Goal: Task Accomplishment & Management: Manage account settings

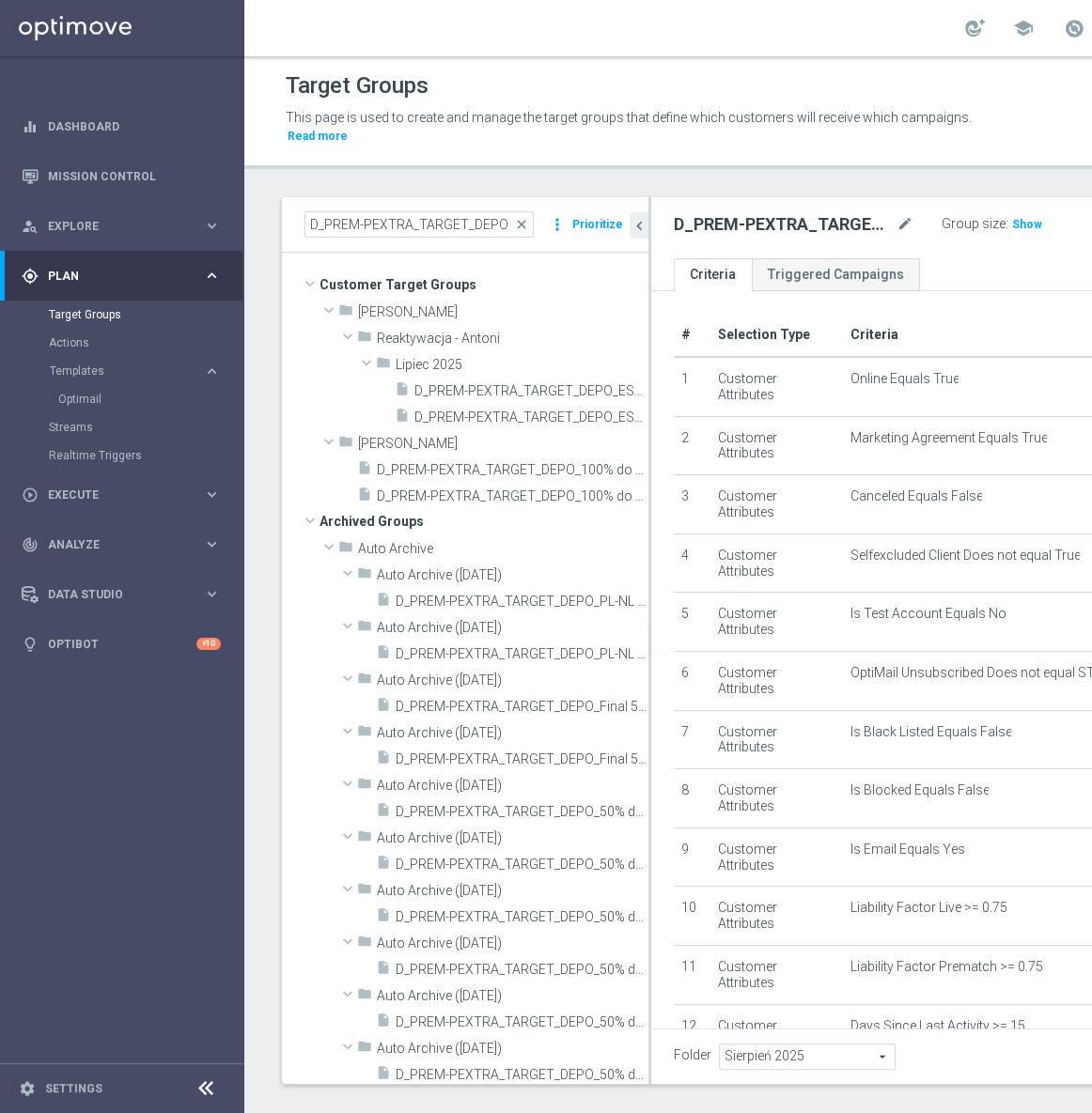
scroll to position [475, 0]
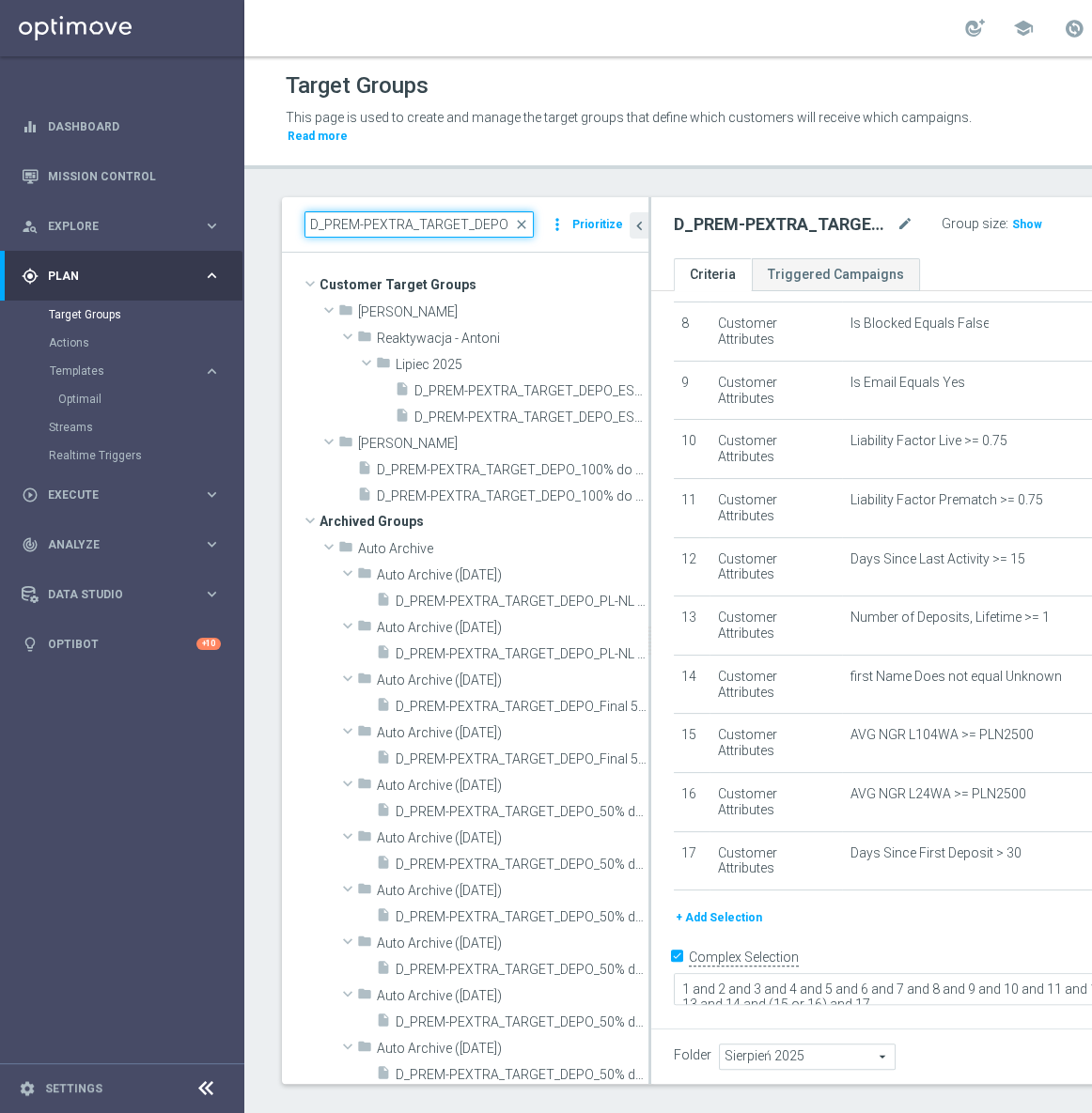
click at [356, 225] on input "D_PREM-PEXTRA_TARGET_DEPO" at bounding box center [419, 224] width 229 height 26
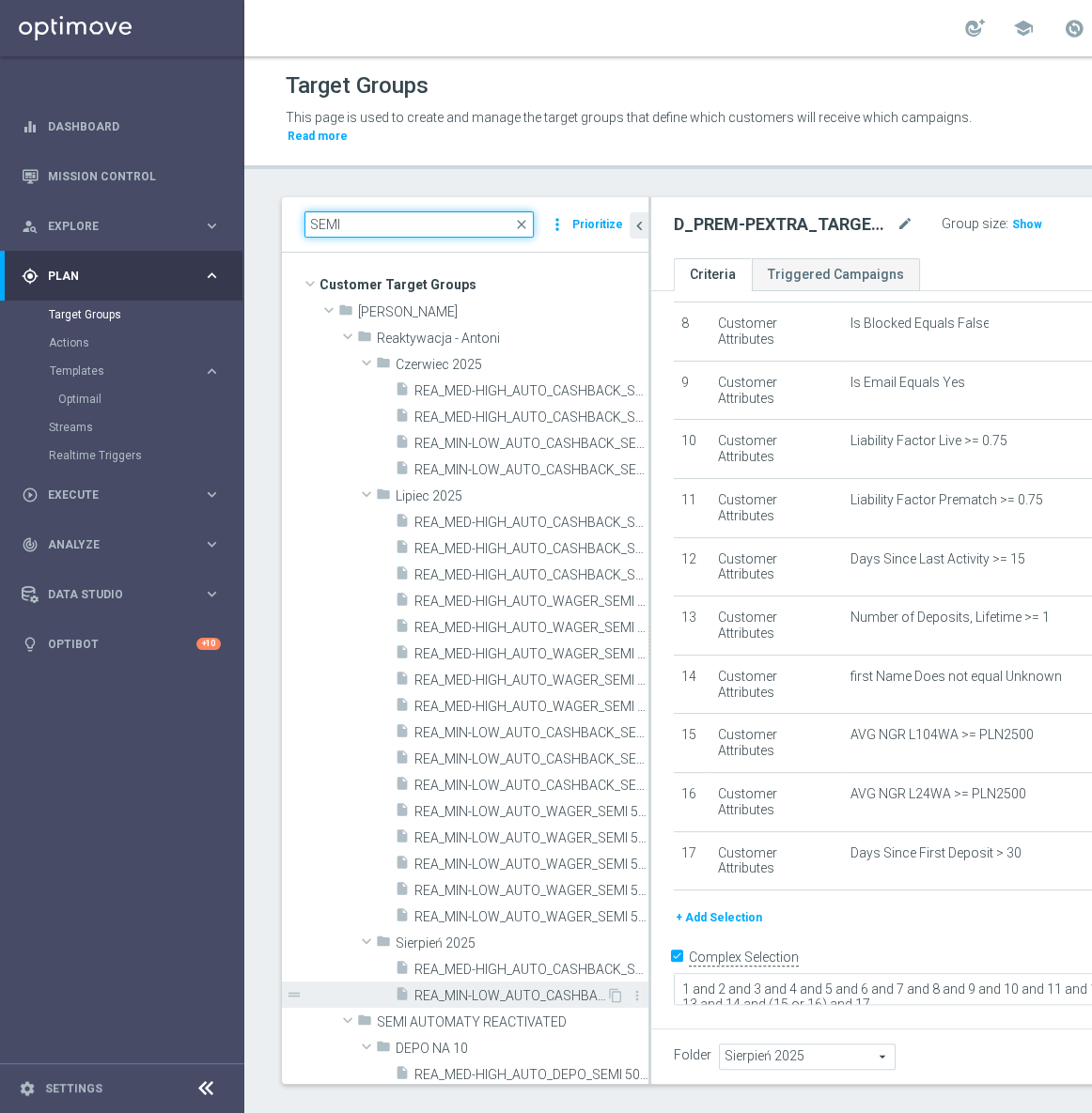
type input "SEMI"
click at [516, 992] on span "REA_MIN-LOW_AUTO_CASHBACK_SEMI 50% do 100 PLN push_050825" at bounding box center [509, 996] width 192 height 16
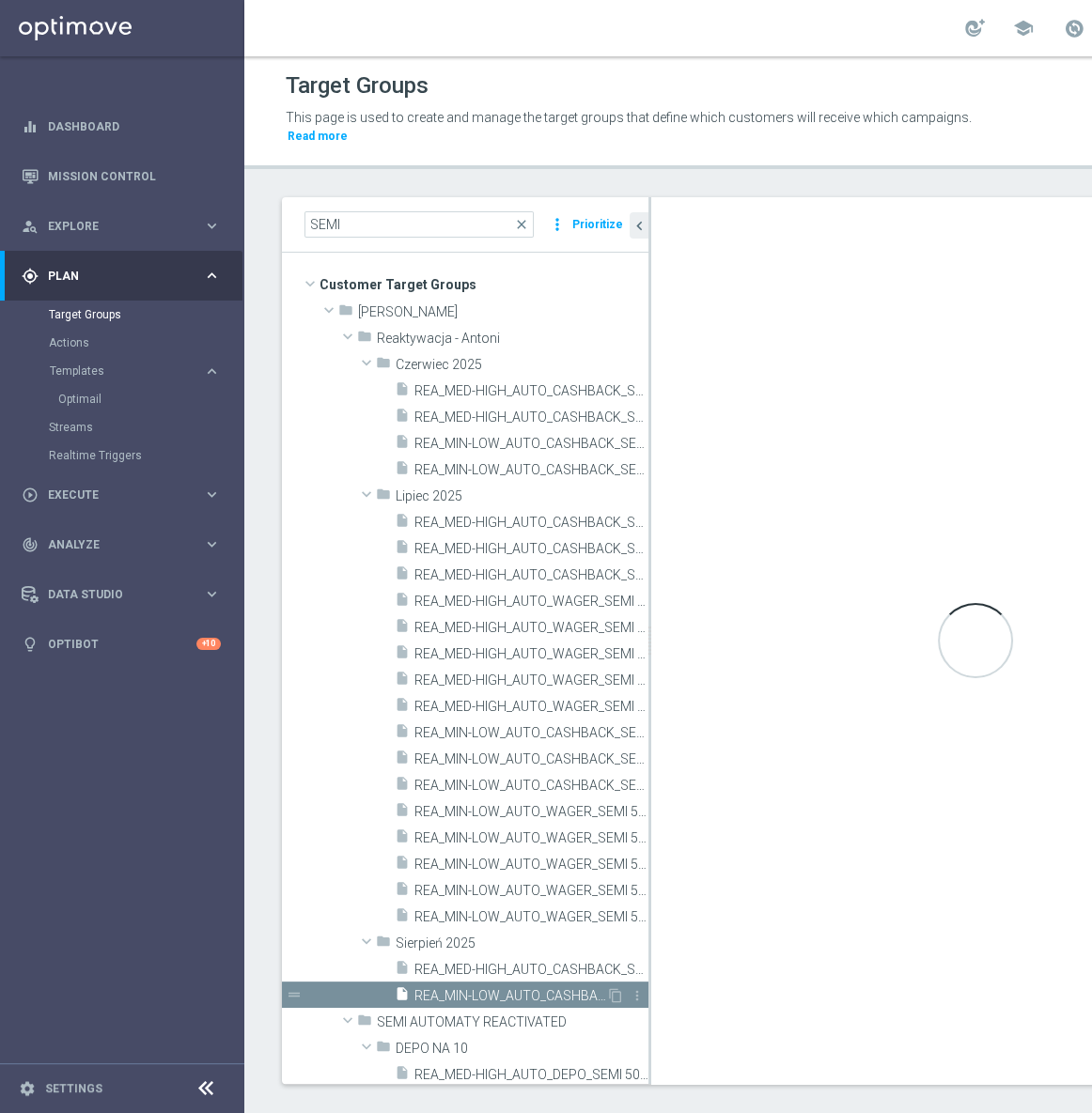
checkbox input "false"
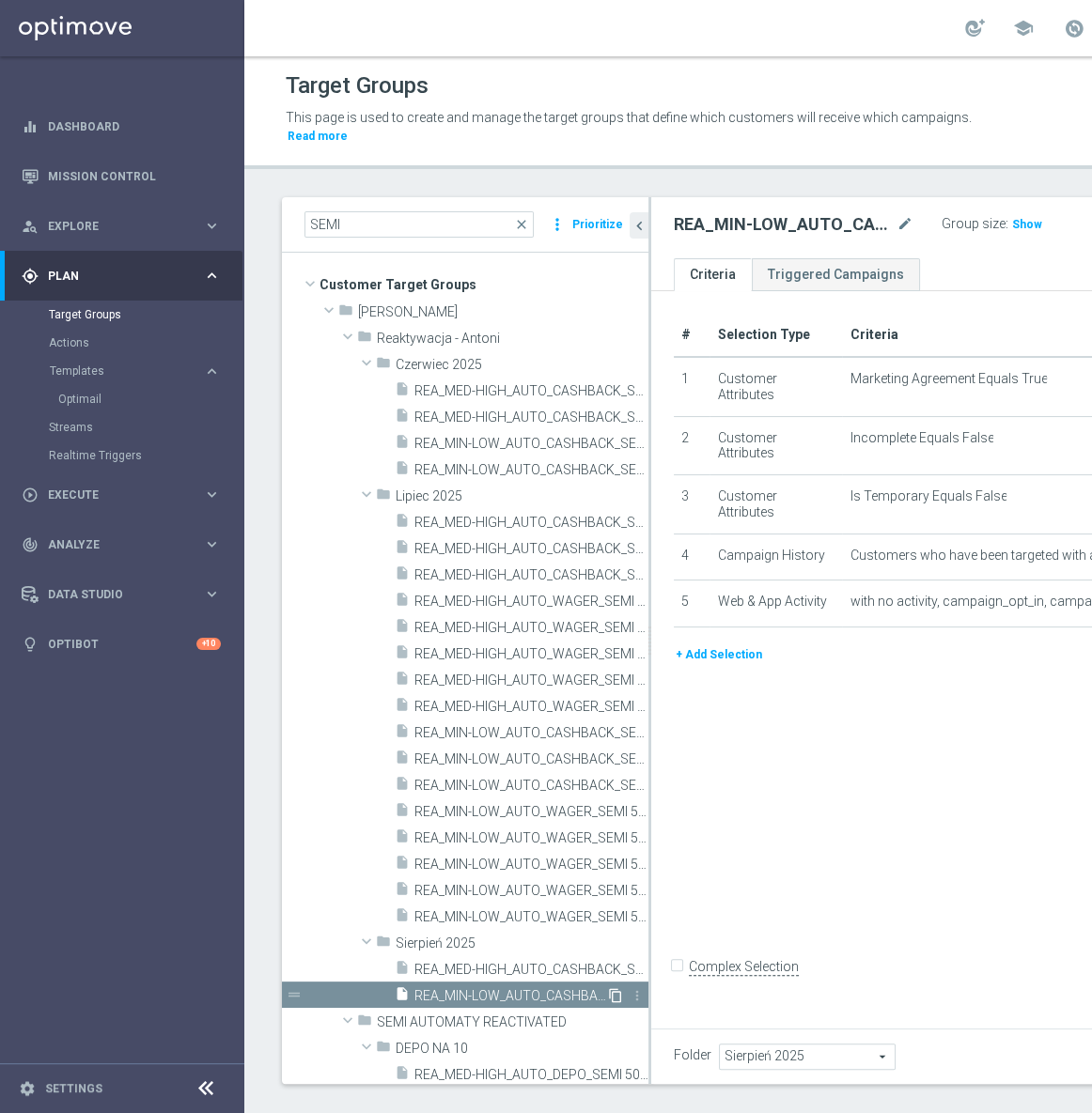
click at [608, 996] on icon "content_copy" at bounding box center [615, 995] width 15 height 15
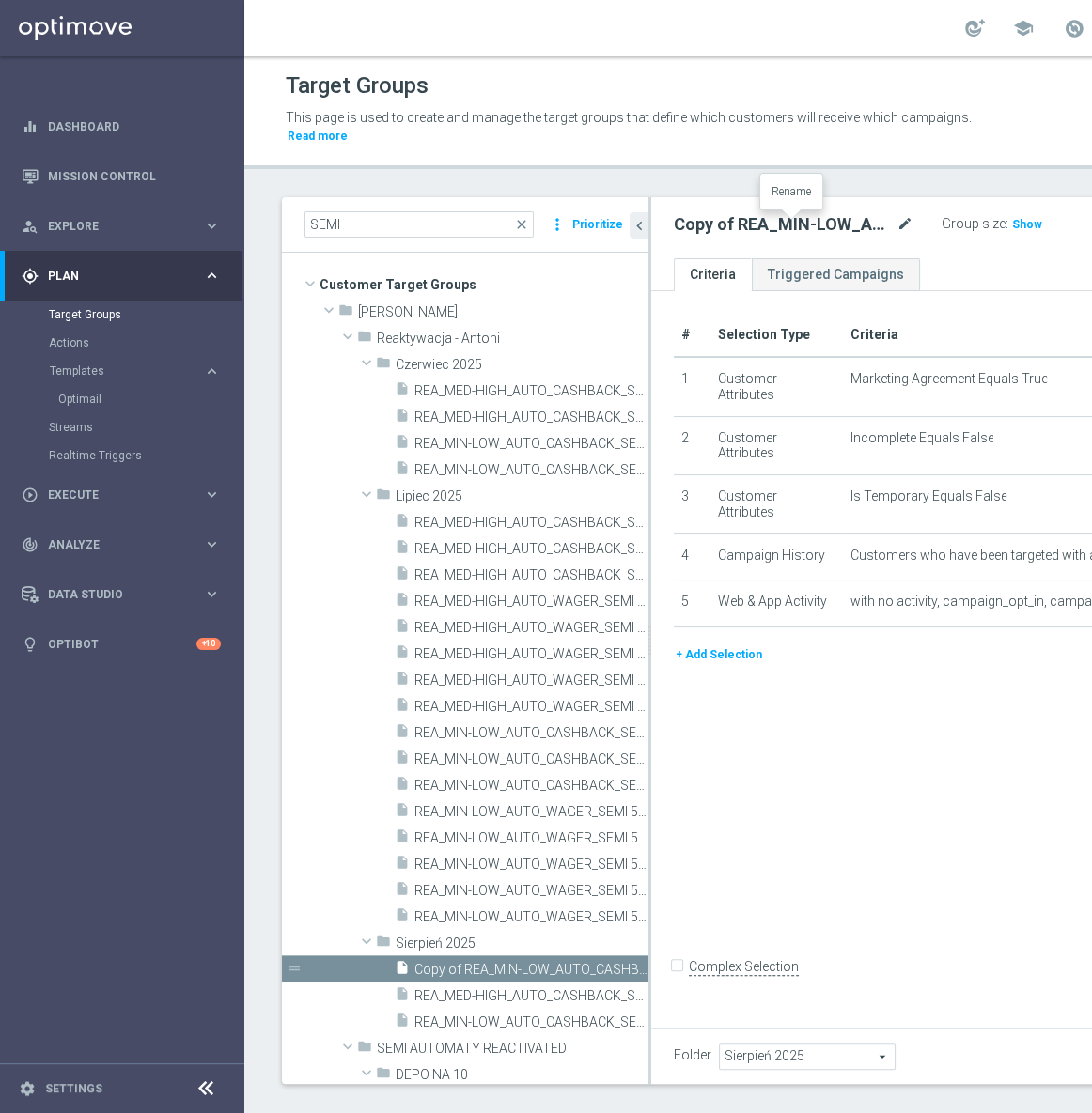
click at [896, 232] on icon "mode_edit" at bounding box center [904, 224] width 17 height 22
click at [636, 226] on icon "chevron_left" at bounding box center [639, 226] width 18 height 18
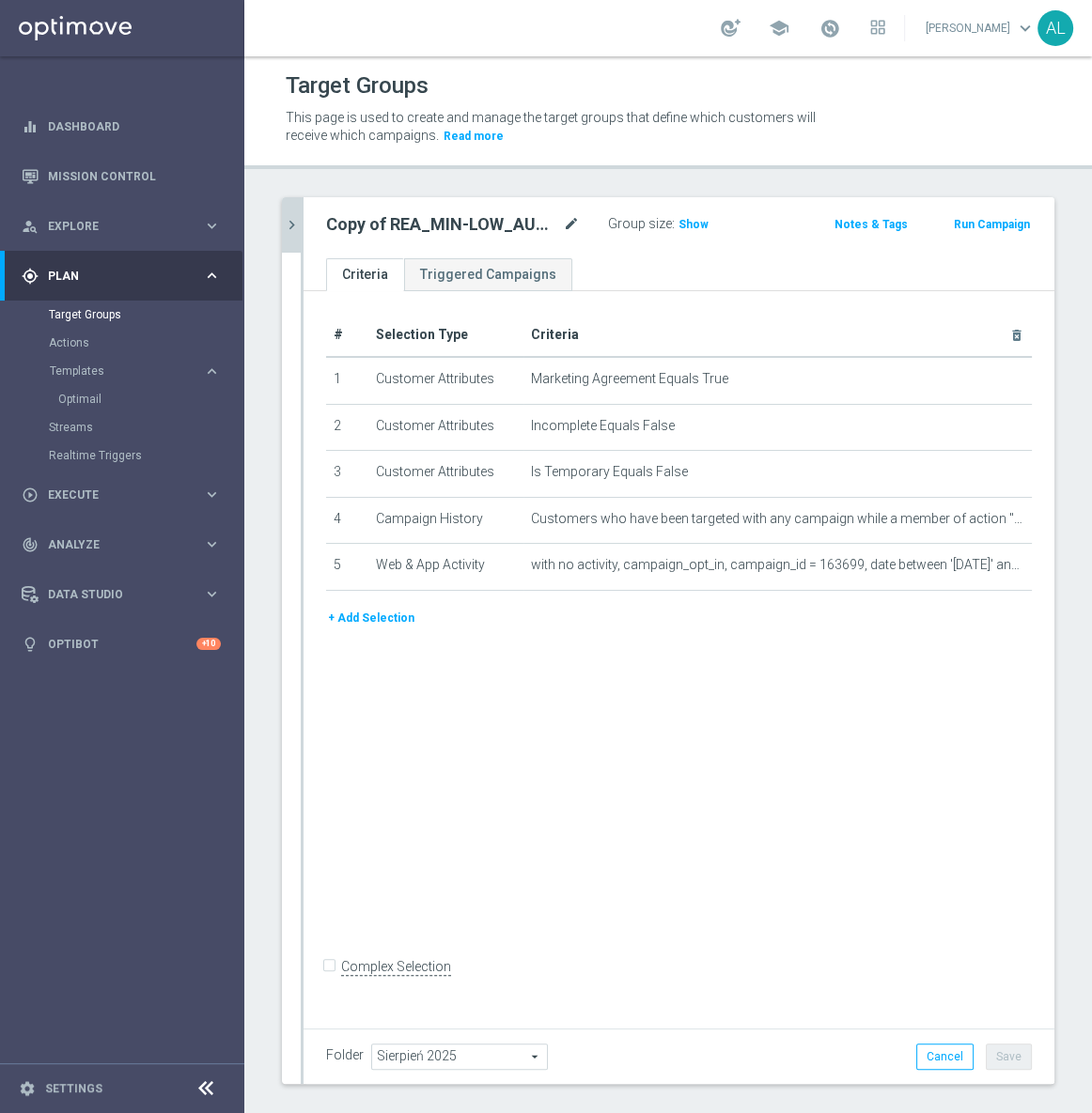
click at [570, 221] on icon "mode_edit" at bounding box center [571, 224] width 17 height 22
click at [544, 226] on input "Copy of REA_MIN-LOW_AUTO_CASHBACK_SEMI 50% do 100 PLN push_050825" at bounding box center [453, 226] width 253 height 26
type input "REA_MIN-LOW_AUTO_CASHBACK_SEMI 50% do 100 PLN push_120825"
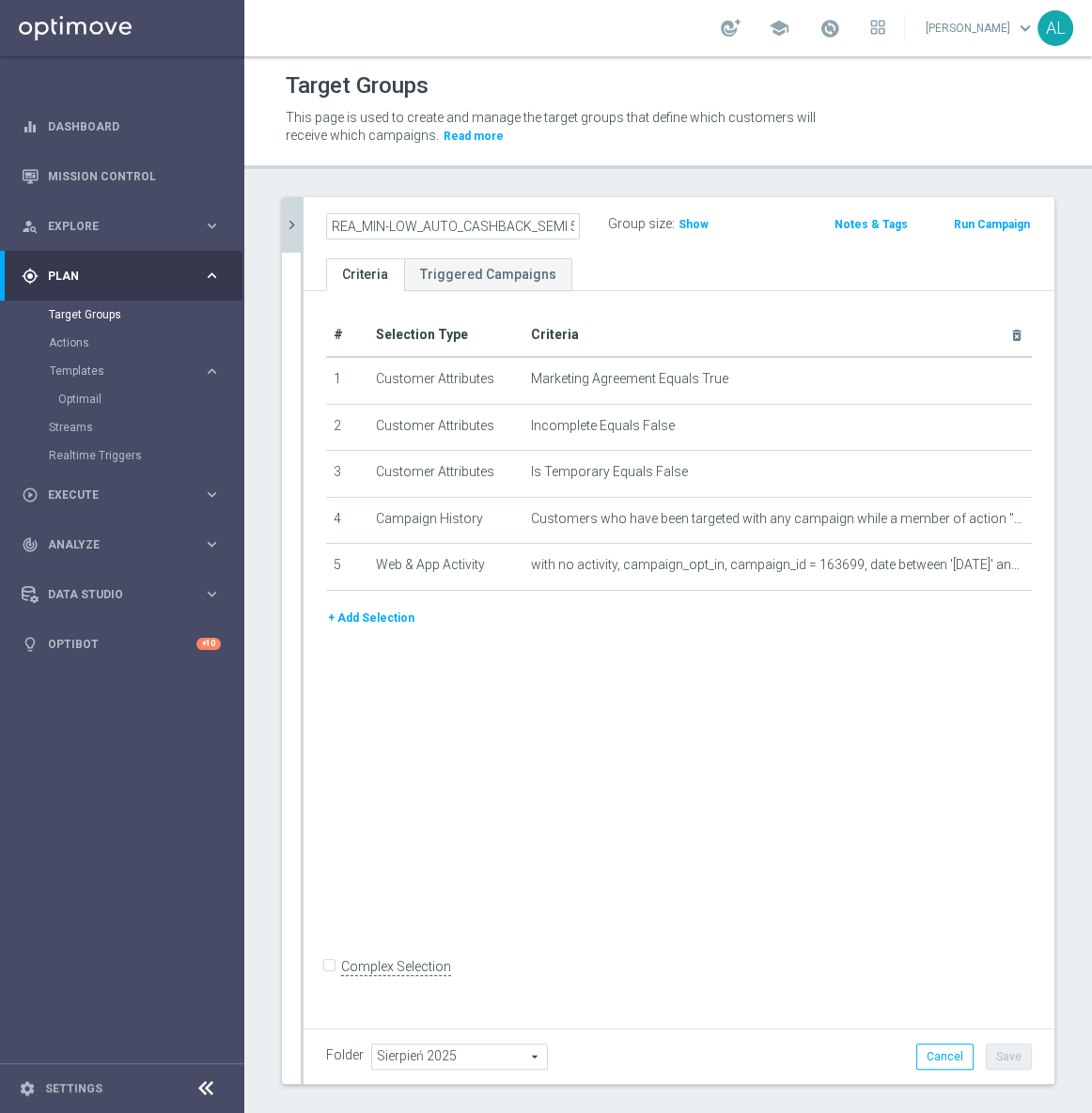
click at [546, 888] on div "# Selection Type Criteria delete_forever 1 Customer Attributes Marketing Agreem…" at bounding box center [679, 656] width 751 height 730
click at [991, 1062] on button "Save" at bounding box center [1008, 1057] width 46 height 26
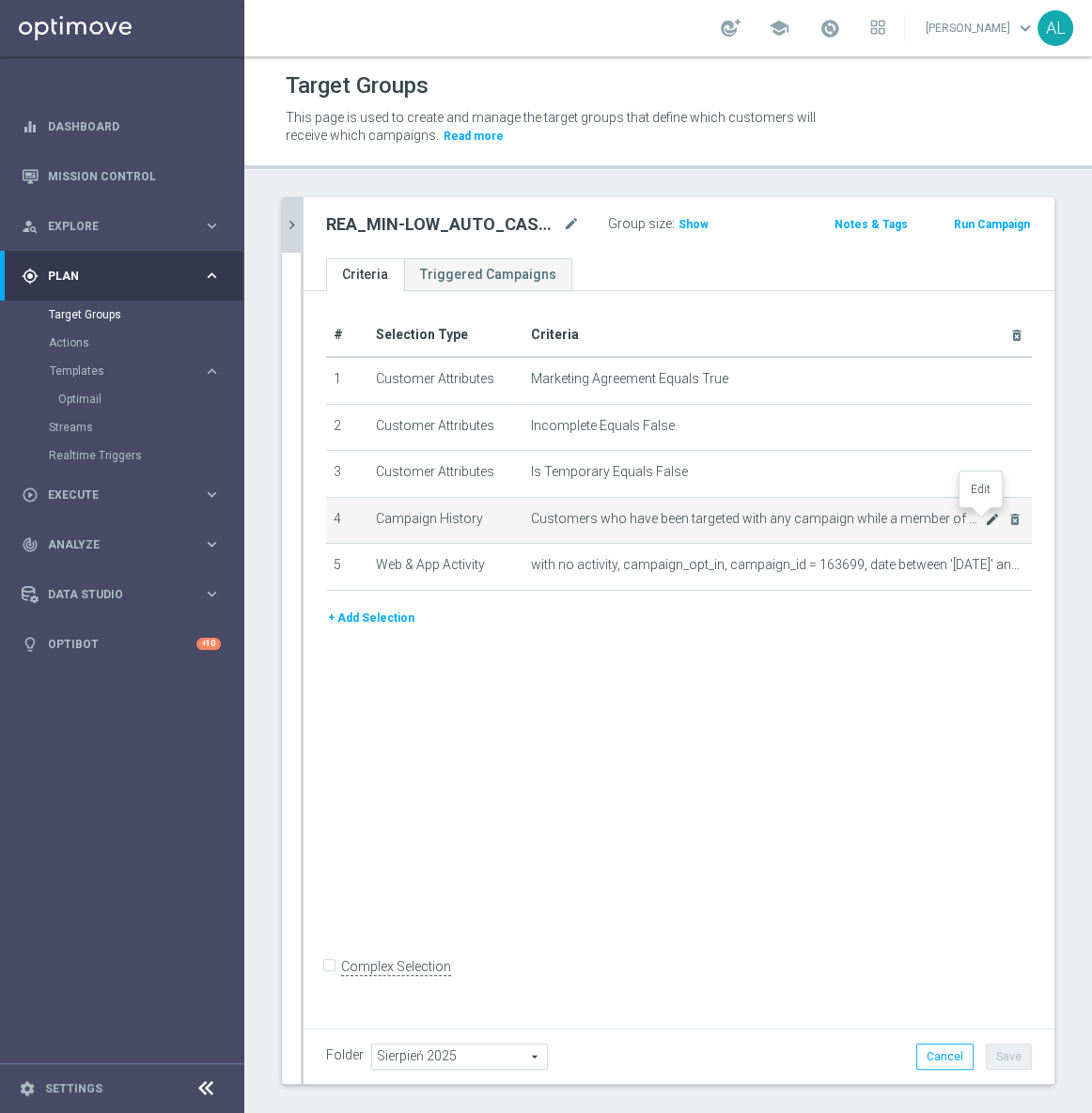
click at [985, 521] on icon "mode_edit" at bounding box center [992, 519] width 15 height 15
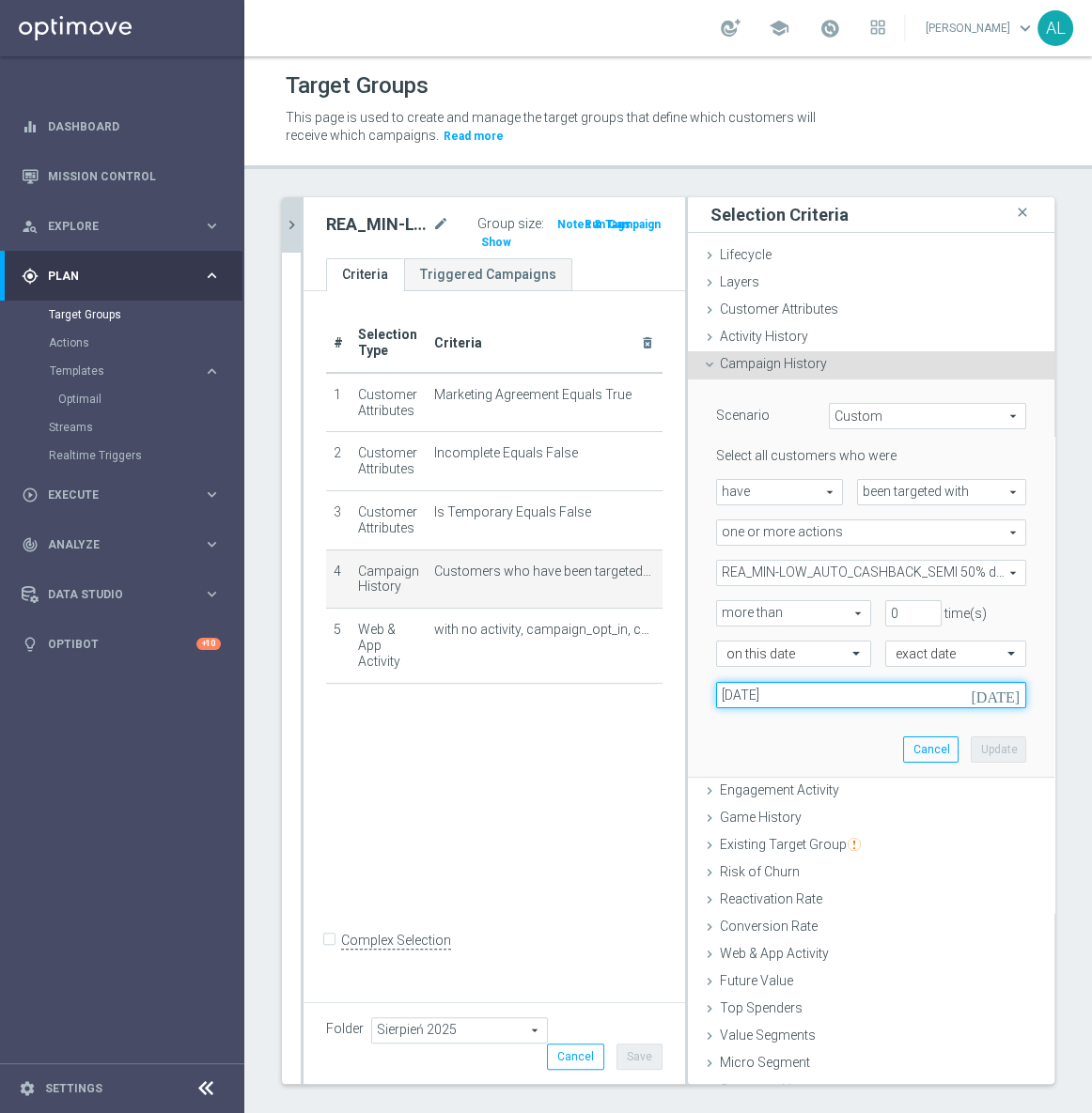
click at [831, 694] on input "05 Aug 2025" at bounding box center [871, 694] width 310 height 26
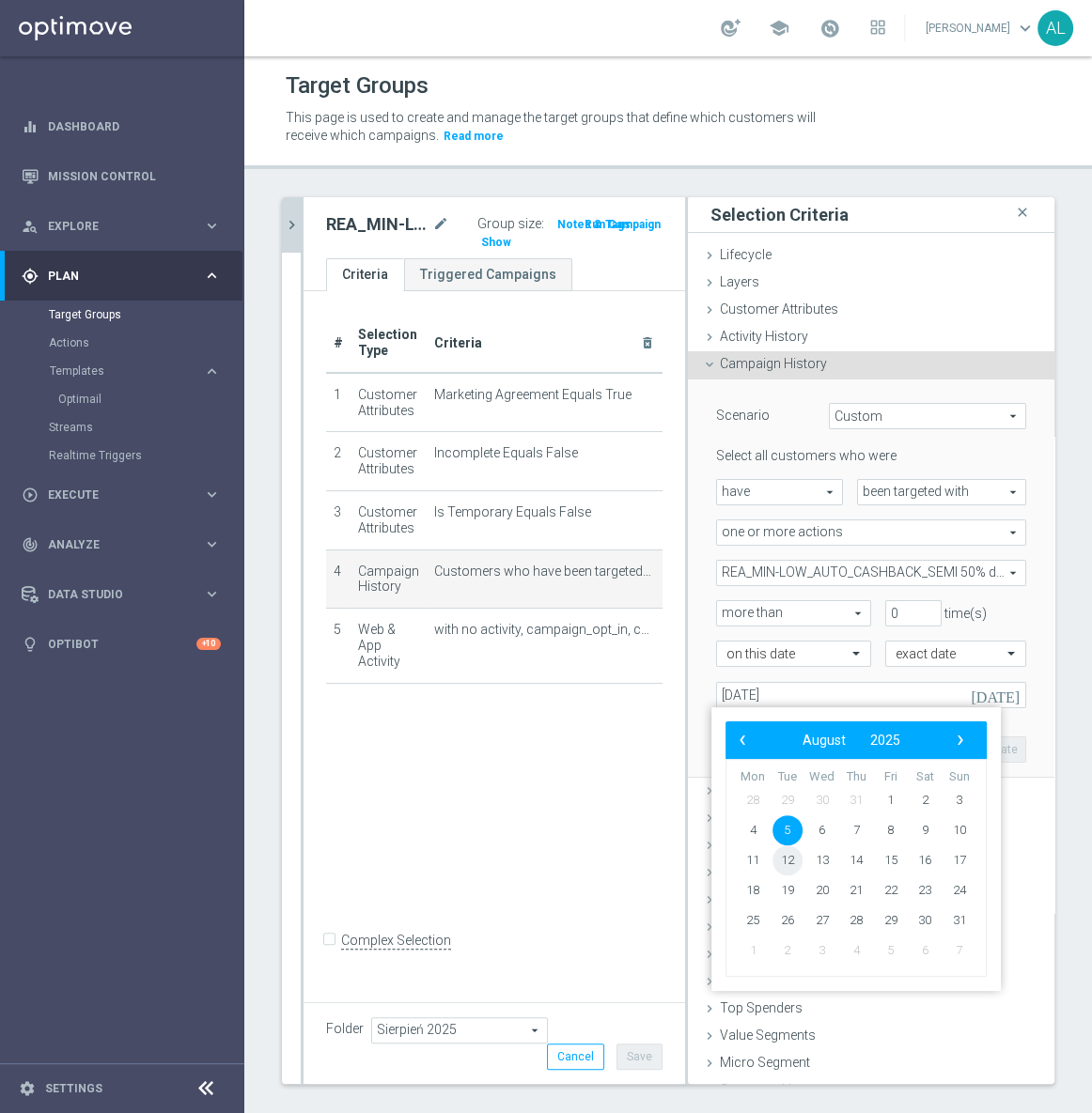
click at [783, 857] on span "12" at bounding box center [787, 860] width 30 height 30
type input "12 Aug 2025"
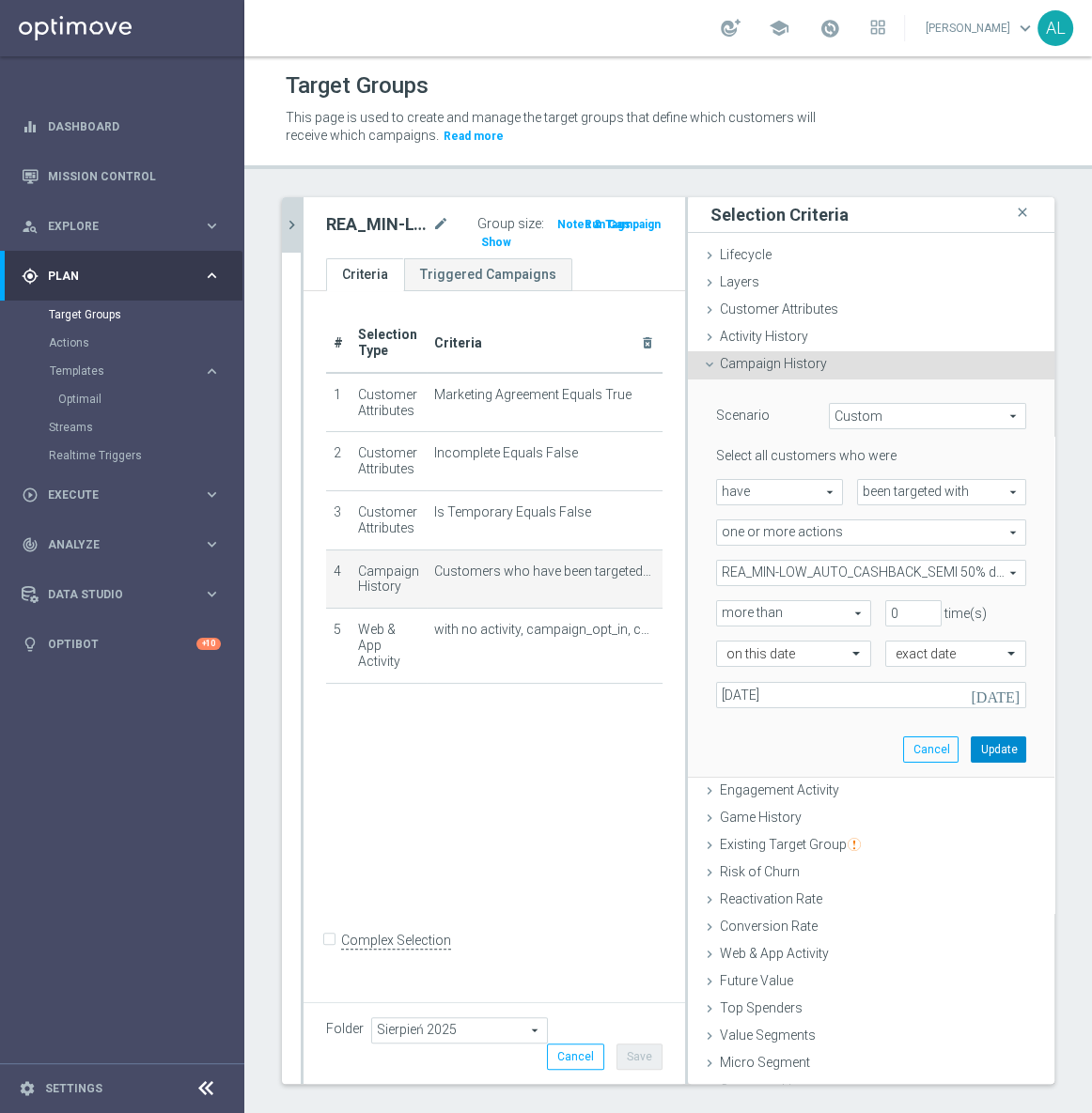
click at [971, 752] on button "Update" at bounding box center [998, 749] width 56 height 26
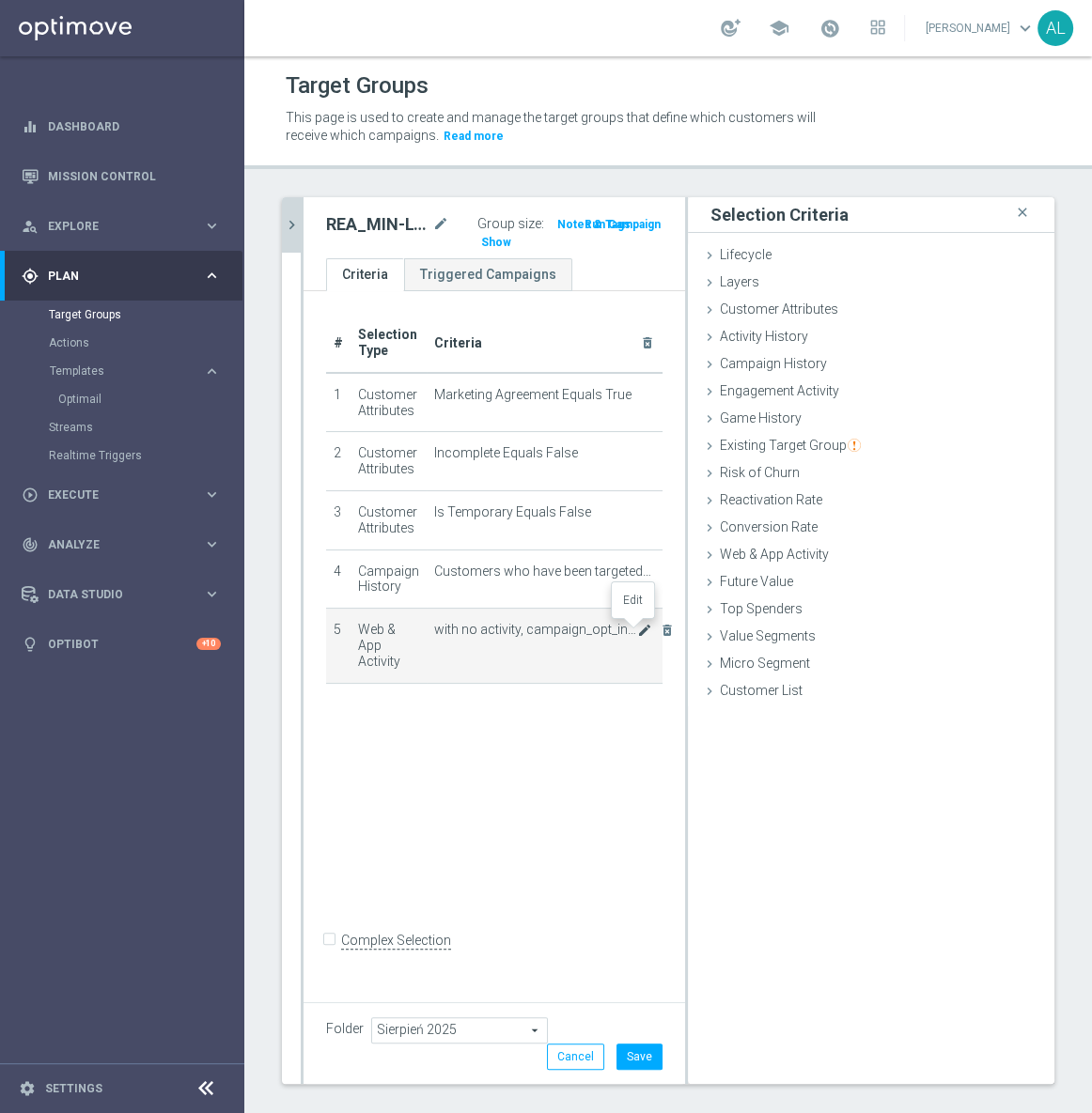
click at [637, 631] on icon "mode_edit" at bounding box center [644, 630] width 15 height 15
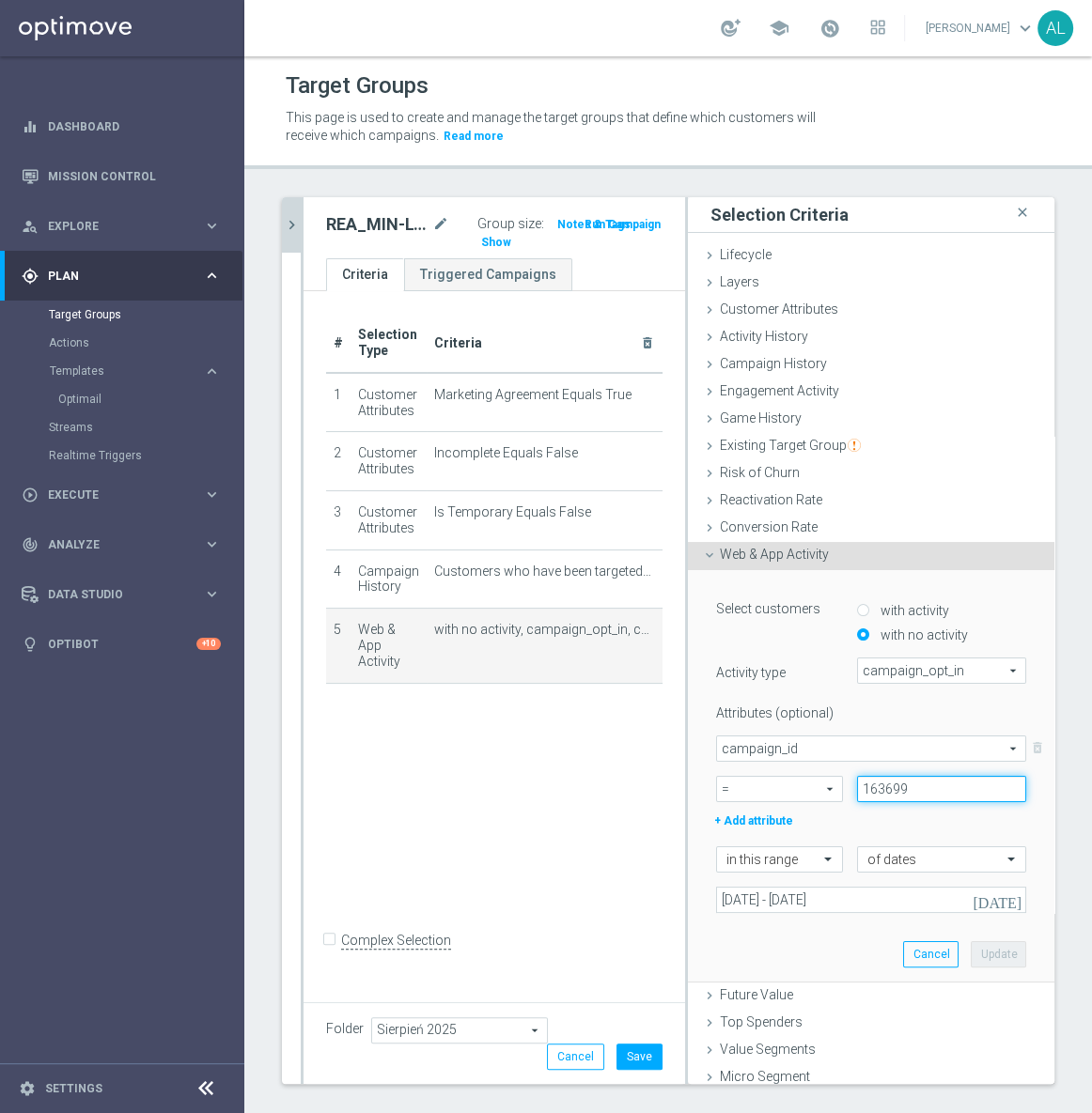
click at [885, 799] on input "163699" at bounding box center [942, 789] width 169 height 26
paste input "6291"
type input "166291"
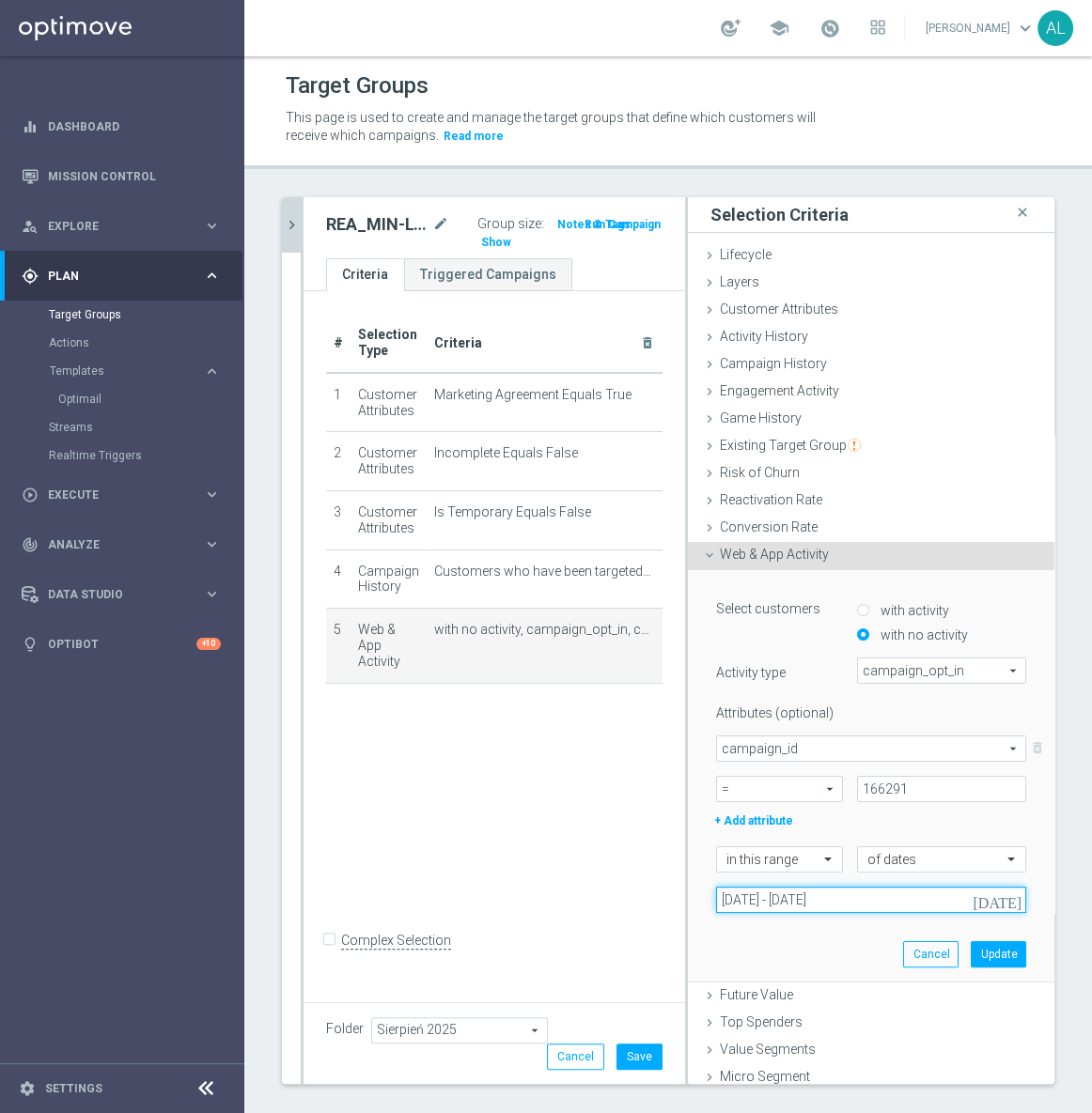
click at [746, 905] on input "05 Aug 2025 - 10 Aug 2025" at bounding box center [871, 900] width 310 height 26
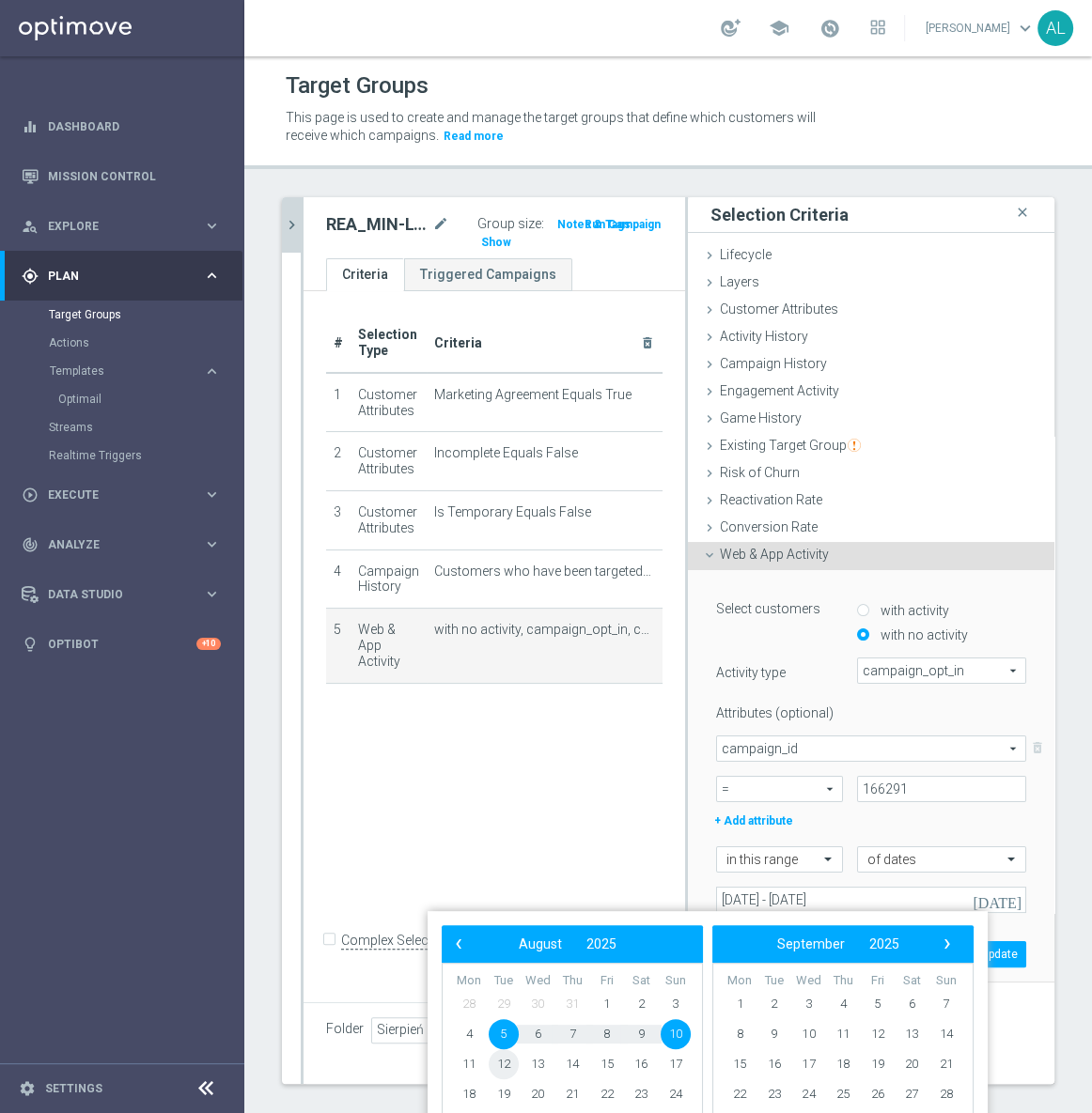
click at [496, 1061] on span "12" at bounding box center [504, 1064] width 30 height 30
click at [582, 1062] on span "14" at bounding box center [572, 1064] width 30 height 30
type input "12 Aug 2025 - 14 Aug 2025"
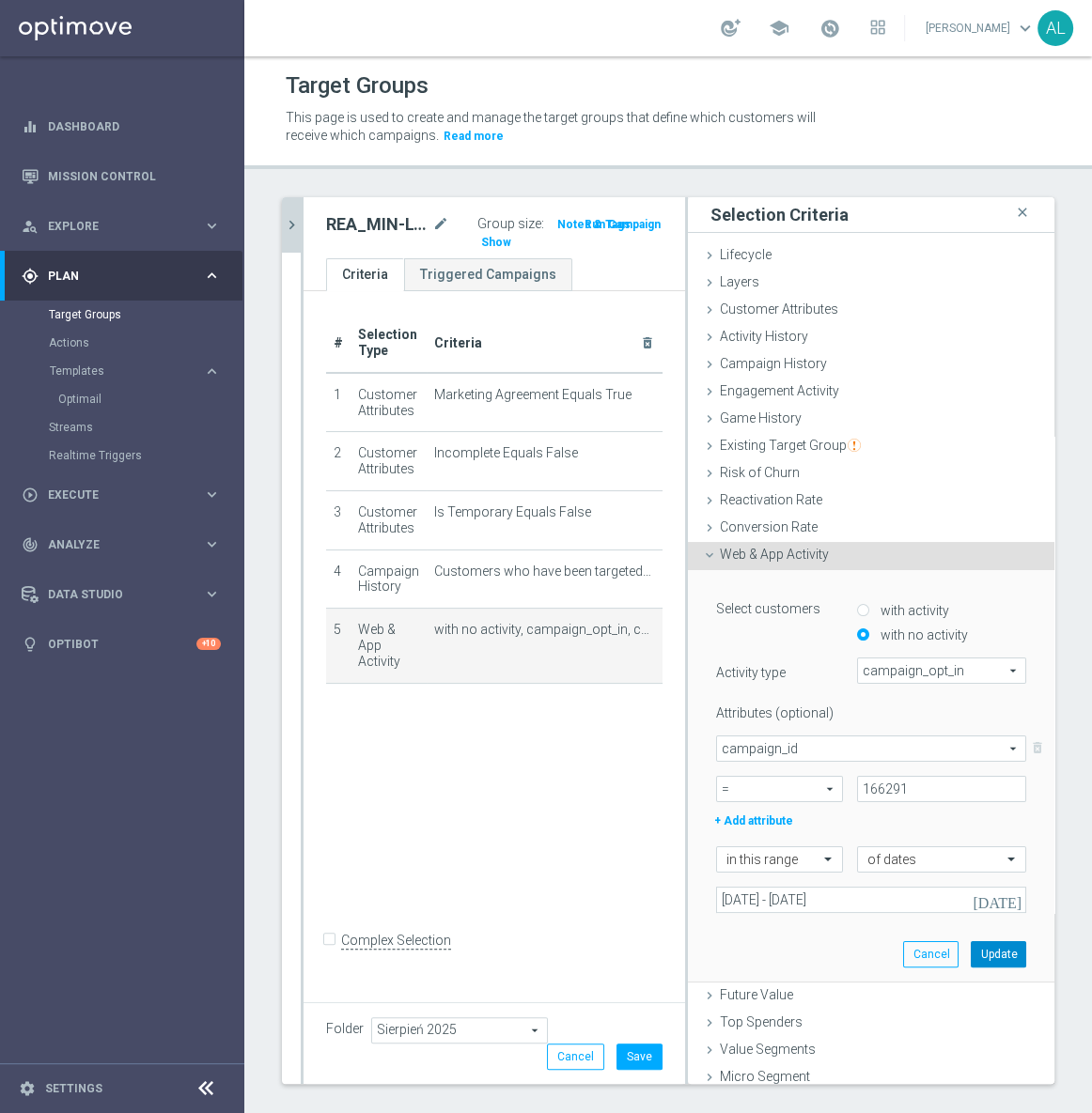
click at [971, 947] on button "Update" at bounding box center [998, 954] width 56 height 26
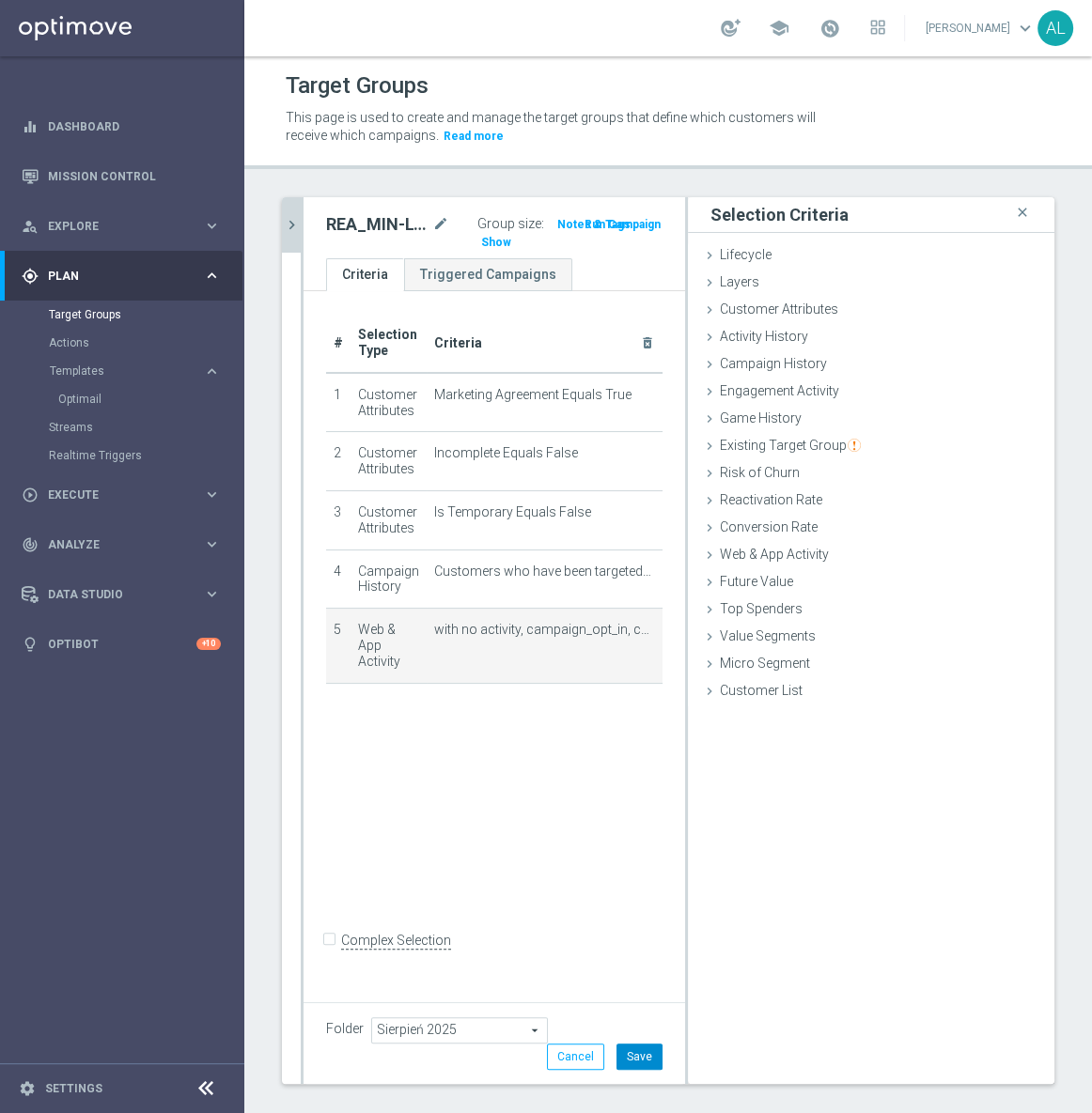
click at [643, 1060] on button "Save" at bounding box center [639, 1057] width 46 height 26
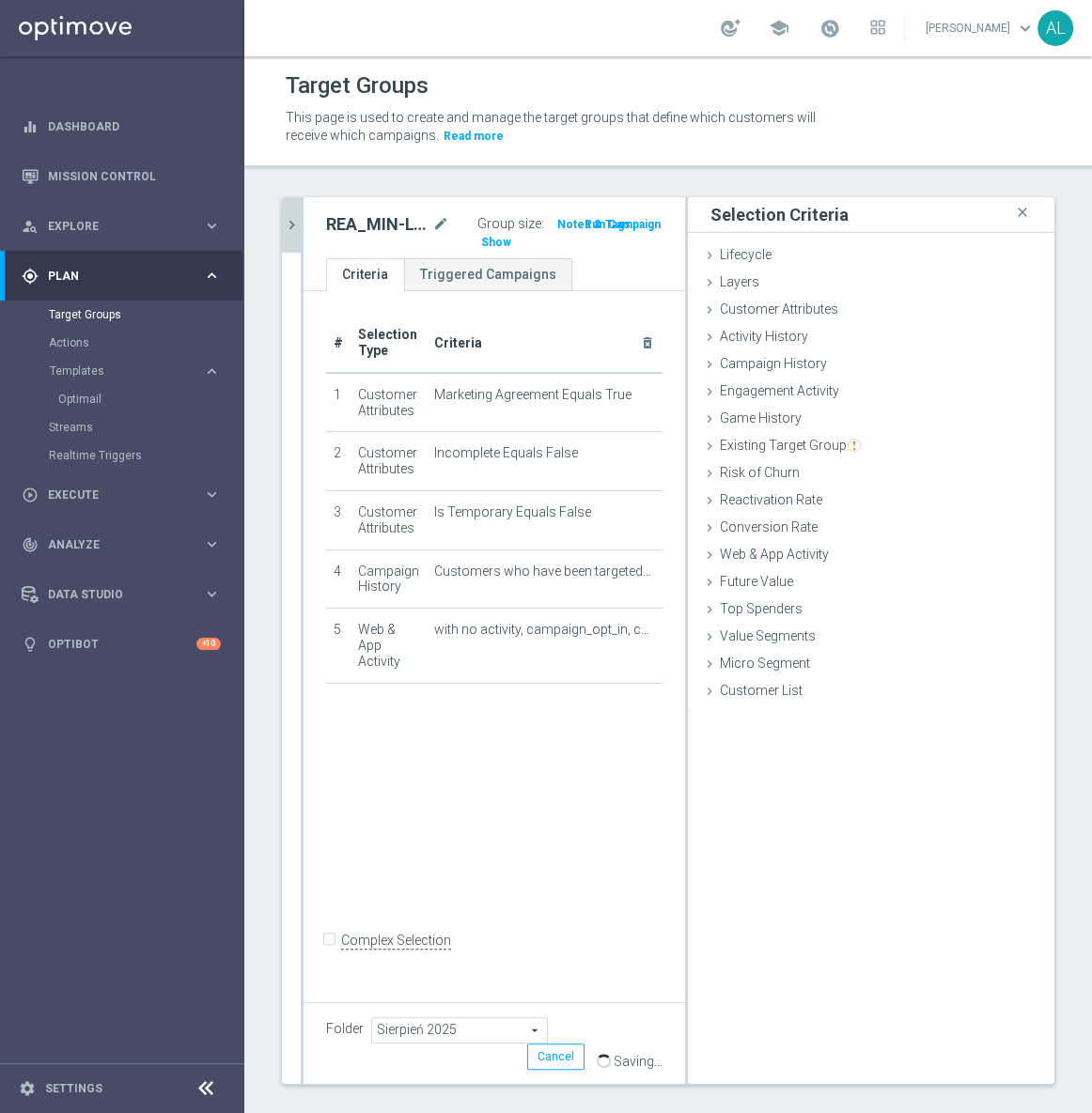
click at [282, 218] on icon "chevron_right" at bounding box center [291, 225] width 18 height 18
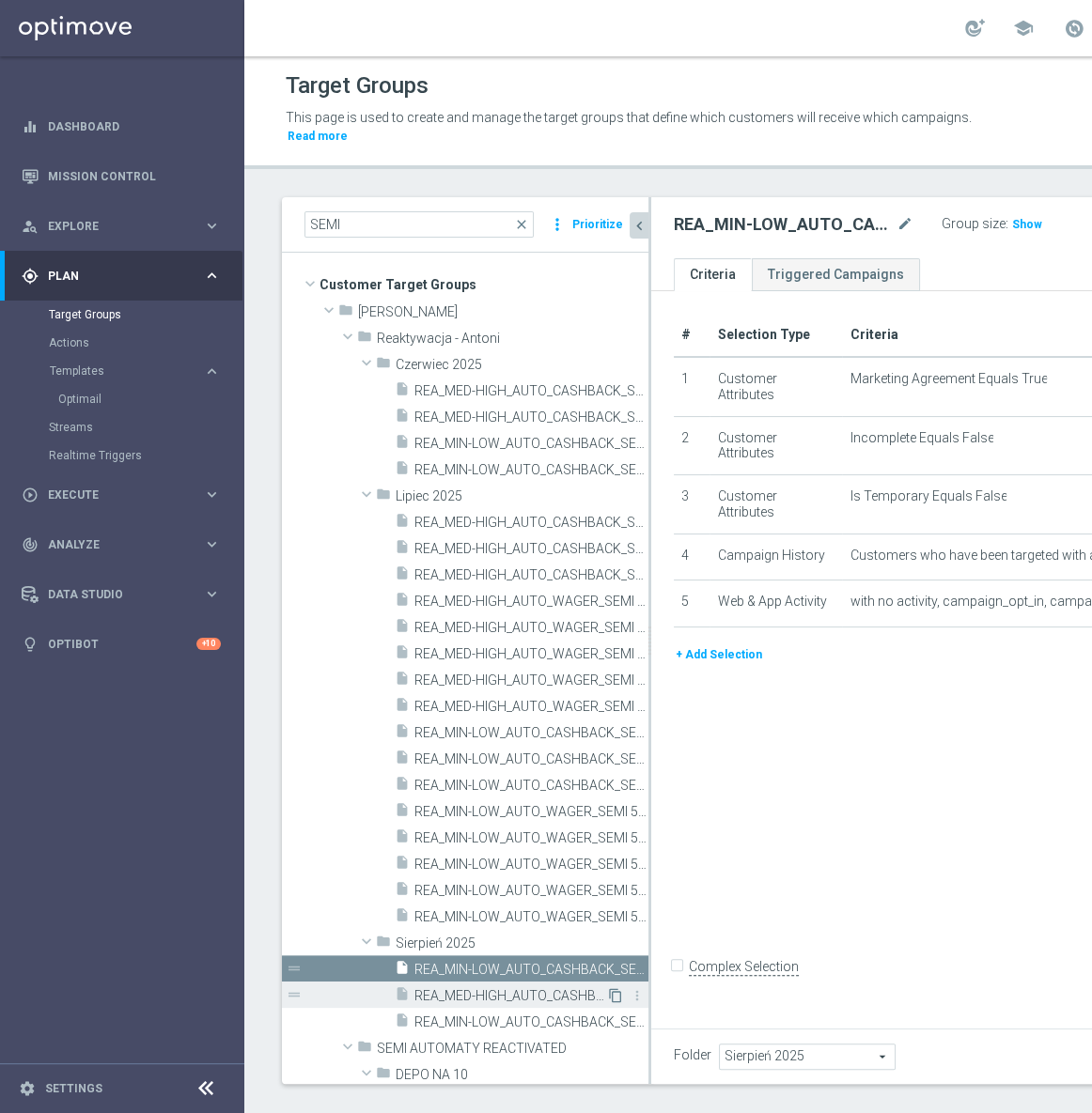
click at [608, 992] on icon "content_copy" at bounding box center [615, 995] width 15 height 15
click at [896, 222] on icon "mode_edit" at bounding box center [904, 224] width 17 height 22
click at [684, 226] on input "REA_MED-HIGH_AUTO_CASHBACK_SEMI 50% do 300 PLN push_050825" at bounding box center [776, 226] width 205 height 26
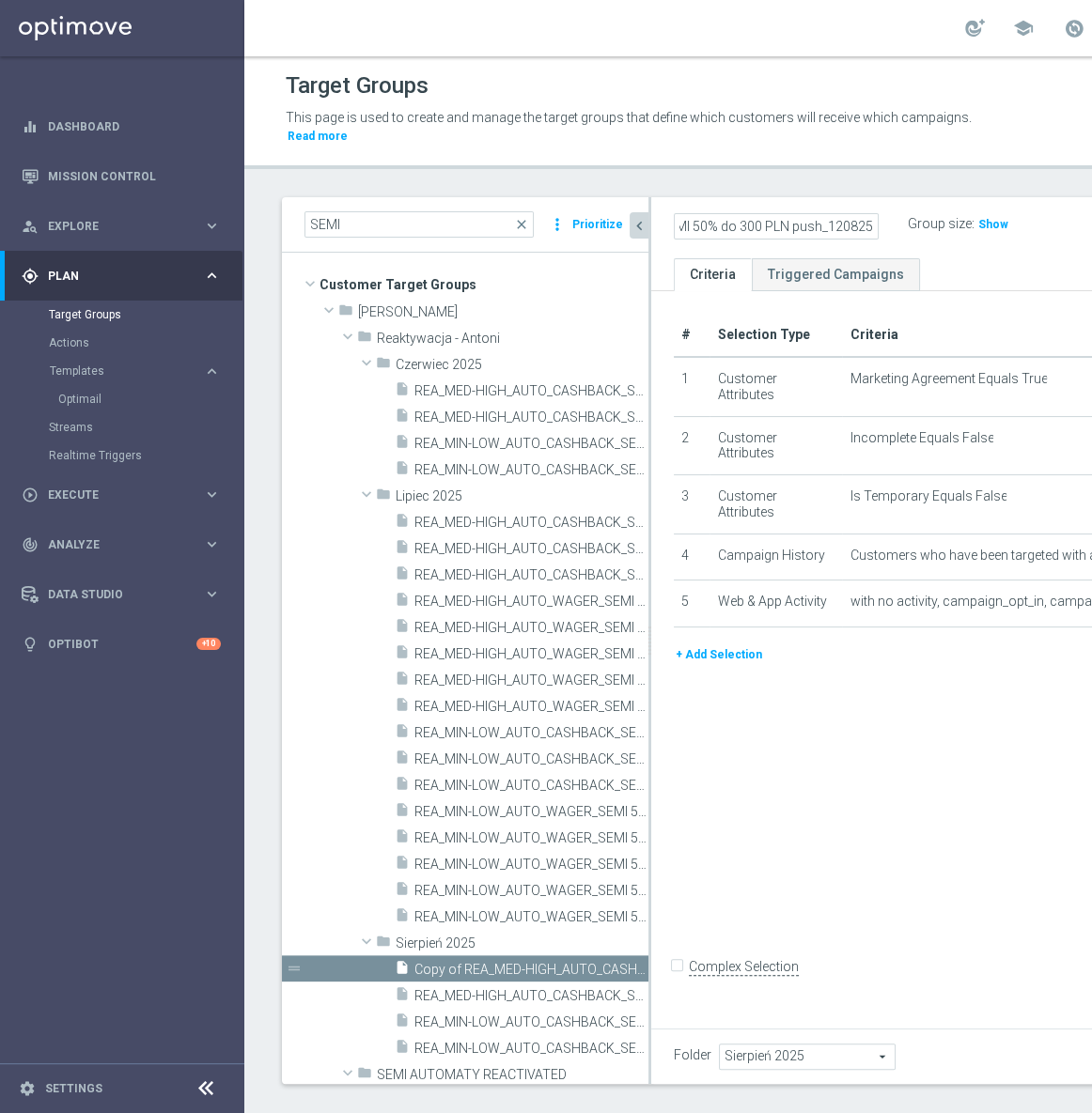
type input "REA_MED-HIGH_AUTO_CASHBACK_SEMI 50% do 300 PLN push_120825"
click at [746, 860] on div "# Selection Type Criteria delete_forever 1 Customer Attributes Marketing Agreem…" at bounding box center [975, 656] width 648 height 730
click at [629, 226] on button "chevron_left" at bounding box center [638, 225] width 19 height 26
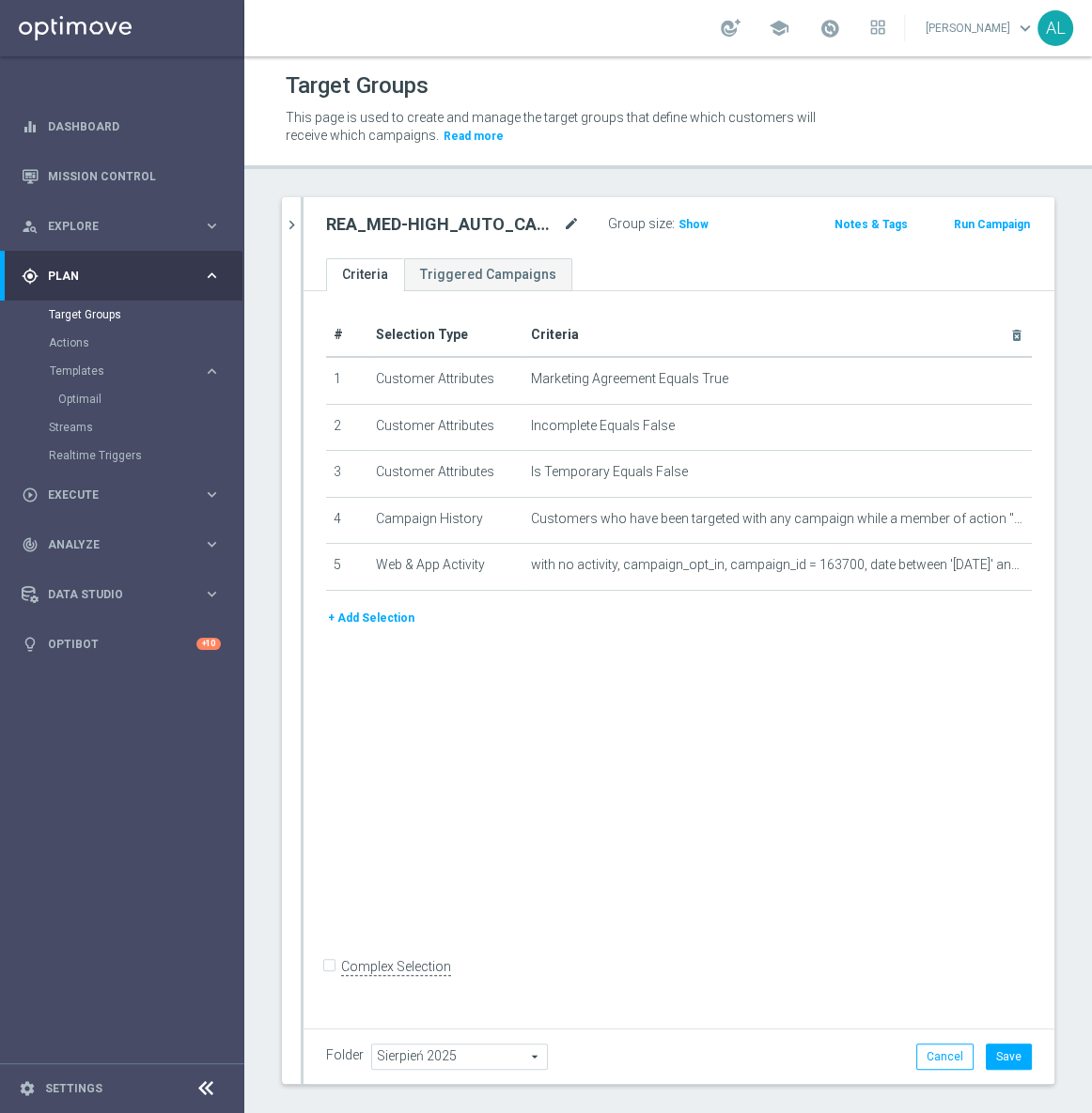
click at [564, 221] on icon "mode_edit" at bounding box center [571, 224] width 17 height 22
click at [830, 715] on div "# Selection Type Criteria delete_forever 1 Customer Attributes Marketing Agreem…" at bounding box center [679, 656] width 751 height 730
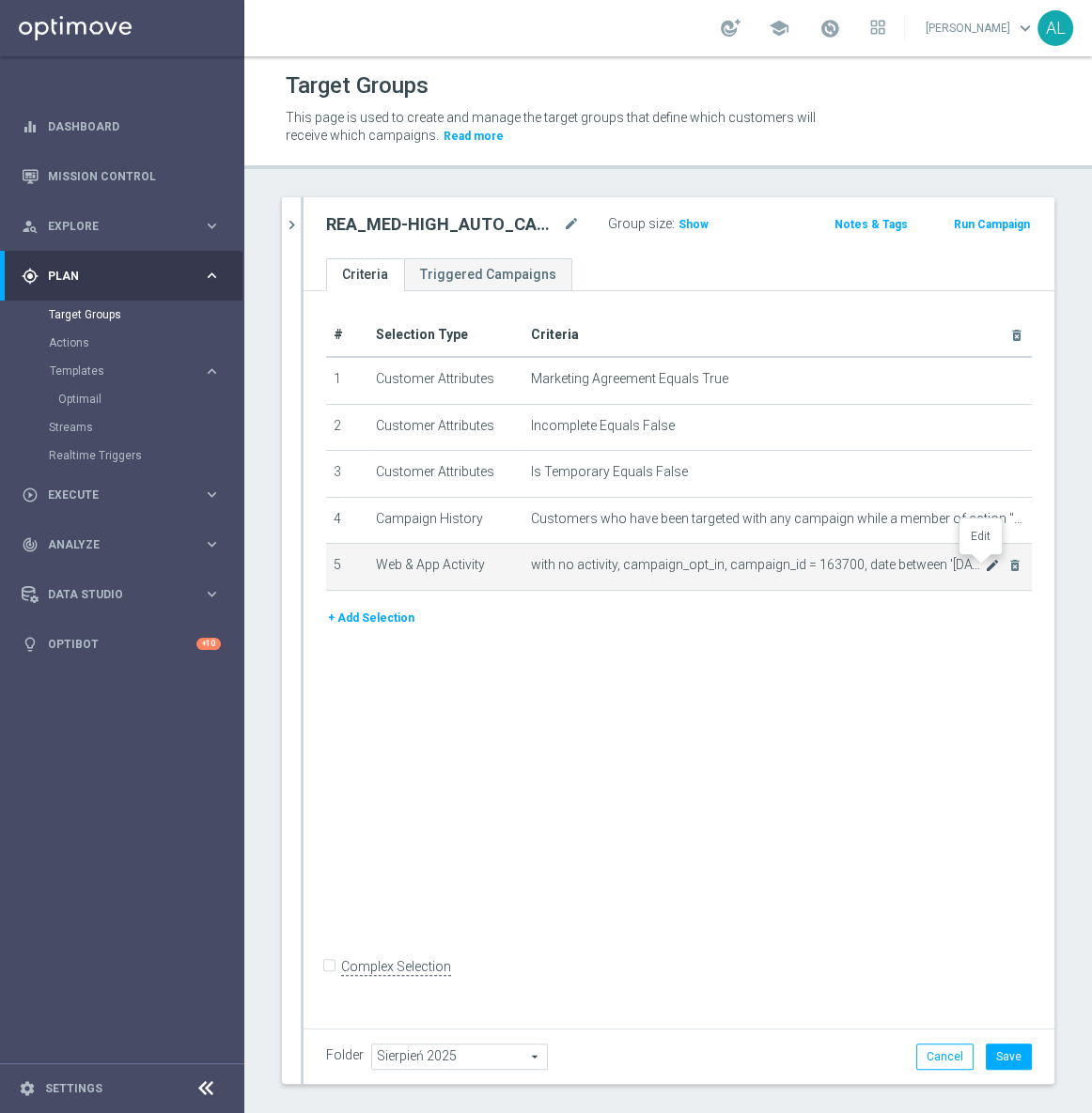
click at [985, 570] on icon "mode_edit" at bounding box center [992, 565] width 15 height 15
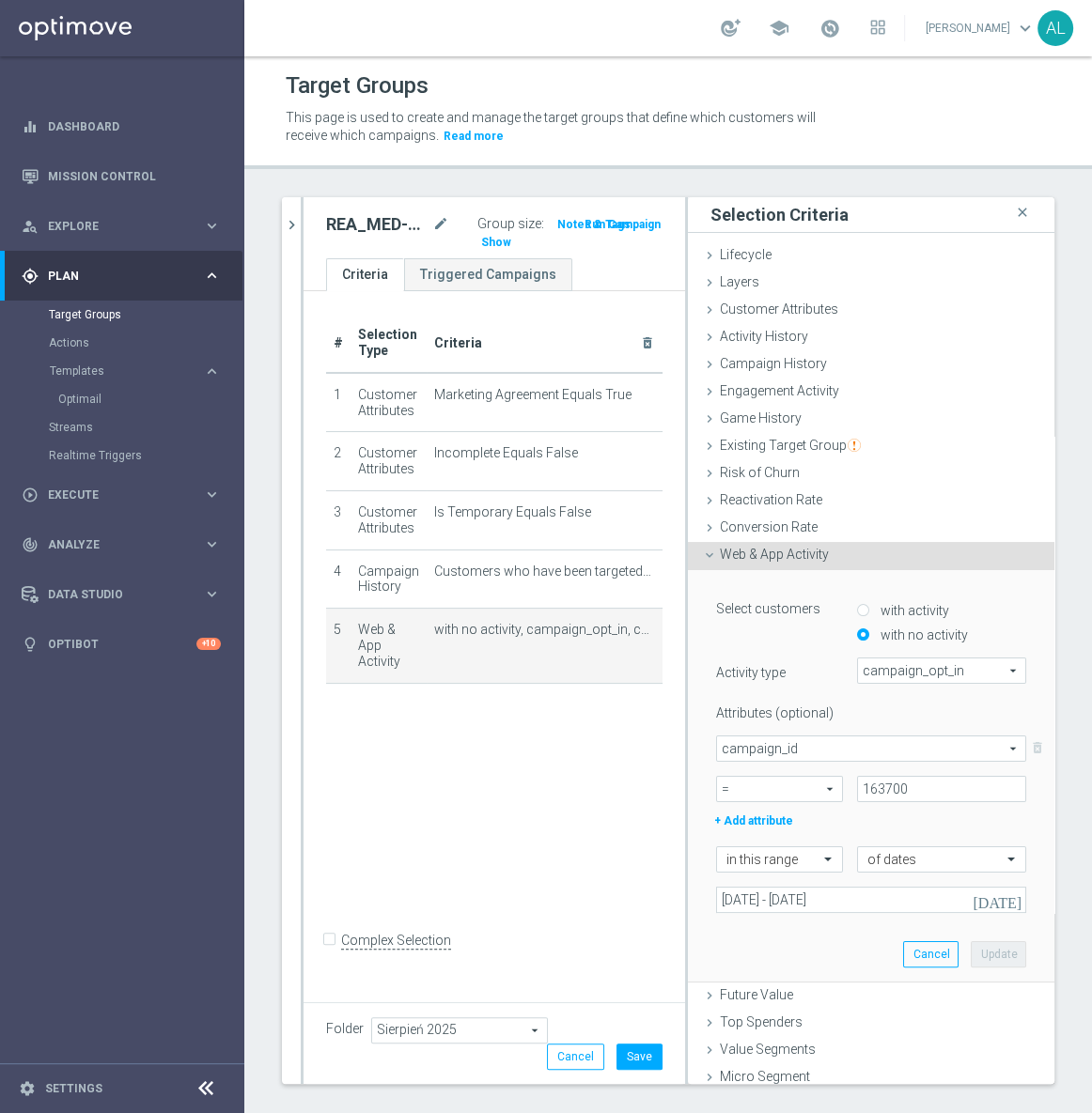
click at [877, 807] on div "+ Add attribute" at bounding box center [871, 819] width 338 height 24
click at [881, 797] on input "163700" at bounding box center [942, 789] width 169 height 26
paste input "6292"
type input "166292"
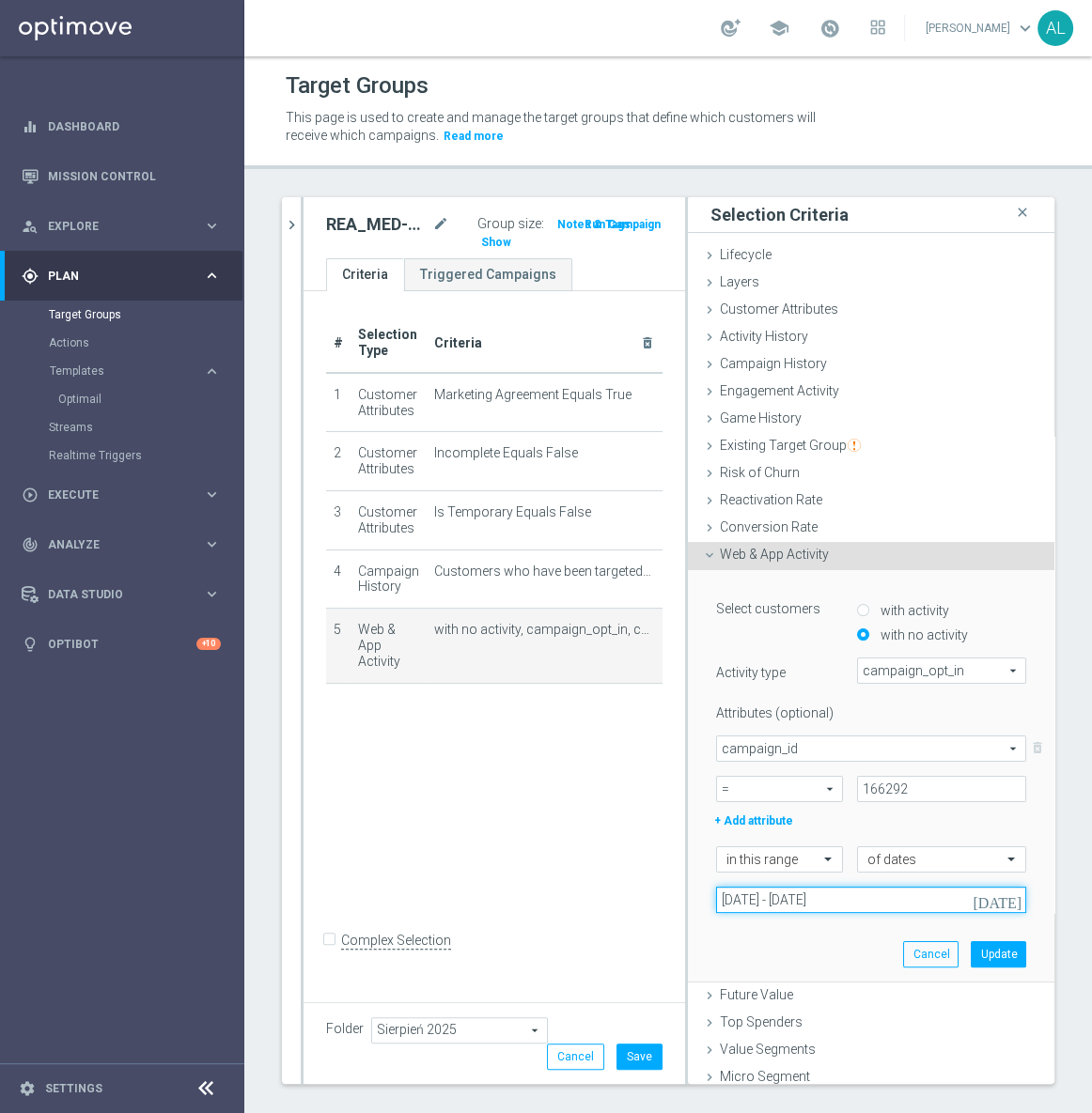
click at [818, 895] on input "05 Aug 2025 - 10 Aug 2025" at bounding box center [871, 900] width 310 height 26
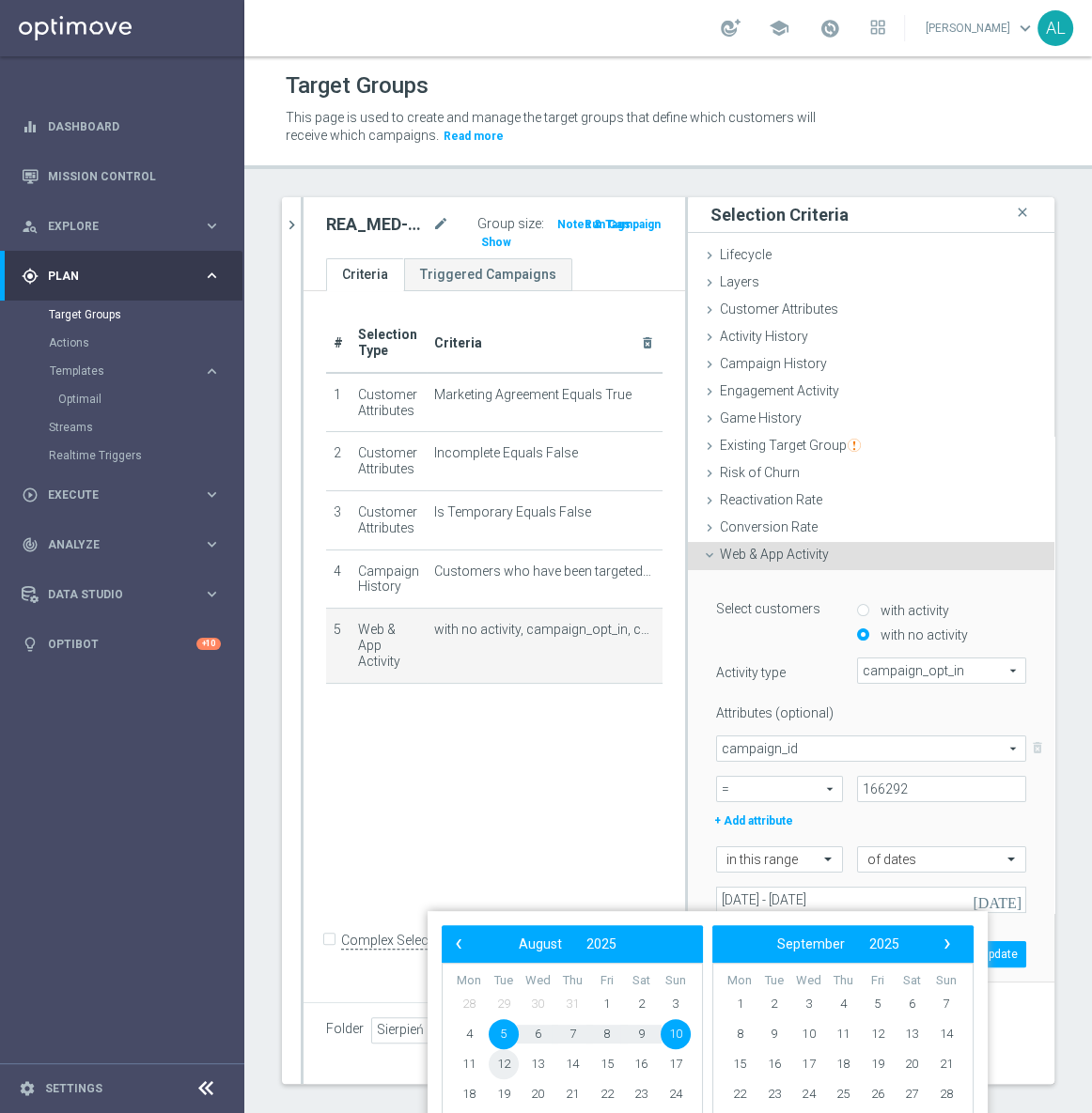
click at [508, 1063] on span "12" at bounding box center [504, 1064] width 30 height 30
click at [564, 1062] on span "14" at bounding box center [572, 1064] width 30 height 30
type input "12 Aug 2025 - 14 Aug 2025"
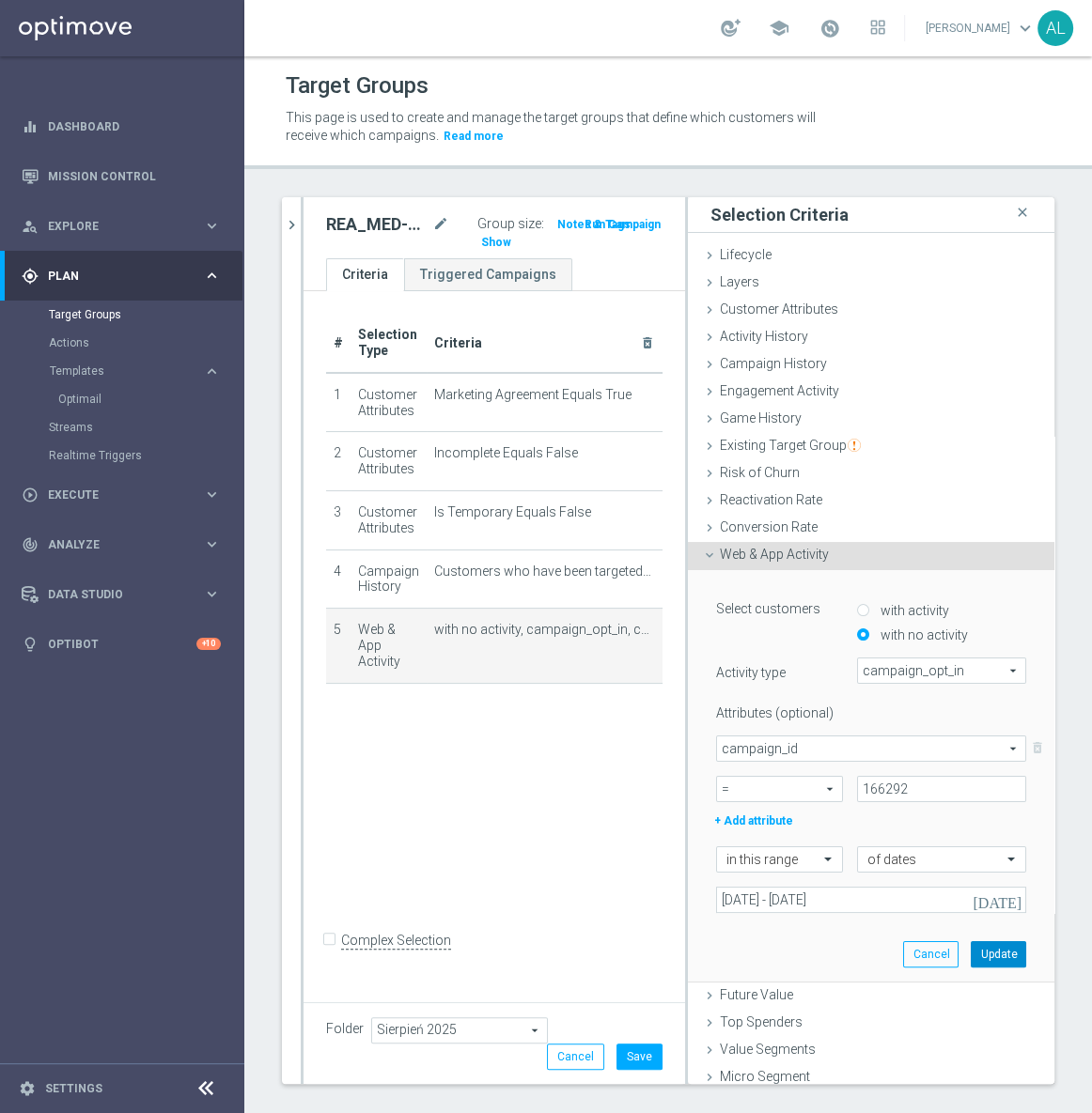
click at [971, 947] on button "Update" at bounding box center [998, 954] width 56 height 26
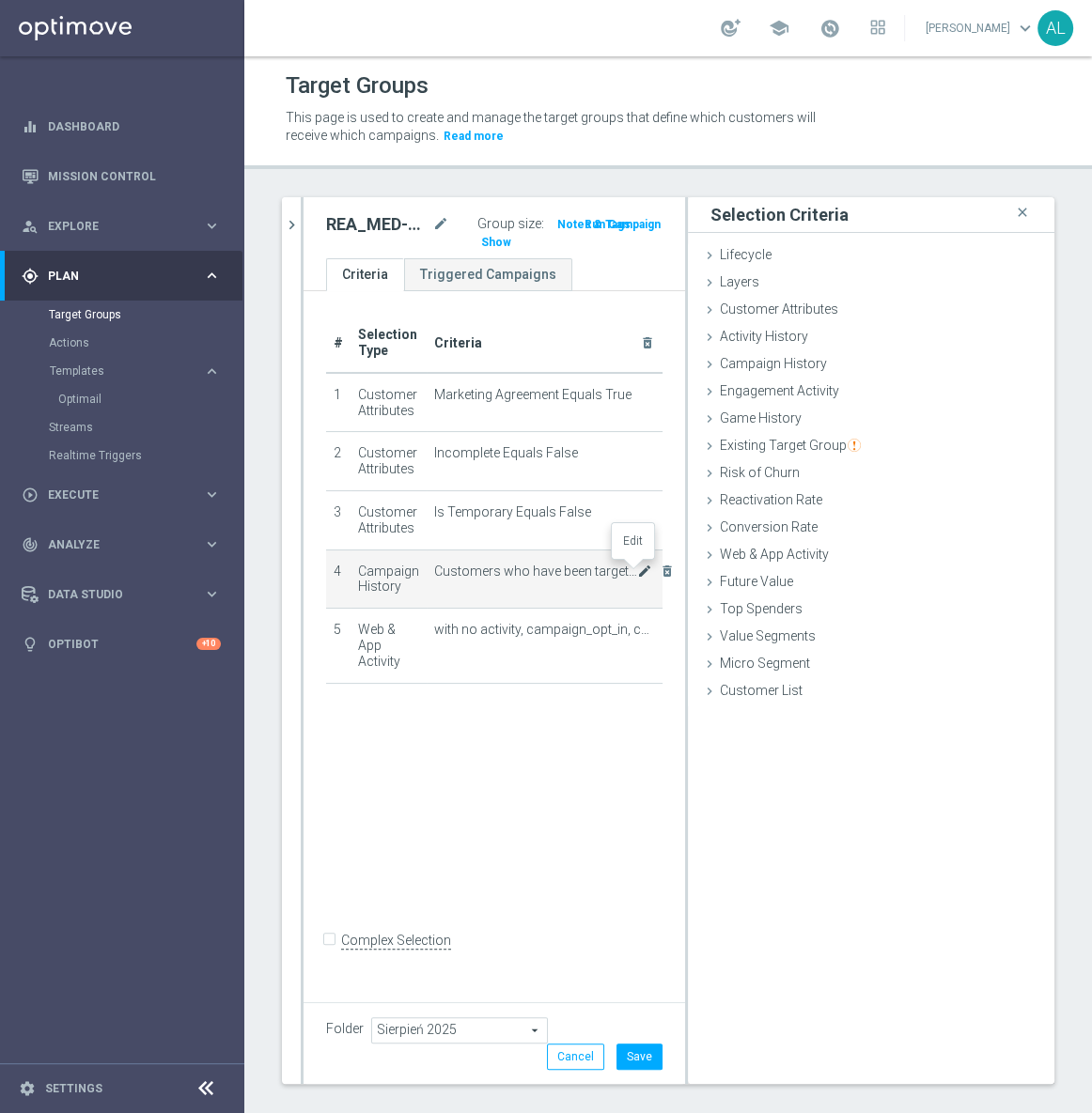
click at [637, 576] on icon "mode_edit" at bounding box center [644, 571] width 15 height 15
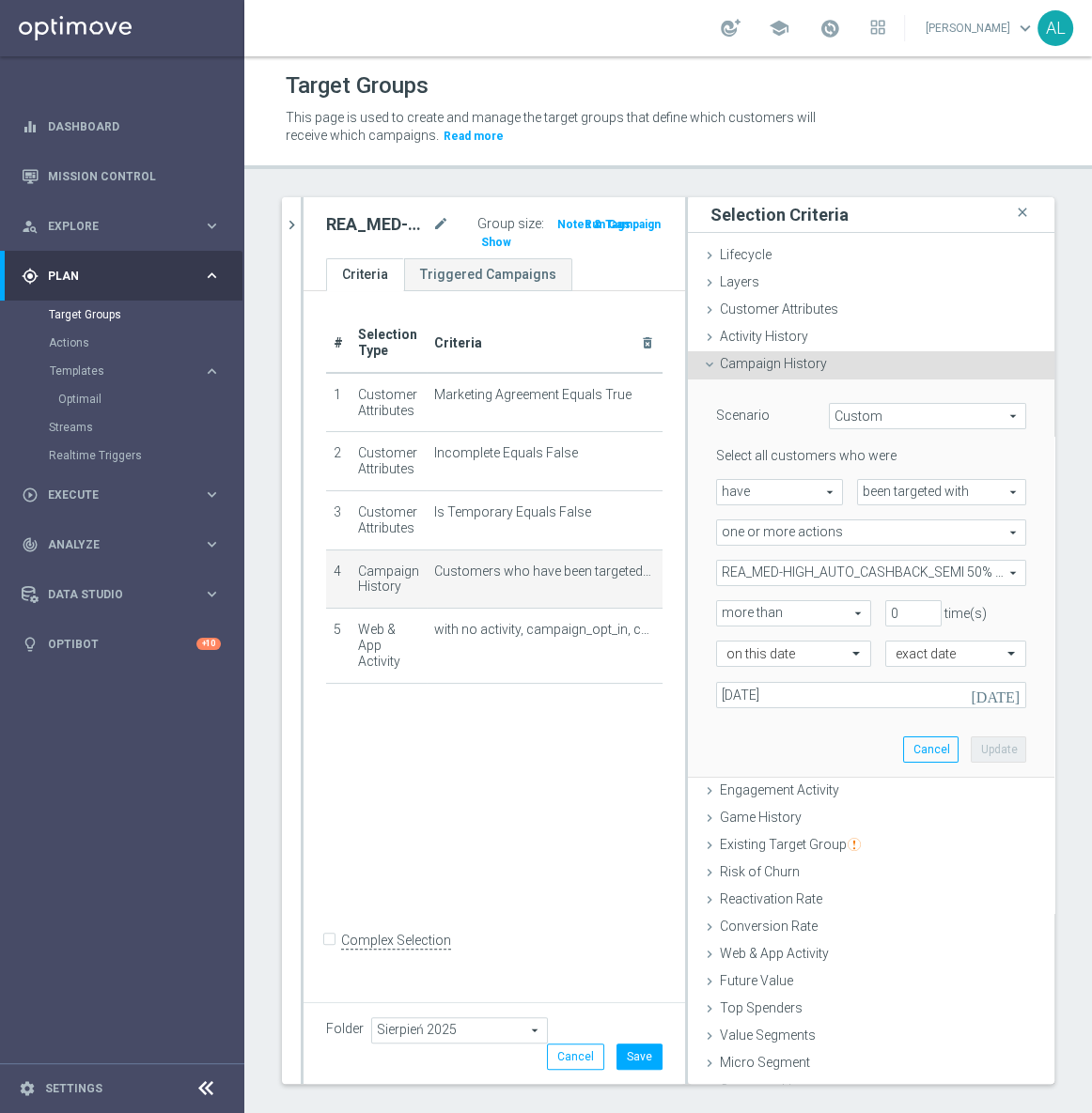
click at [775, 707] on div "Scenario Custom Custom arrow_drop_down search Select all customers who were hav…" at bounding box center [871, 578] width 338 height 397
click at [775, 695] on input "05 Aug 2025" at bounding box center [871, 694] width 310 height 26
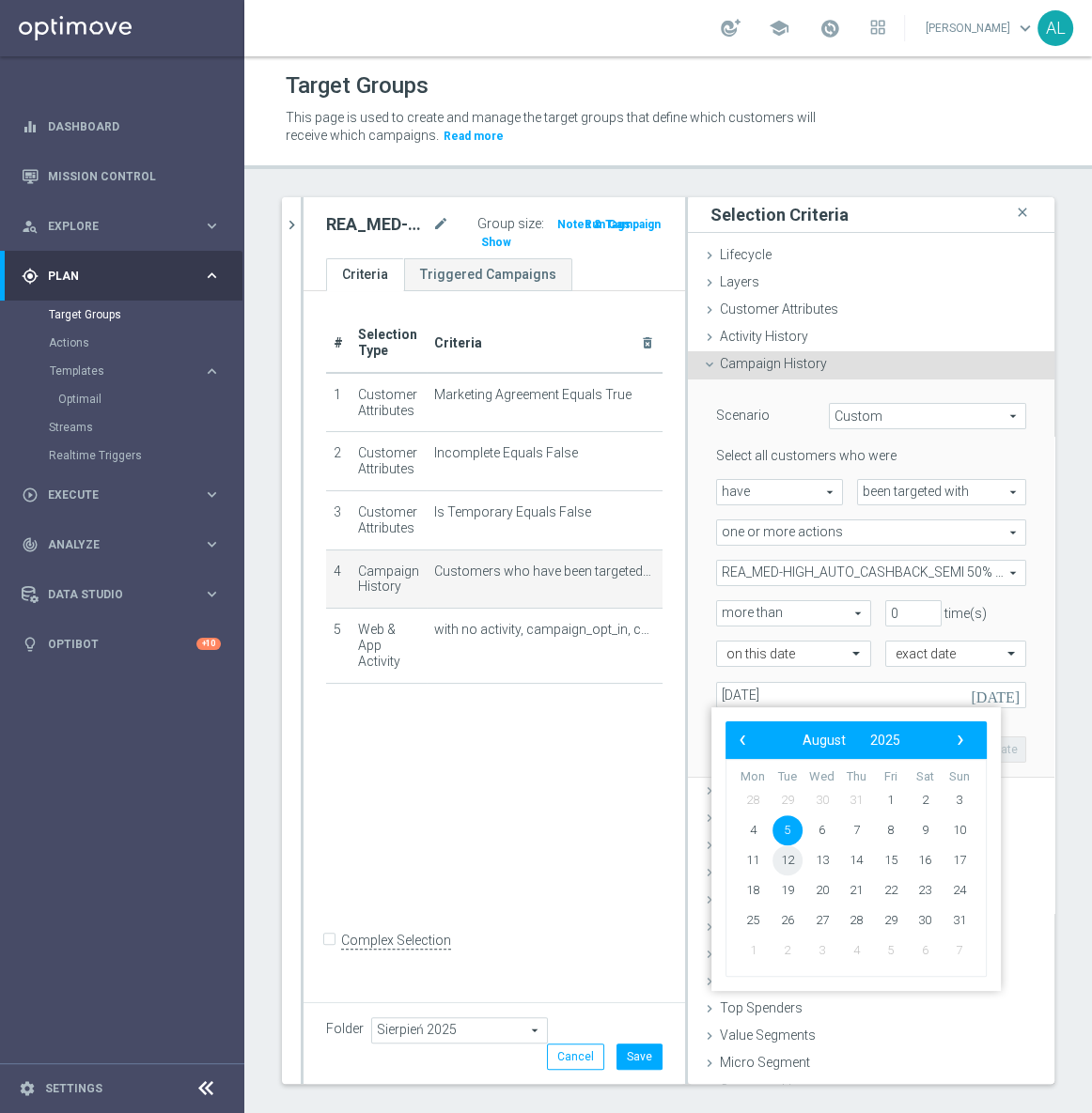
click at [787, 860] on span "12" at bounding box center [787, 860] width 30 height 30
type input "12 Aug 2025"
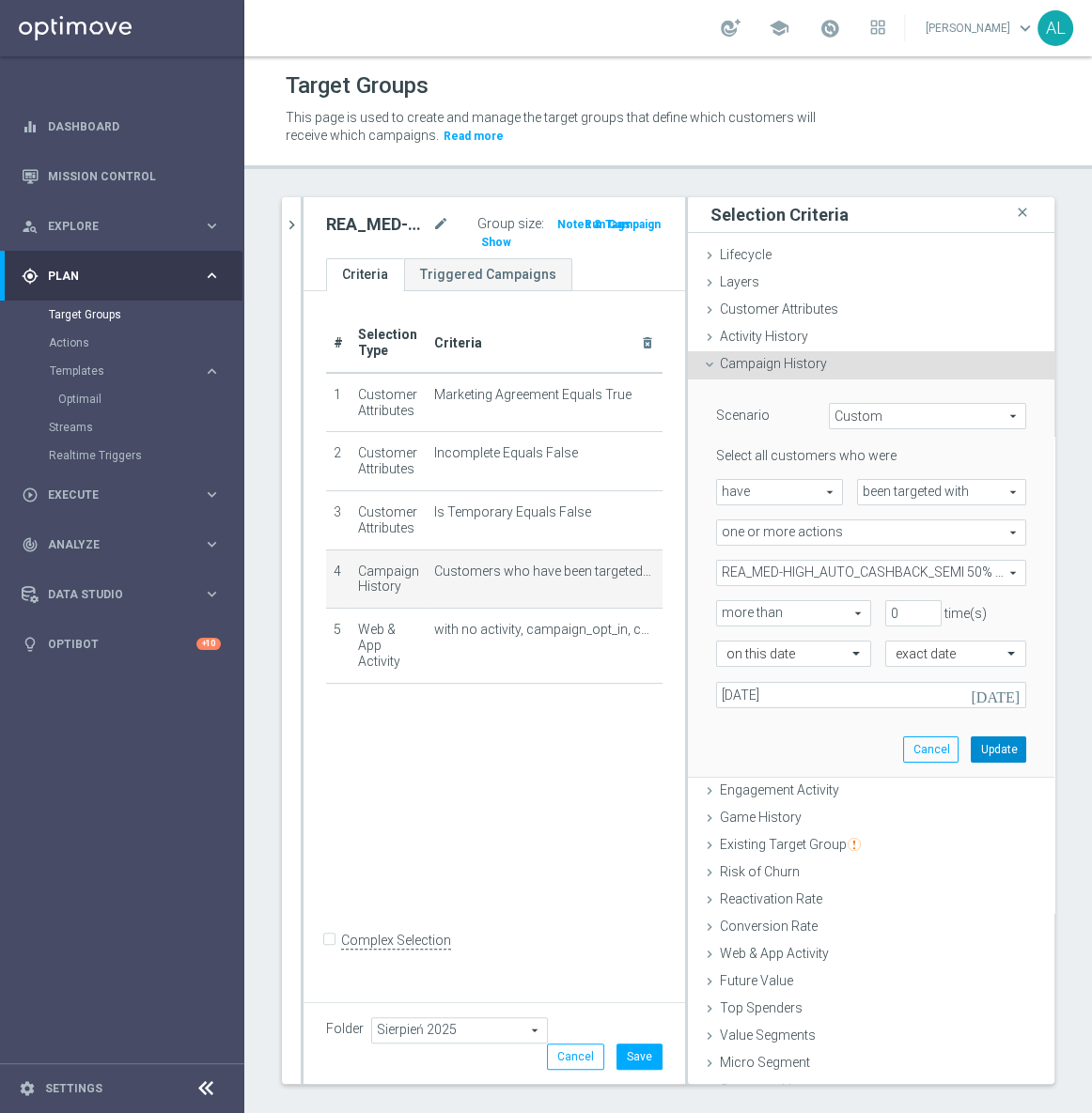
click at [971, 753] on button "Update" at bounding box center [998, 749] width 56 height 26
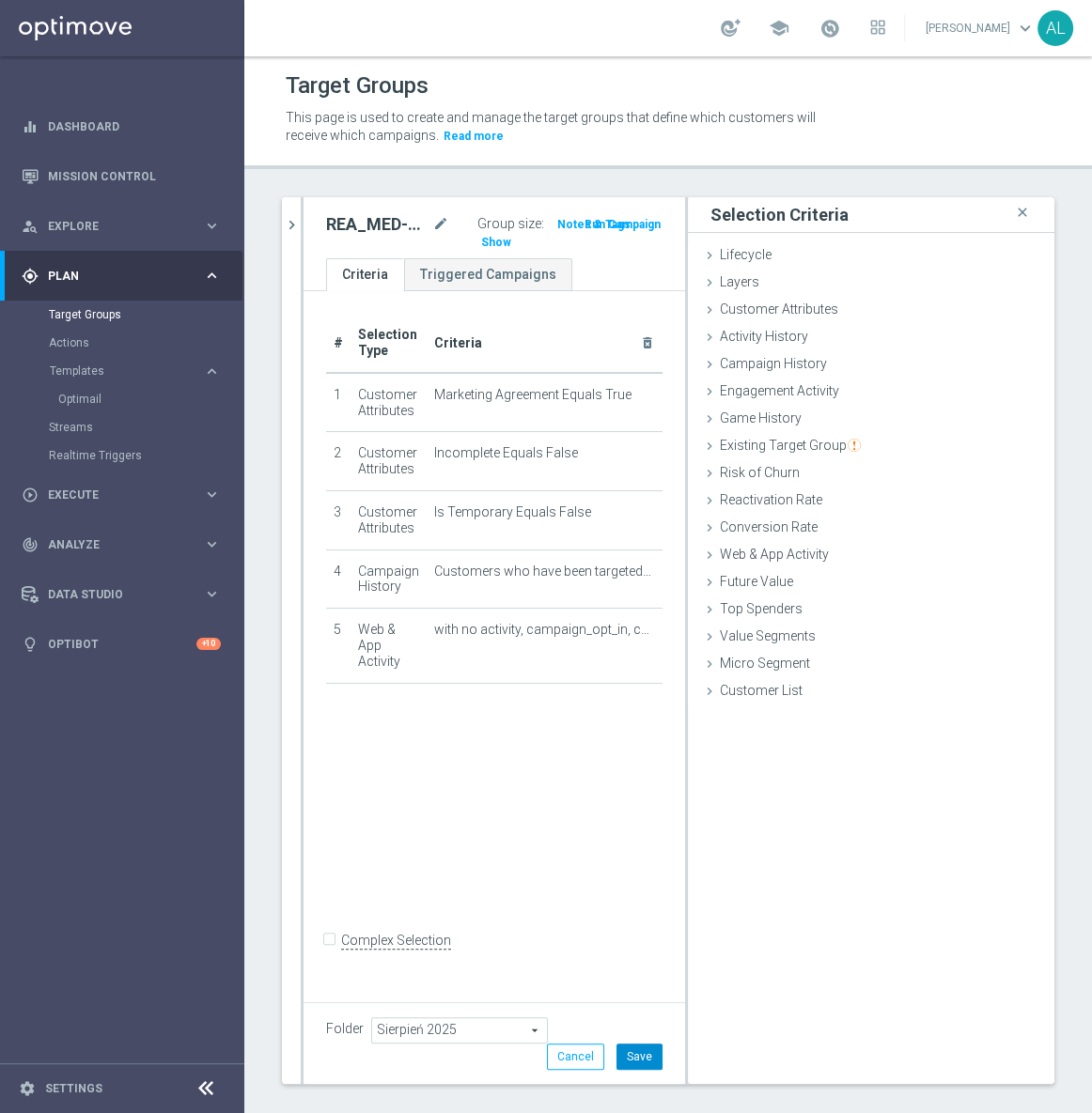
click at [621, 1052] on button "Save" at bounding box center [639, 1057] width 46 height 26
click at [488, 243] on span "Show" at bounding box center [496, 242] width 30 height 14
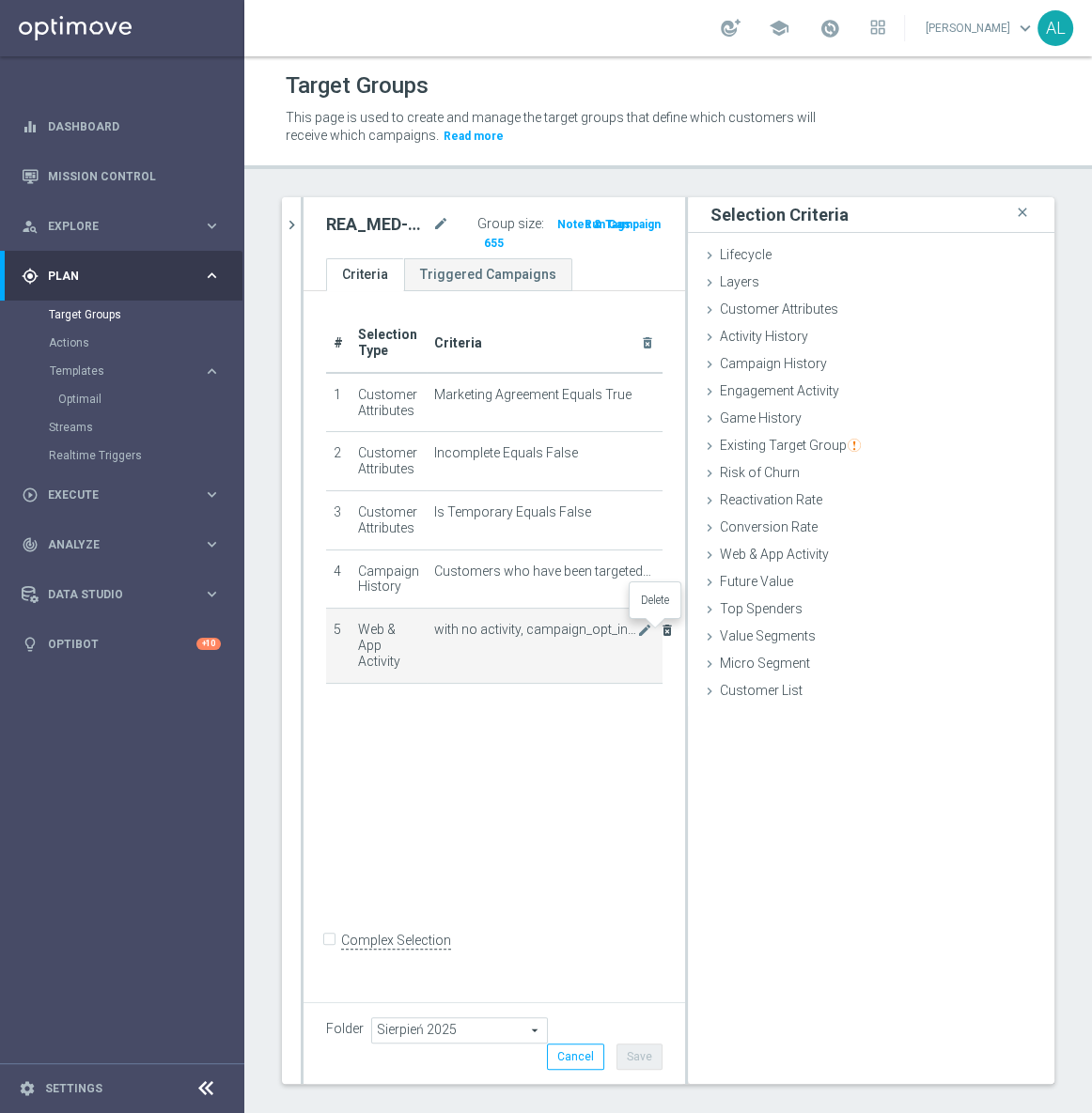
click at [659, 631] on icon "delete_forever" at bounding box center [666, 630] width 15 height 15
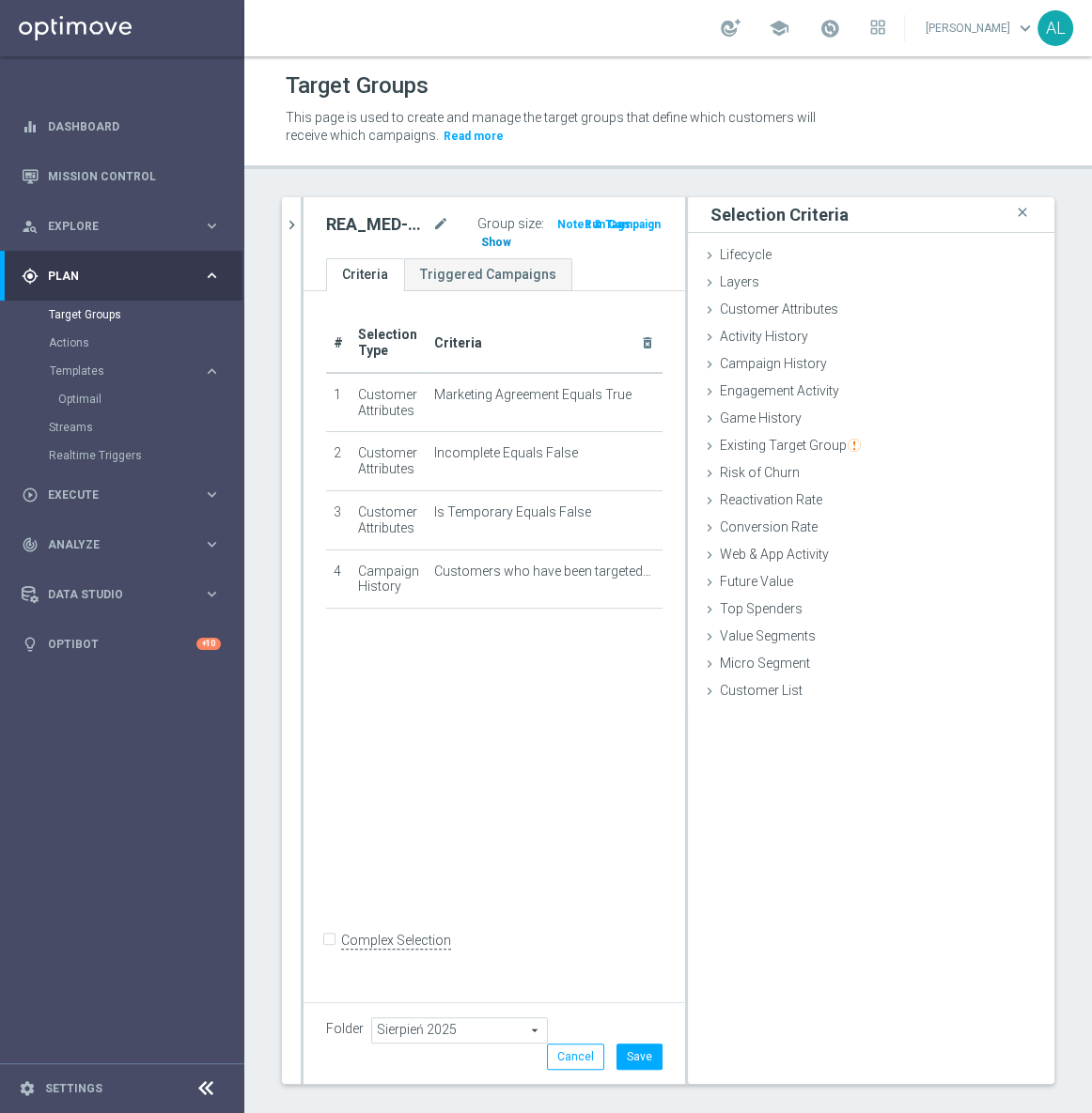
click at [490, 249] on h3 "Show" at bounding box center [496, 241] width 34 height 20
click at [563, 1041] on div "Folder Sierpień 2025 Sierpień 2025 arrow_drop_down search Cancel Save Saving..." at bounding box center [494, 1030] width 336 height 26
click at [568, 1054] on button "Cancel" at bounding box center [575, 1057] width 57 height 26
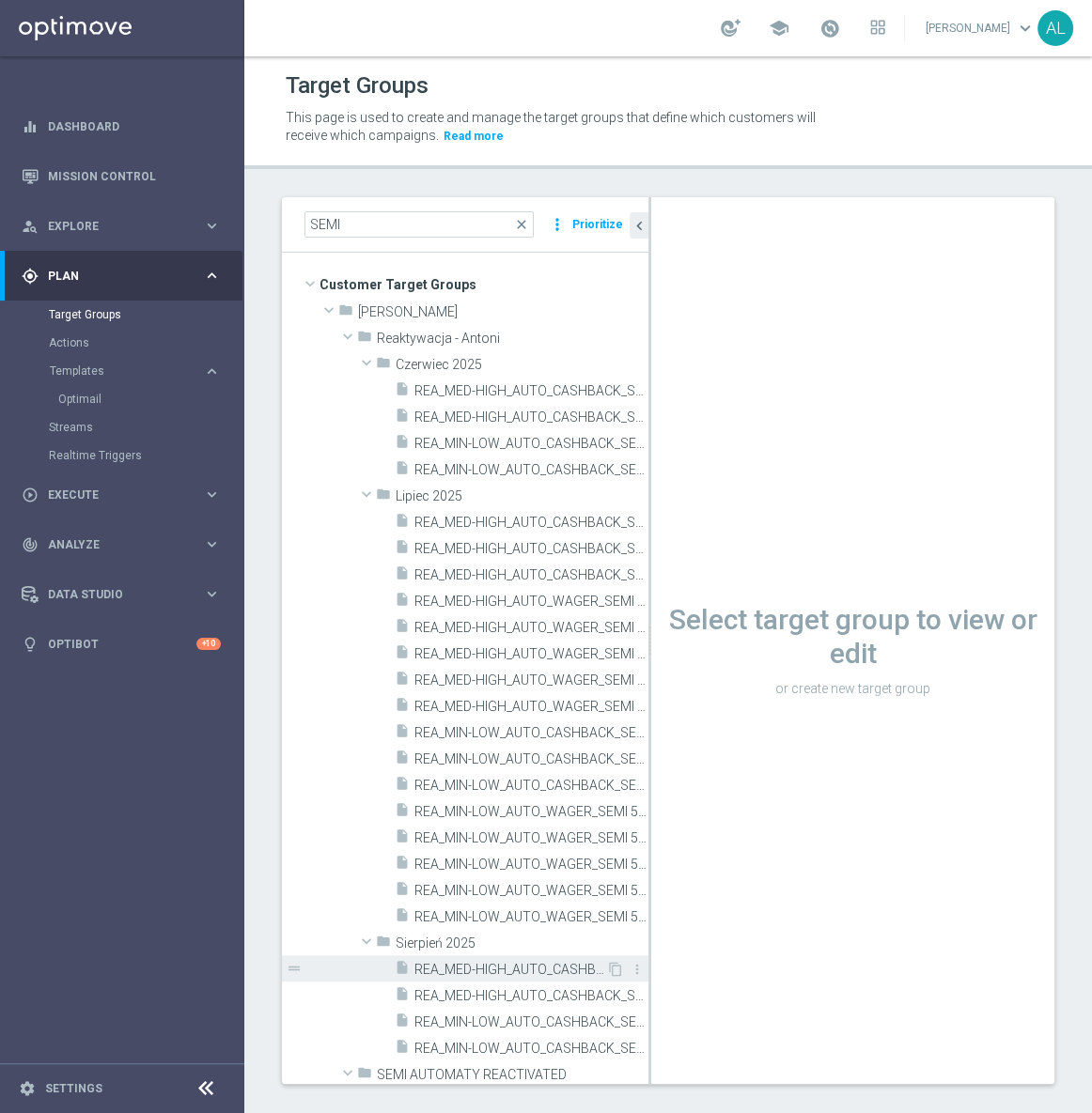
click at [535, 970] on span "REA_MED-HIGH_AUTO_CASHBACK_SEMI 50% do 300 PLN push_120825" at bounding box center [509, 970] width 192 height 16
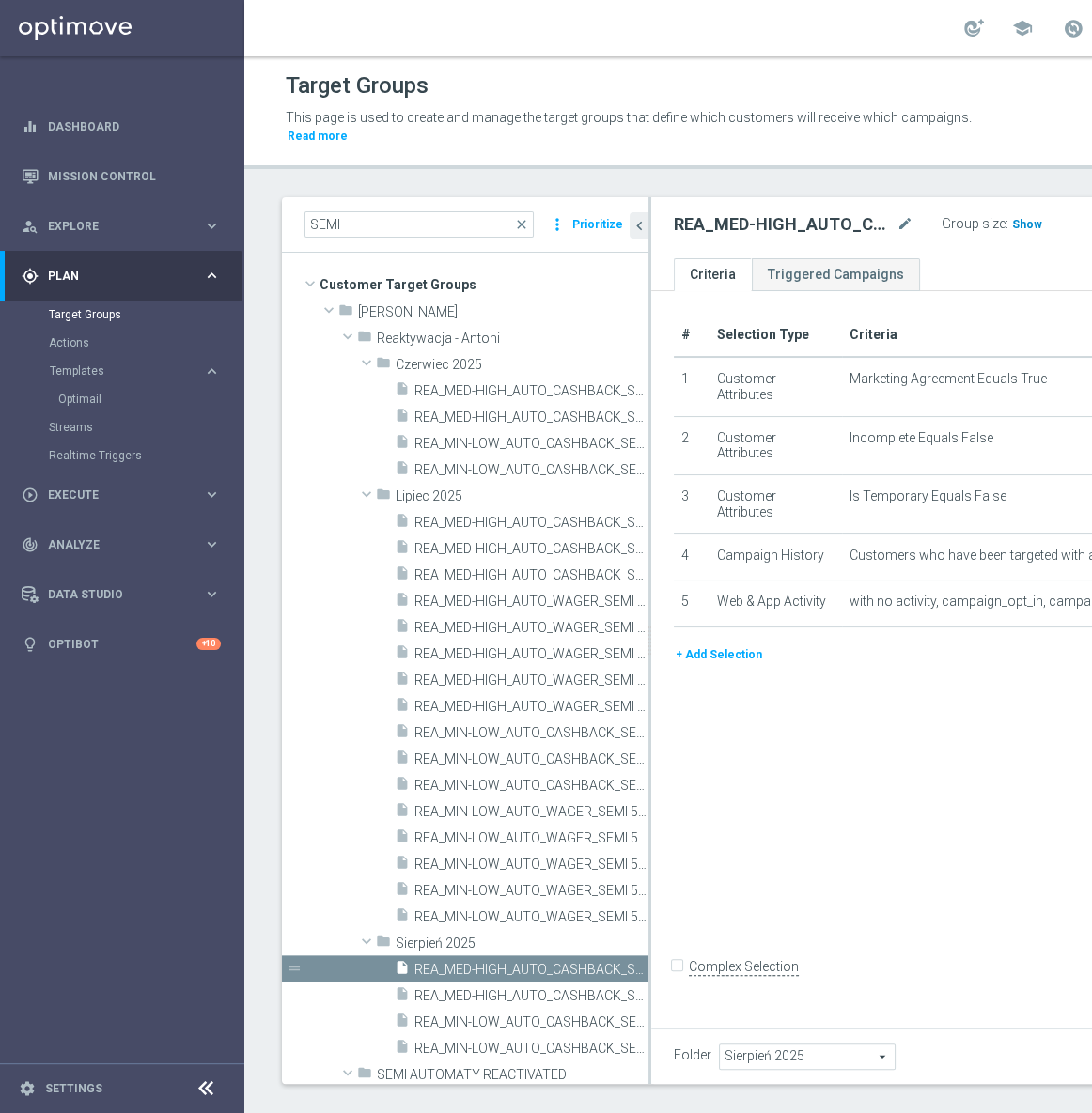
click at [1012, 231] on span "Show" at bounding box center [1027, 225] width 30 height 14
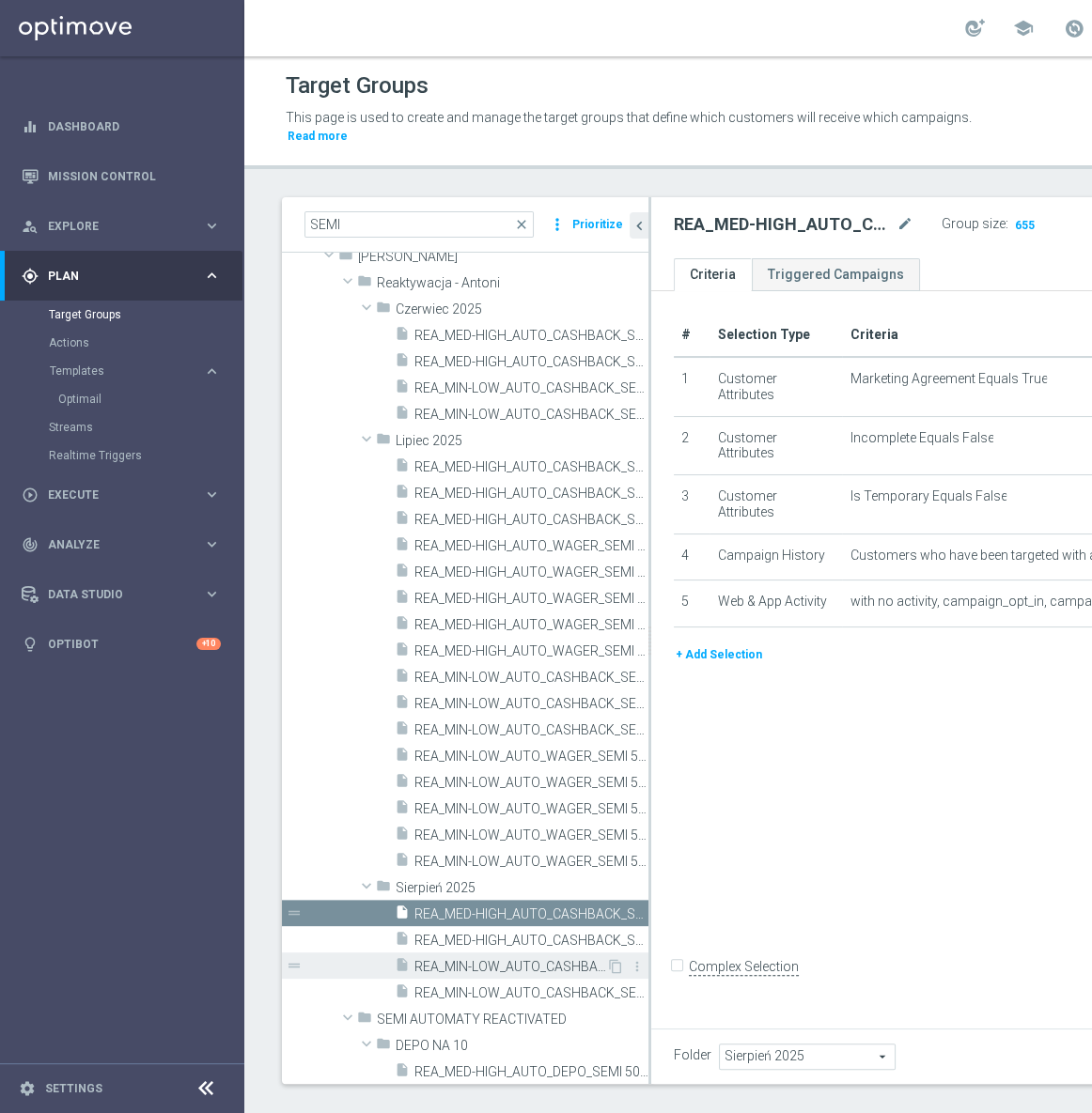
scroll to position [85, 0]
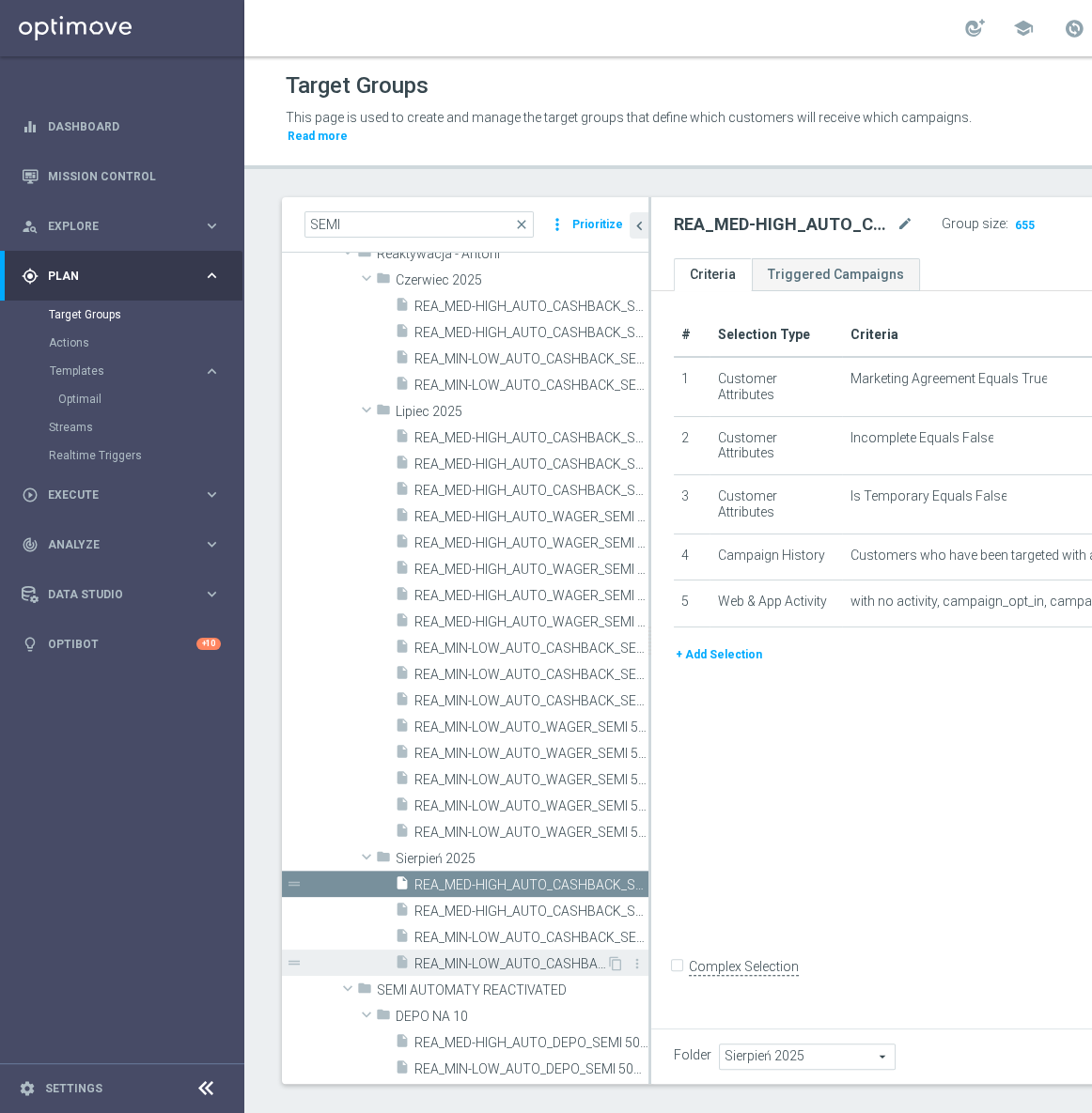
click at [507, 959] on span "REA_MIN-LOW_AUTO_CASHBACK_SEMI 50% do 100 PLN push_120825" at bounding box center [509, 964] width 192 height 16
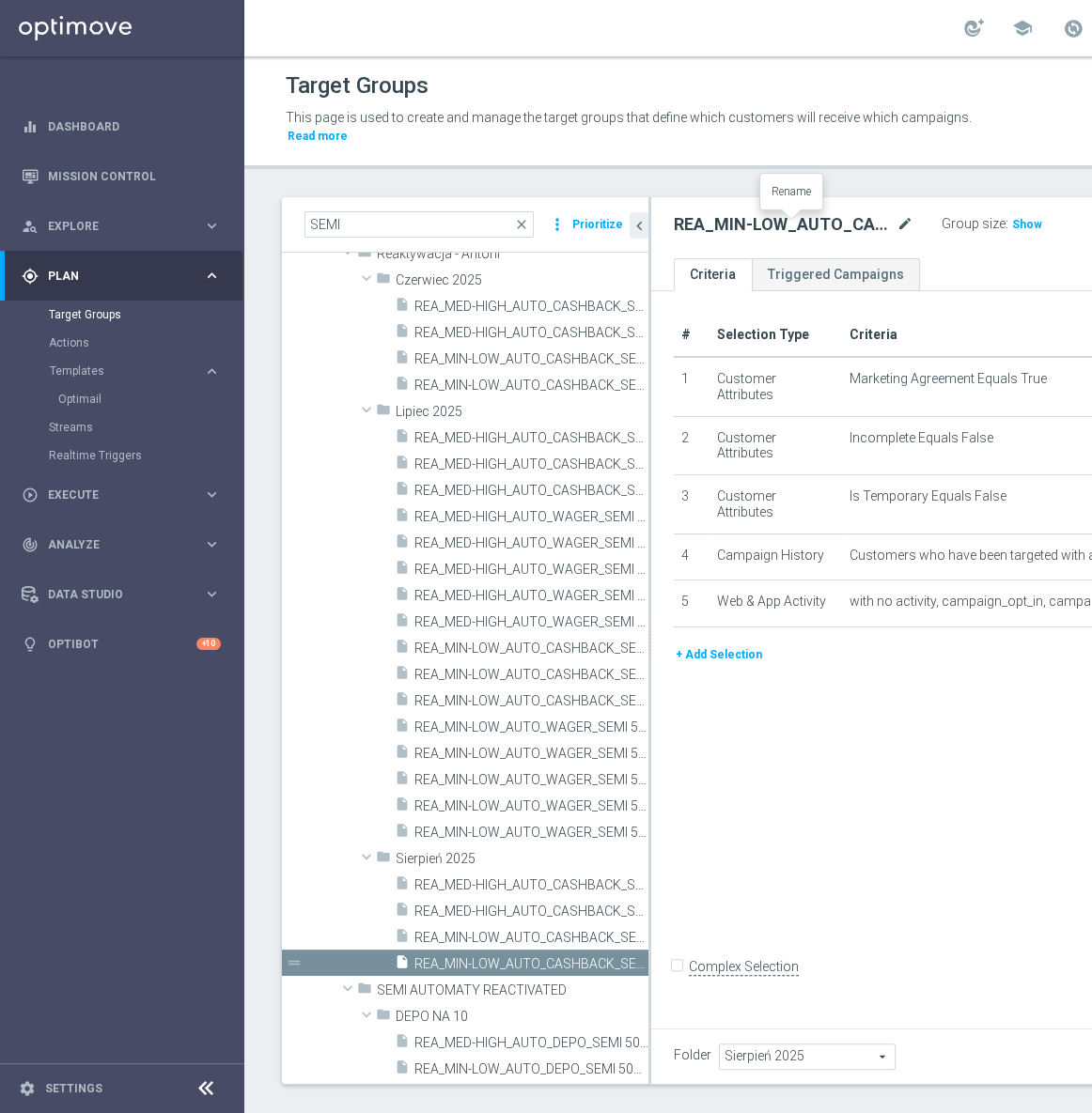
click at [896, 226] on icon "mode_edit" at bounding box center [904, 224] width 17 height 22
click at [457, 890] on span "REA_MED-HIGH_AUTO_CASHBACK_SEMI 50% do 300 PLN push_120825" at bounding box center [509, 885] width 192 height 16
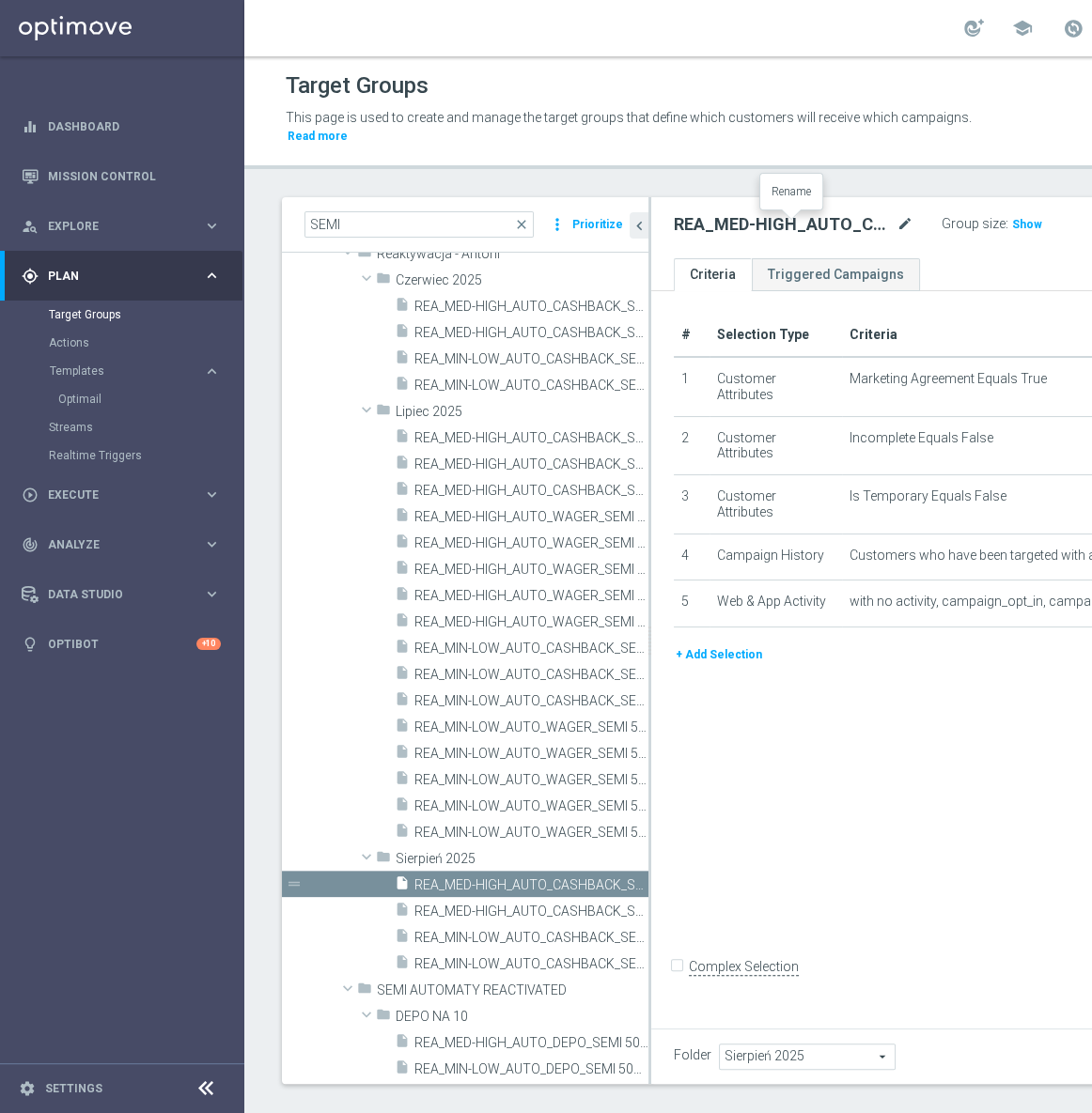
click at [896, 226] on icon "mode_edit" at bounding box center [904, 224] width 17 height 22
click at [476, 940] on span "REA_MIN-LOW_AUTO_CASHBACK_SEMI 50% do 100 PLN push_050825" at bounding box center [509, 938] width 192 height 16
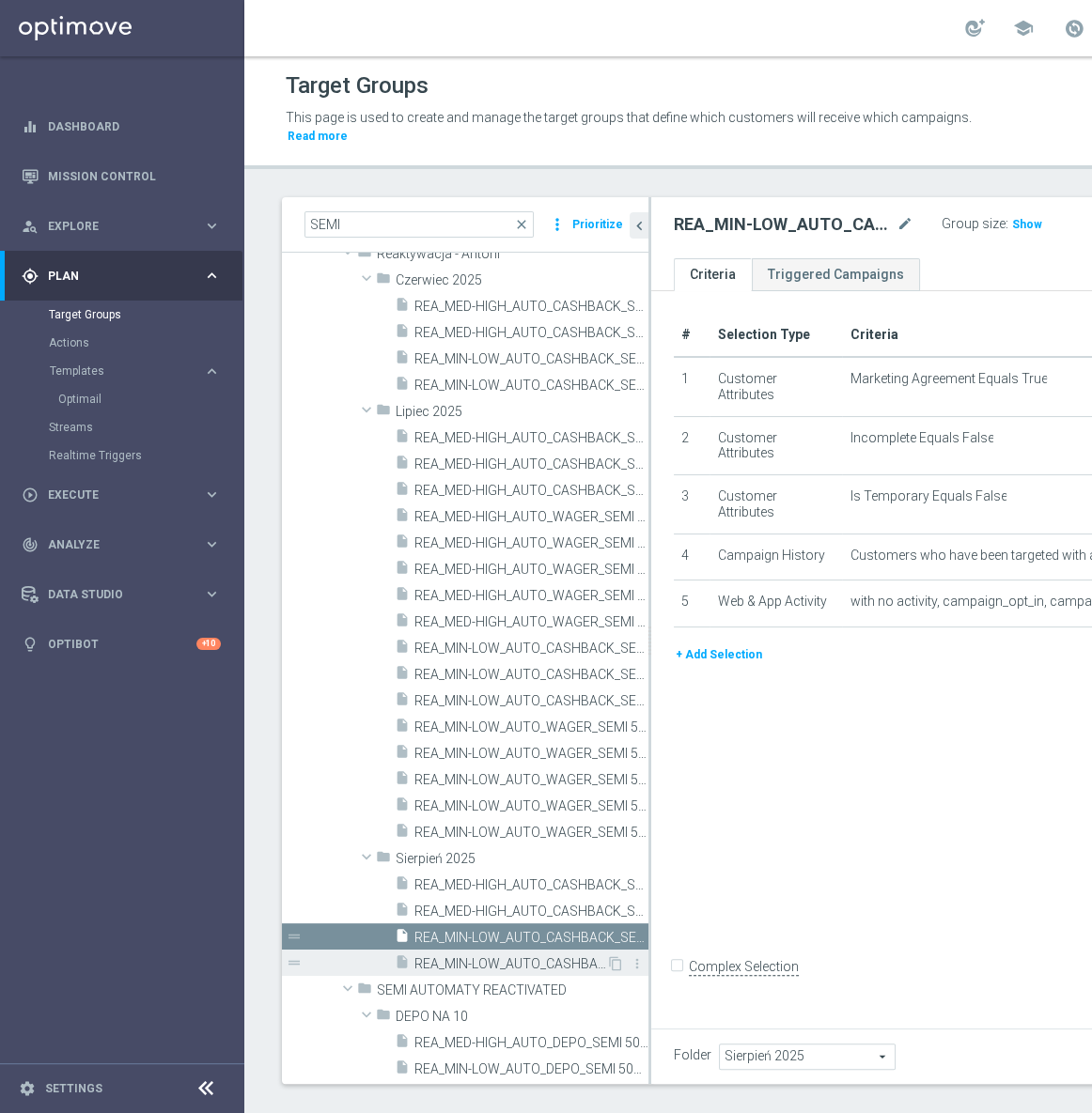
click at [520, 958] on span "REA_MIN-LOW_AUTO_CASHBACK_SEMI 50% do 100 PLN push_120825" at bounding box center [509, 964] width 192 height 16
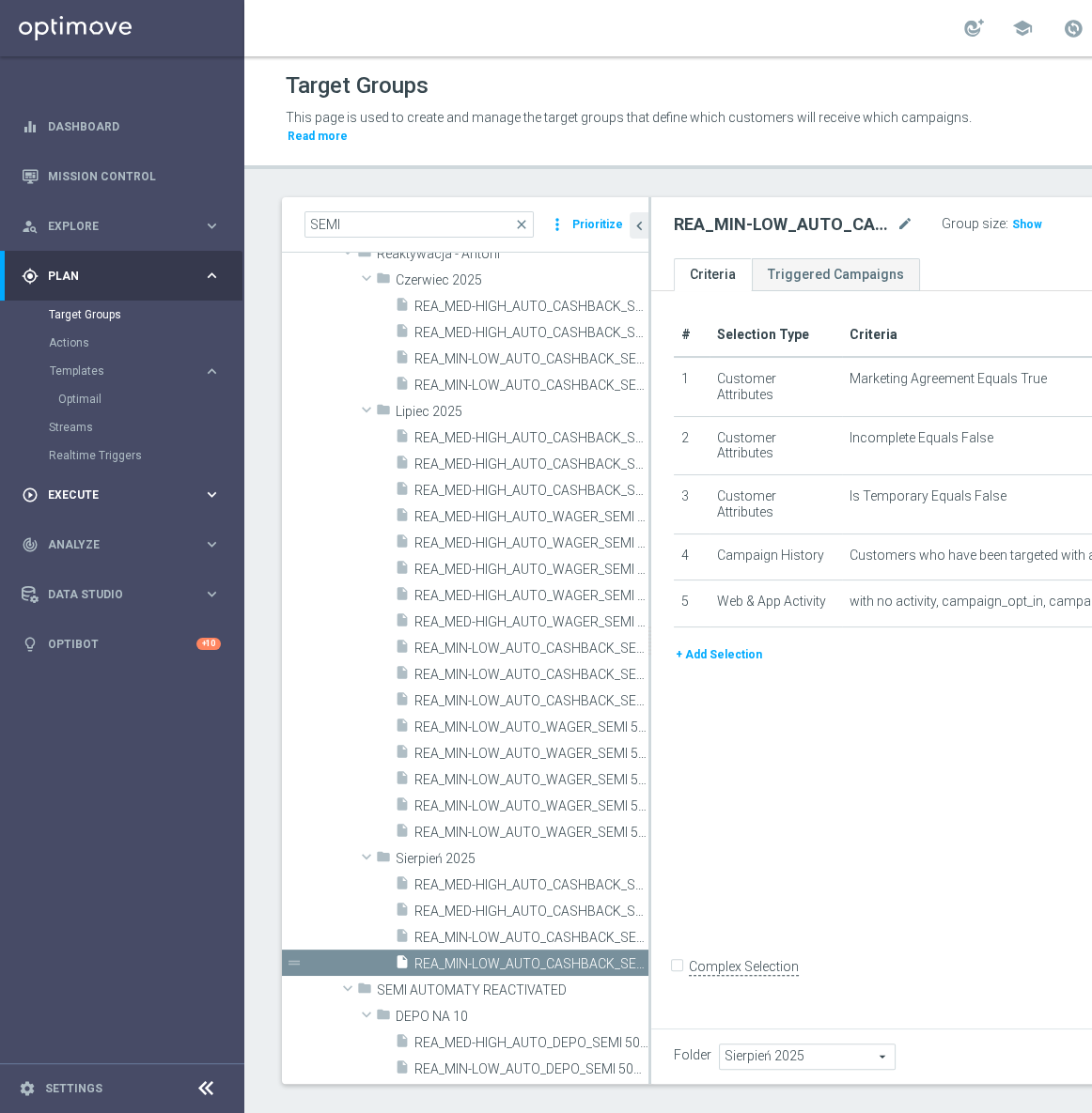
click at [137, 487] on div "play_circle_outline Execute" at bounding box center [112, 495] width 181 height 17
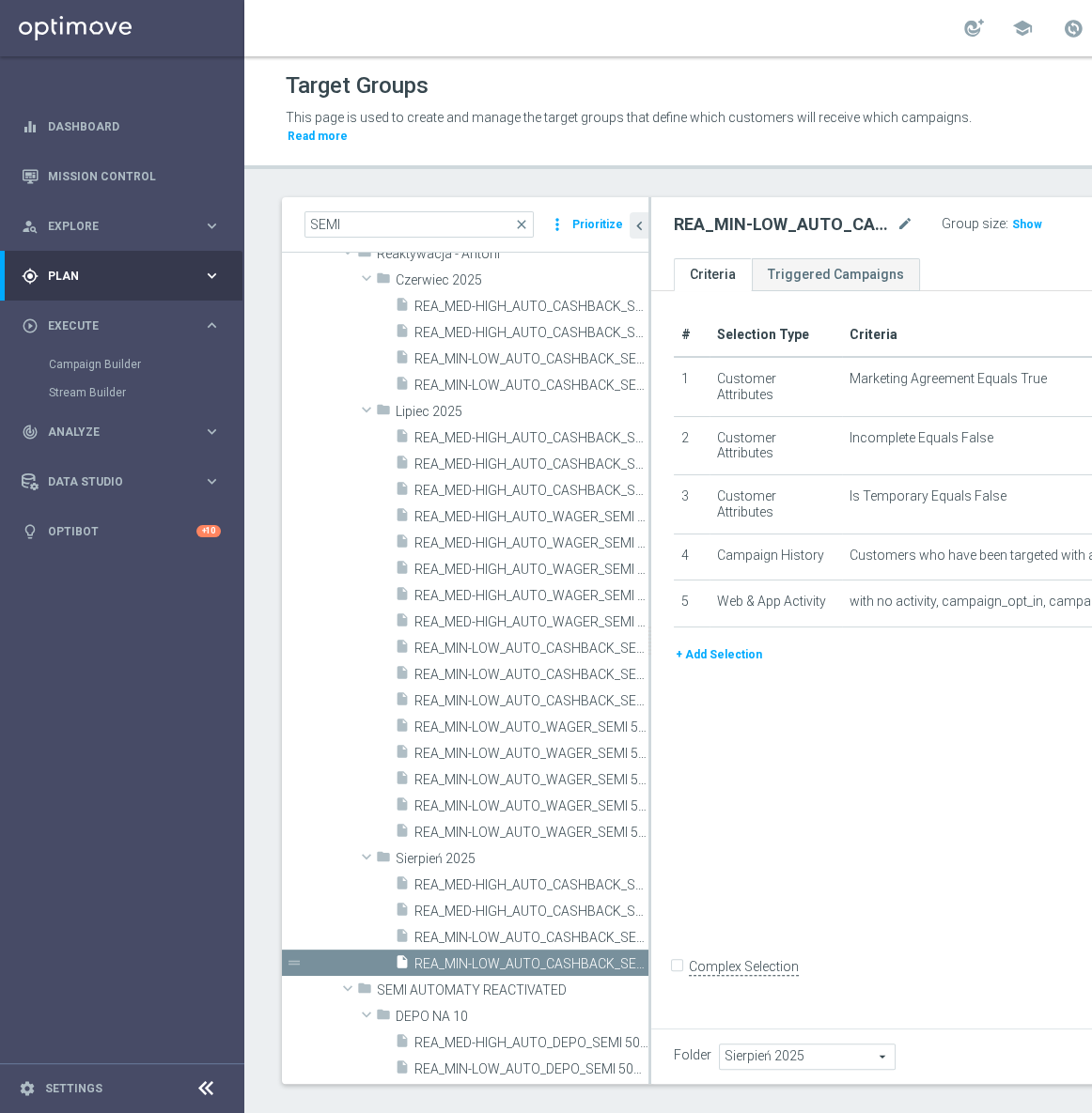
click at [727, 229] on h2 "REA_MIN-LOW_AUTO_CASHBACK_SEMI 50% do 100 PLN push_120825" at bounding box center [783, 224] width 219 height 22
click at [896, 224] on icon "mode_edit" at bounding box center [904, 224] width 17 height 22
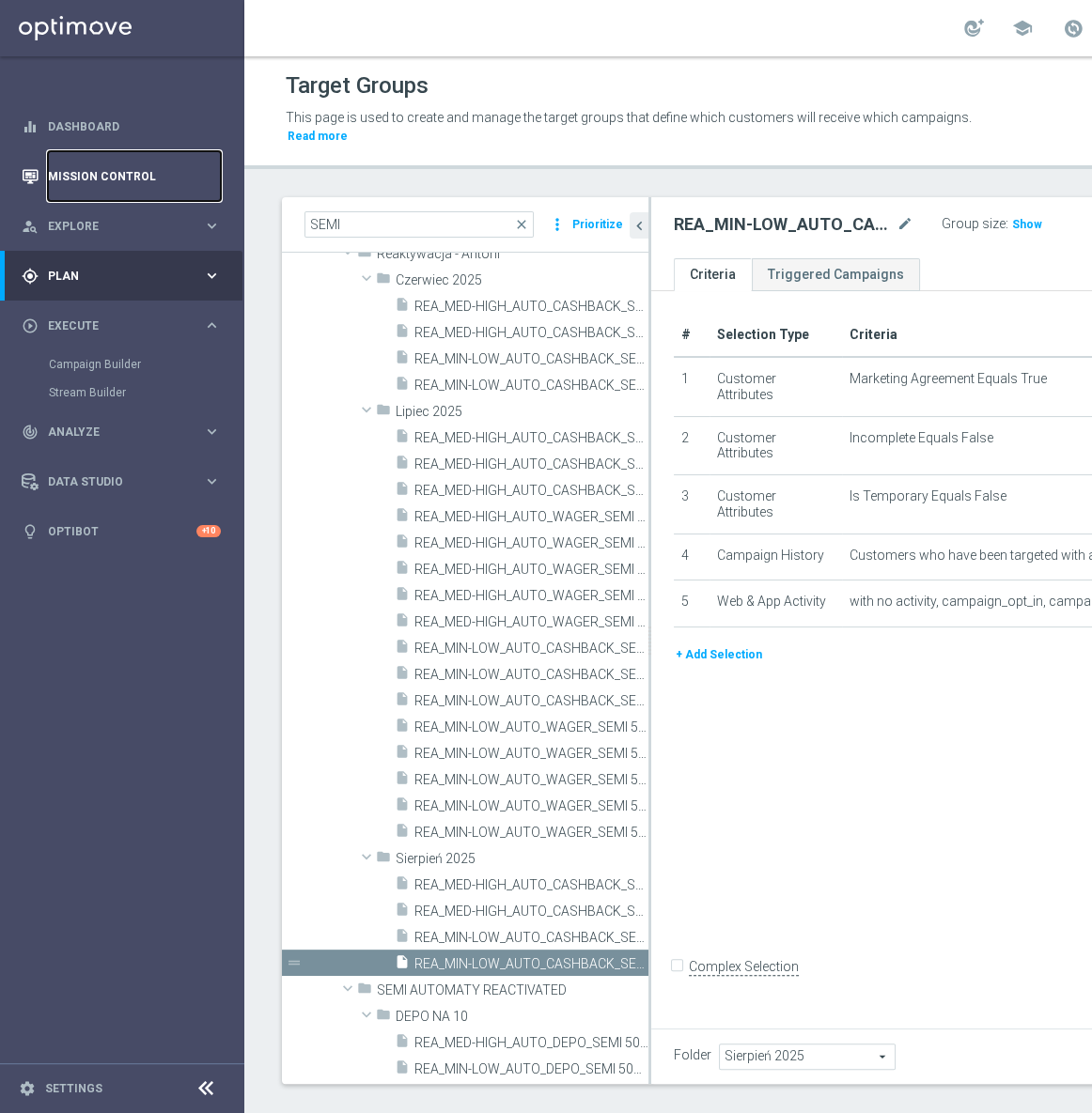
click at [134, 160] on link "Mission Control" at bounding box center [134, 175] width 173 height 50
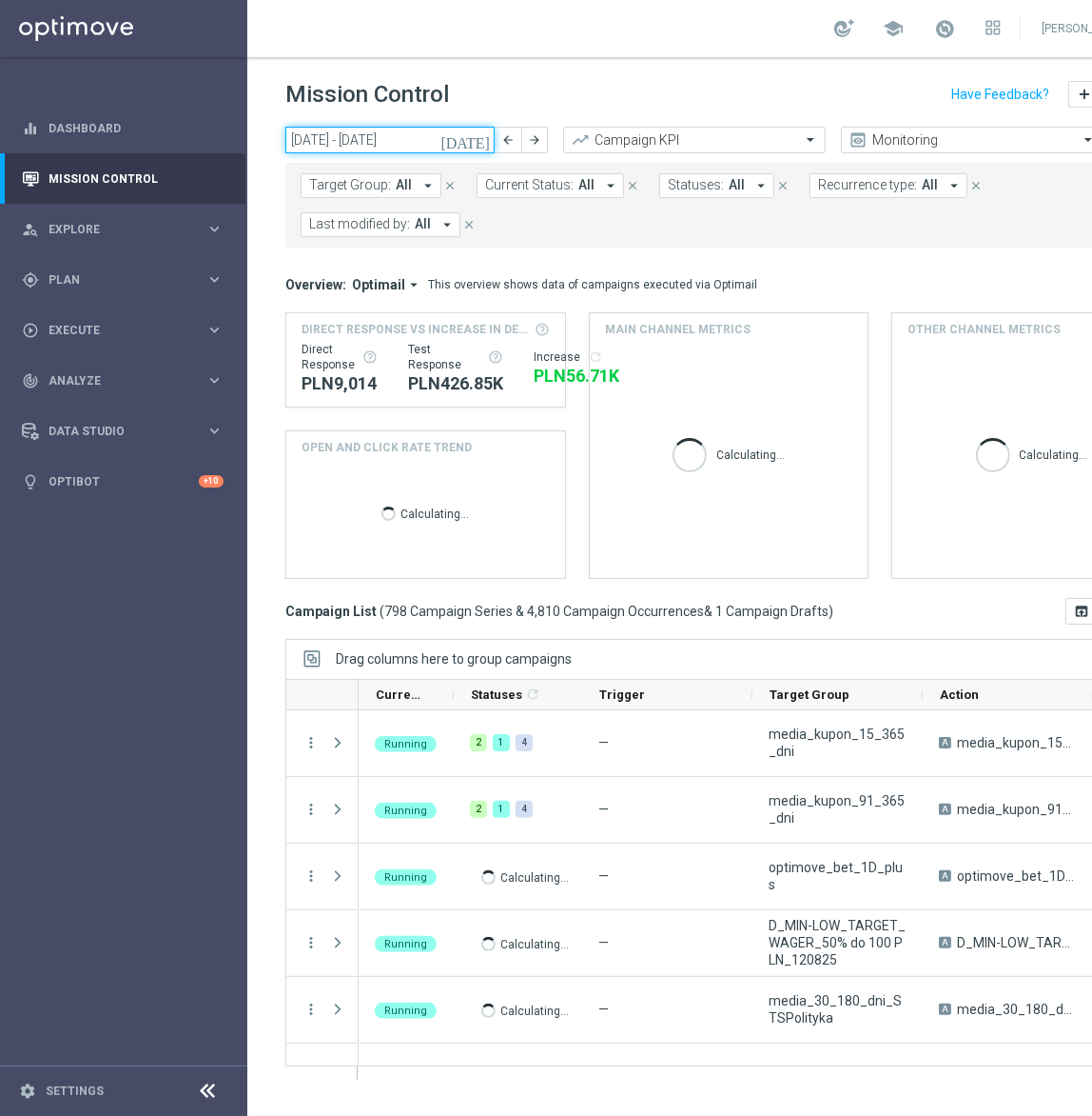
click at [352, 132] on input "11 Aug 2025 - 17 Aug 2025" at bounding box center [390, 139] width 209 height 27
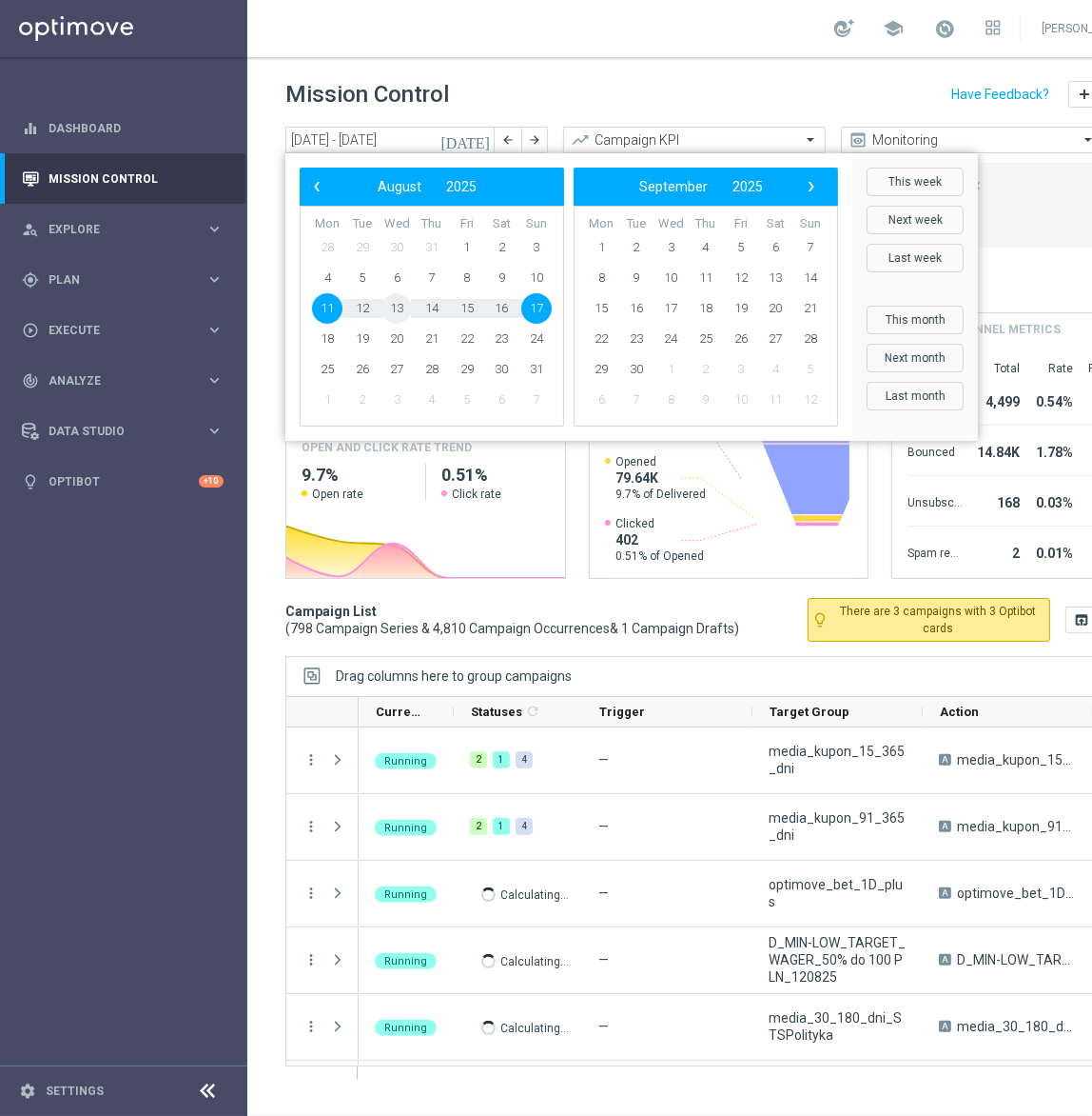
click at [402, 310] on span "13" at bounding box center [397, 308] width 31 height 31
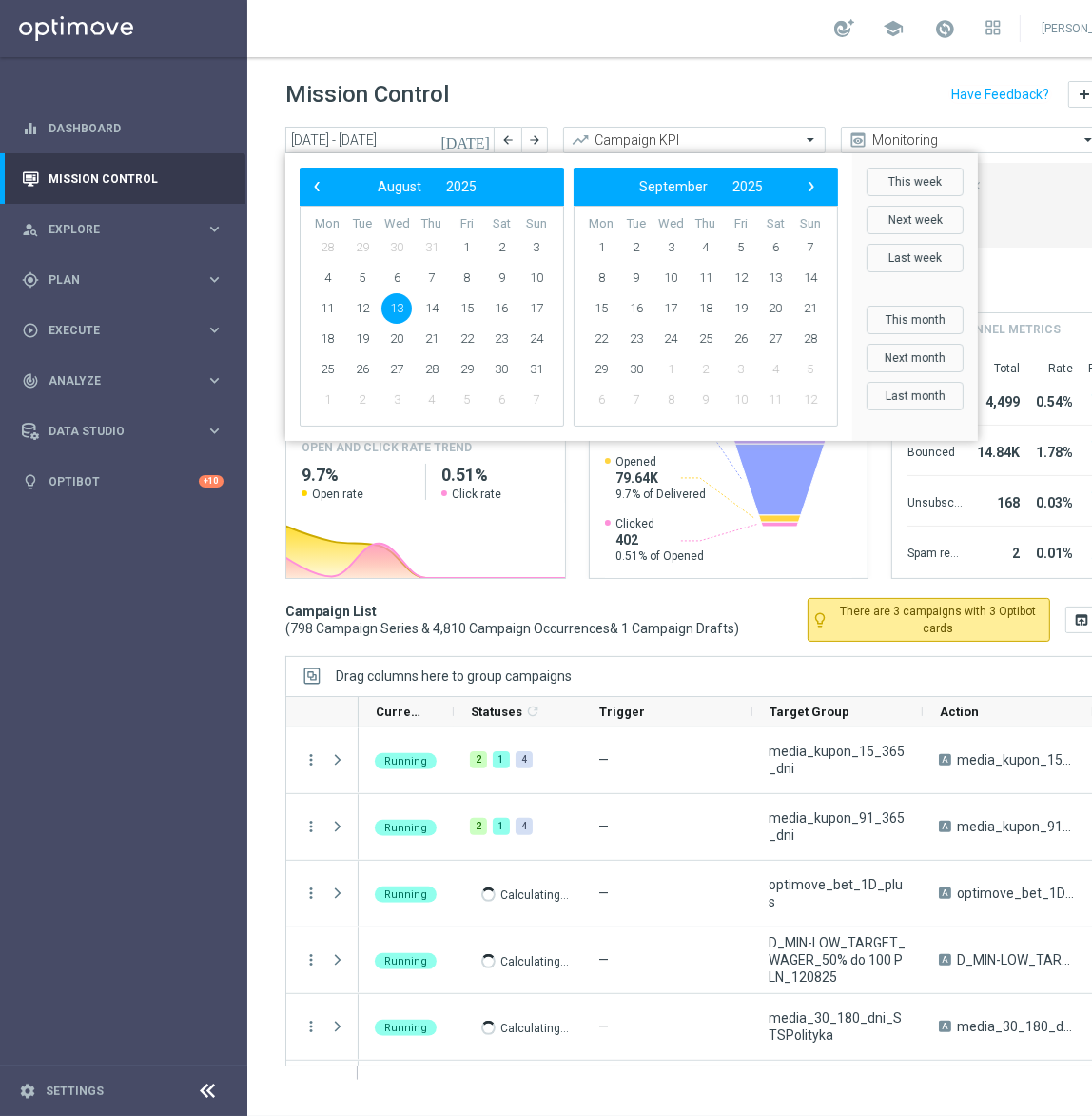
click at [402, 310] on span "13" at bounding box center [397, 308] width 31 height 31
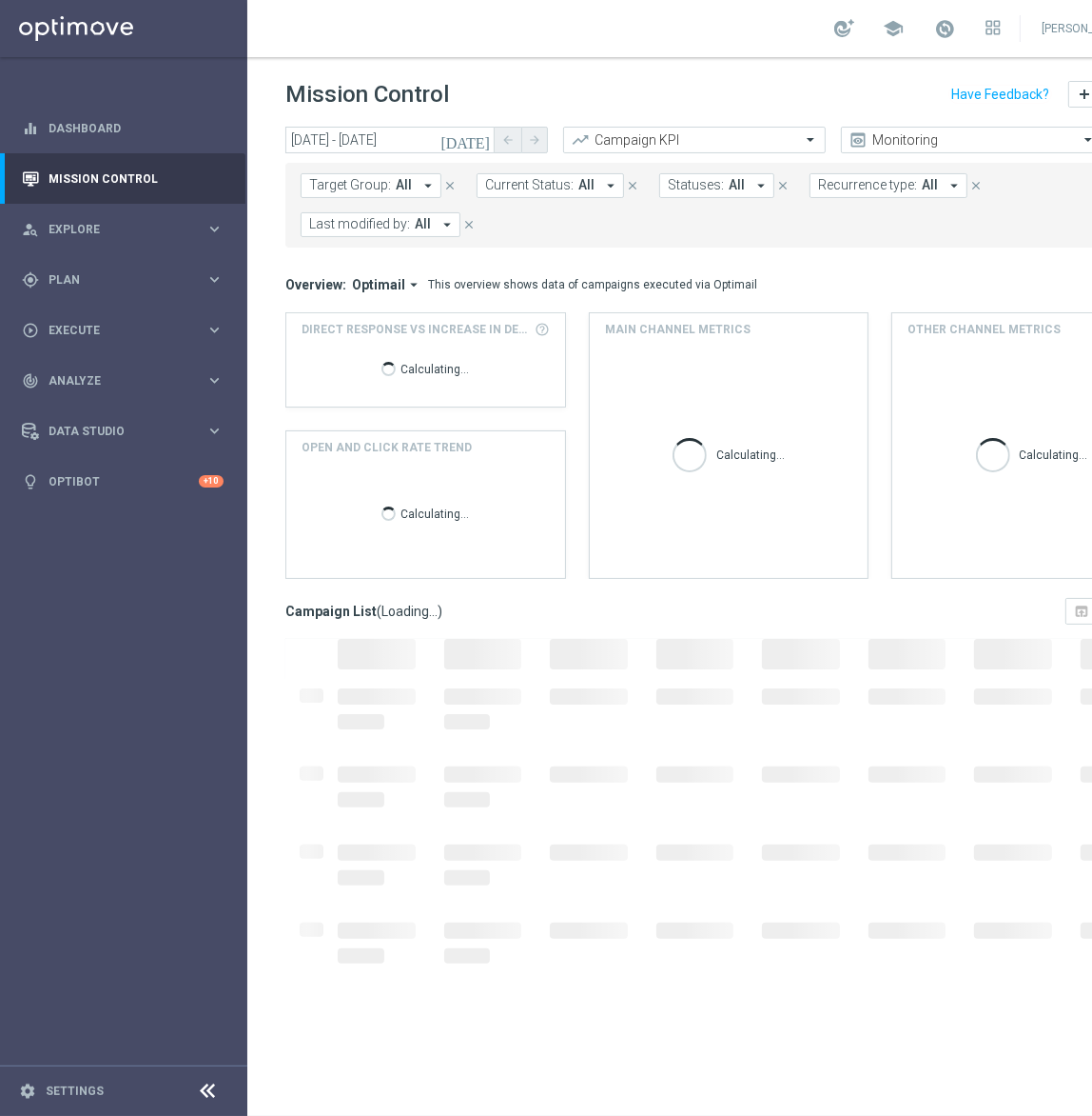
type input "13 Aug 2025 - 13 Aug 2025"
click at [830, 174] on button "Recurrence type: All arrow_drop_down" at bounding box center [889, 186] width 158 height 25
click at [838, 292] on label "Non-Recurring" at bounding box center [874, 291] width 72 height 12
click at [629, 249] on mini-dashboard "Overview: Optimail arrow_drop_down This overview shows data of campaigns execut…" at bounding box center [728, 422] width 887 height 350
click at [323, 205] on form "Target Group: All arrow_drop_down close Current Status: All arrow_drop_down clo…" at bounding box center [687, 205] width 771 height 64
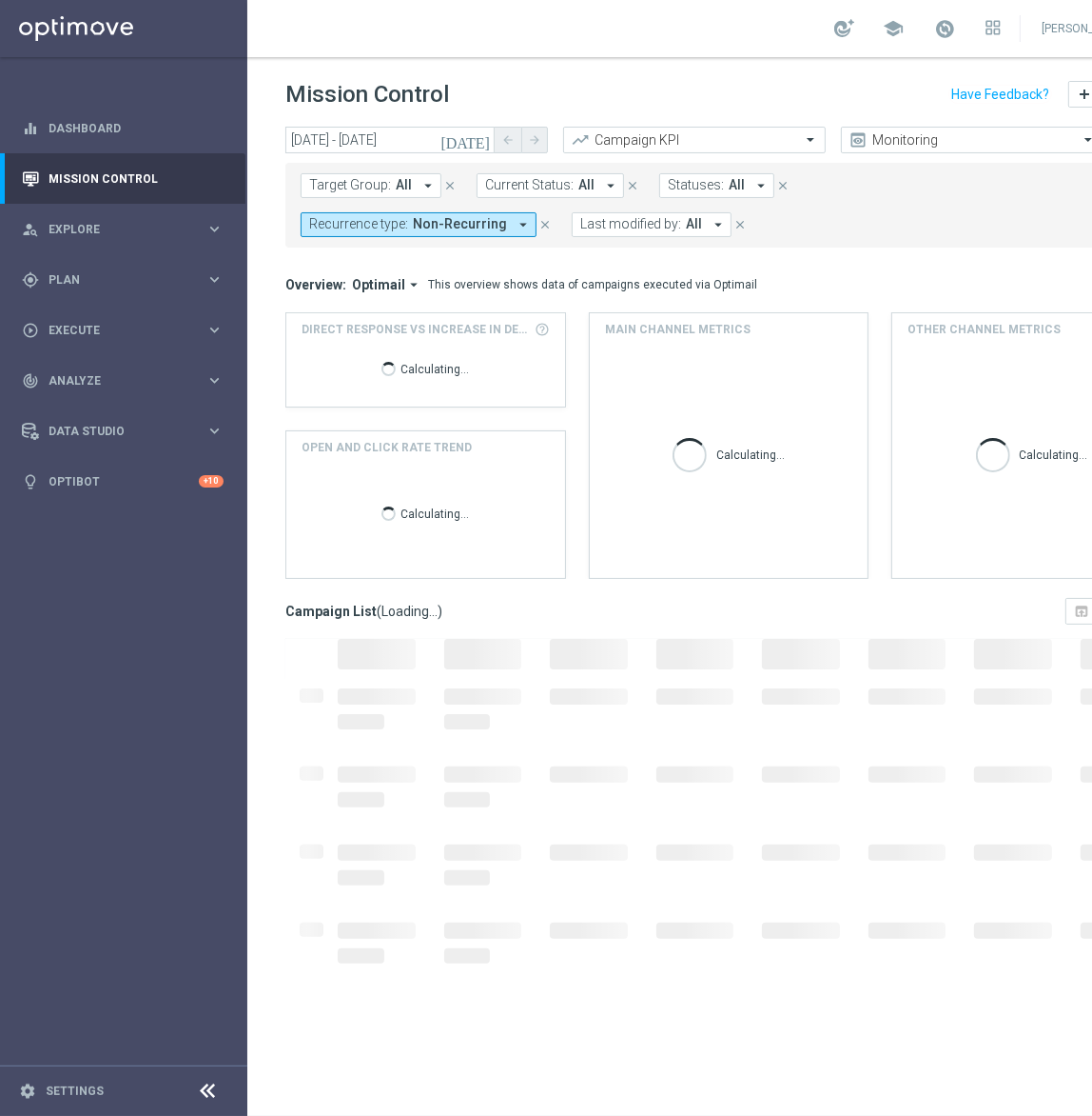
click at [572, 236] on button "Last modified by: All arrow_drop_down" at bounding box center [652, 224] width 160 height 25
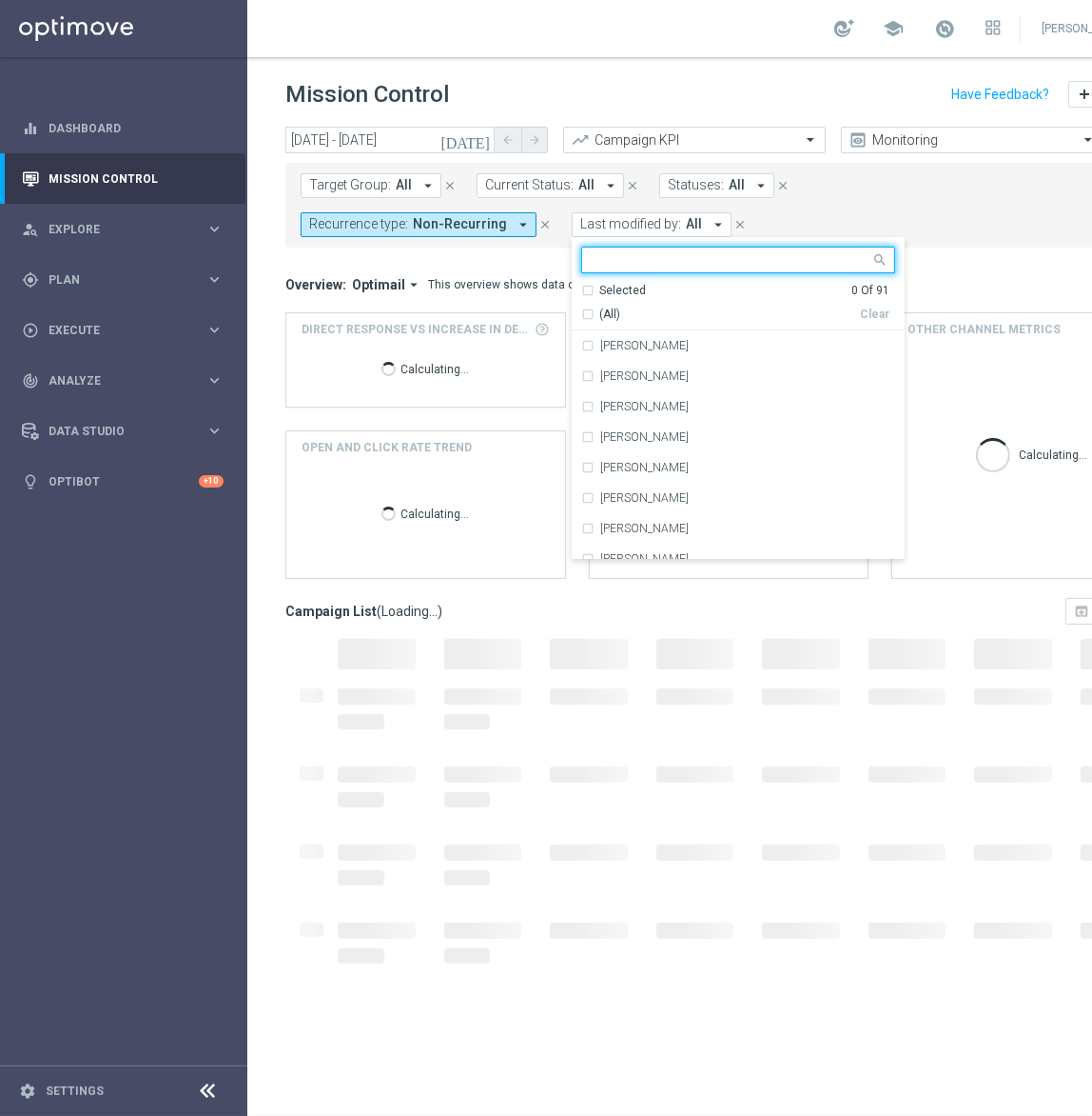
click at [580, 225] on span "Last modified by:" at bounding box center [630, 224] width 101 height 16
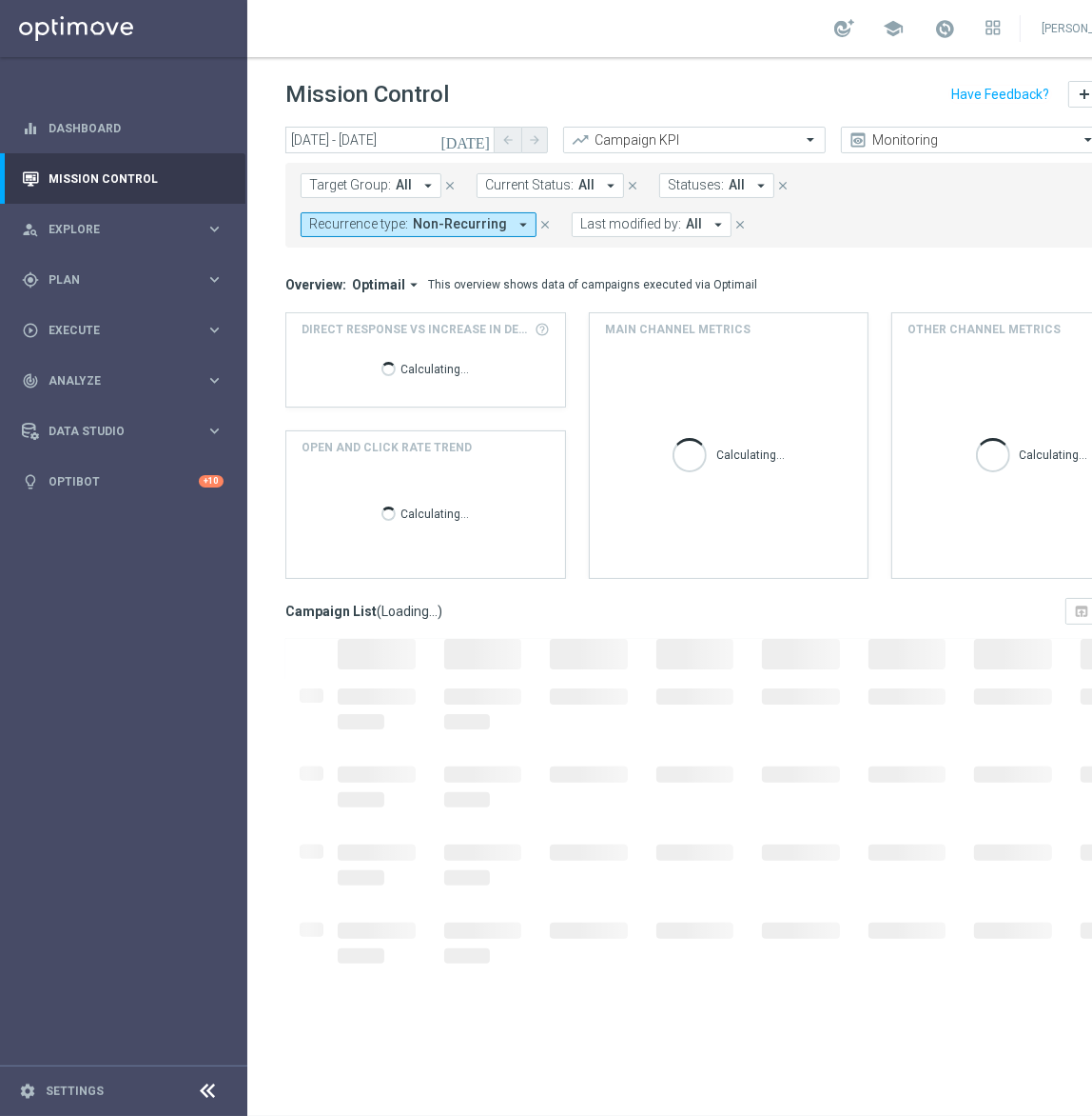
click at [580, 227] on span "Last modified by:" at bounding box center [630, 224] width 101 height 16
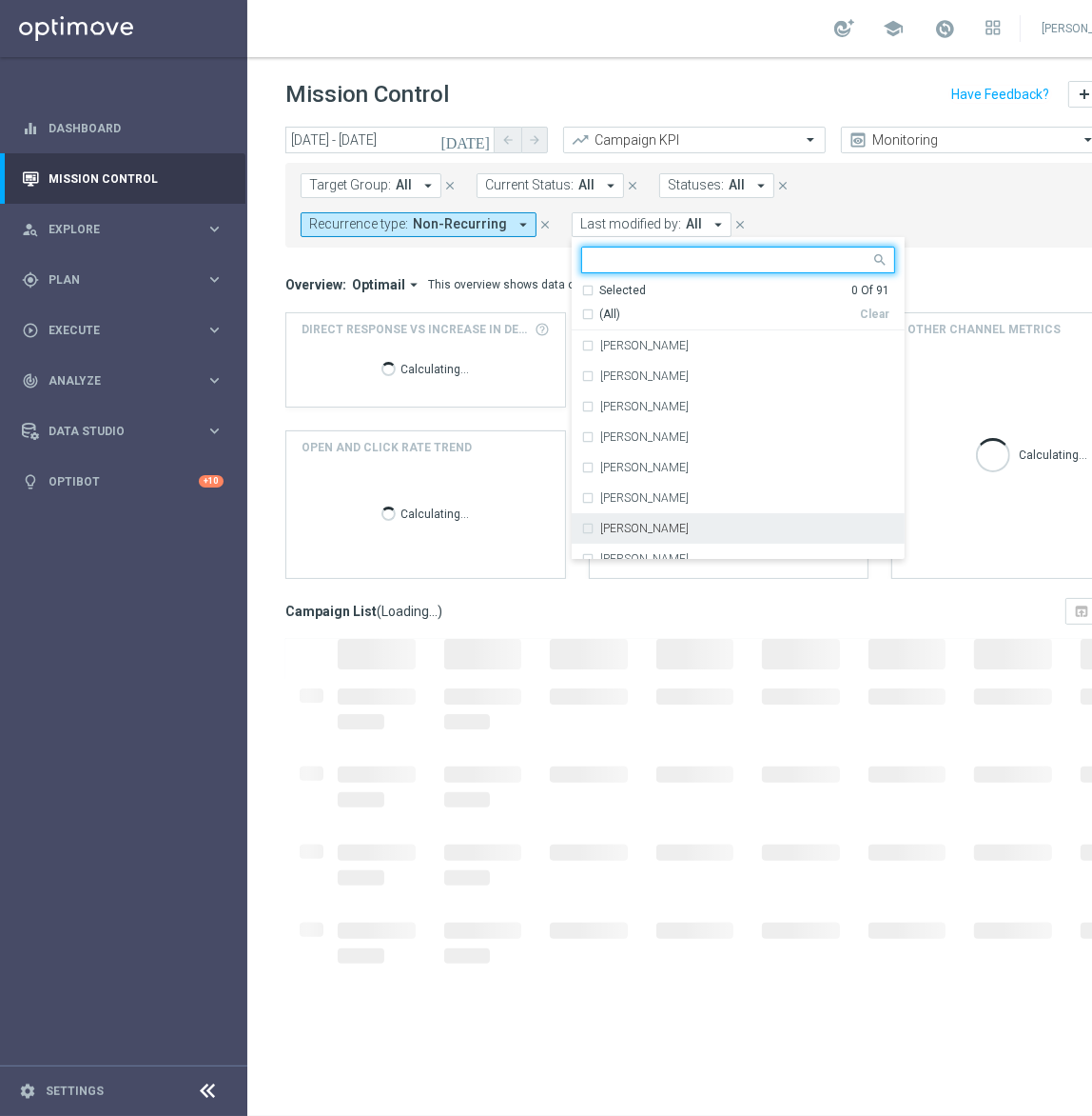
scroll to position [86, 0]
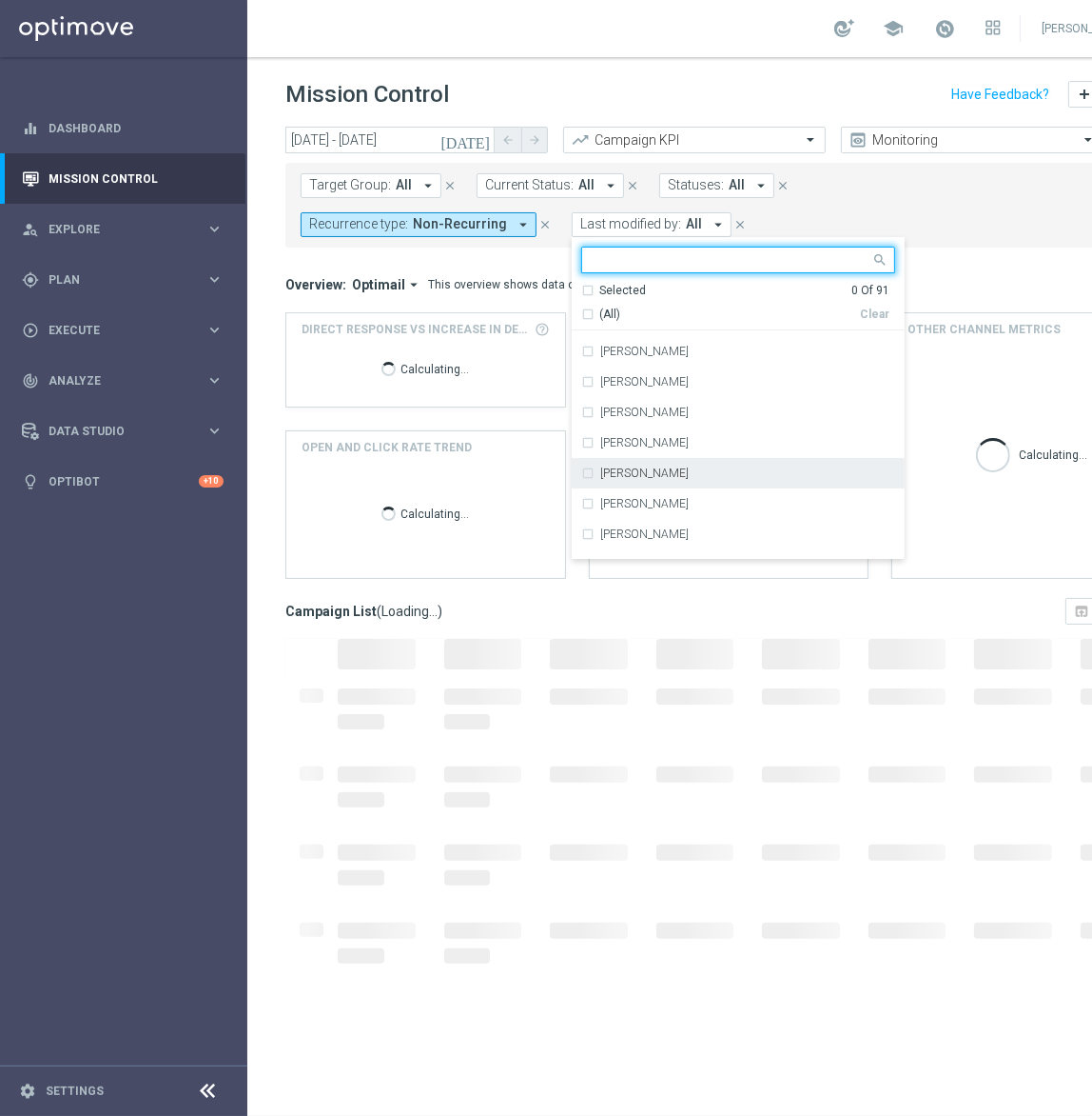
click at [601, 474] on label "[PERSON_NAME]" at bounding box center [645, 474] width 89 height 12
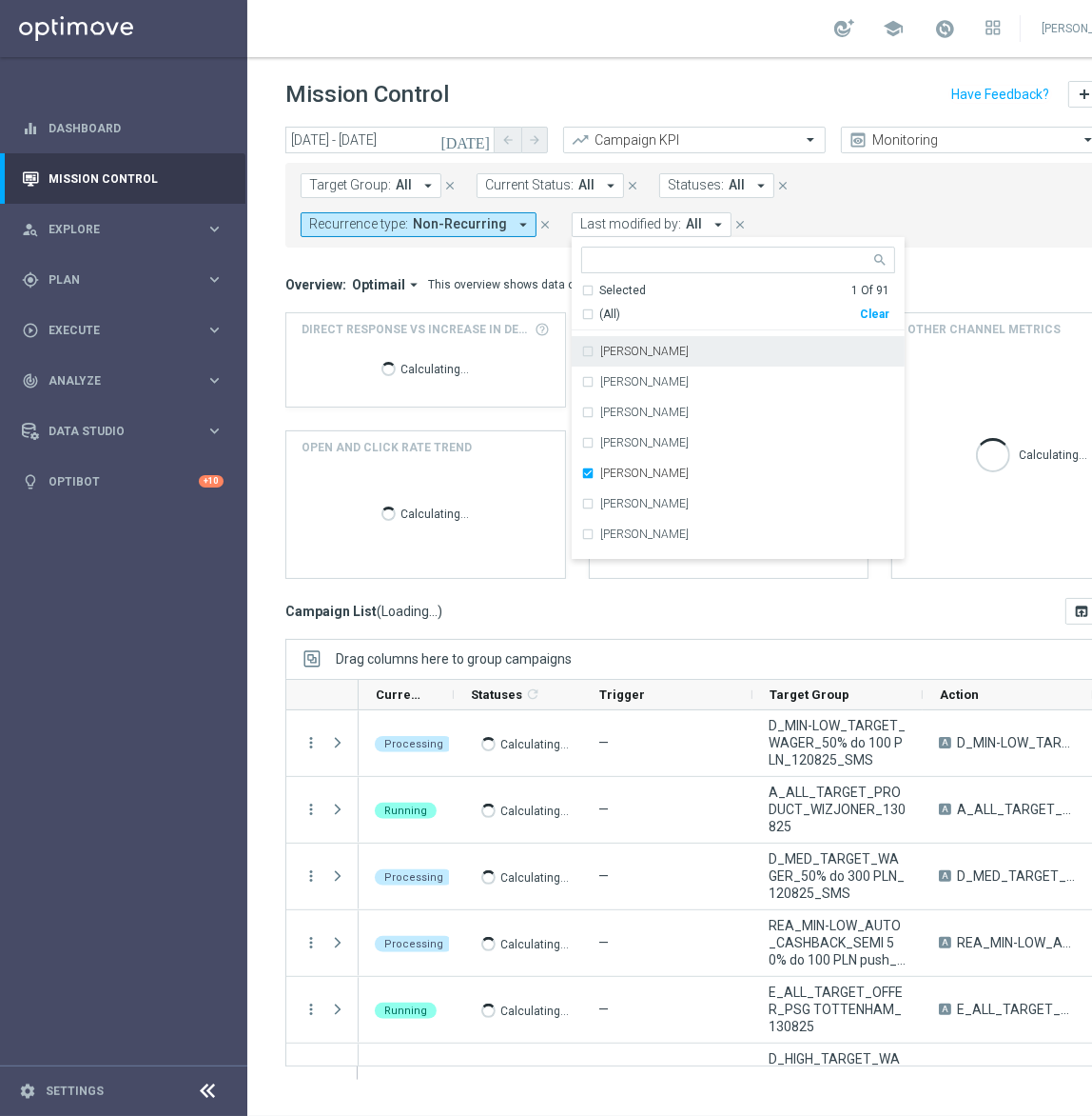
click at [704, 252] on mini-dashboard "Overview: Optimail arrow_drop_down This overview shows data of campaigns execut…" at bounding box center [728, 422] width 887 height 350
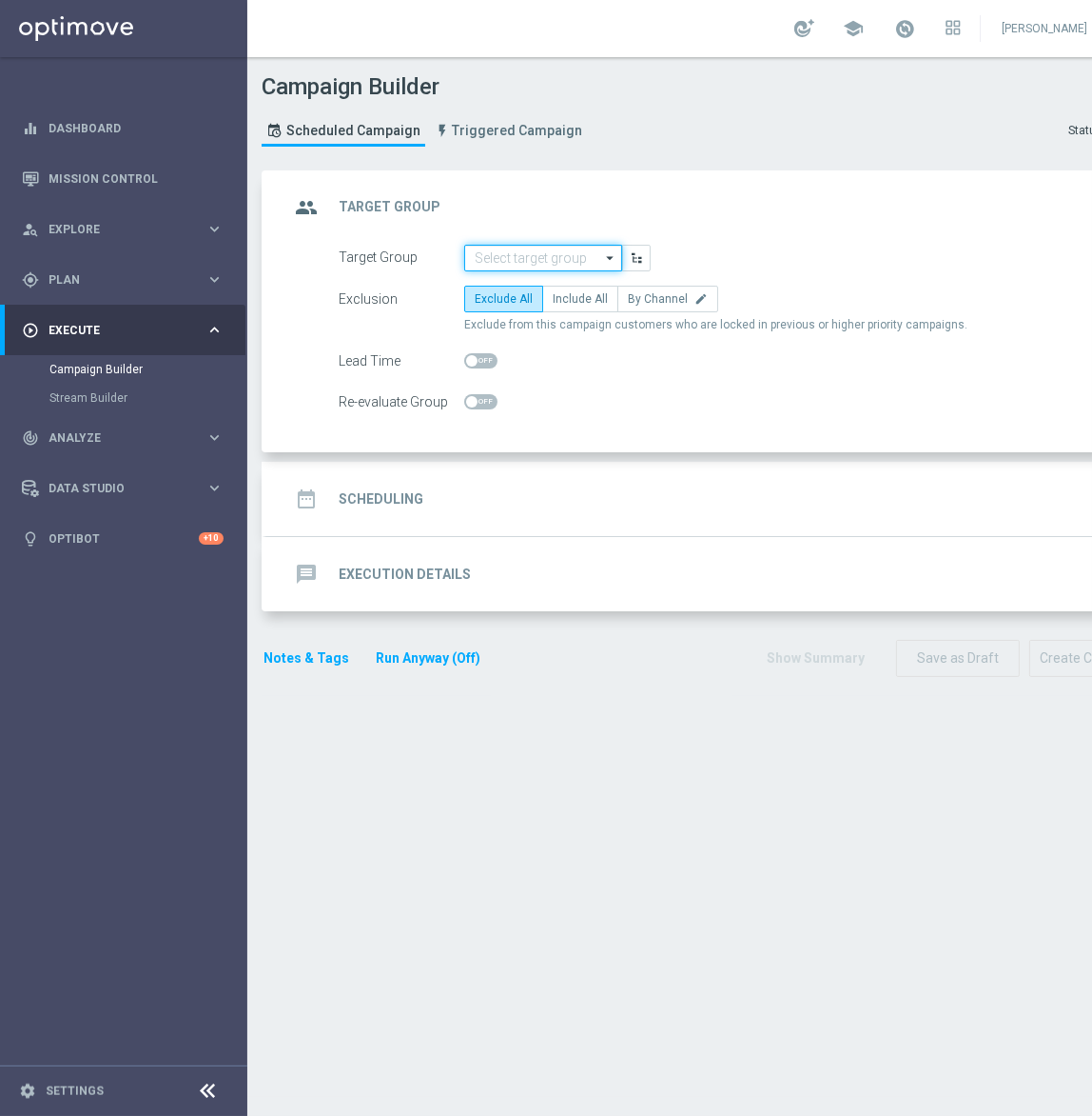
click at [523, 259] on input at bounding box center [544, 258] width 158 height 27
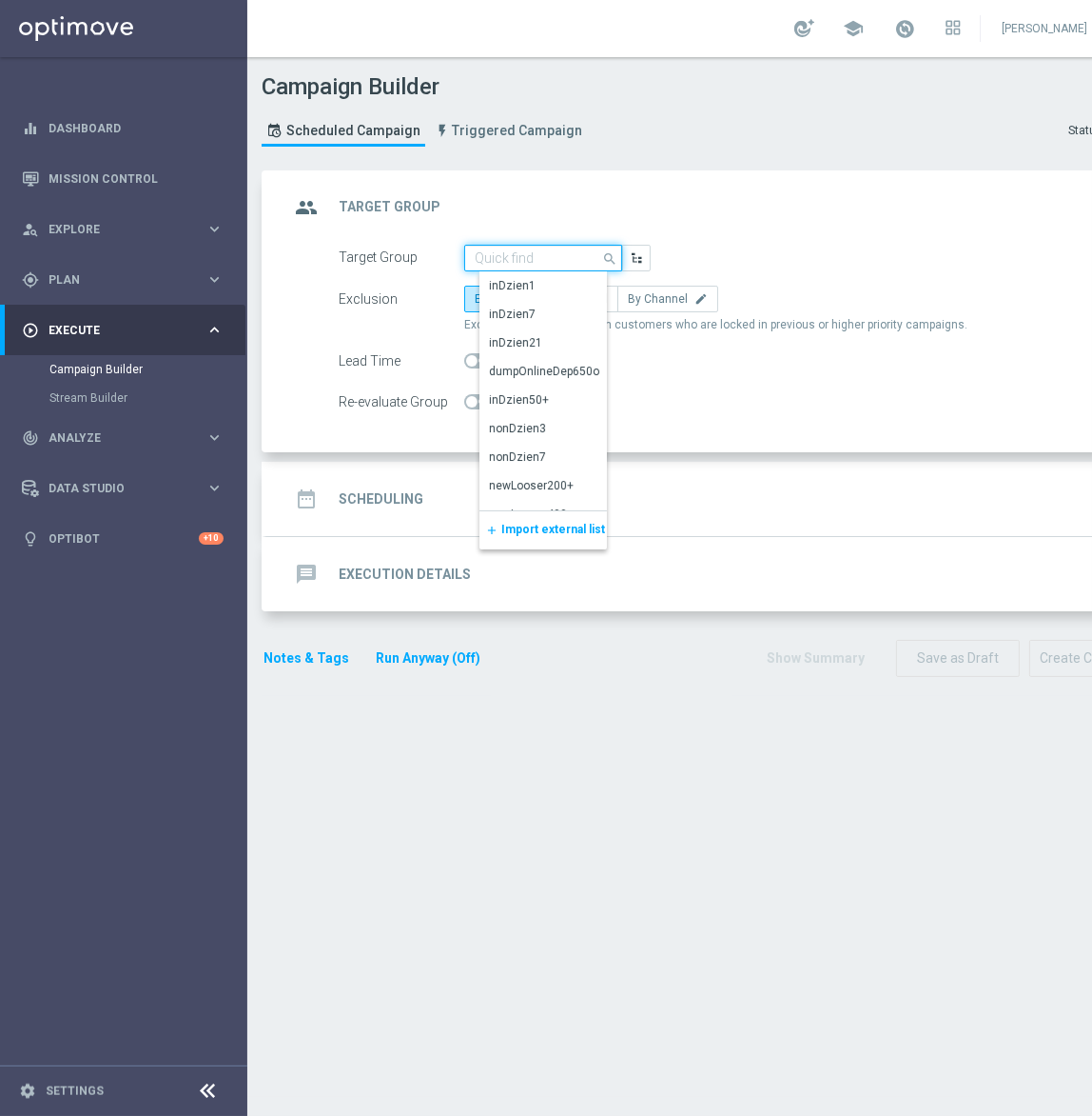
paste input "REA_MIN-LOW_AUTO_CASHBACK_SEMI 50% do 100 PLN push_120825"
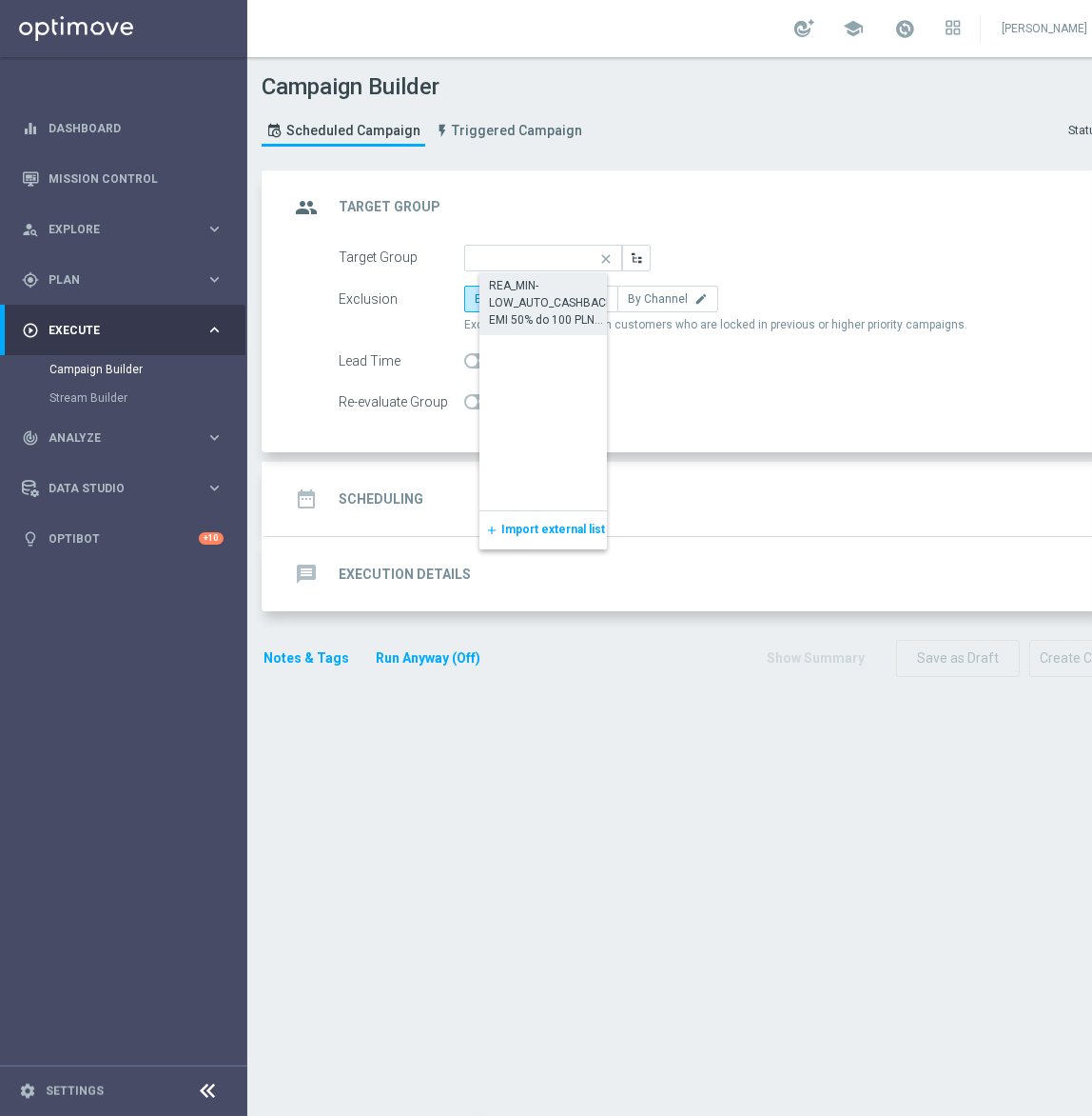
click at [525, 318] on div "REA_MIN-LOW_AUTO_CASHBACK_SEMI 50% do 100 PLN push_120825" at bounding box center [558, 303] width 139 height 51
type input "REA_MIN-LOW_AUTO_CASHBACK_SEMI 50% do 100 PLN push_120825"
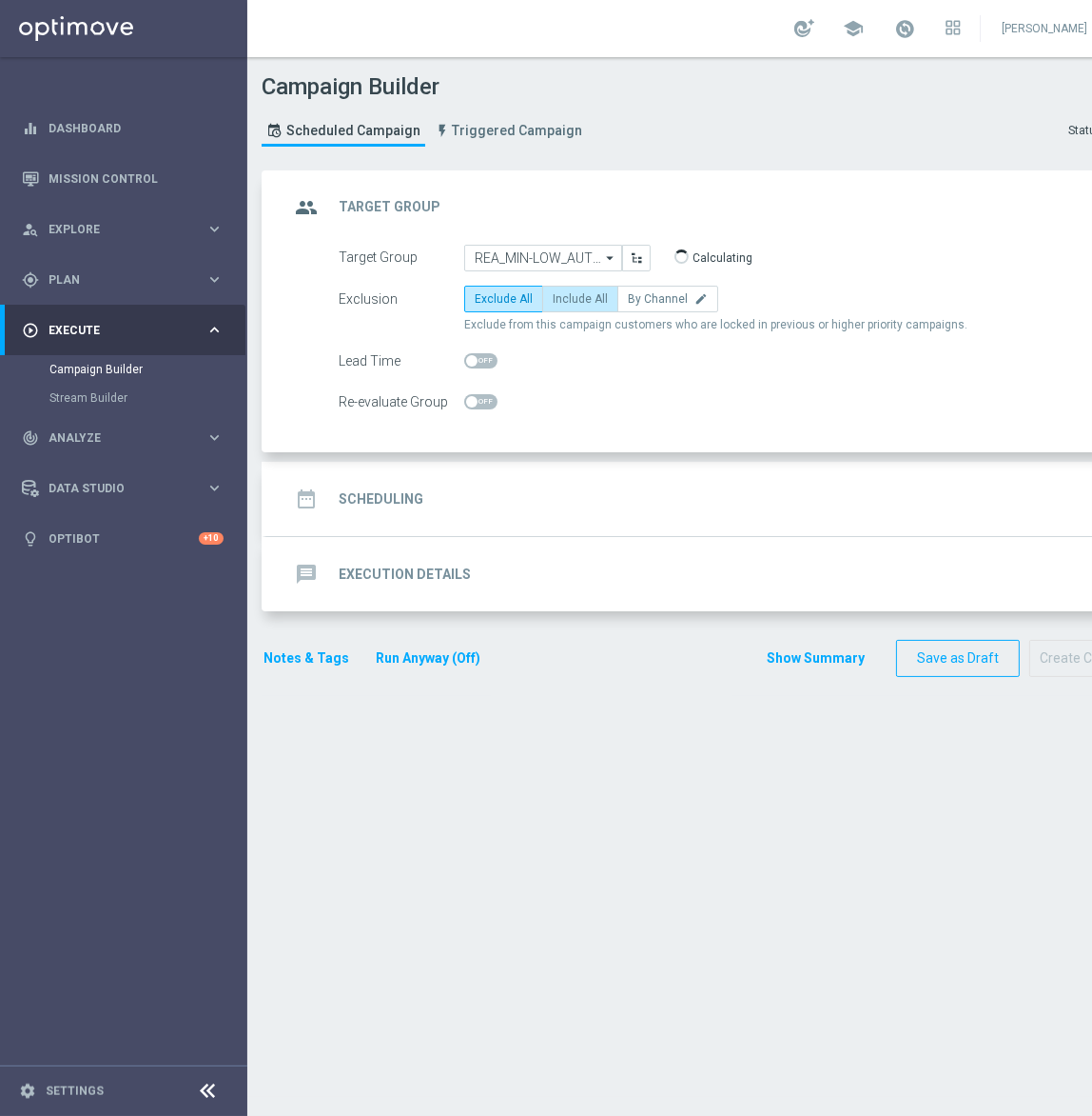
click at [590, 297] on span "Include All" at bounding box center [580, 299] width 55 height 14
click at [565, 297] on input "Include All" at bounding box center [558, 302] width 13 height 13
radio input "true"
click at [484, 400] on span at bounding box center [481, 401] width 34 height 15
click at [484, 400] on input "checkbox" at bounding box center [481, 401] width 34 height 15
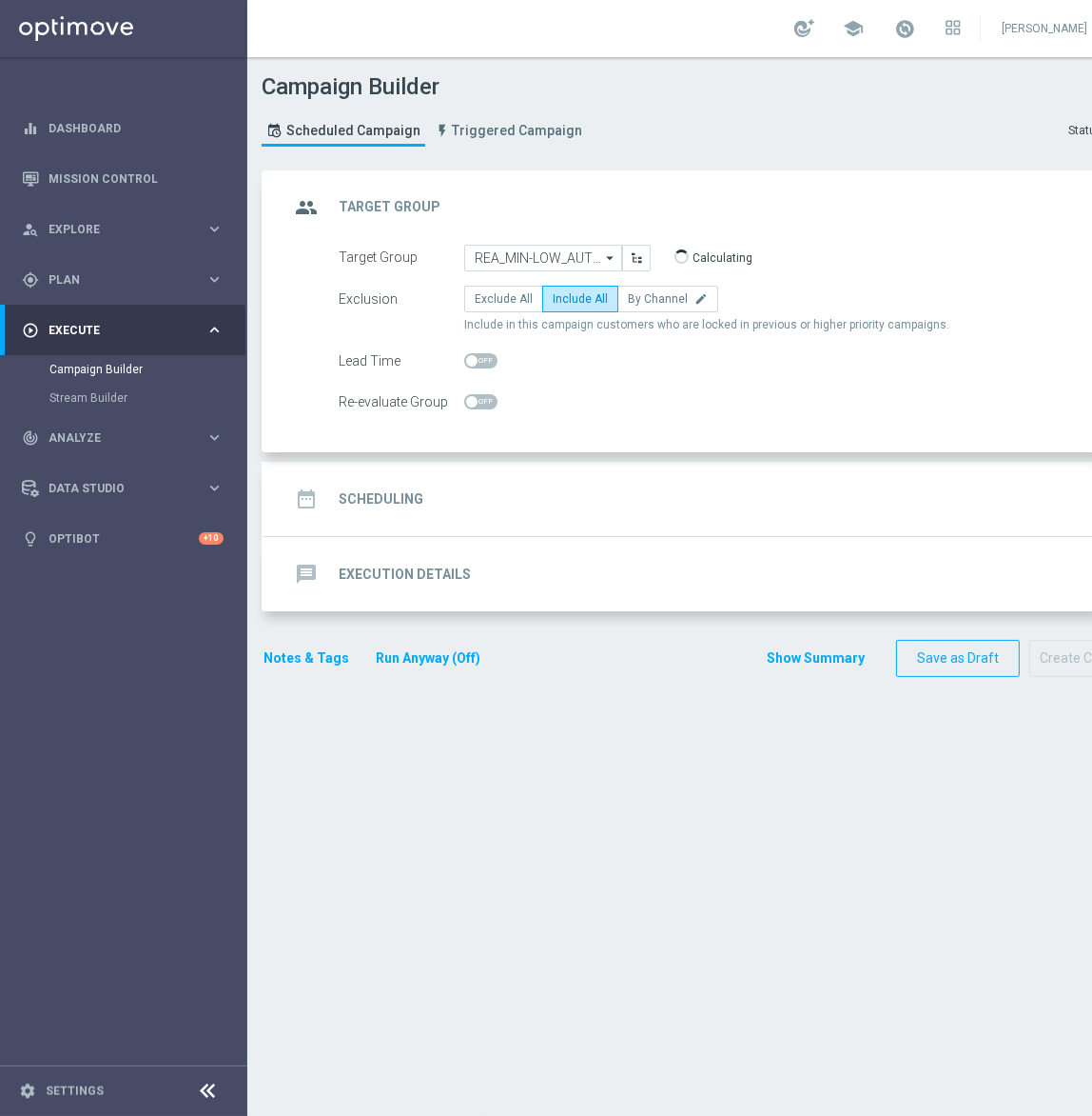
checkbox input "true"
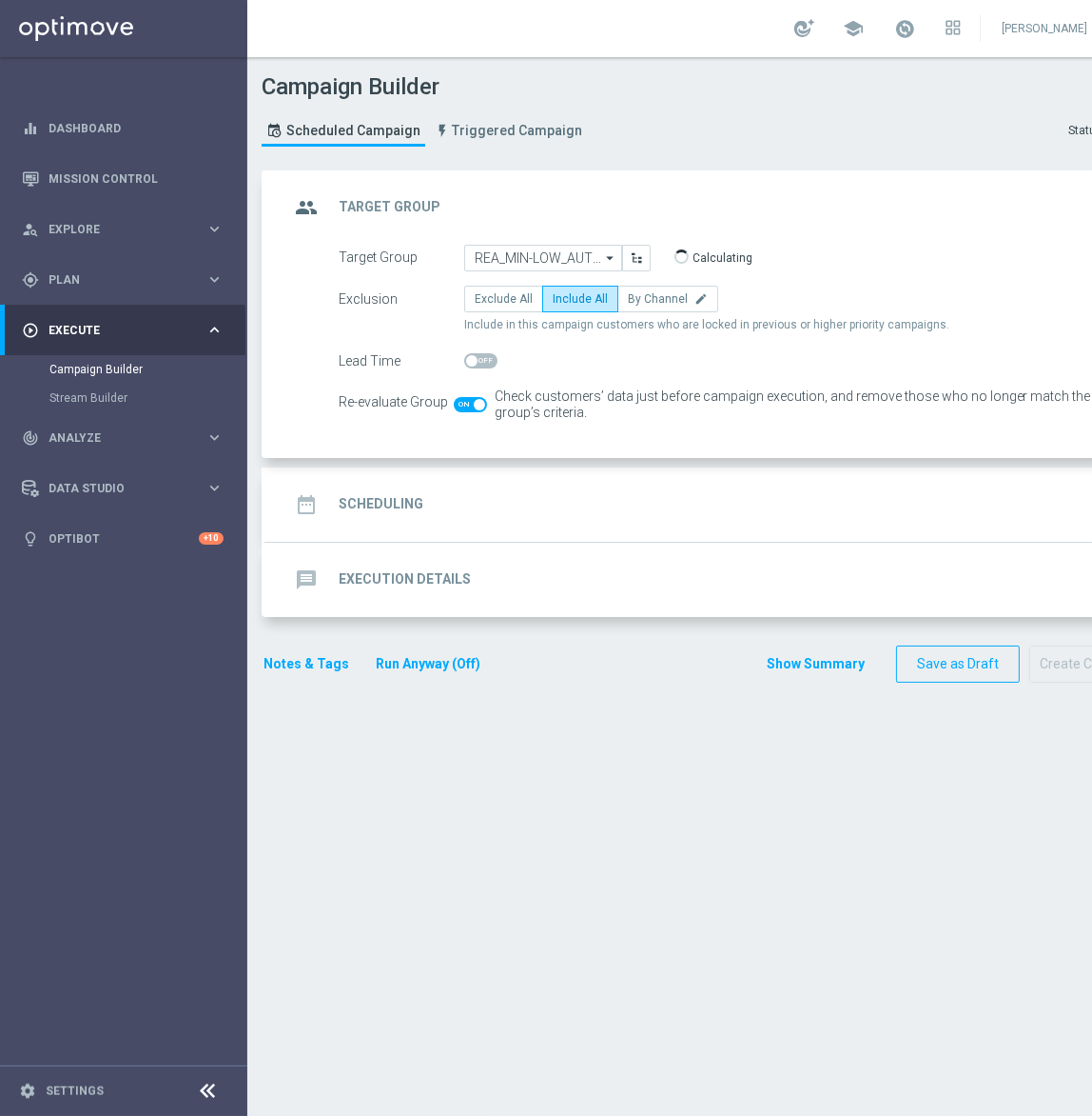
click at [475, 494] on div "date_range Scheduling keyboard_arrow_down" at bounding box center [711, 504] width 844 height 37
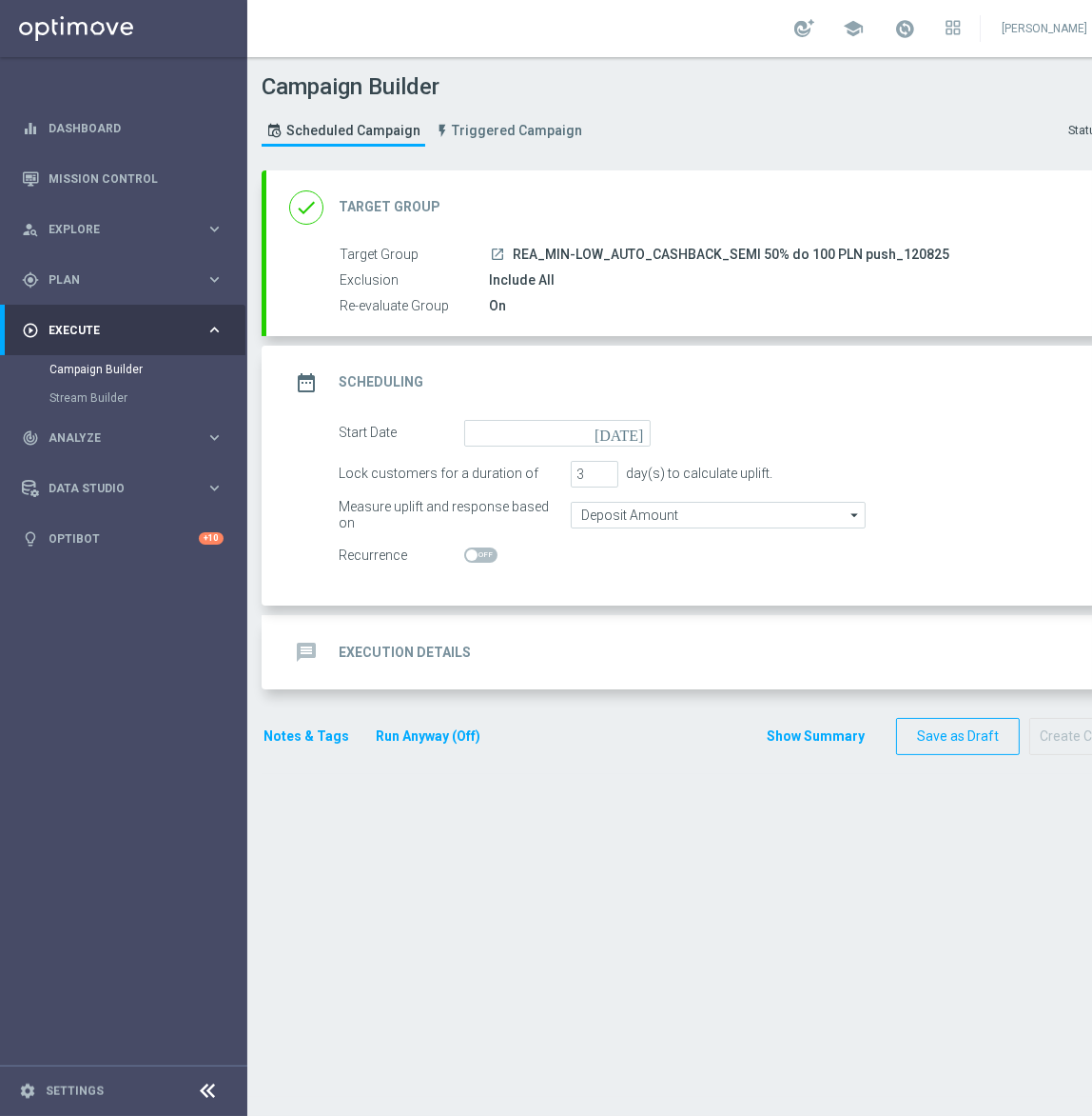
drag, startPoint x: 512, startPoint y: 451, endPoint x: 513, endPoint y: 434, distance: 17.0
click at [512, 450] on form "Start Date today Lock customers for a duration of 3 day(s) to calculate uplift.…" at bounding box center [732, 493] width 788 height 149
click at [513, 434] on input at bounding box center [557, 432] width 186 height 27
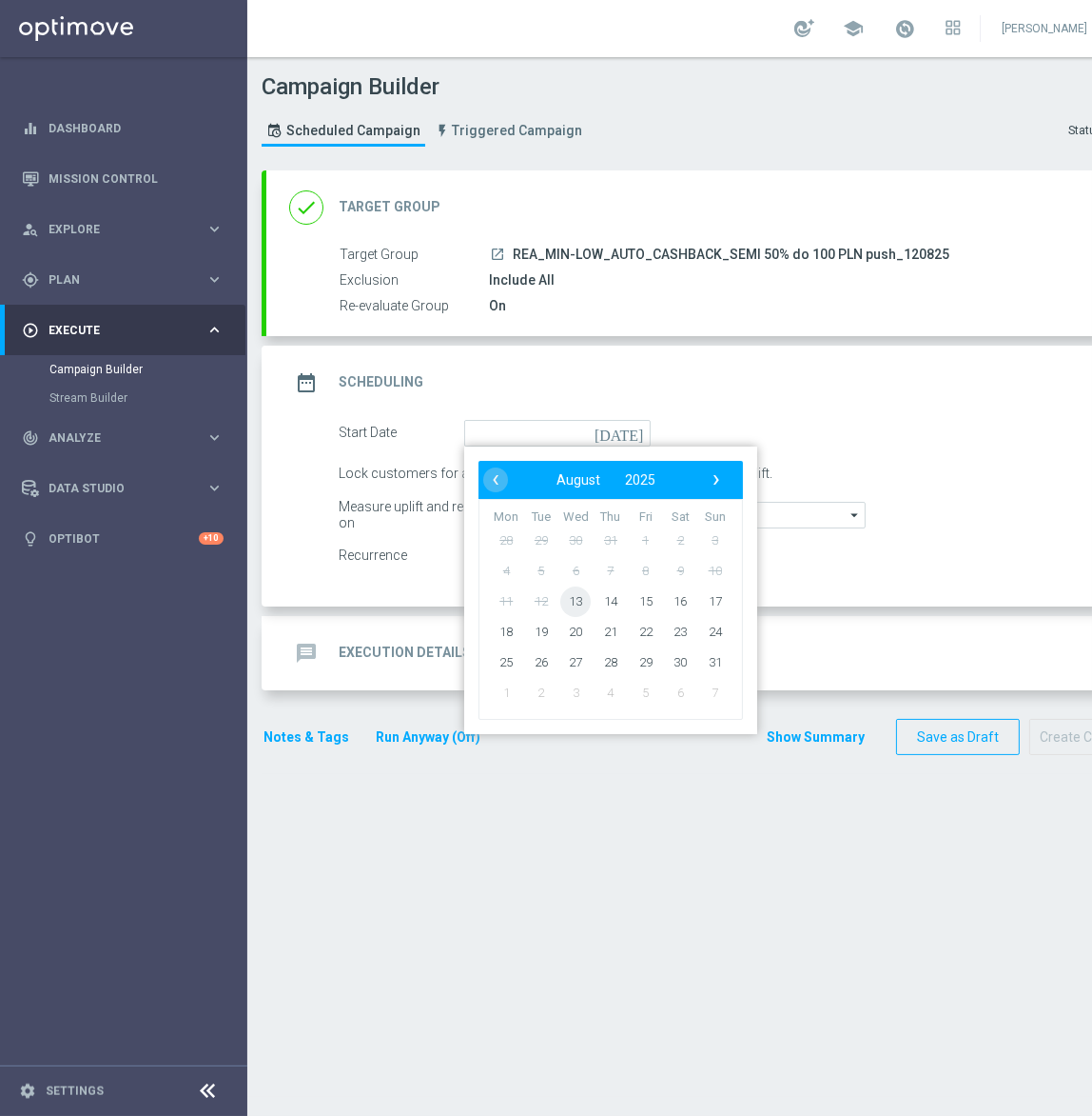
click at [581, 601] on span "13" at bounding box center [575, 600] width 31 height 31
type input "13 Aug 2025"
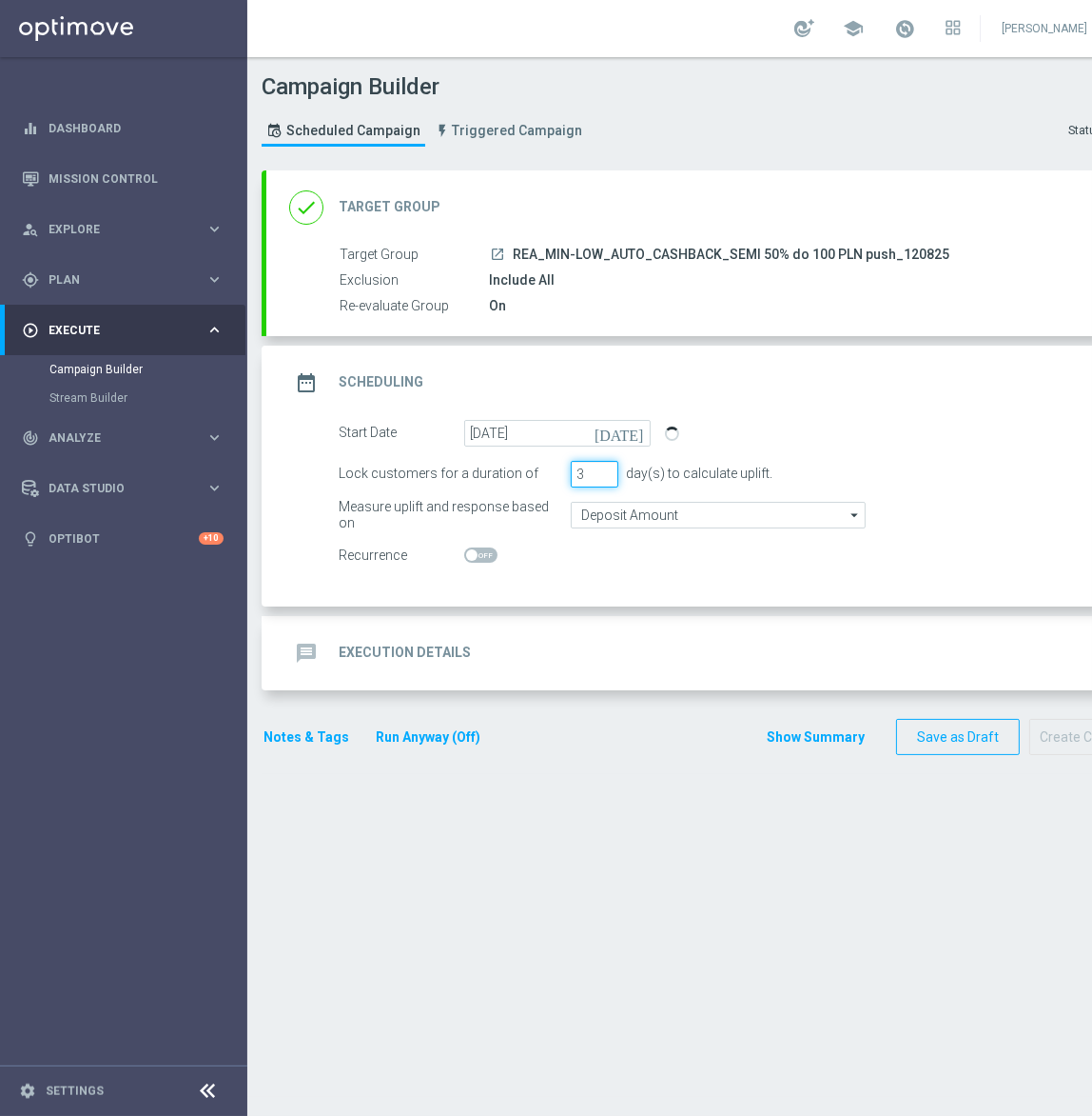
drag, startPoint x: 589, startPoint y: 473, endPoint x: 552, endPoint y: 475, distance: 37.1
click at [561, 473] on div "Lock customers for a duration of 3 day(s) to calculate uplift." at bounding box center [733, 474] width 817 height 27
type input "1"
click at [610, 506] on input "Deposit Amount" at bounding box center [718, 514] width 295 height 27
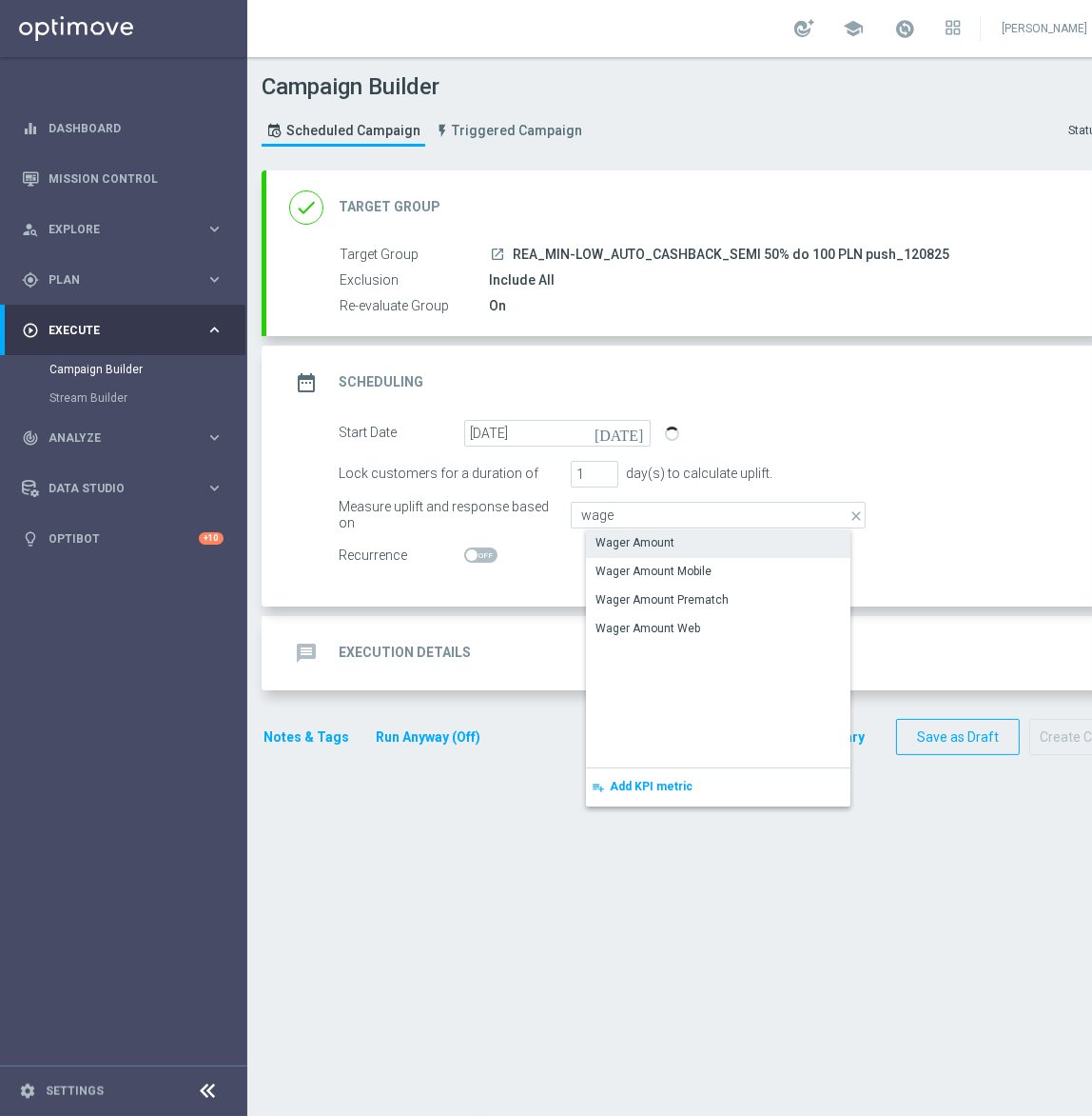
click at [627, 544] on div "Wager Amount" at bounding box center [635, 542] width 79 height 17
type input "Wager Amount"
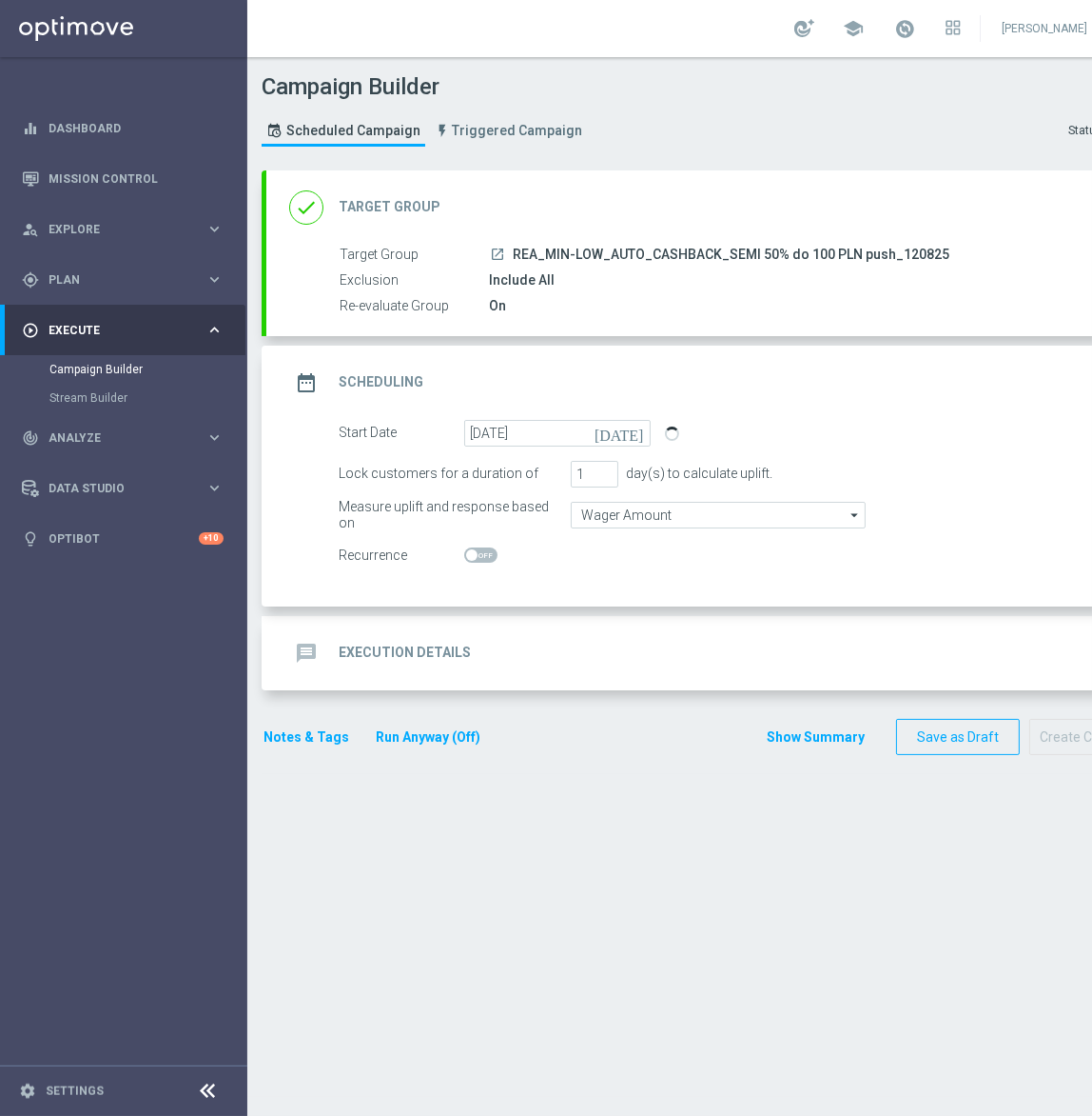
click at [499, 657] on div "message Execution Details keyboard_arrow_down" at bounding box center [711, 652] width 844 height 37
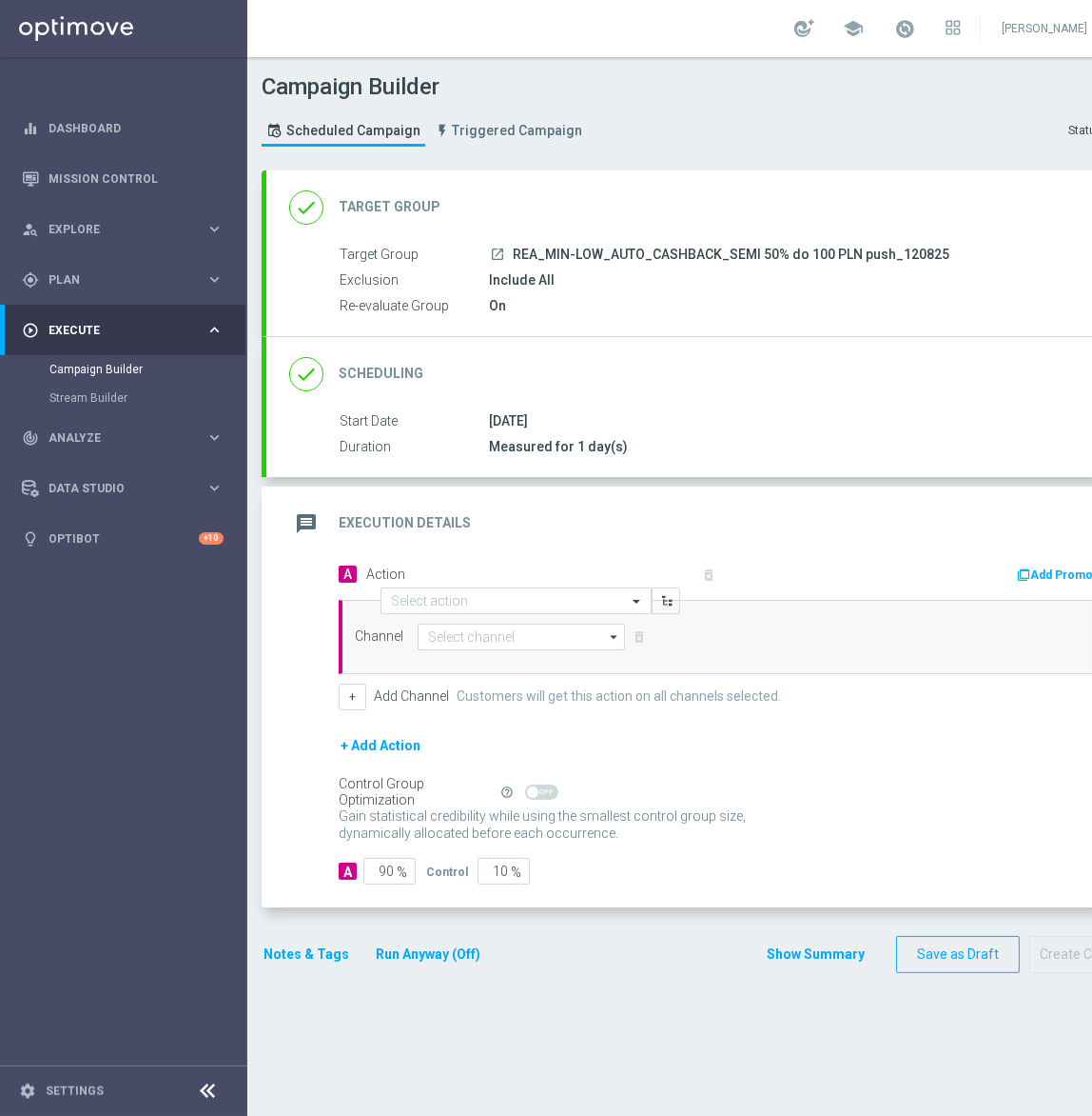
drag, startPoint x: 511, startPoint y: 259, endPoint x: 950, endPoint y: 243, distance: 439.3
click at [950, 245] on div "launch REA_MIN-LOW_AUTO_CASHBACK_SEMI 50% do 100 PLN push_120825" at bounding box center [804, 254] width 630 height 19
copy span "REA_MIN-LOW_AUTO_CASHBACK_SEMI 50% do 100 PLN push_120825"
click at [405, 607] on input "text" at bounding box center [496, 601] width 212 height 16
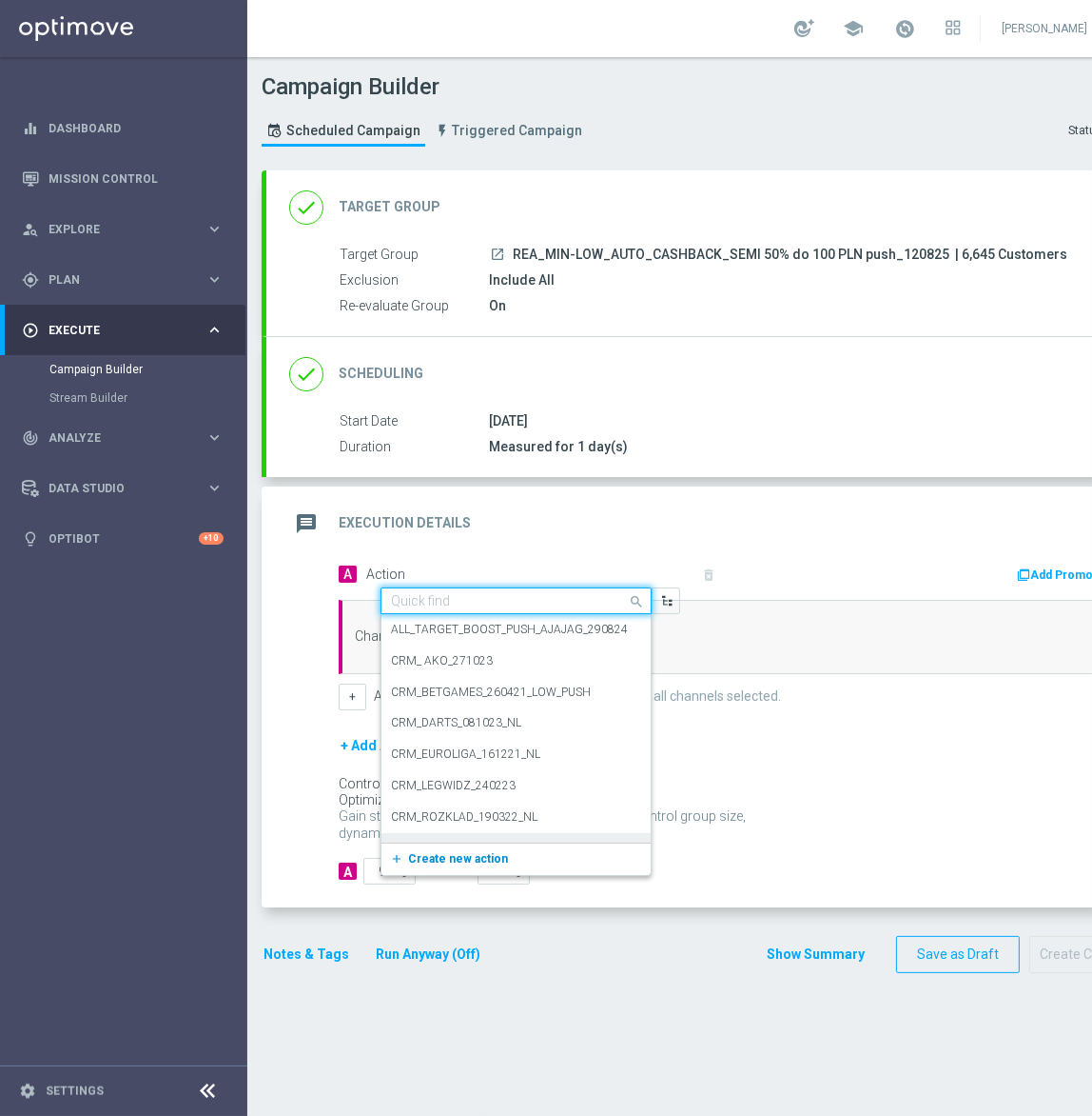
click at [449, 853] on span "Create new action" at bounding box center [458, 858] width 100 height 14
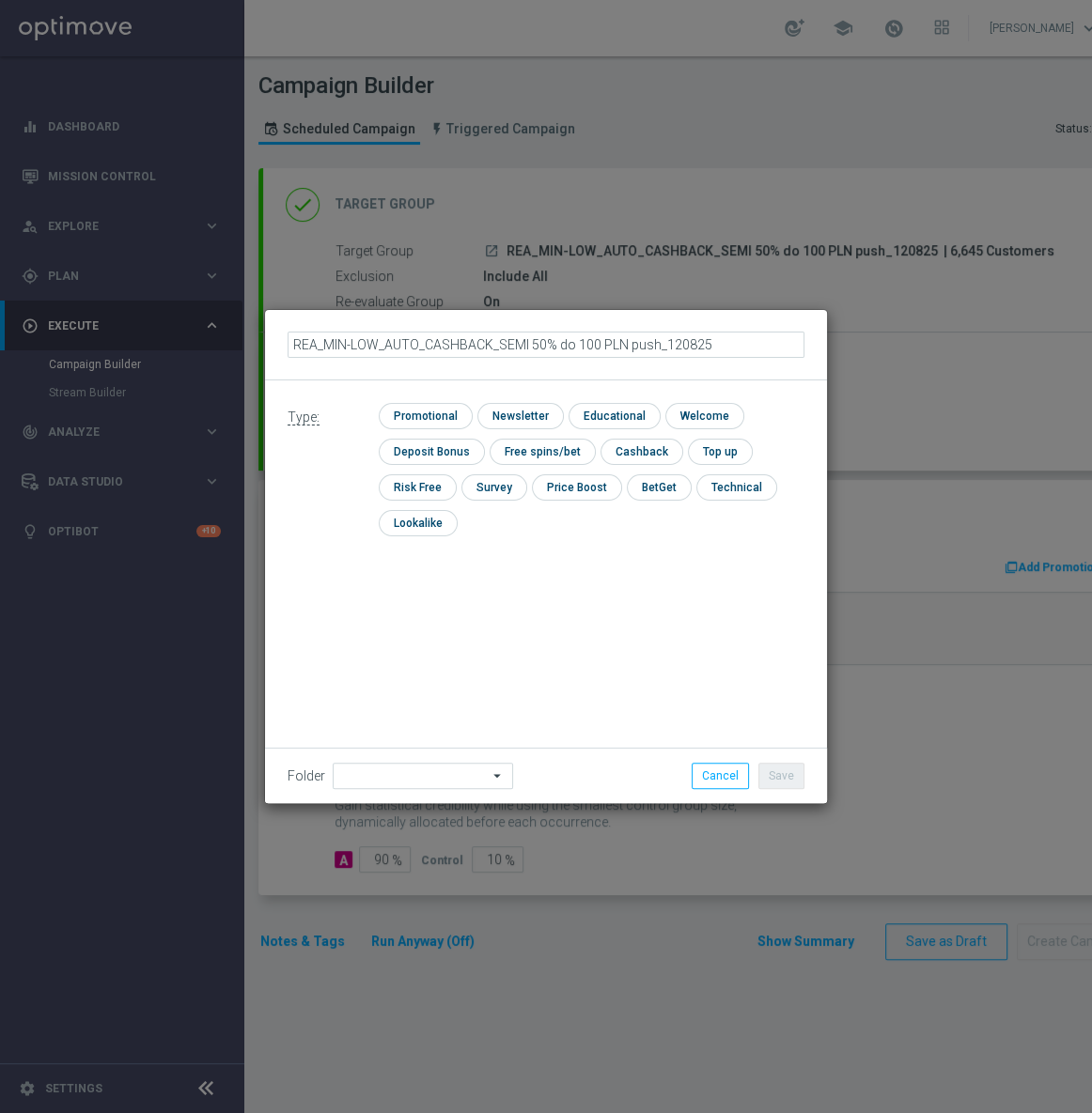
click at [653, 349] on input "REA_MIN-LOW_AUTO_CASHBACK_SEMI 50% do 100 PLN push_120825" at bounding box center [546, 345] width 517 height 26
type input "REA_MIN-LOW_AUTO_CASHBACK_SEMI 50% do 100 PLN push 1_120825"
click at [434, 415] on input "checkbox" at bounding box center [424, 416] width 90 height 25
checkbox input "true"
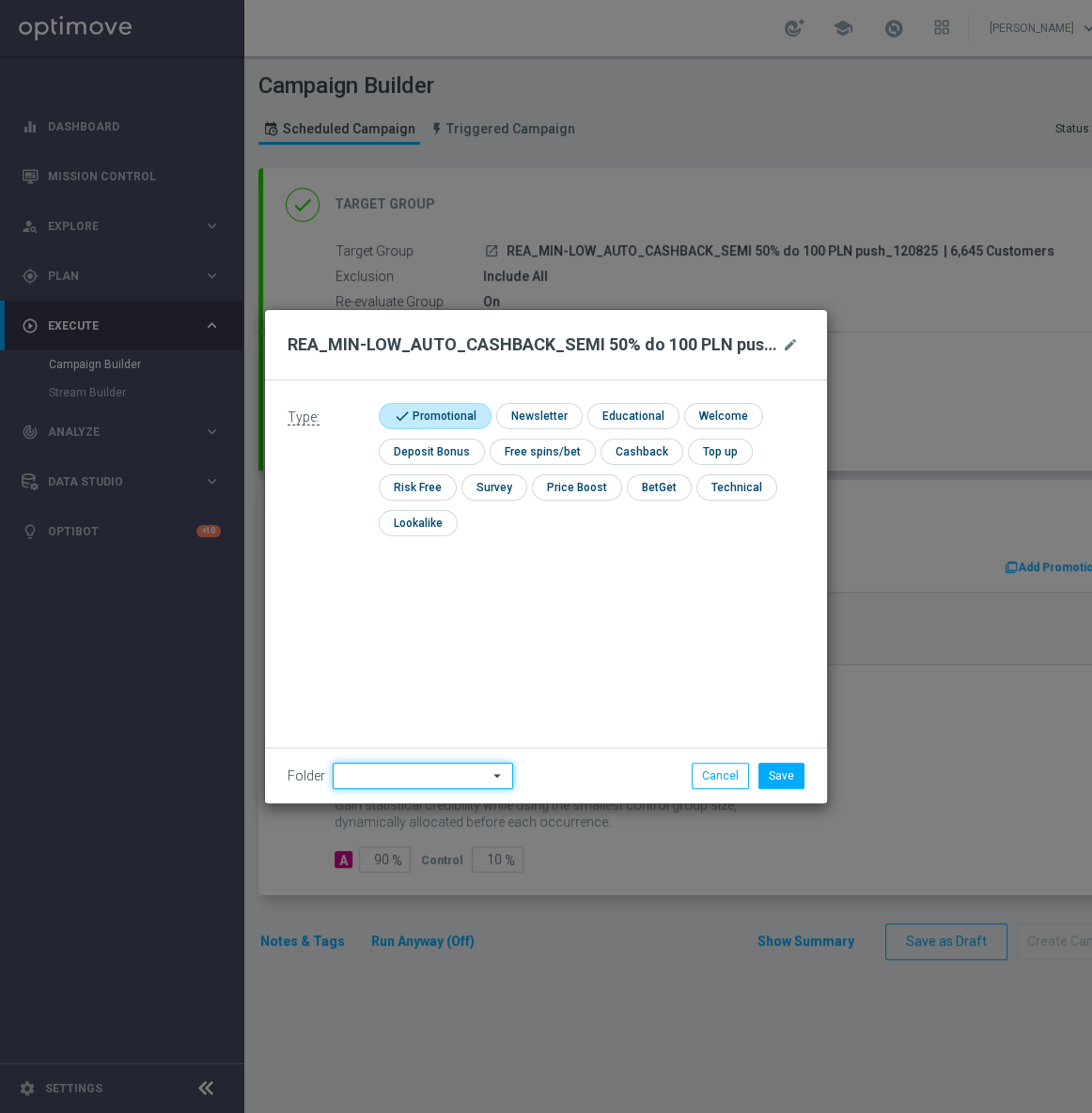
click at [398, 783] on input at bounding box center [423, 775] width 180 height 26
click at [441, 536] on div "Antoni L." at bounding box center [433, 539] width 171 height 26
type input "Antoni L."
click at [774, 779] on button "Save" at bounding box center [781, 775] width 46 height 26
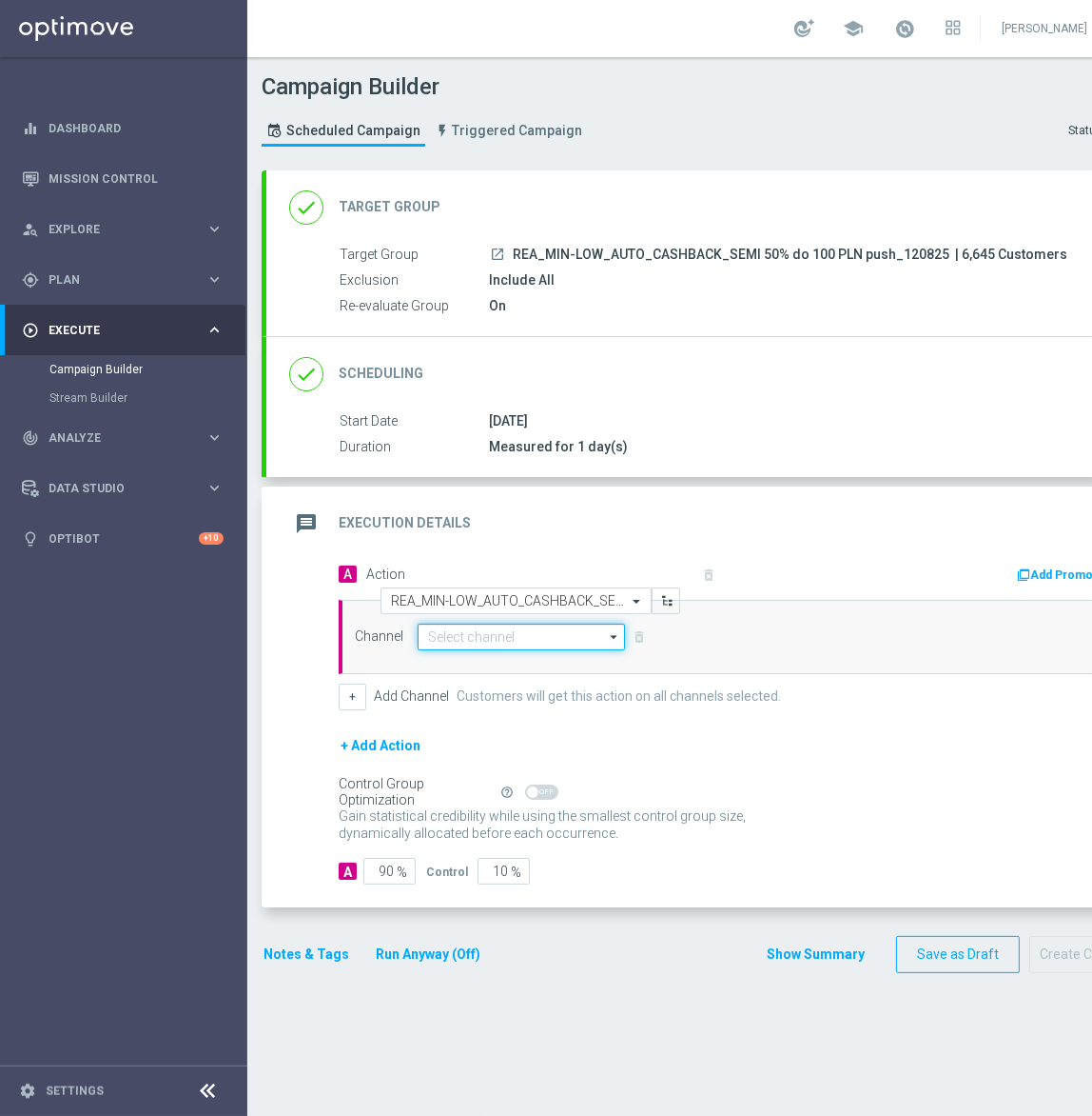
click at [508, 638] on input at bounding box center [522, 636] width 207 height 27
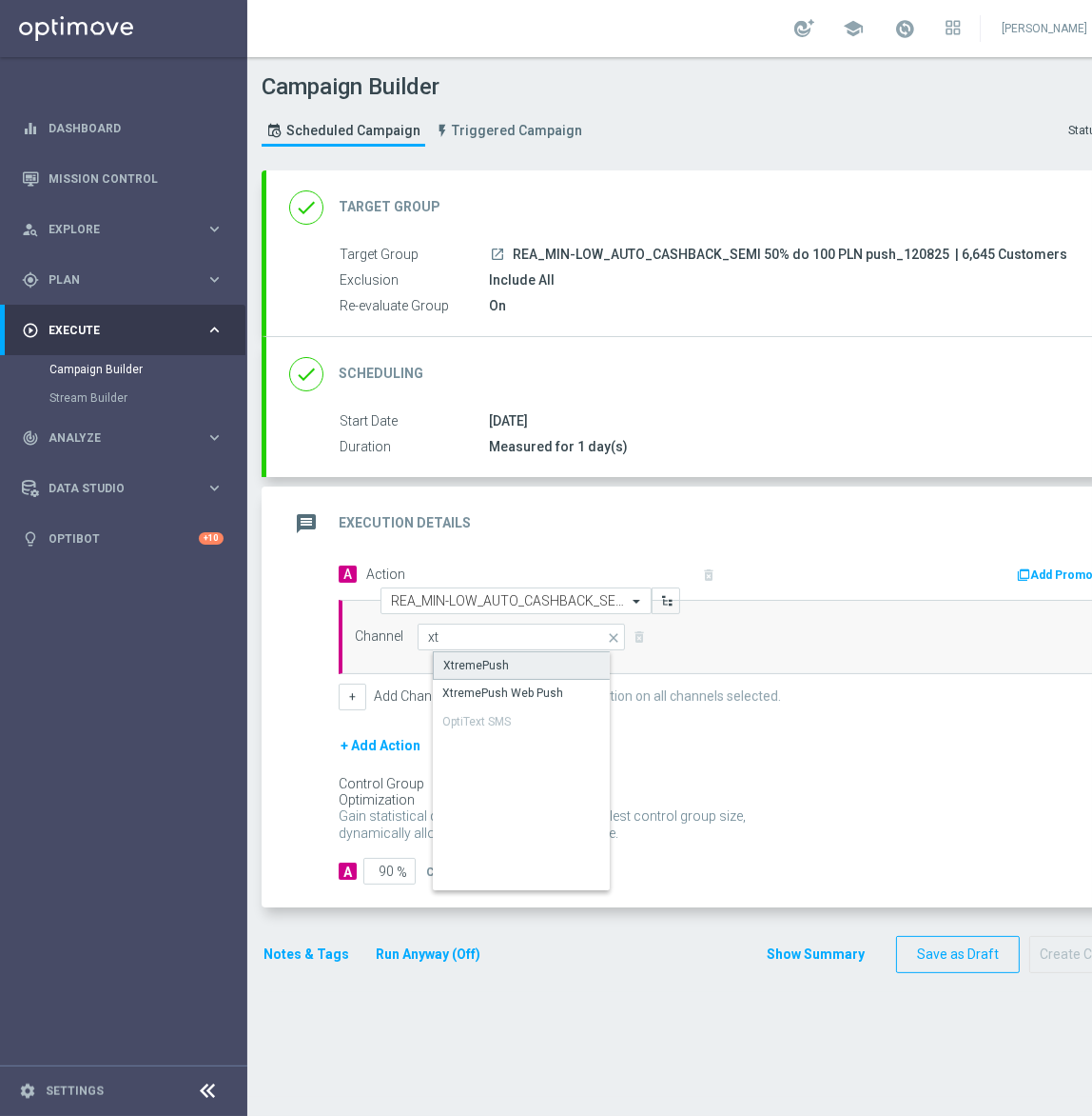
click at [494, 652] on div "XtremePush" at bounding box center [538, 665] width 209 height 29
type input "XtremePush"
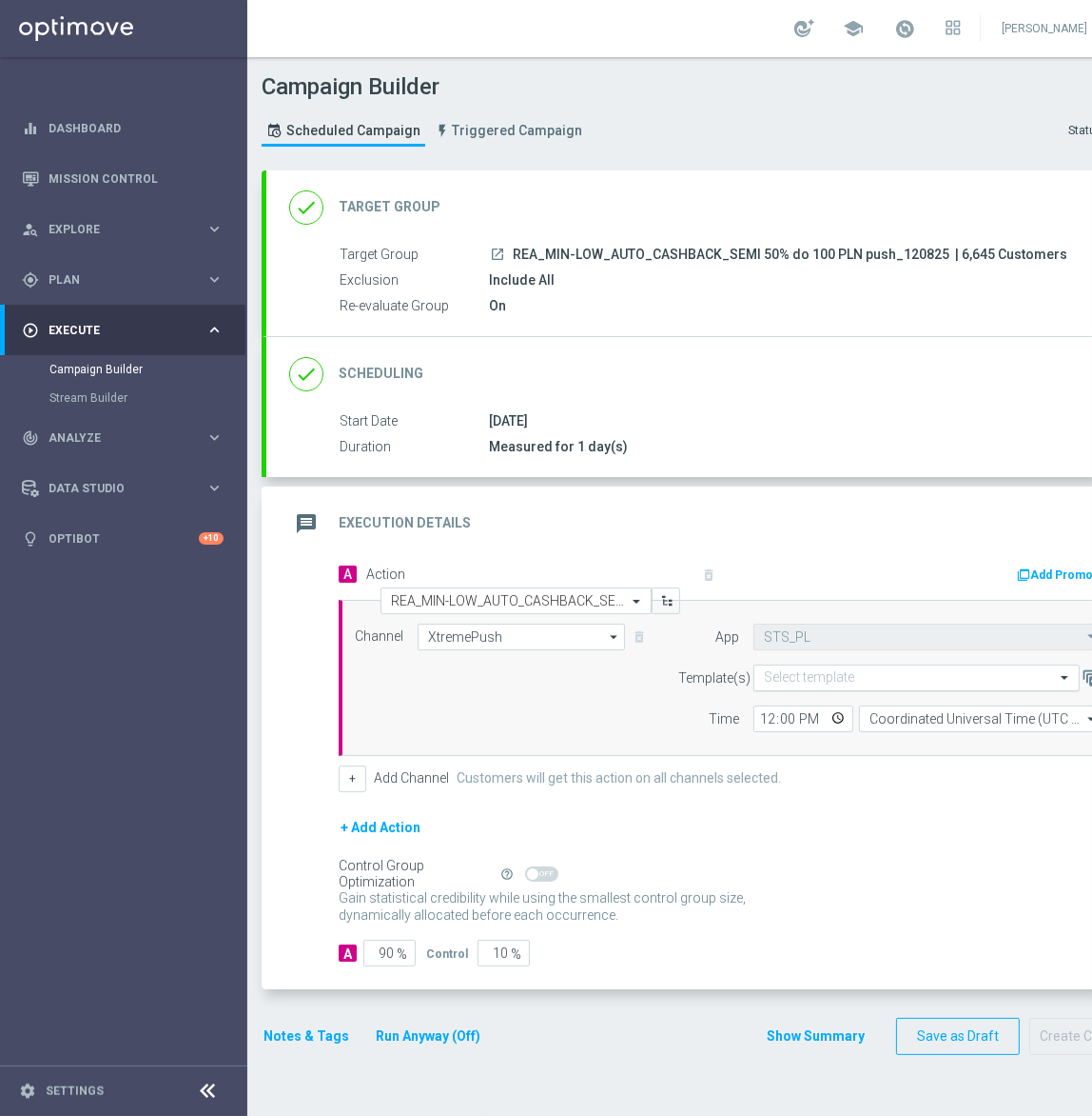
click at [812, 670] on input "text" at bounding box center [898, 678] width 267 height 16
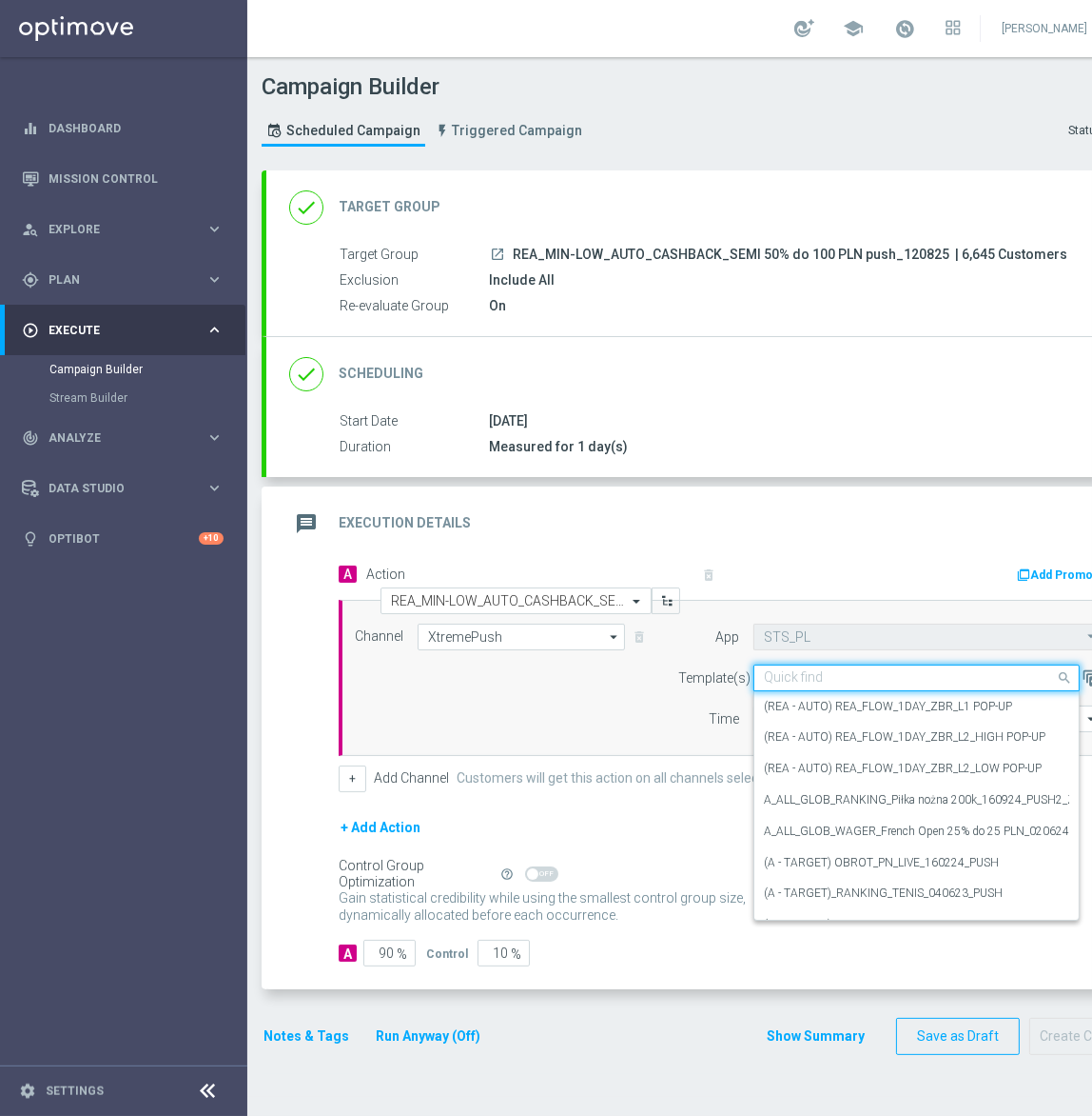
paste input "REA_MIN-LOW_AUTO_CASHBACK_SEMI 50% do 100 PLN push_120825"
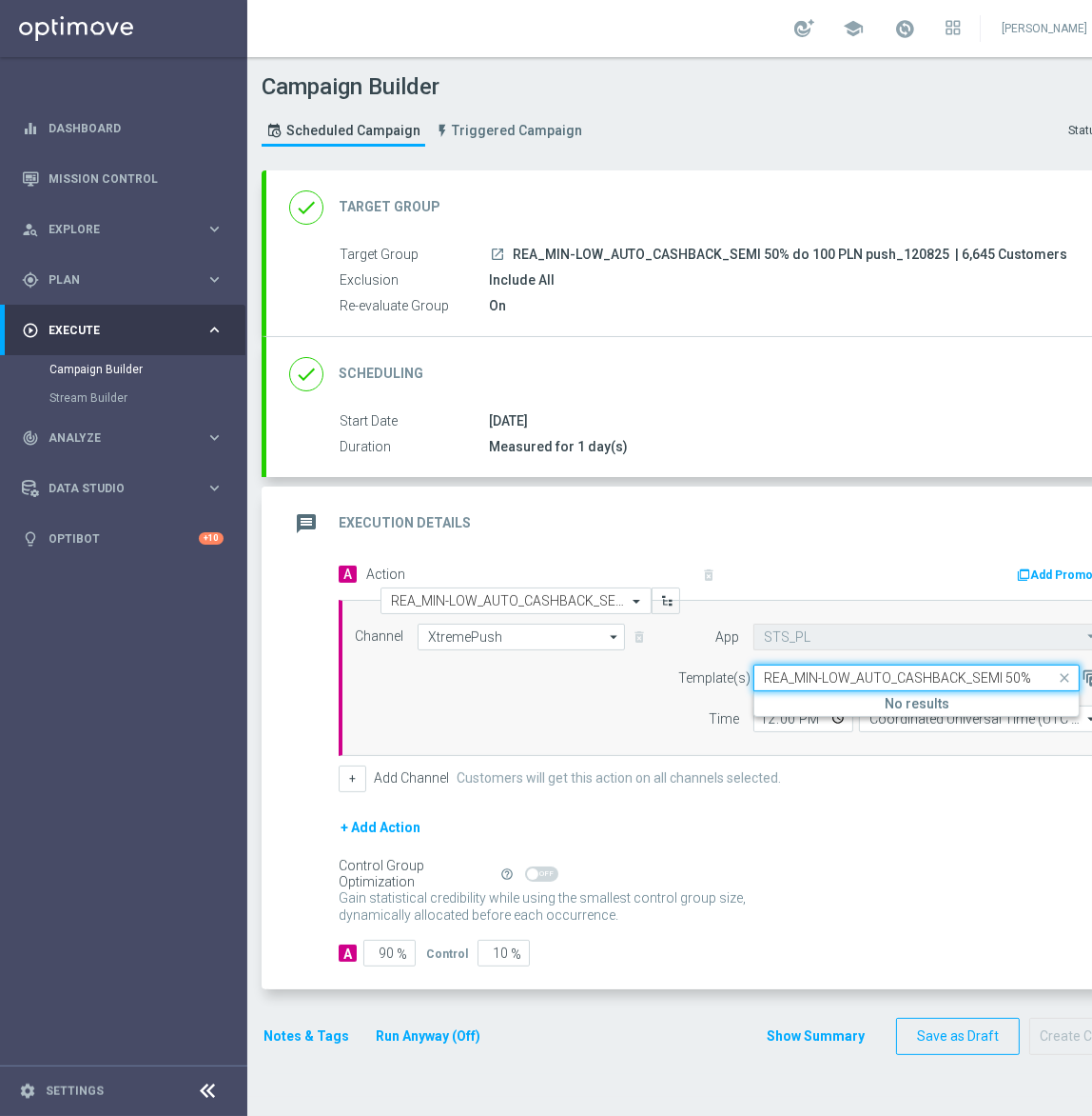
scroll to position [0, 148]
click at [981, 675] on input "REA_MIN-LOW_AUTO_CASHBACK_SEMI 50% do 100 PLN push_120825" at bounding box center [898, 678] width 267 height 16
click at [961, 699] on label "REA_MIN-LOW_AUTO_CASHBACK_SEMI 50% do 100 PLN push 1_120825" at bounding box center [953, 707] width 378 height 16
type input "REA_MIN-LOW_AUTO_CASHBACK_SEMI 50% do 100 PLN push 1_120825"
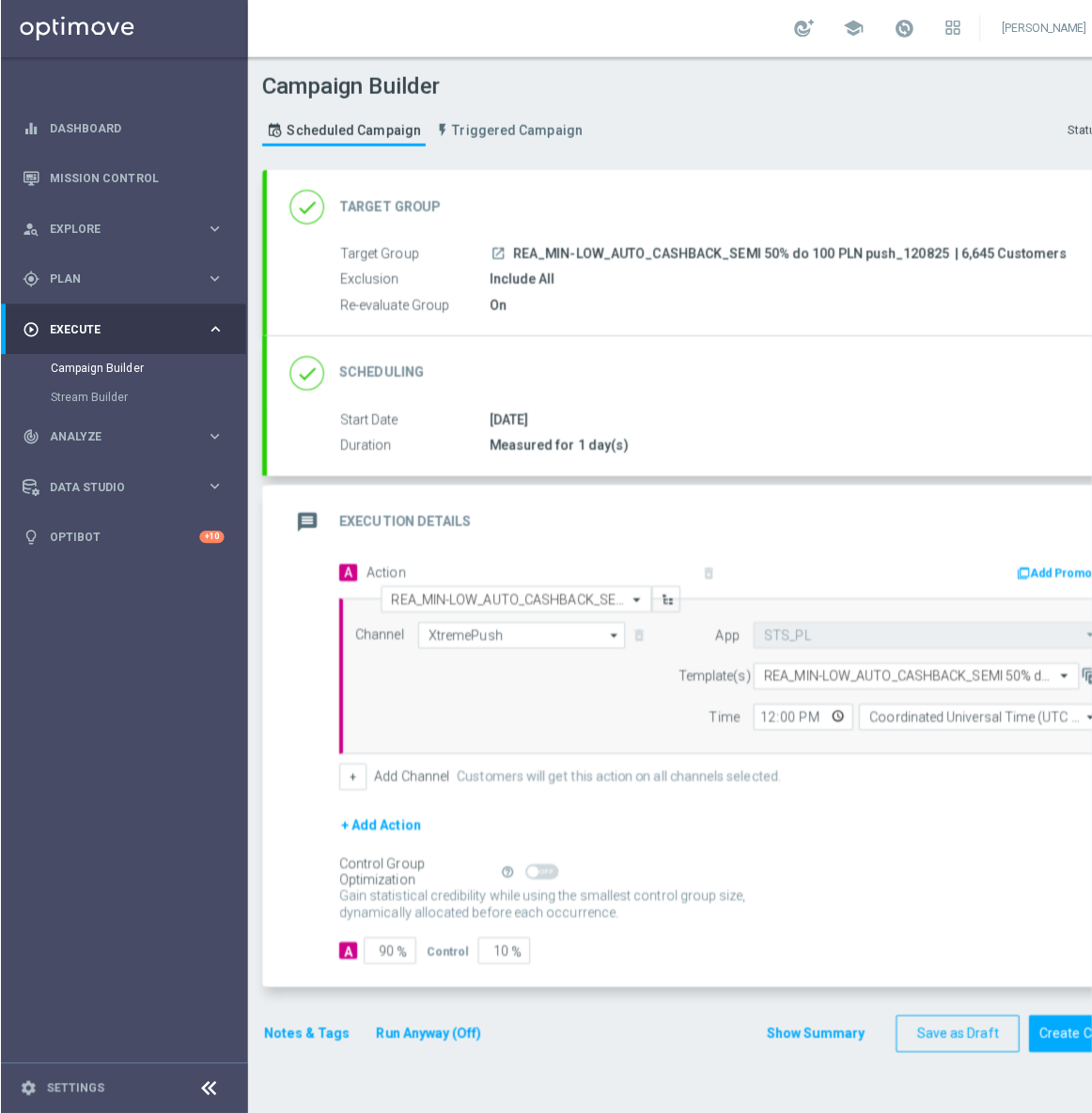
scroll to position [0, 0]
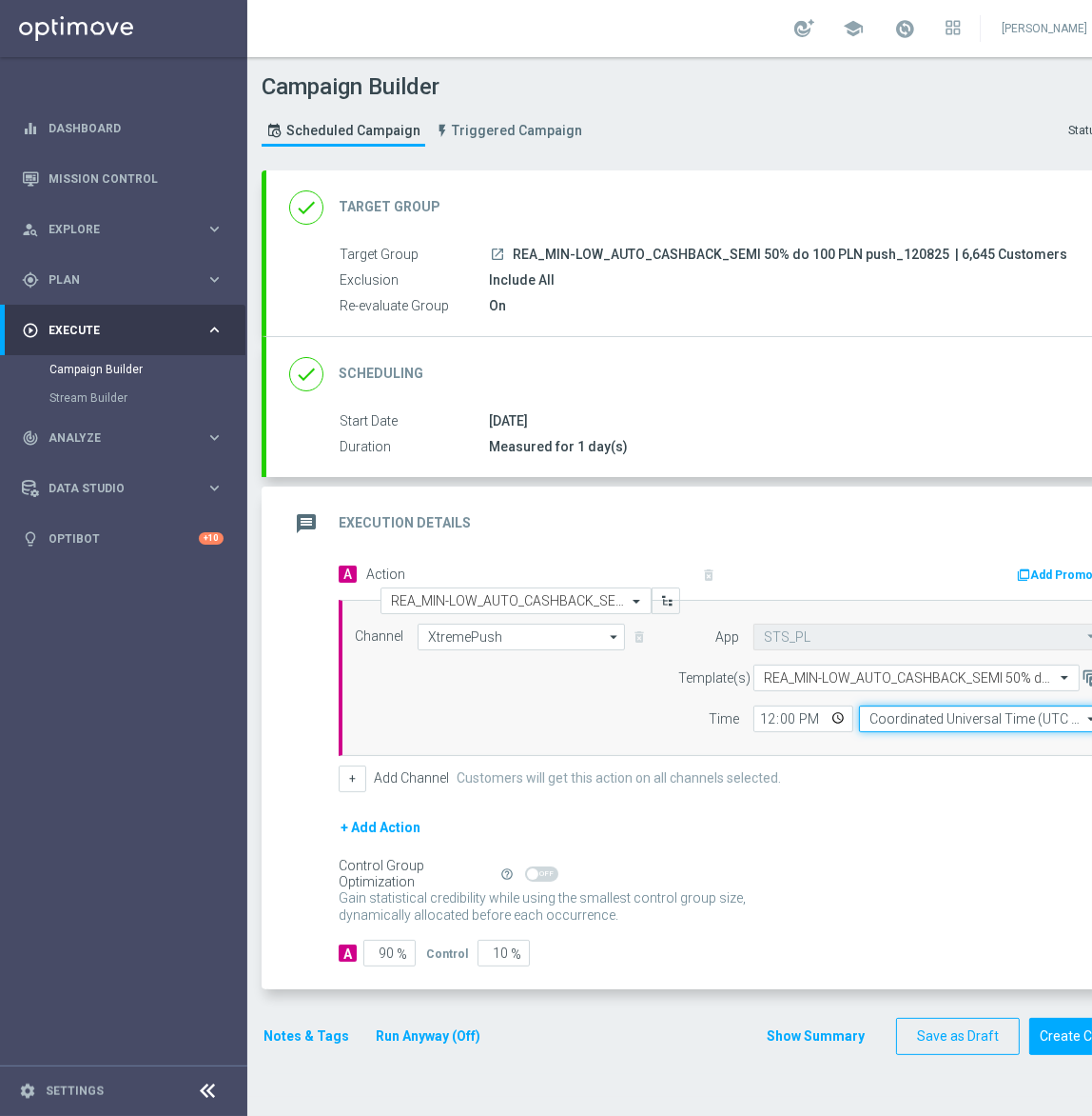
click at [932, 718] on input "Coordinated Universal Time (UTC 00:00)" at bounding box center [981, 718] width 244 height 27
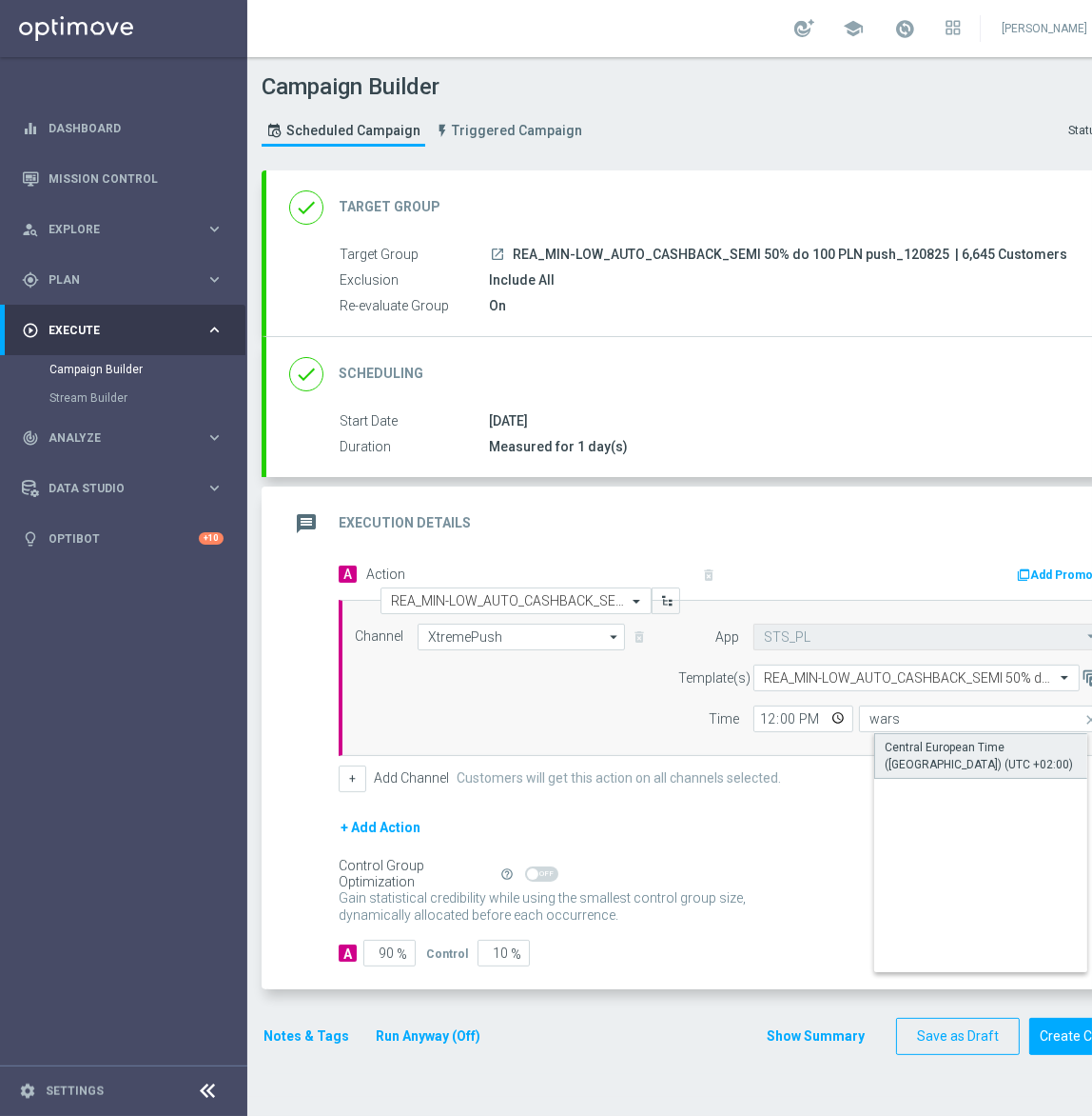
drag, startPoint x: 916, startPoint y: 739, endPoint x: 807, endPoint y: 711, distance: 112.5
click at [916, 740] on div "Central European Time (Warsaw) (UTC +02:00)" at bounding box center [996, 756] width 223 height 35
type input "Central European Time (Warsaw) (UTC +02:00)"
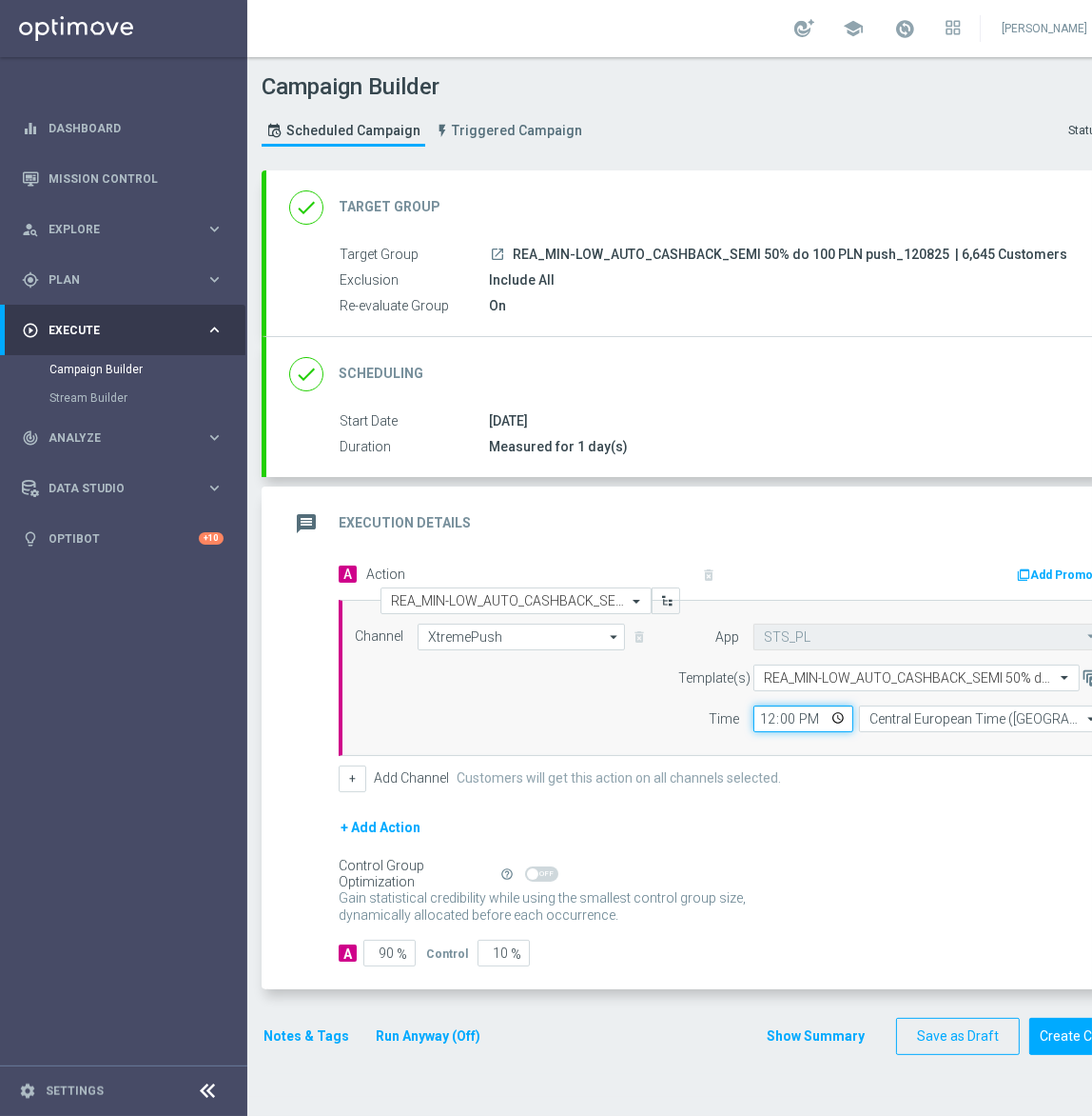
click at [768, 718] on input "12:00" at bounding box center [803, 718] width 100 height 27
type input "19:36"
click at [385, 946] on input "90" at bounding box center [390, 952] width 52 height 27
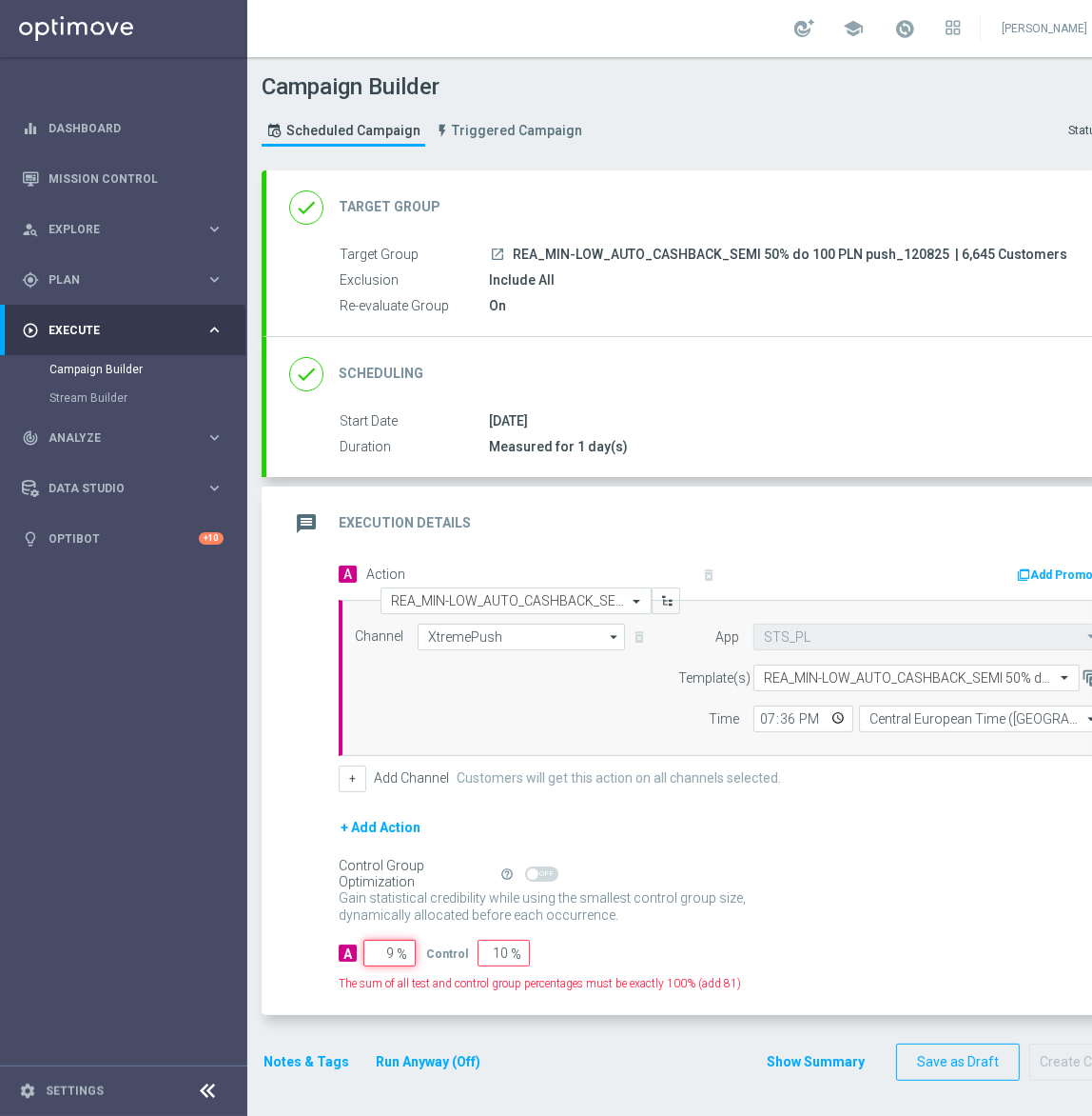
type input "95"
type input "5"
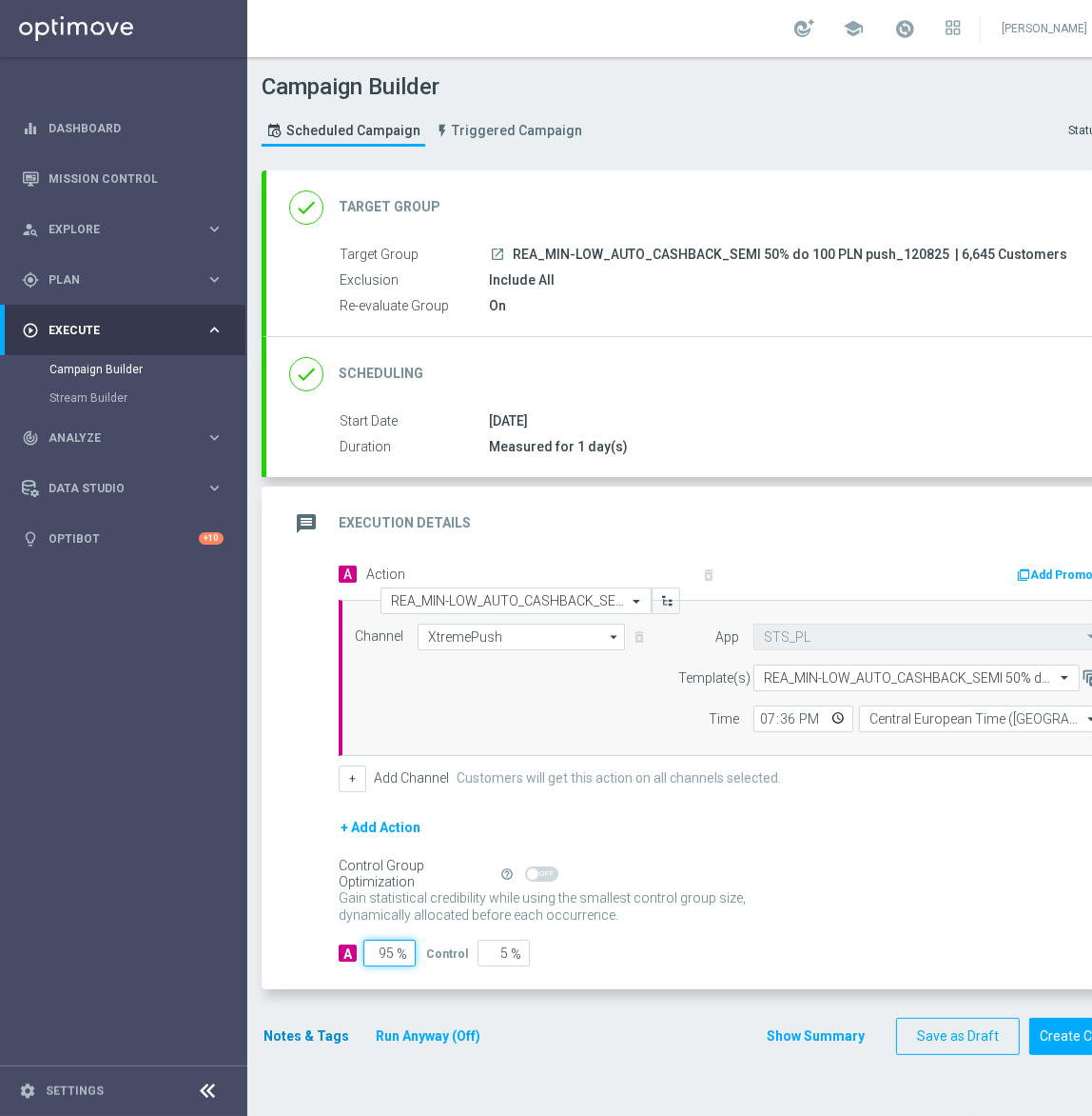
type input "95"
click at [318, 1038] on button "Notes & Tags" at bounding box center [306, 1036] width 90 height 24
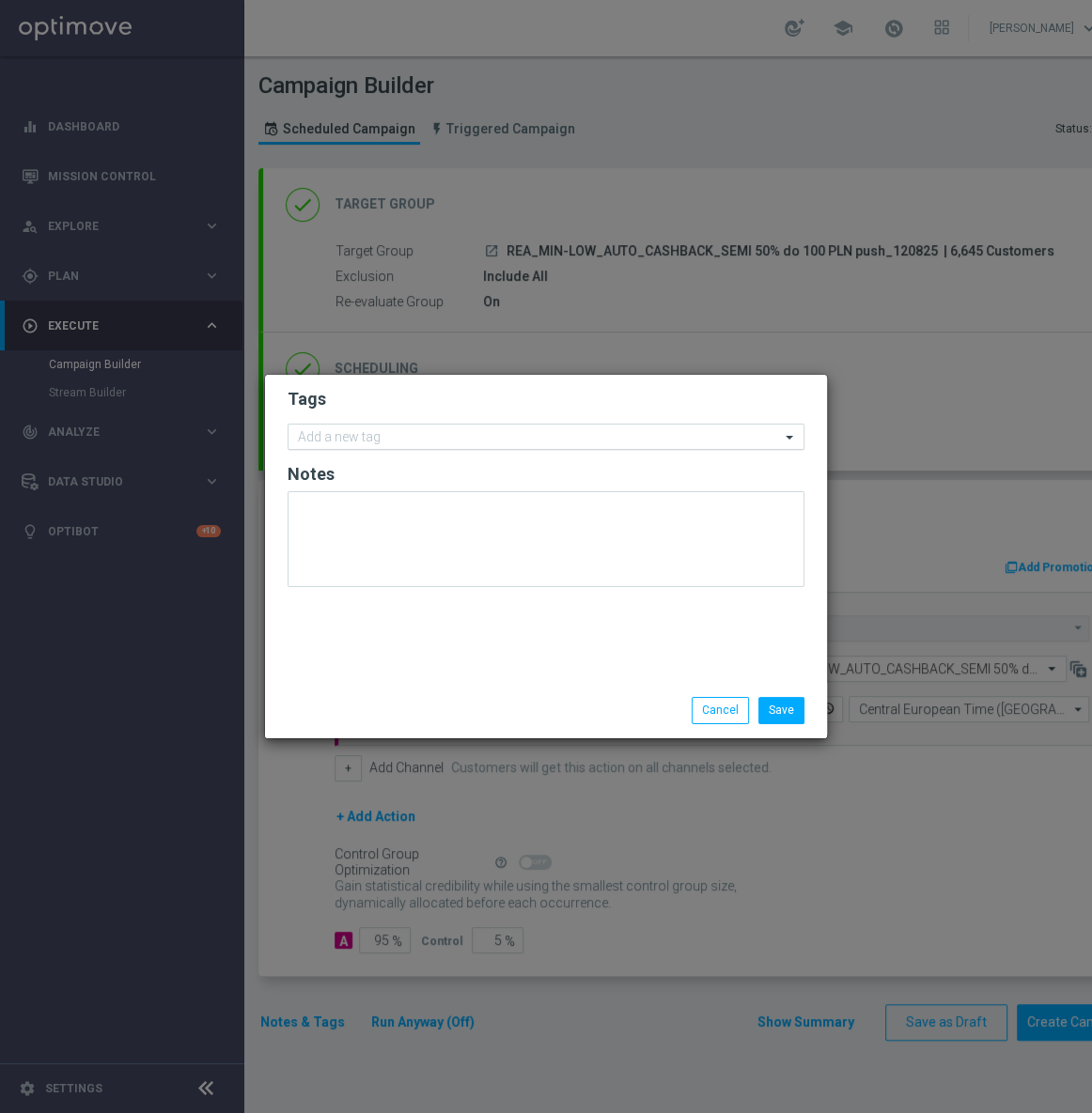
click at [487, 427] on div "Add a new tag" at bounding box center [534, 437] width 492 height 23
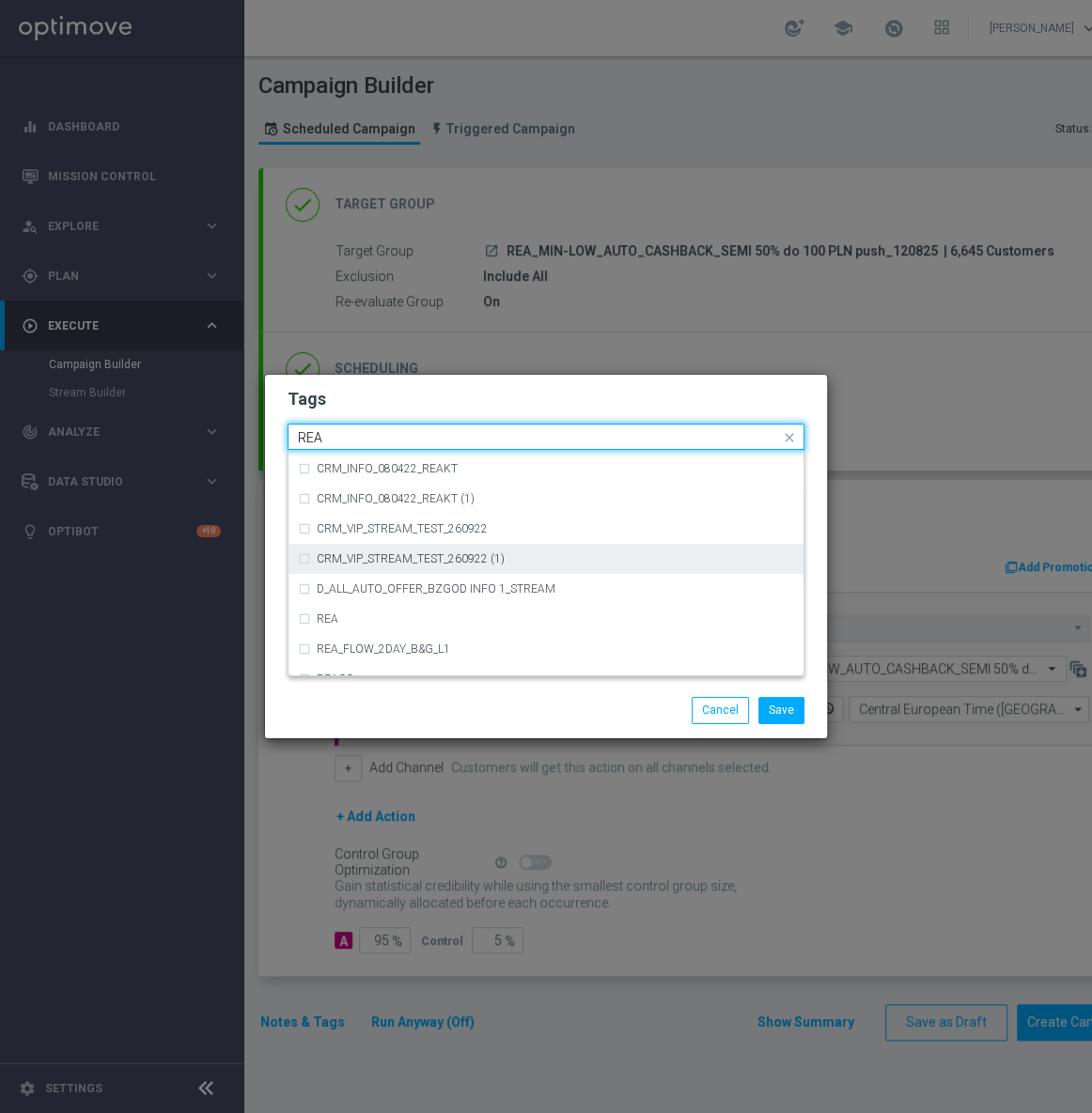
scroll to position [940, 0]
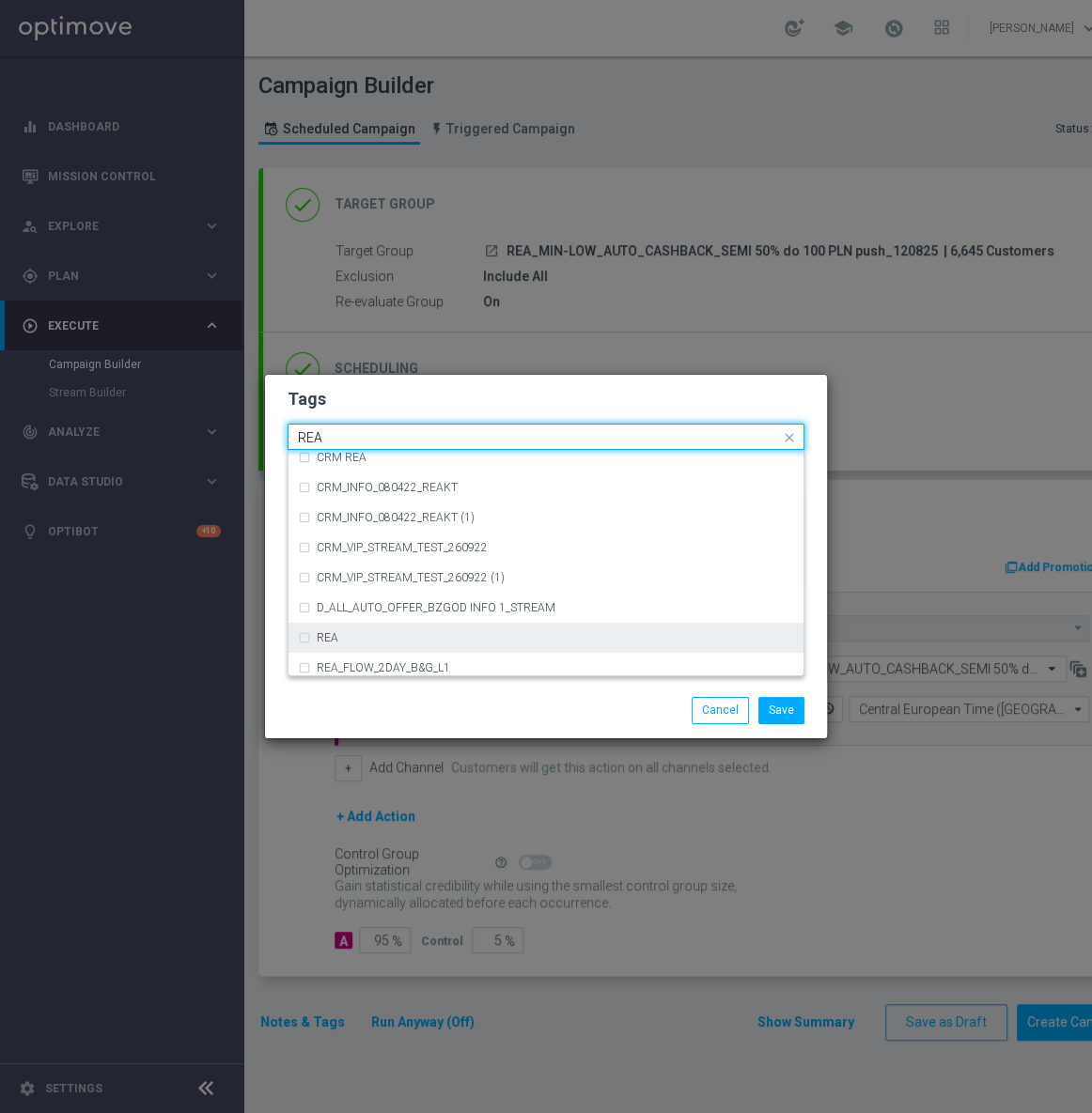
click at [451, 628] on div "REA" at bounding box center [546, 638] width 496 height 30
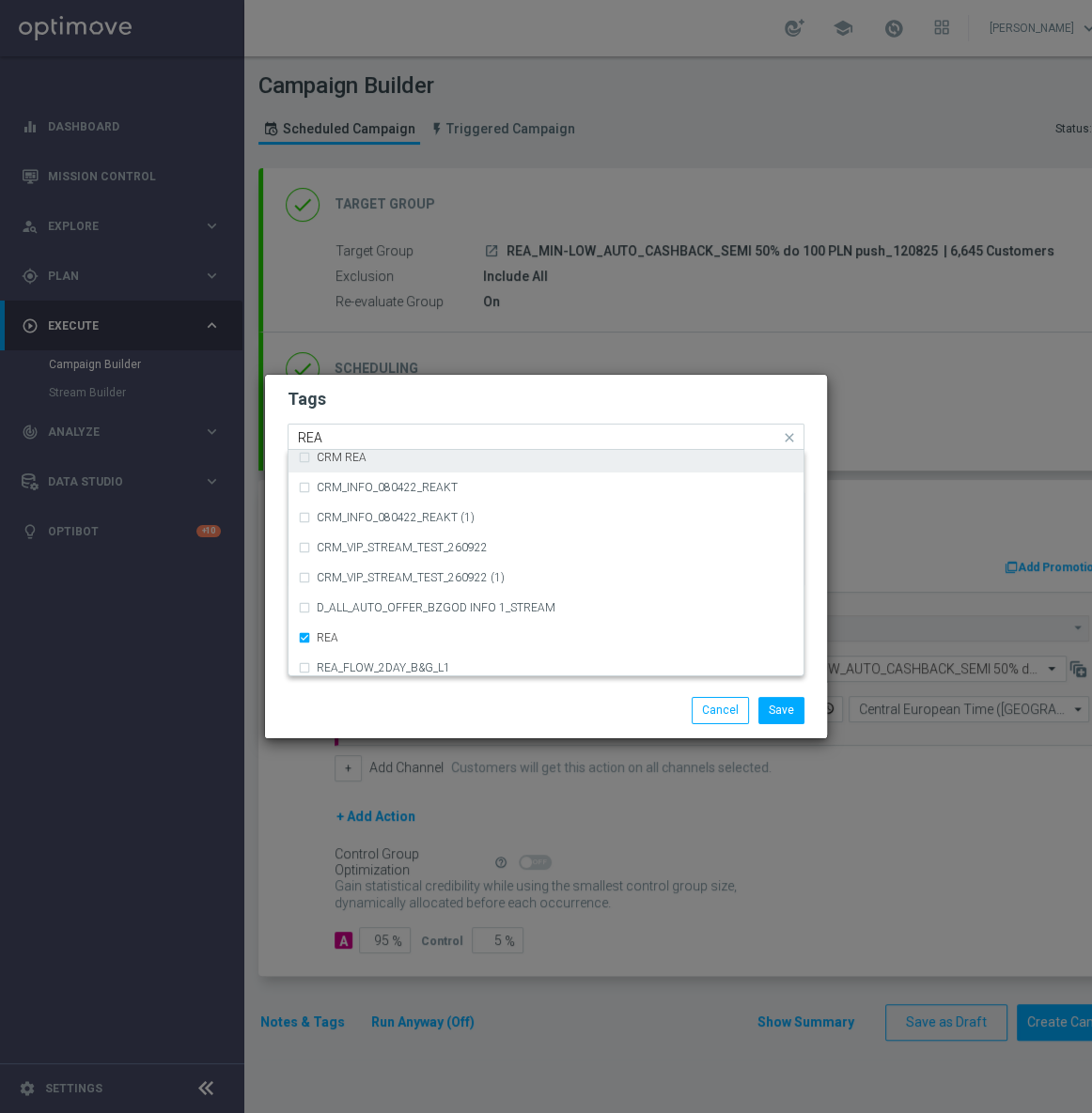
click at [337, 437] on input "REA" at bounding box center [539, 438] width 482 height 16
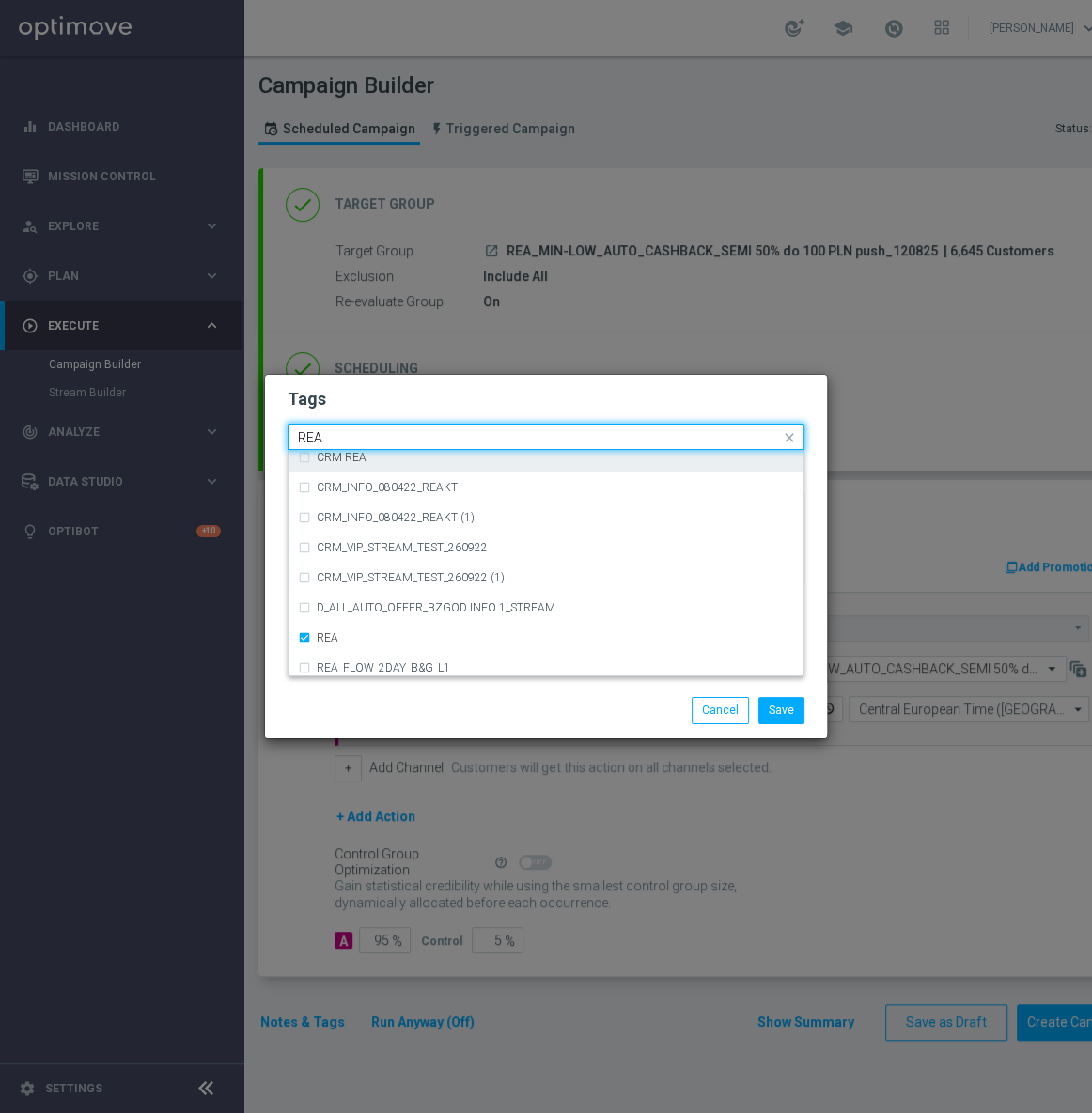
click at [337, 437] on input "REA" at bounding box center [539, 438] width 482 height 16
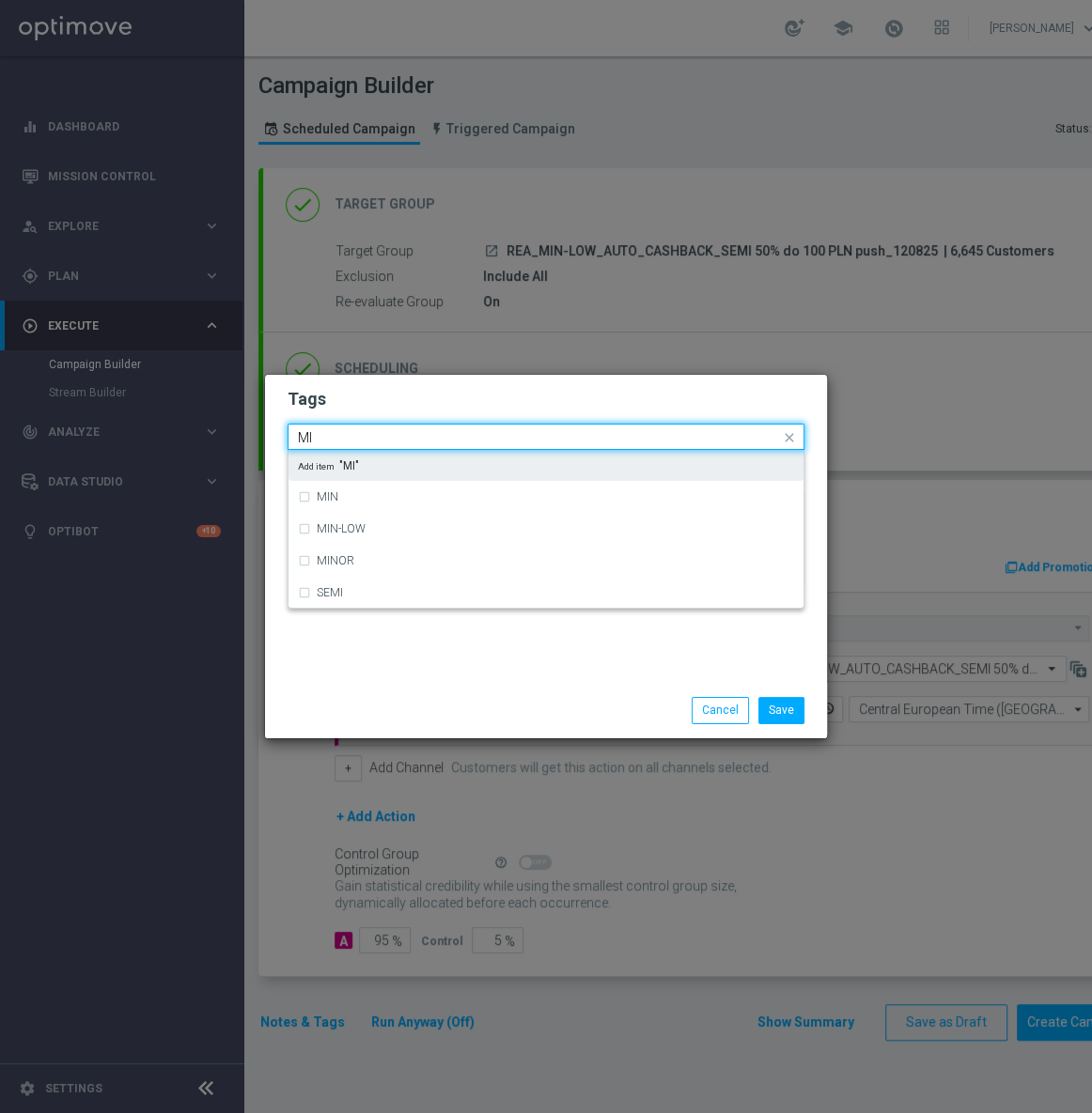
scroll to position [0, 0]
click at [354, 455] on div "MIN" at bounding box center [546, 464] width 496 height 30
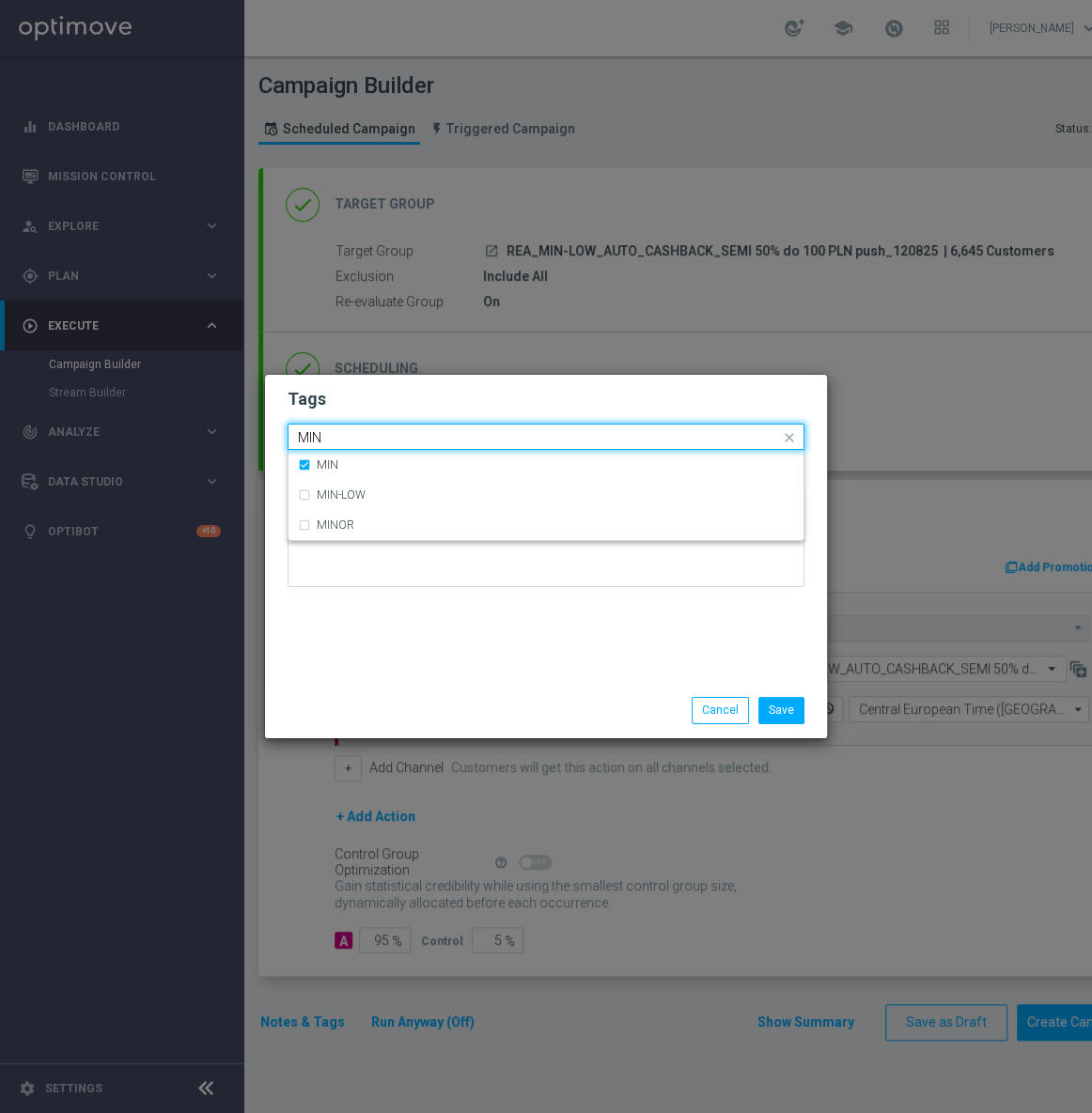
click at [358, 434] on input "MIN" at bounding box center [539, 438] width 482 height 16
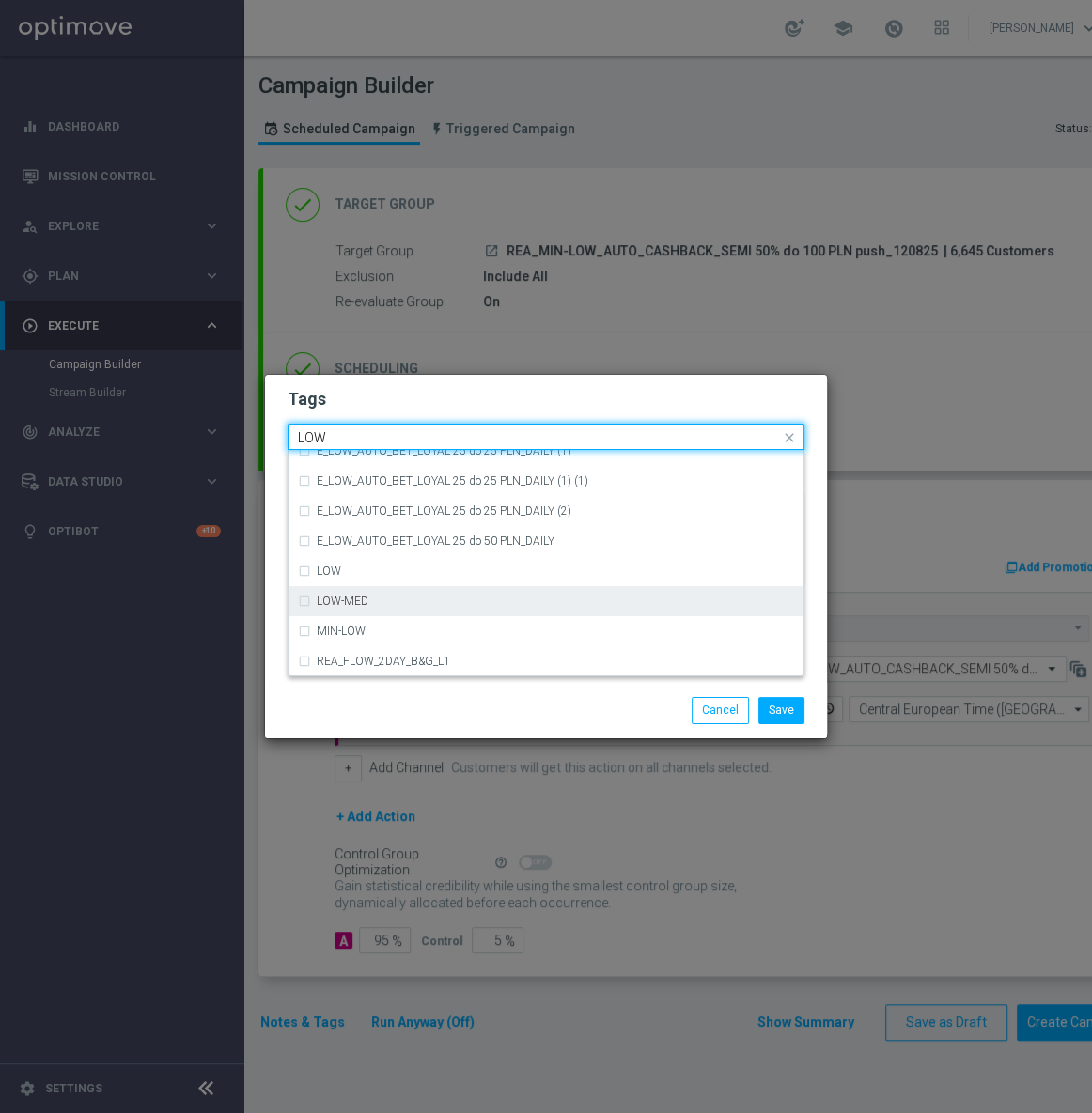
scroll to position [831, 0]
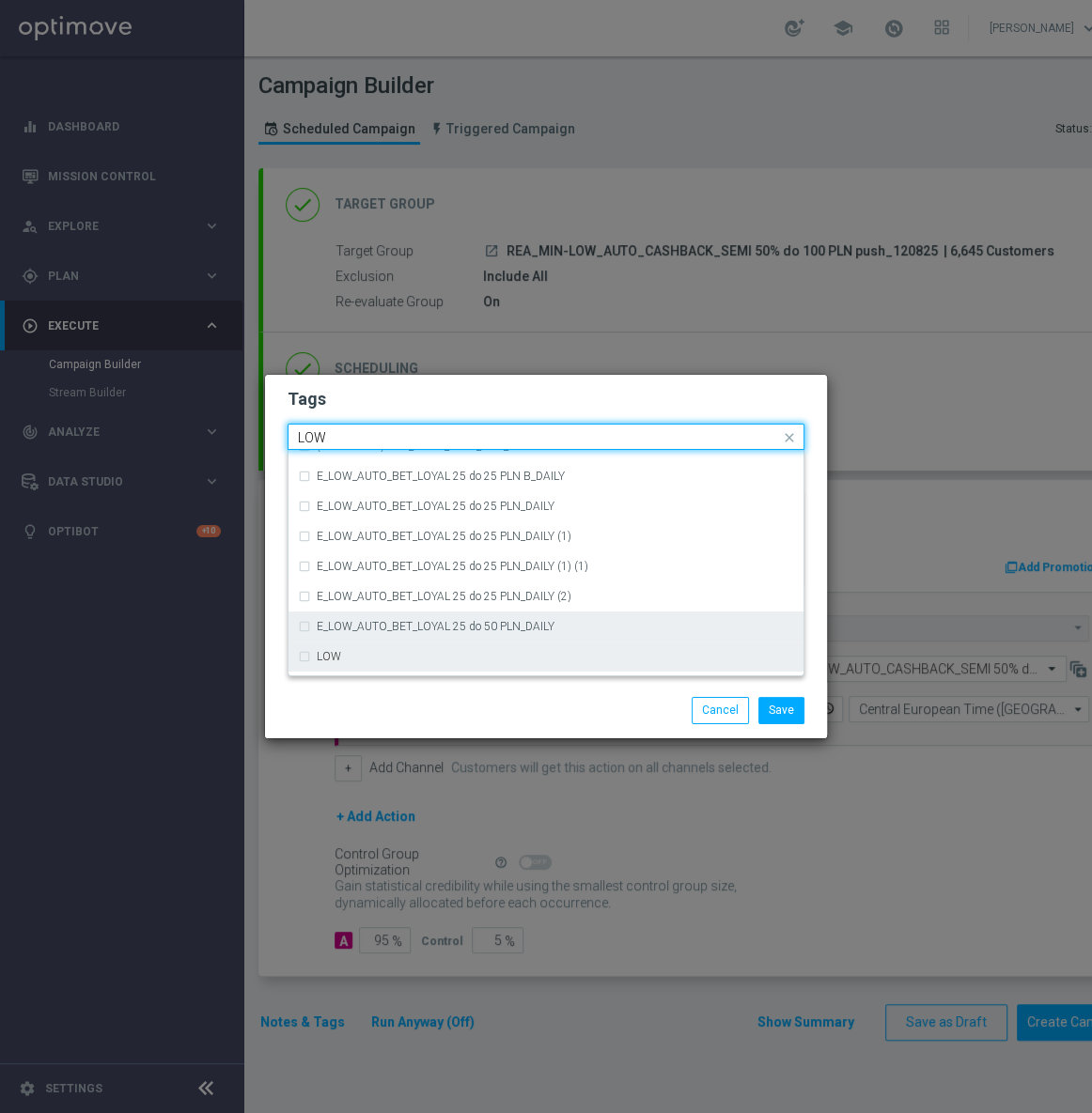
drag, startPoint x: 430, startPoint y: 651, endPoint x: 430, endPoint y: 625, distance: 26.0
click at [429, 651] on div "LOW" at bounding box center [555, 657] width 477 height 12
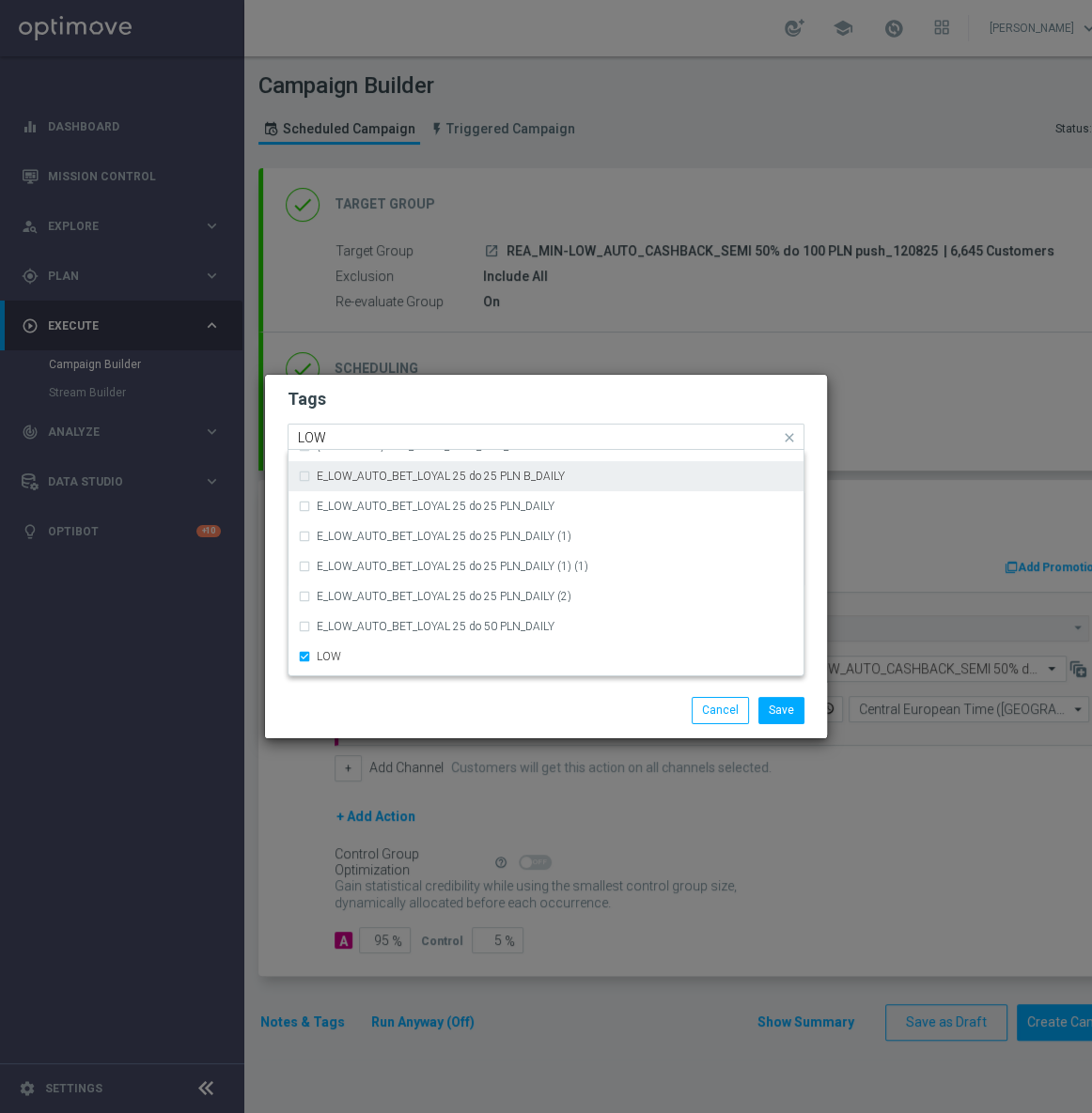
click at [359, 431] on input "LOW" at bounding box center [539, 438] width 482 height 16
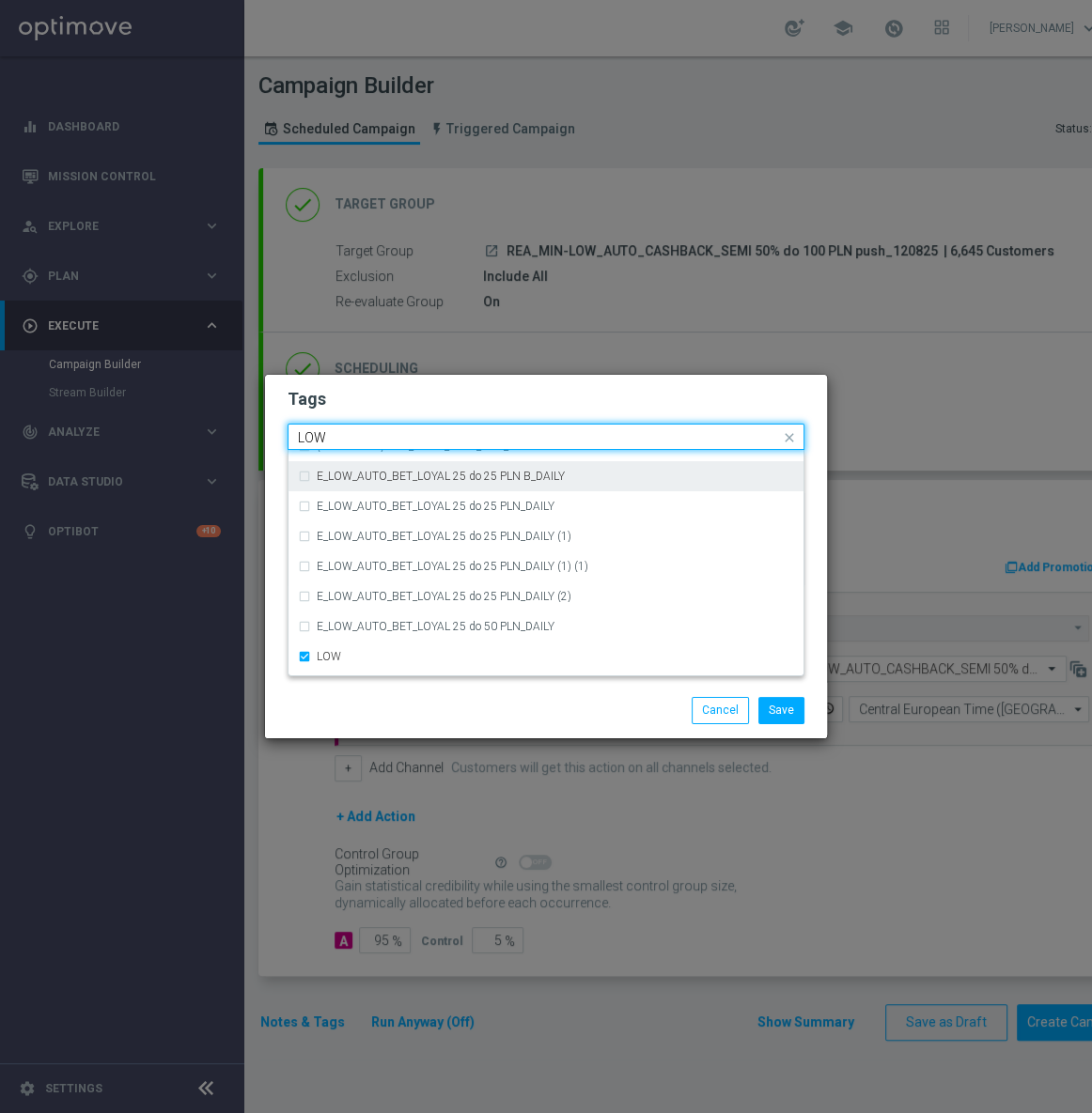
click at [359, 433] on input "LOW" at bounding box center [539, 438] width 482 height 16
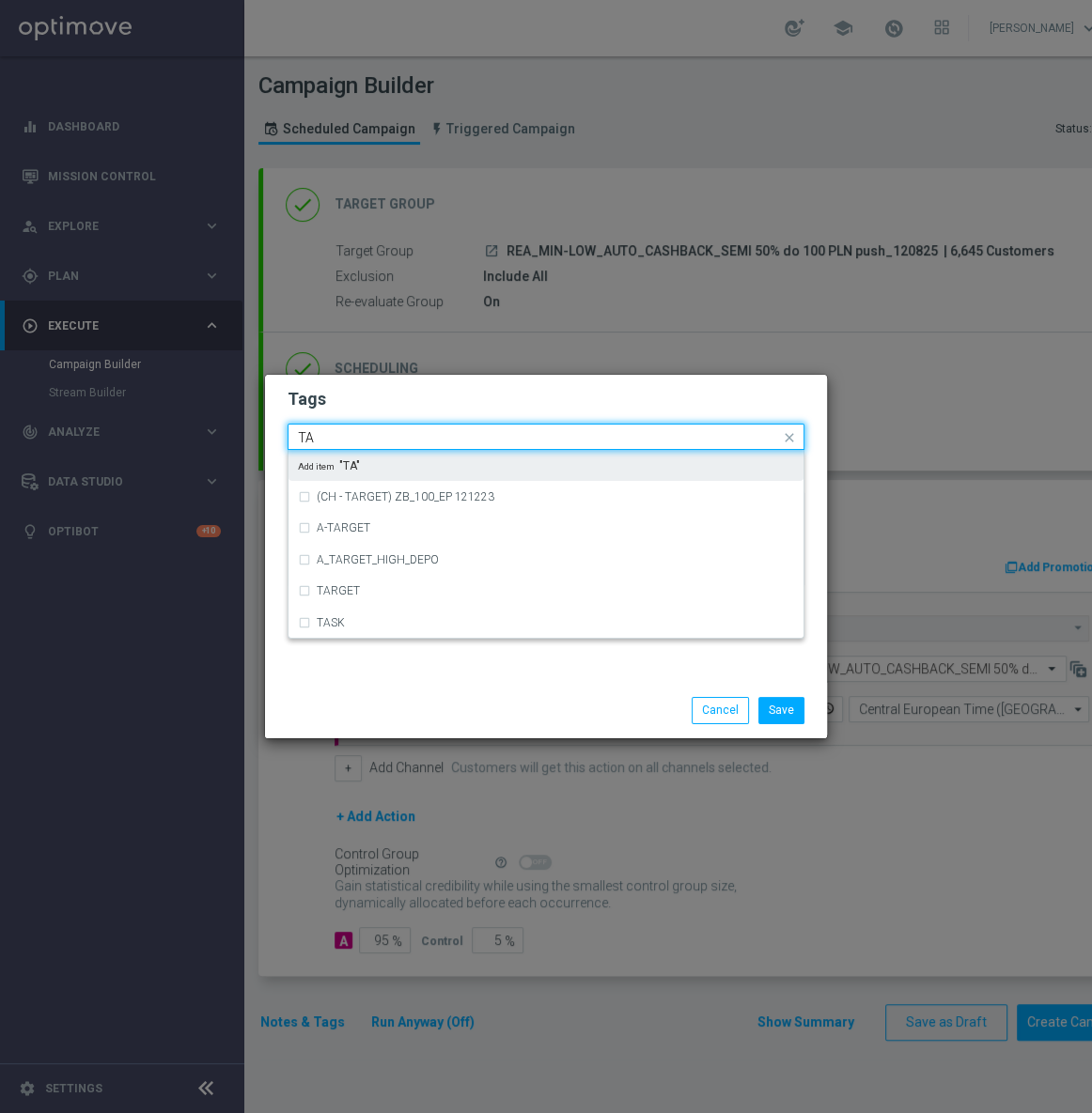
scroll to position [0, 0]
type input "T"
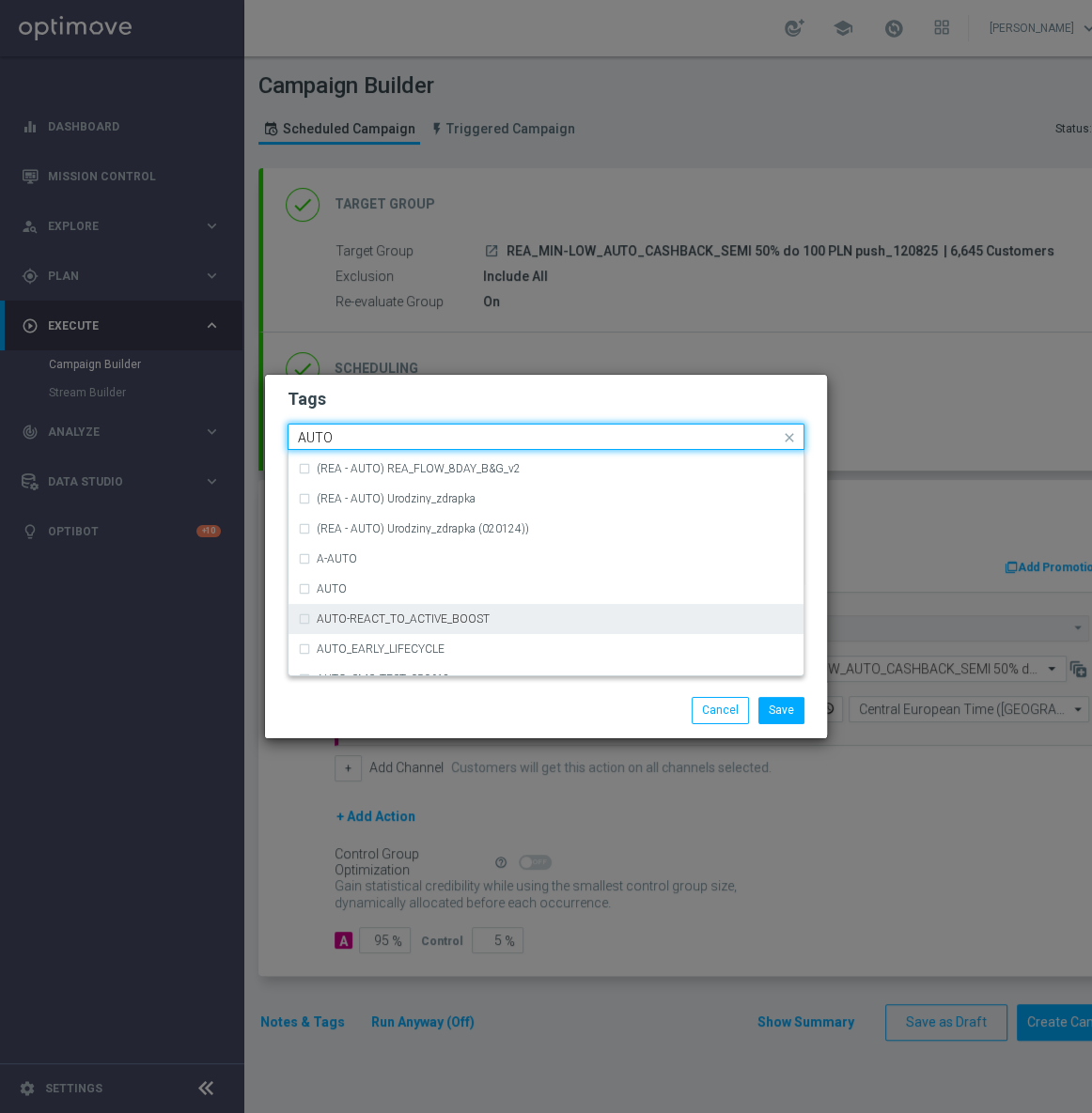
scroll to position [2220, 0]
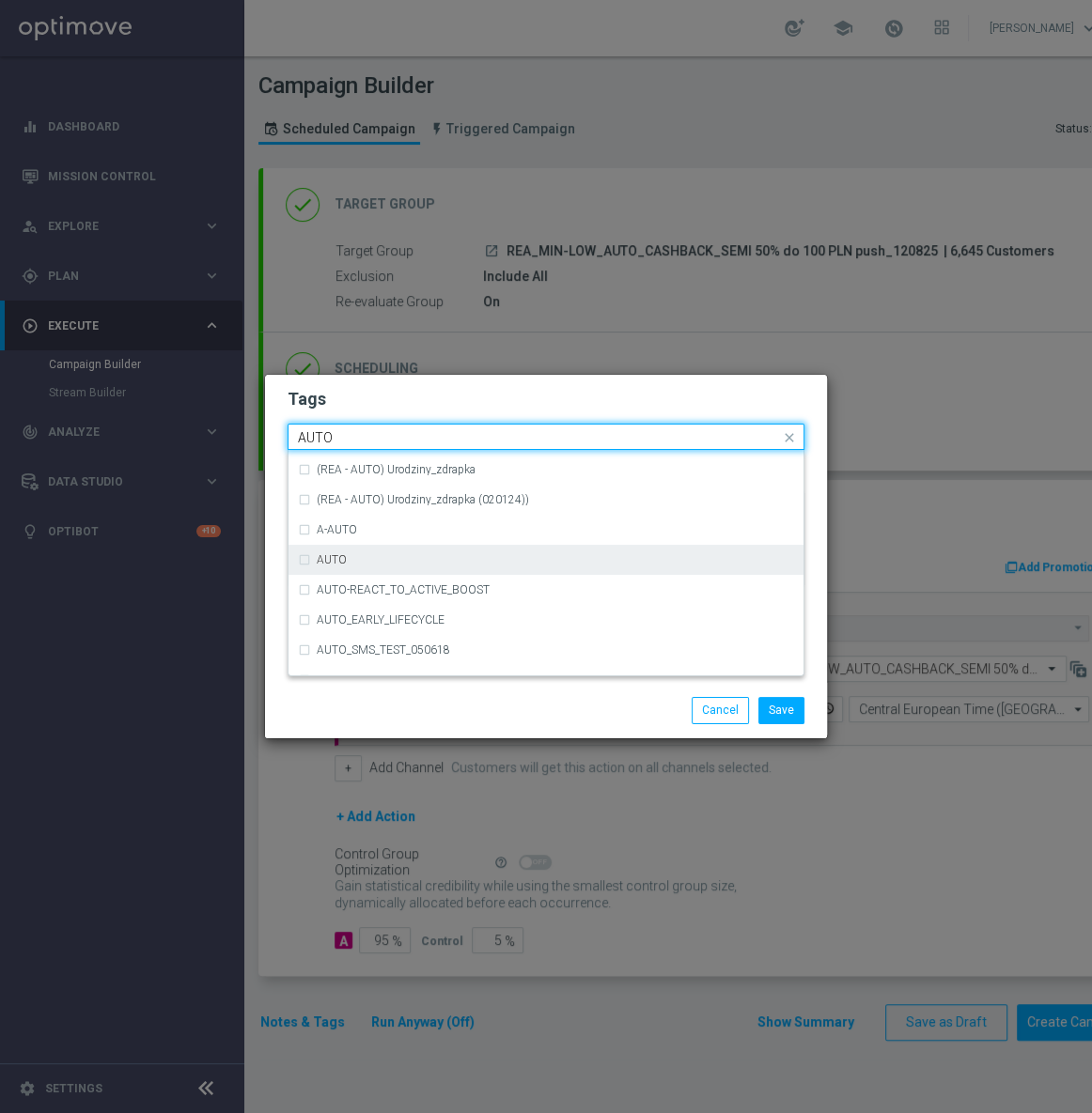
click at [355, 556] on div "AUTO" at bounding box center [555, 560] width 477 height 12
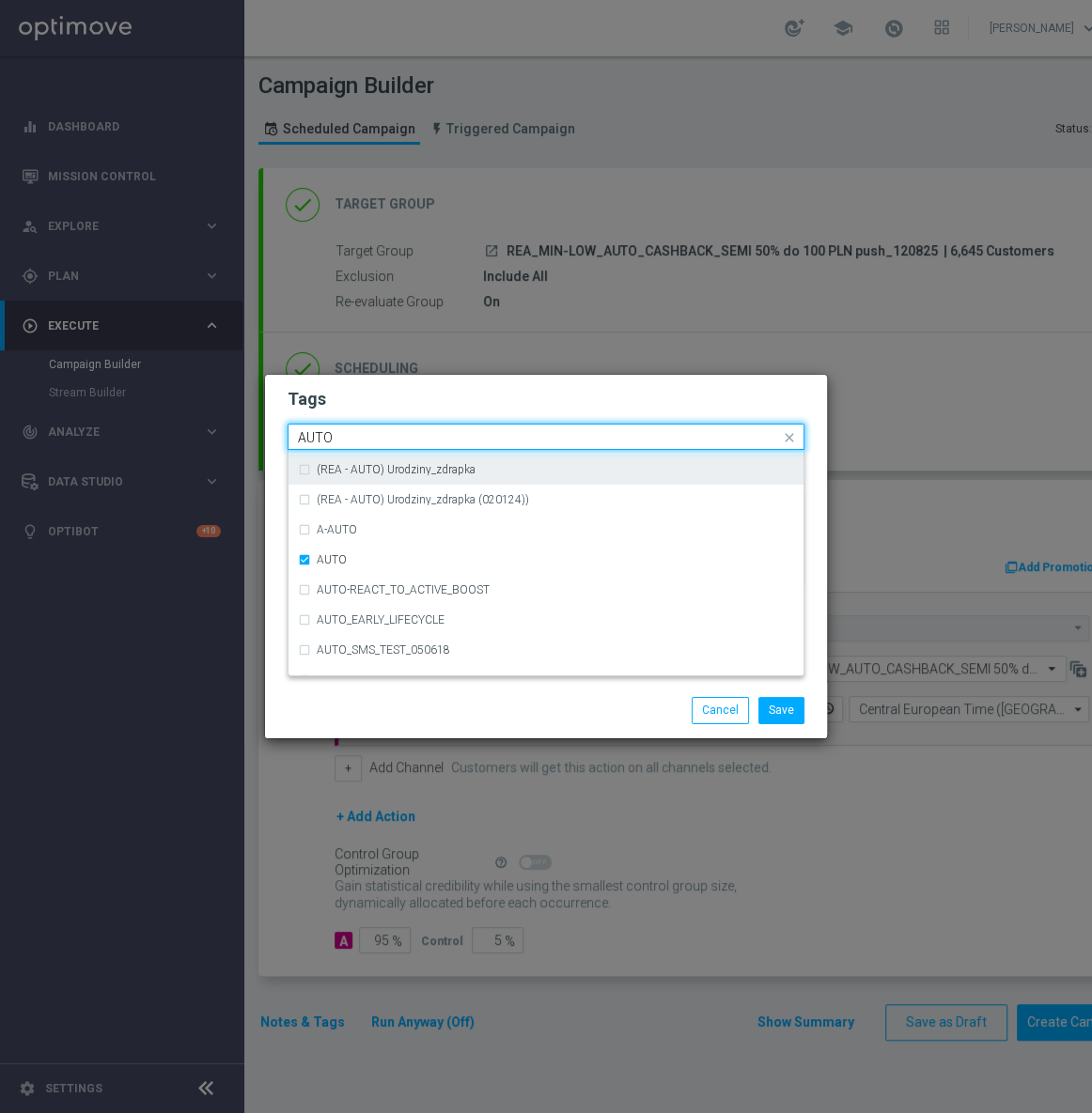
click at [356, 438] on input "AUTO" at bounding box center [539, 438] width 482 height 16
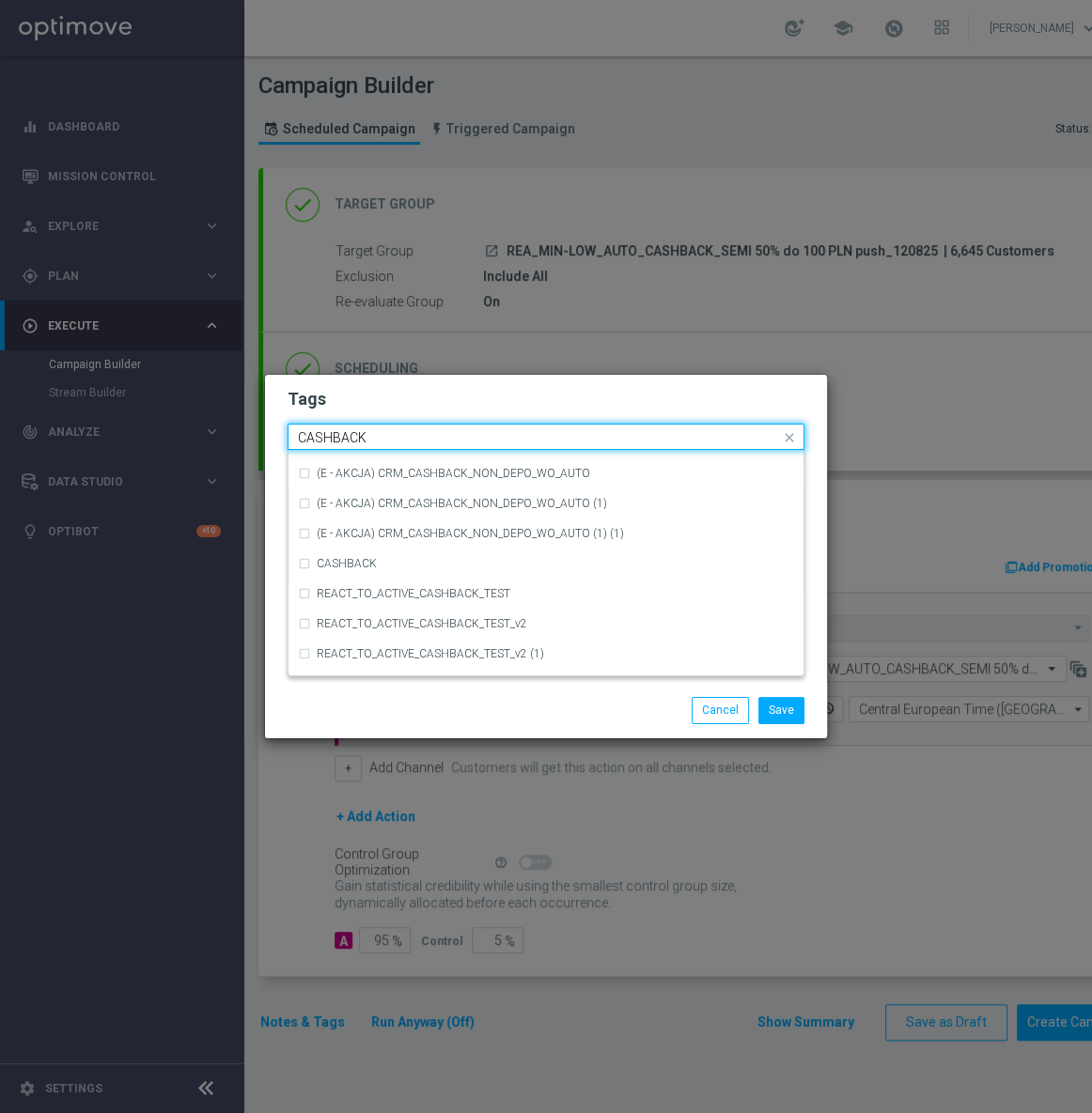
scroll to position [284, 0]
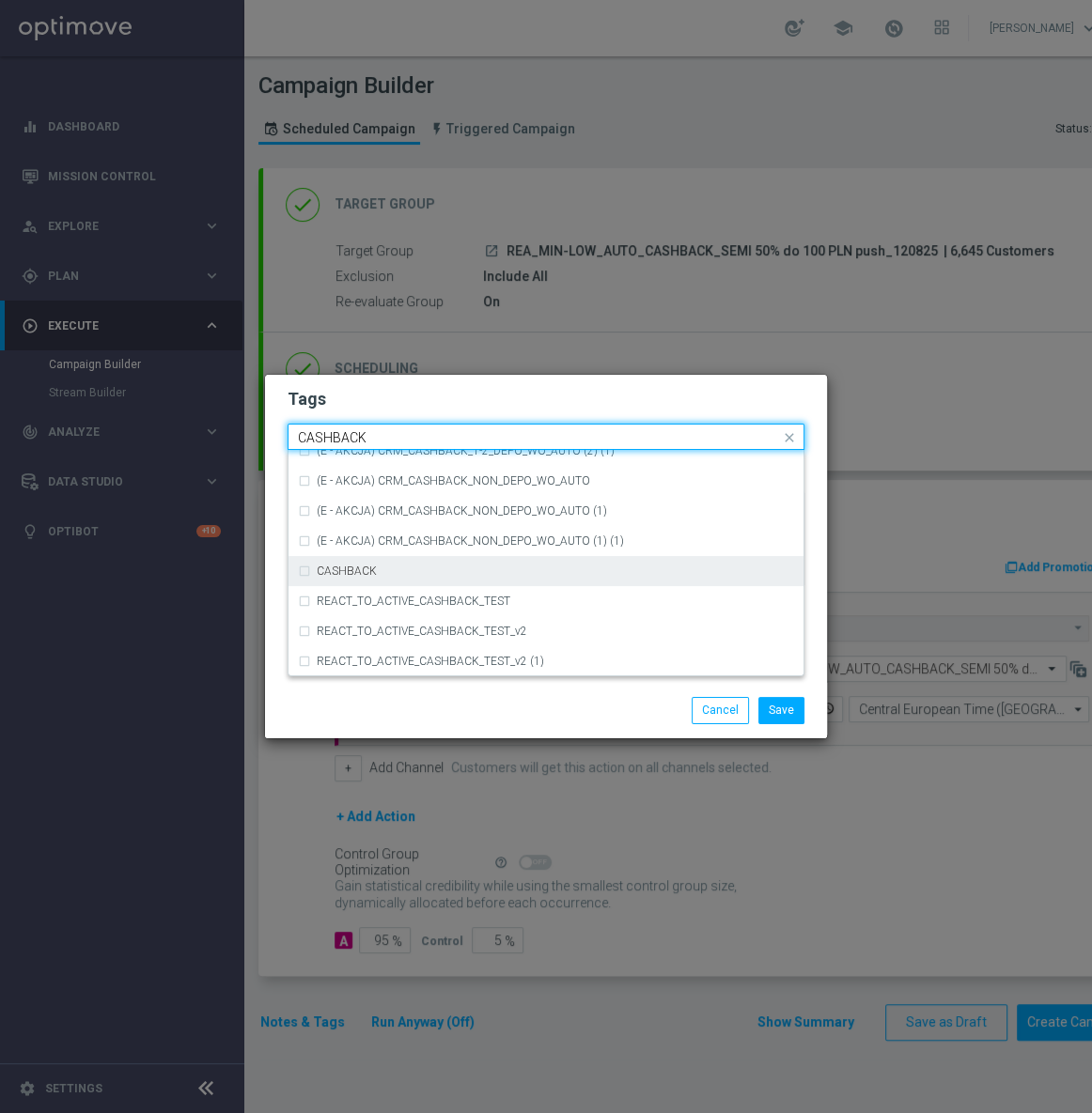
click at [369, 563] on div "CASHBACK" at bounding box center [546, 571] width 496 height 30
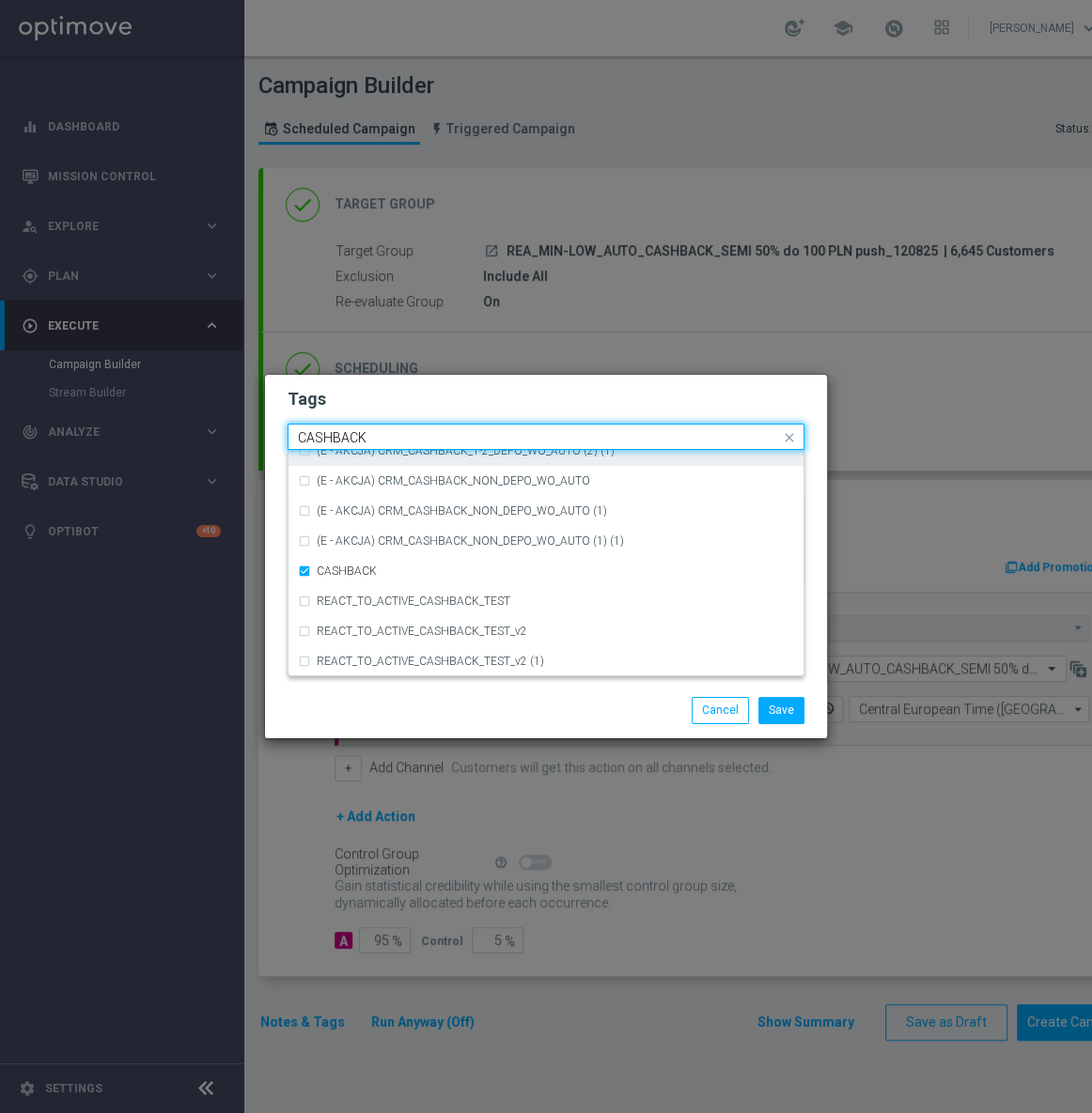
click at [398, 439] on input "CASHBACK" at bounding box center [539, 438] width 482 height 16
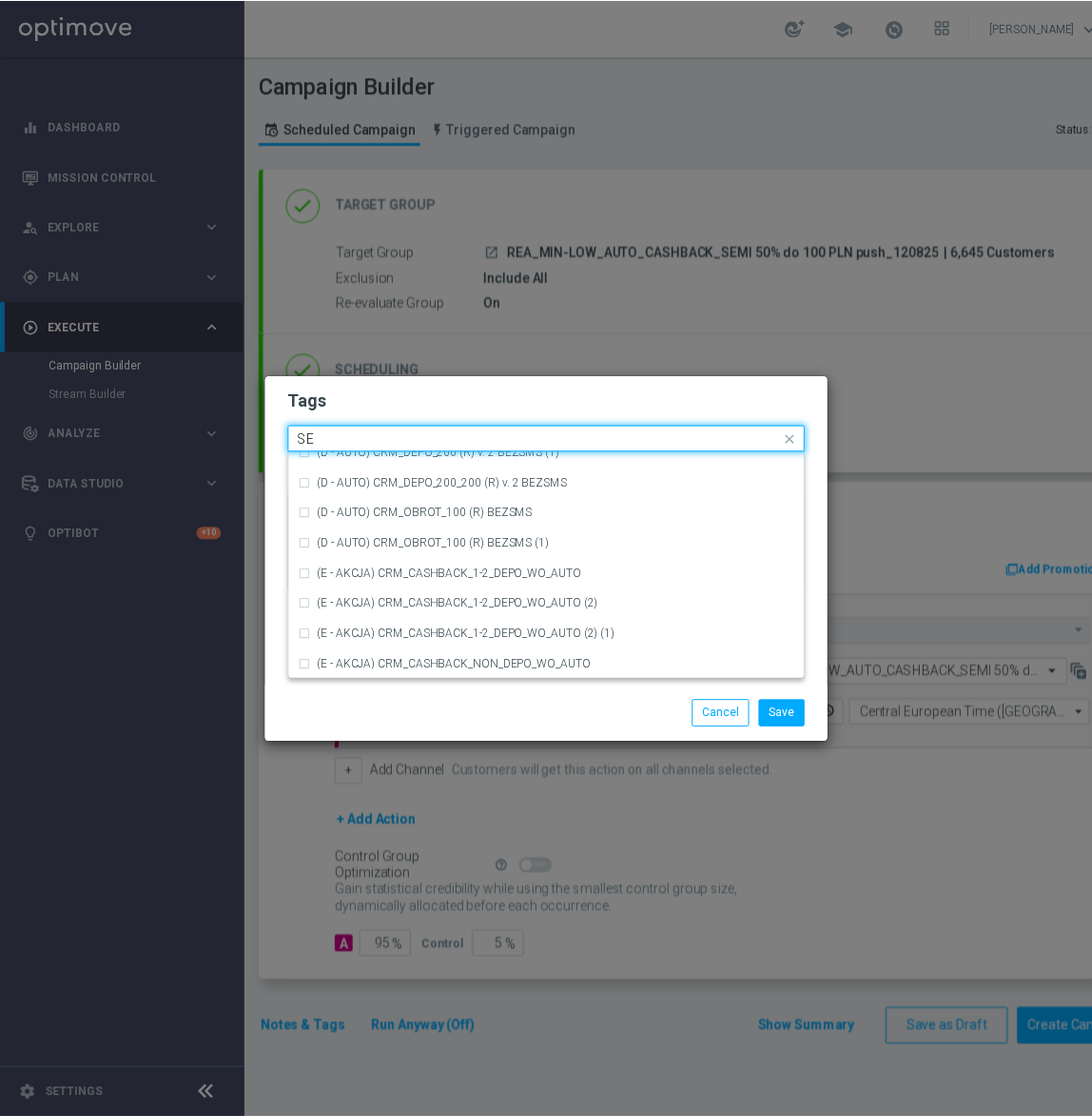
scroll to position [0, 0]
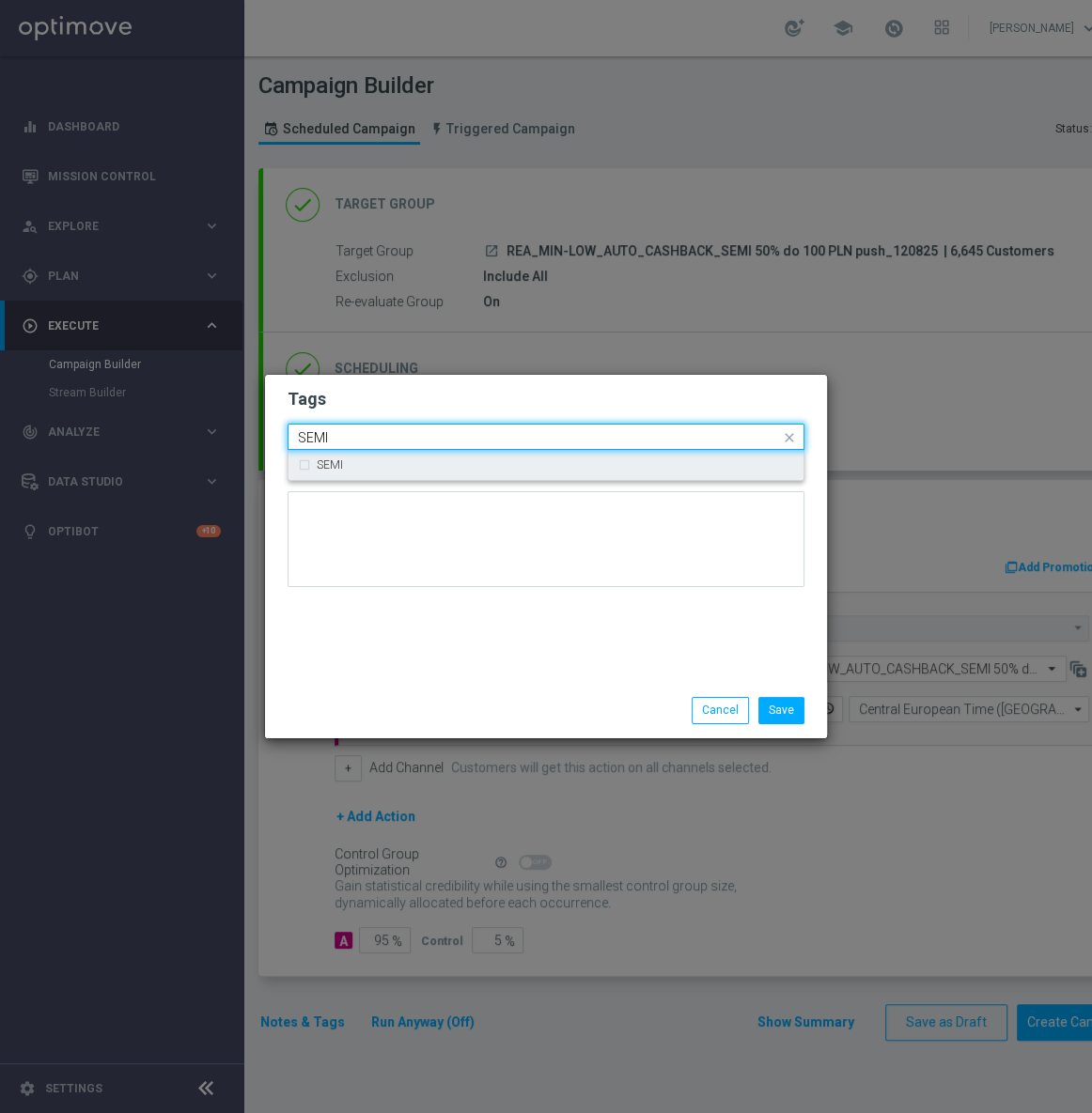
click at [398, 467] on div "SEMI" at bounding box center [555, 465] width 477 height 12
type input "SEMI"
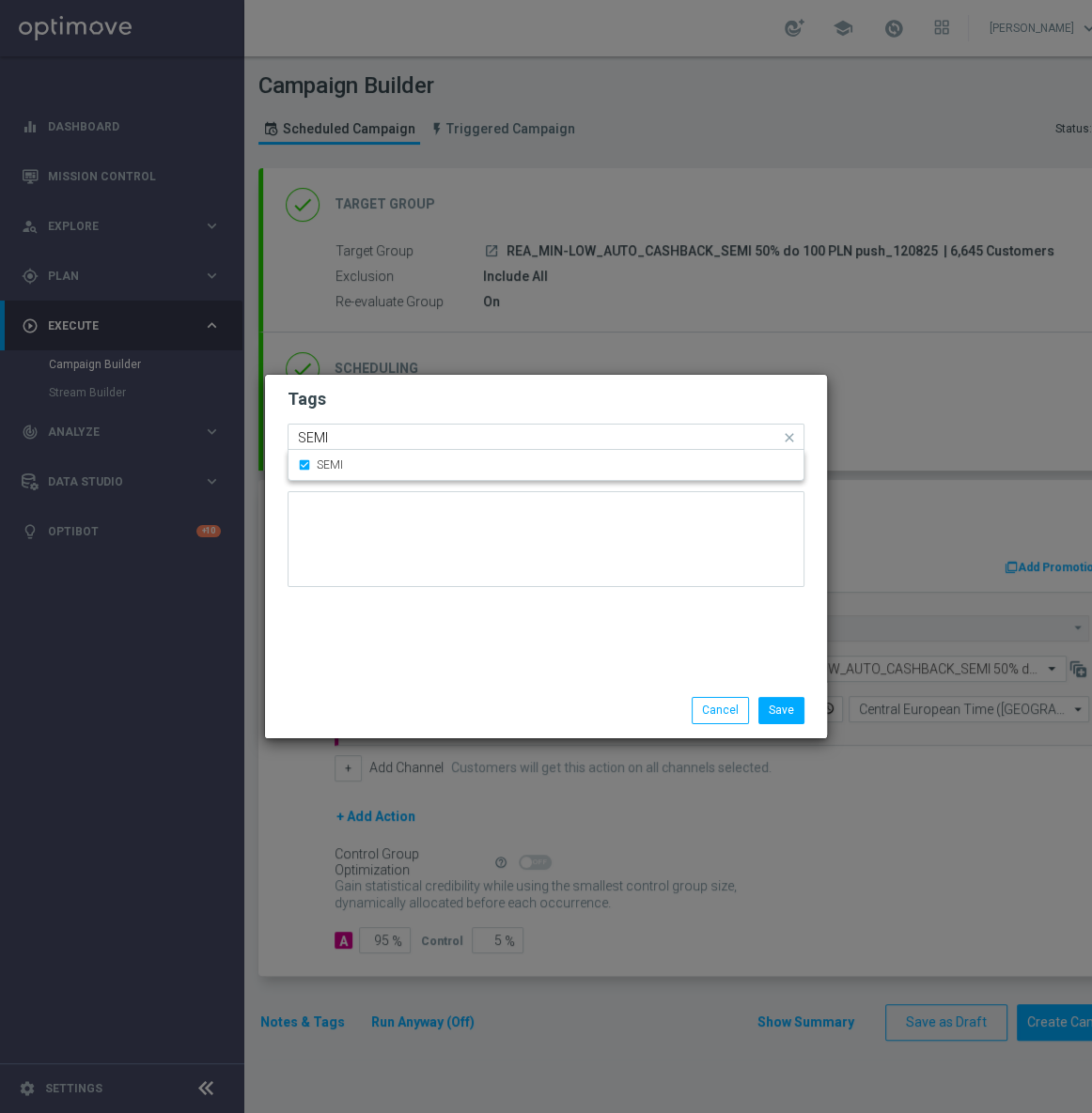
click at [404, 436] on input "SEMI" at bounding box center [539, 438] width 482 height 16
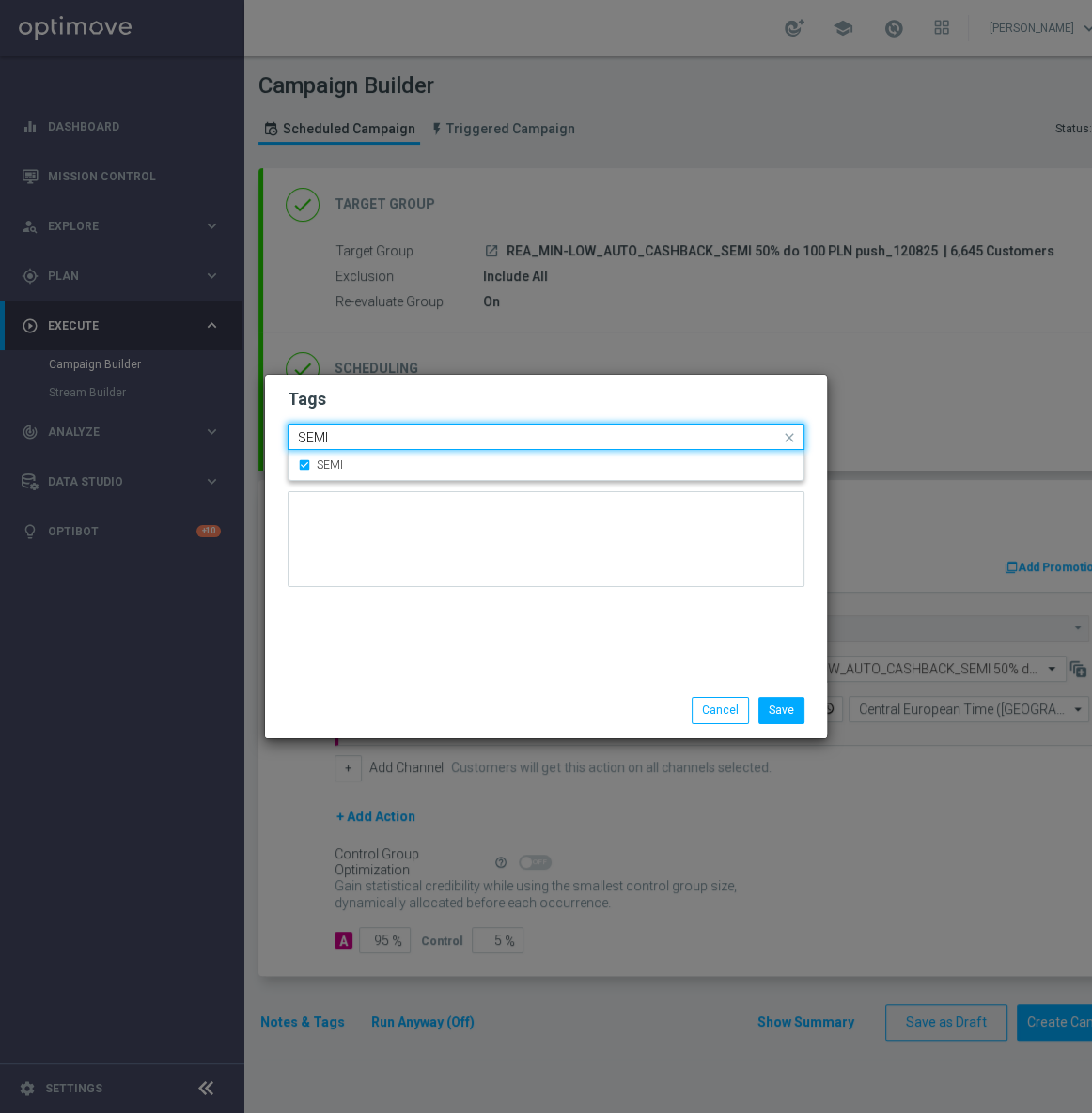
click at [404, 436] on input "SEMI" at bounding box center [539, 438] width 482 height 16
click at [438, 411] on h2 "Tags" at bounding box center [546, 398] width 517 height 22
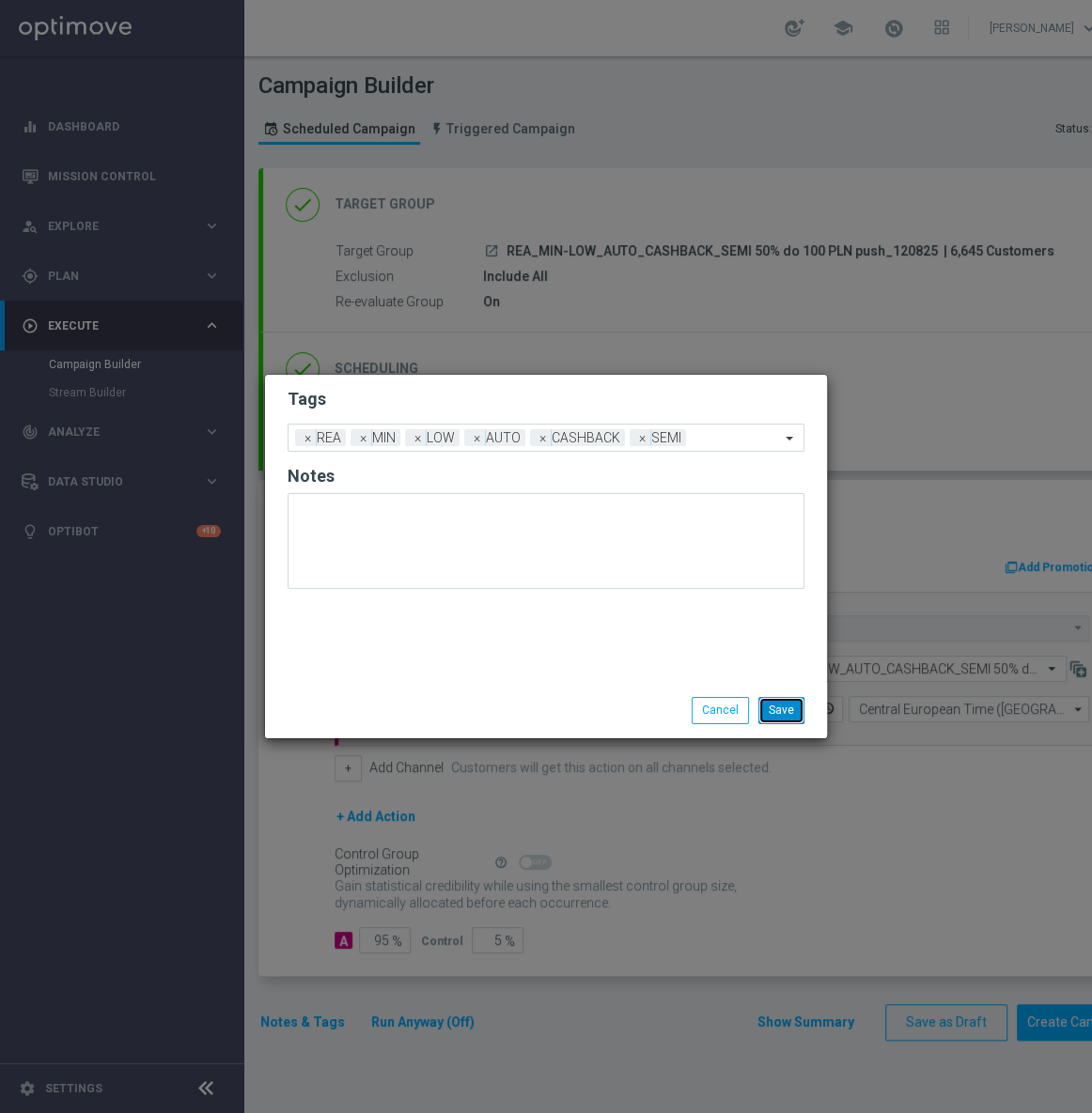
click at [785, 705] on button "Save" at bounding box center [781, 710] width 46 height 26
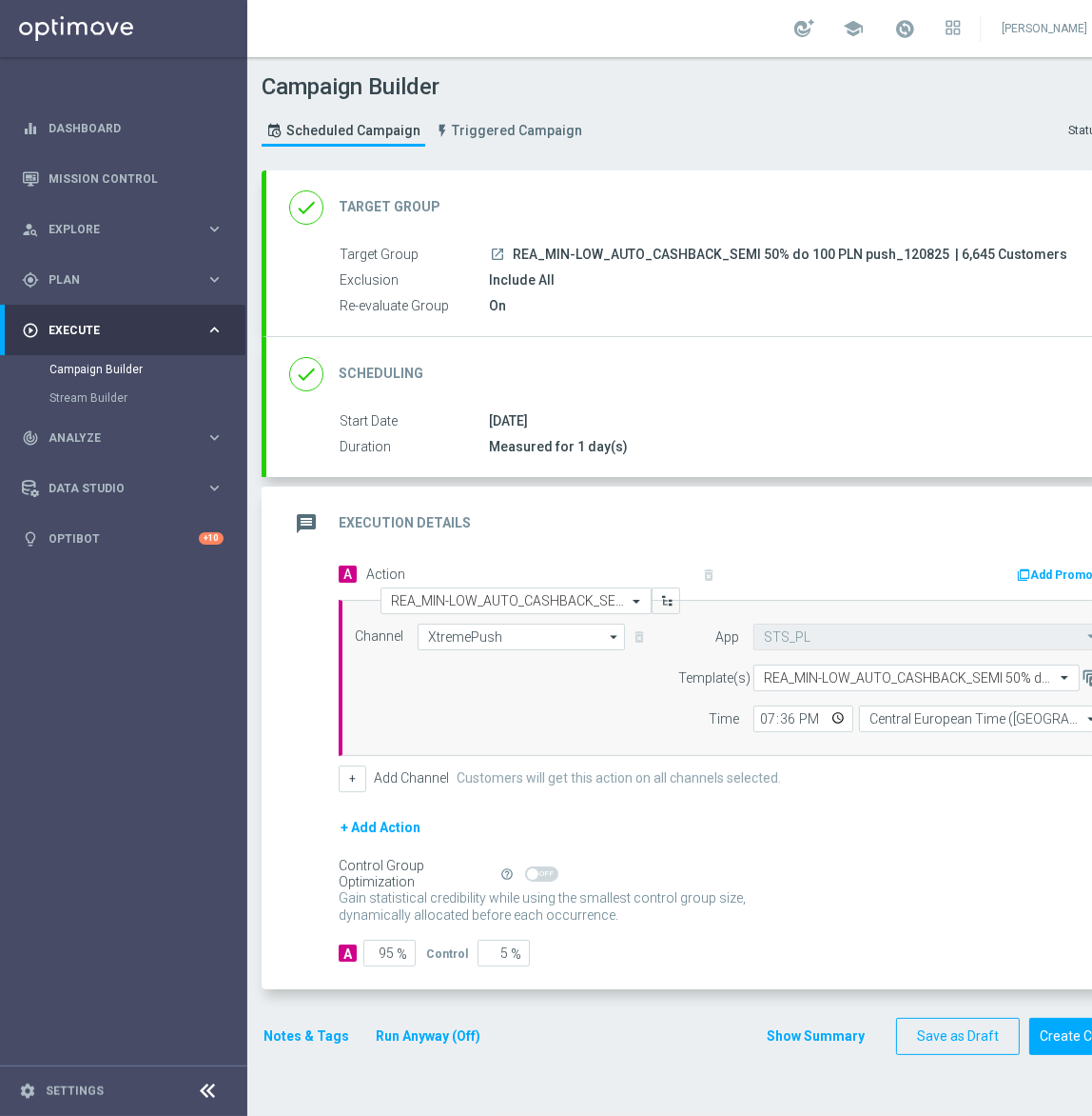
click at [283, 1039] on button "Notes & Tags" at bounding box center [306, 1036] width 90 height 24
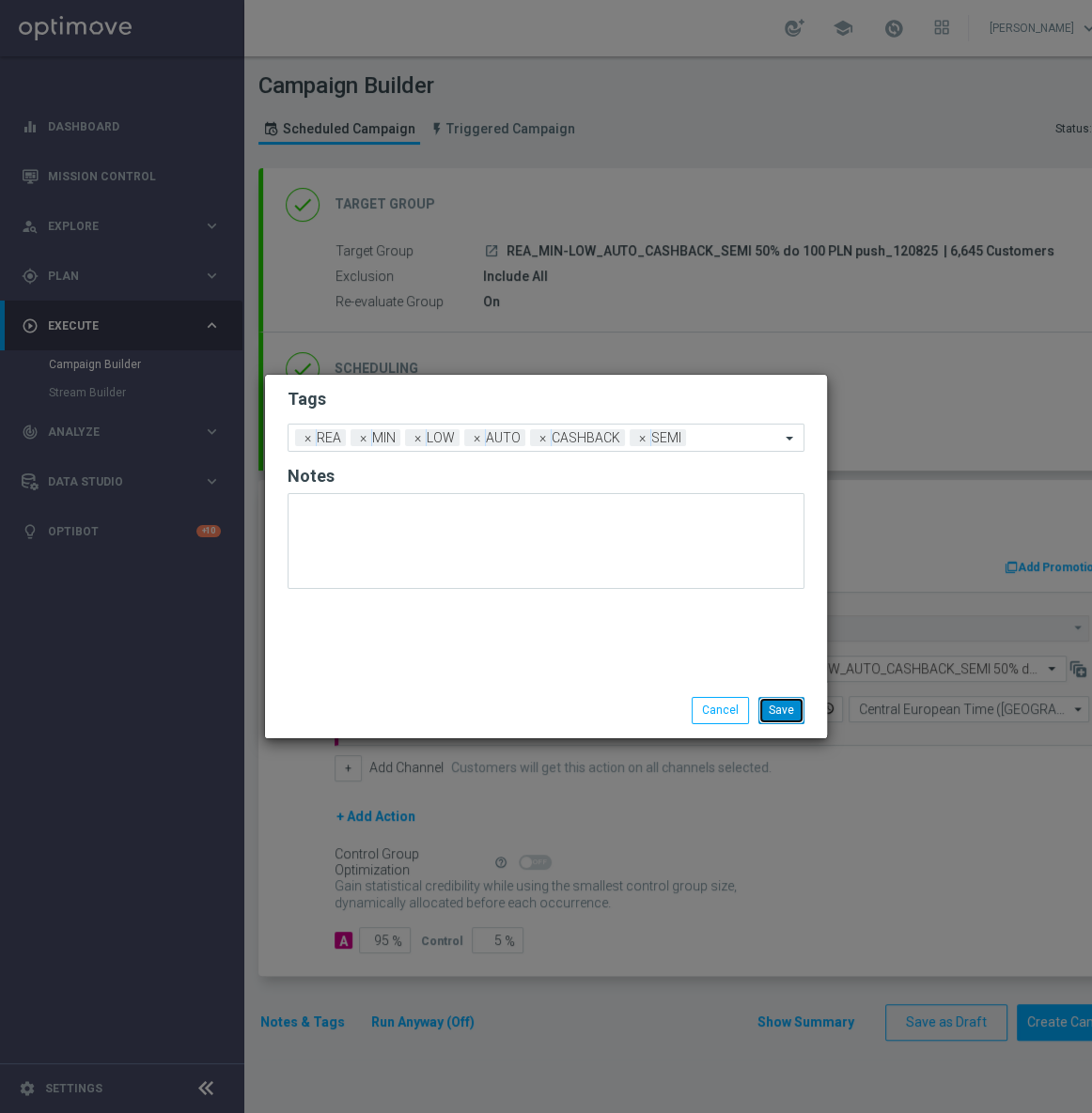
click at [783, 717] on button "Save" at bounding box center [781, 710] width 46 height 26
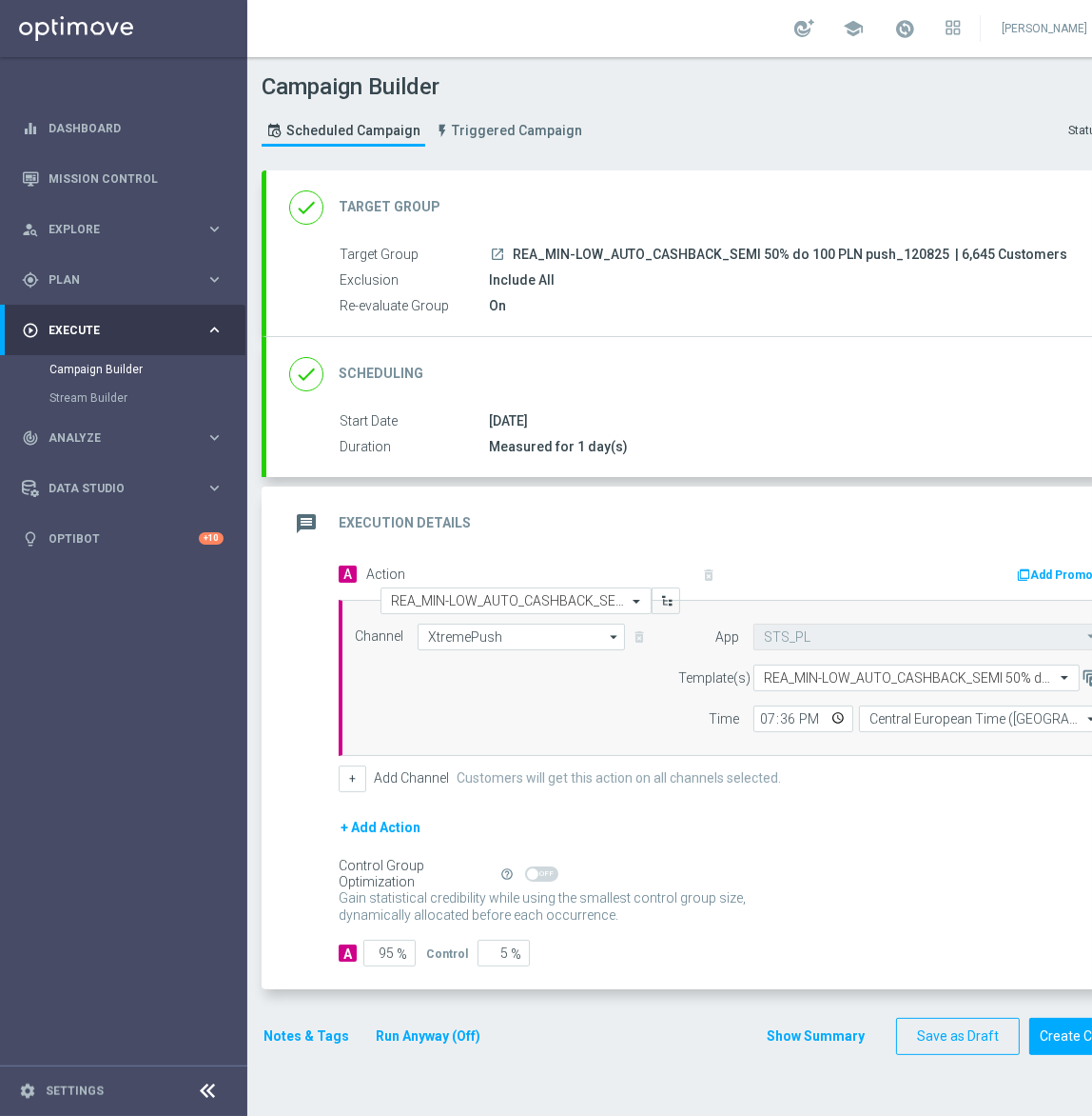
scroll to position [0, 91]
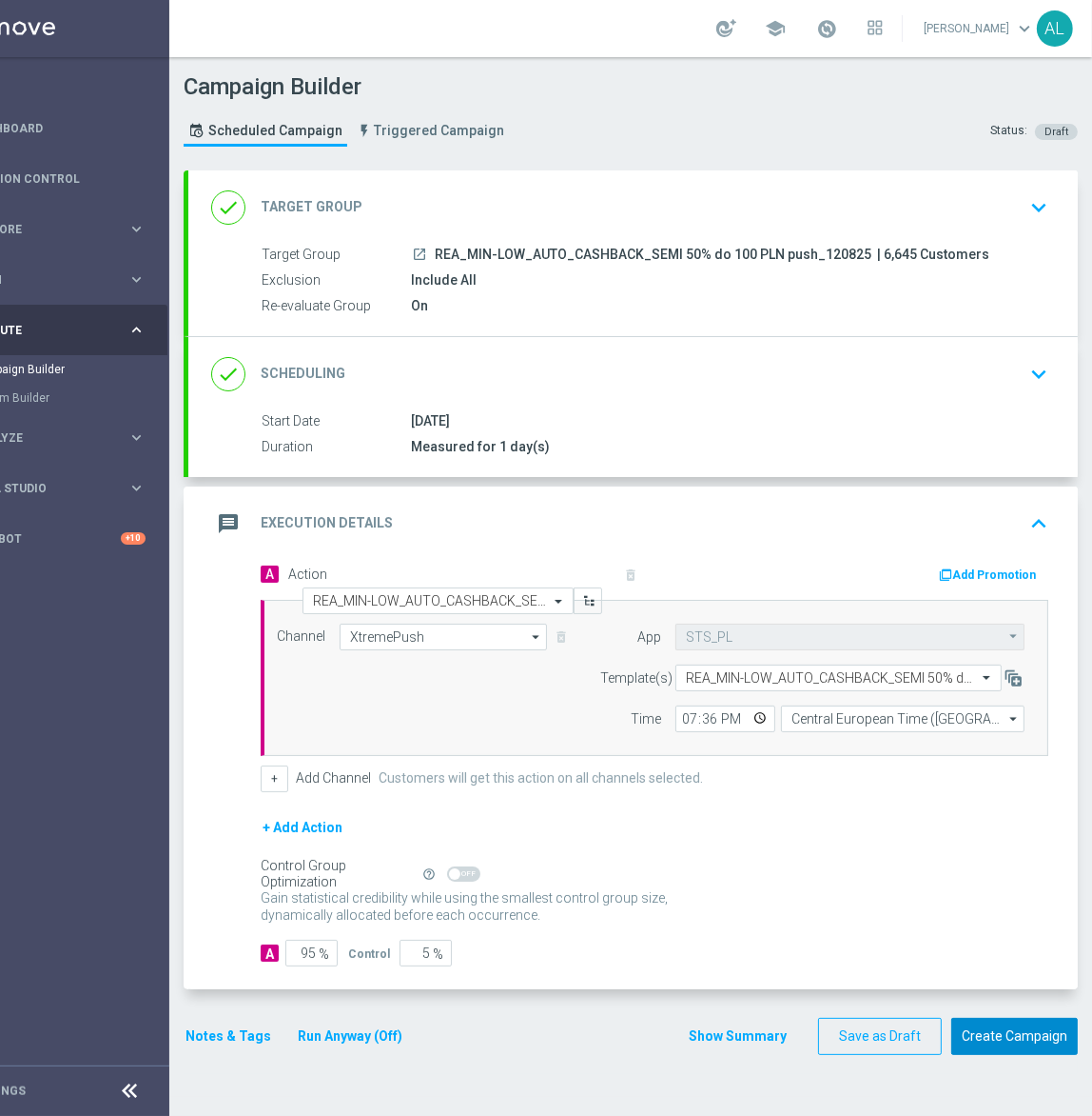
click at [983, 1035] on button "Create Campaign" at bounding box center [1015, 1036] width 126 height 37
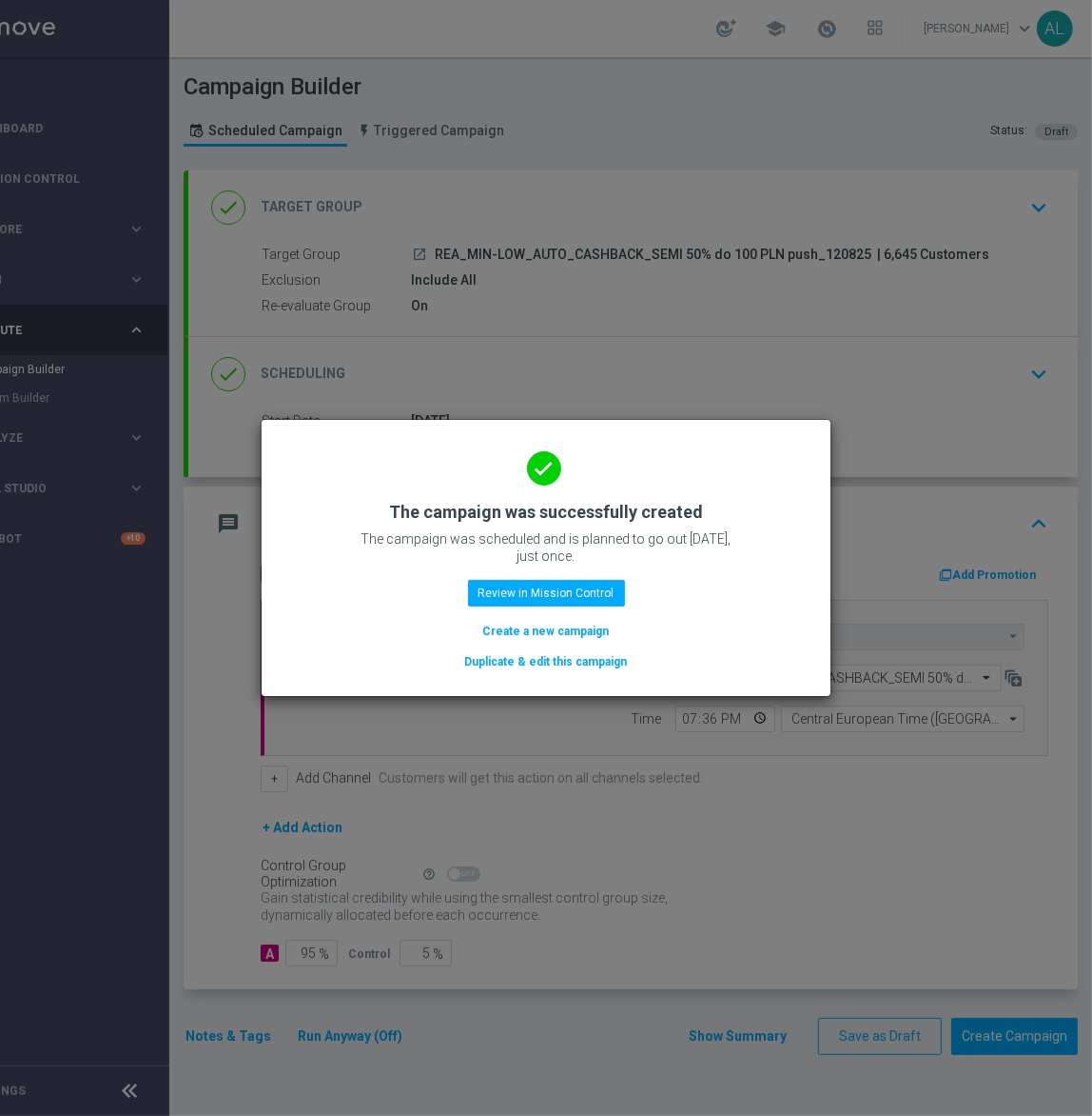
scroll to position [0, 77]
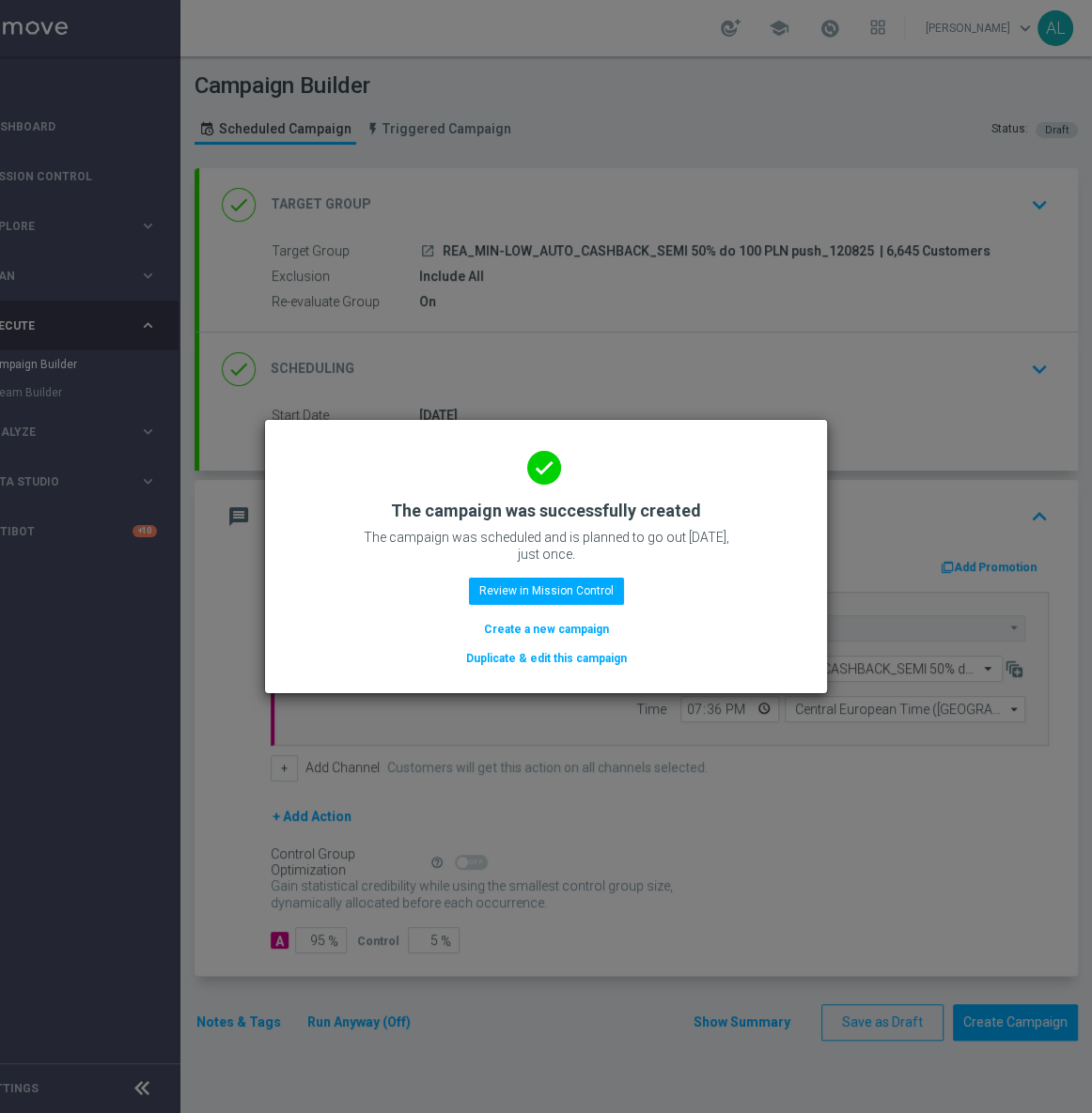
click at [544, 647] on div "done The campaign was successfully created The campaign was scheduled and is pl…" at bounding box center [546, 553] width 517 height 231
click at [542, 651] on button "Duplicate & edit this campaign" at bounding box center [546, 658] width 165 height 20
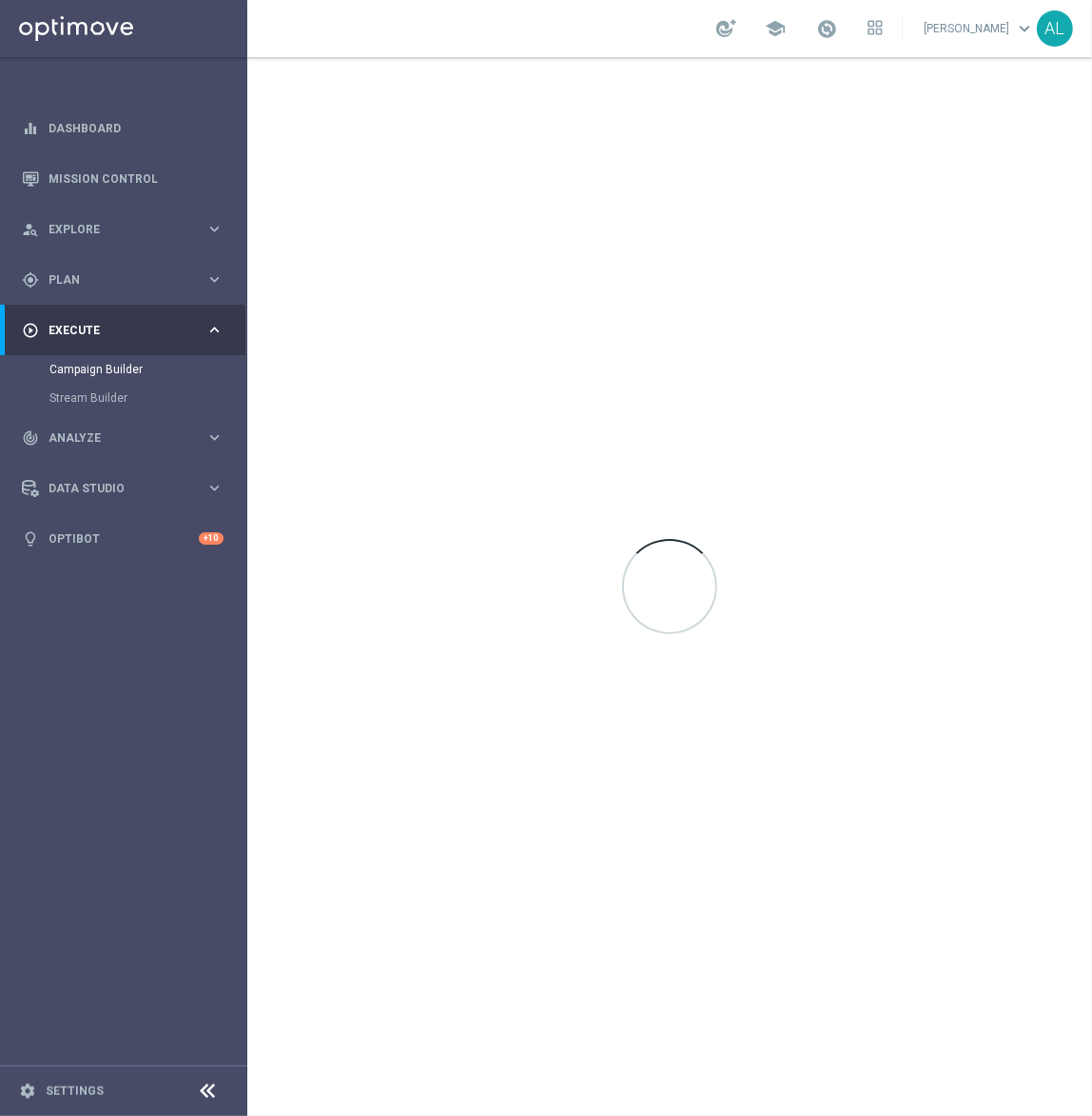
scroll to position [0, 0]
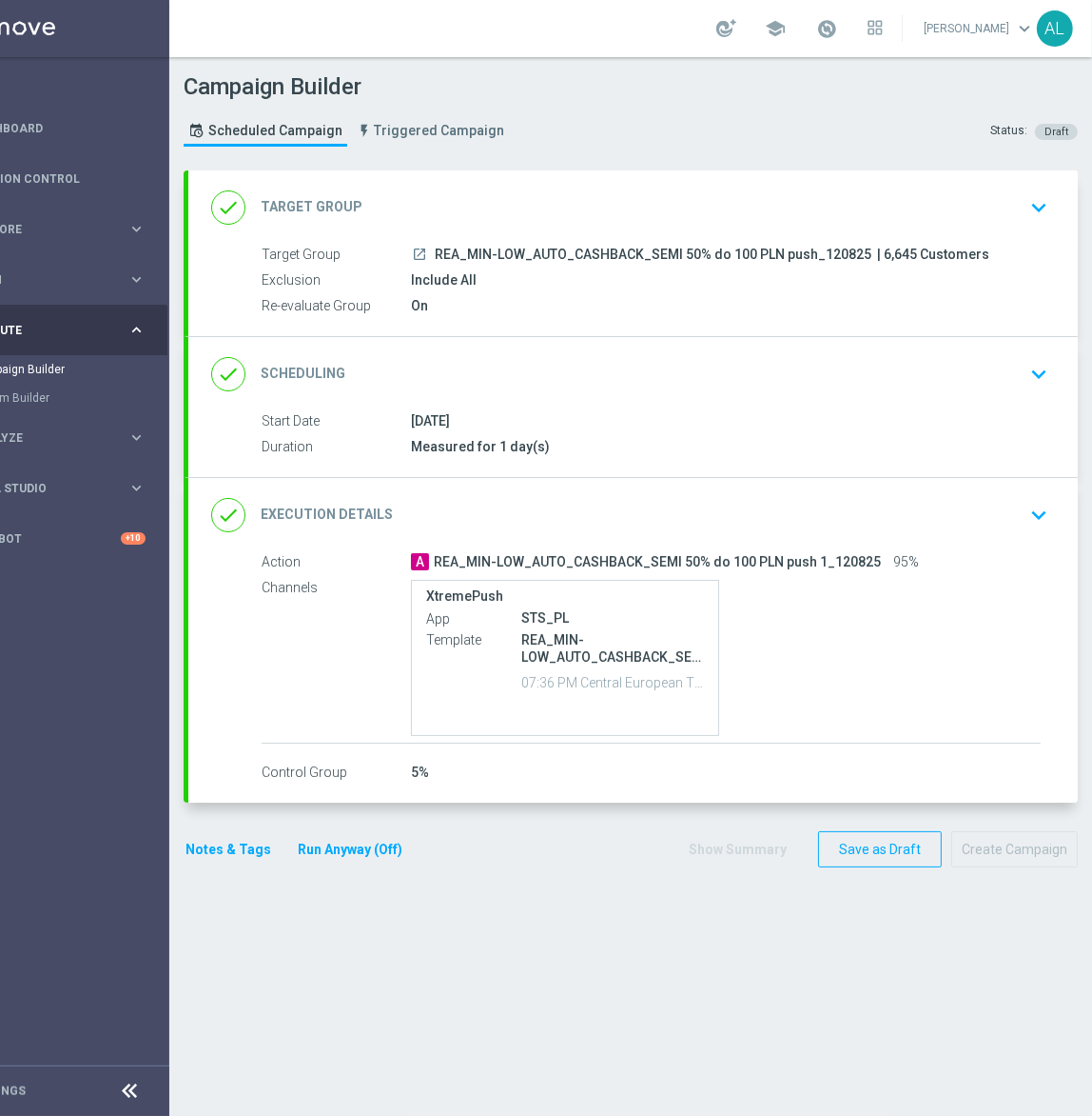
scroll to position [0, 82]
click at [490, 200] on div "done Target Group keyboard_arrow_down" at bounding box center [633, 207] width 844 height 37
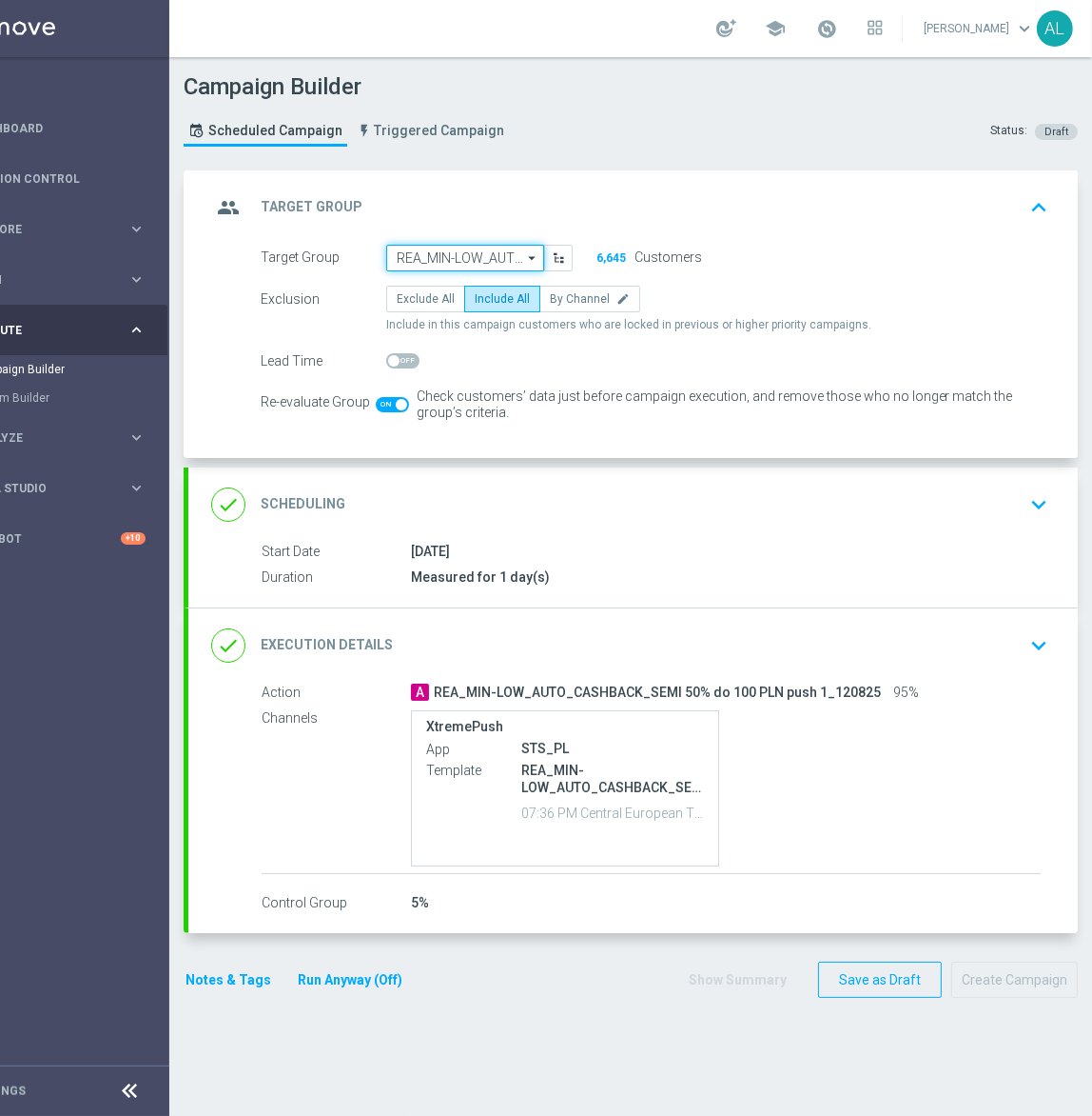
click at [403, 250] on input "REA_MIN-LOW_AUTO_CASHBACK_SEMI 50% do 100 PLN push_120825" at bounding box center [466, 258] width 158 height 27
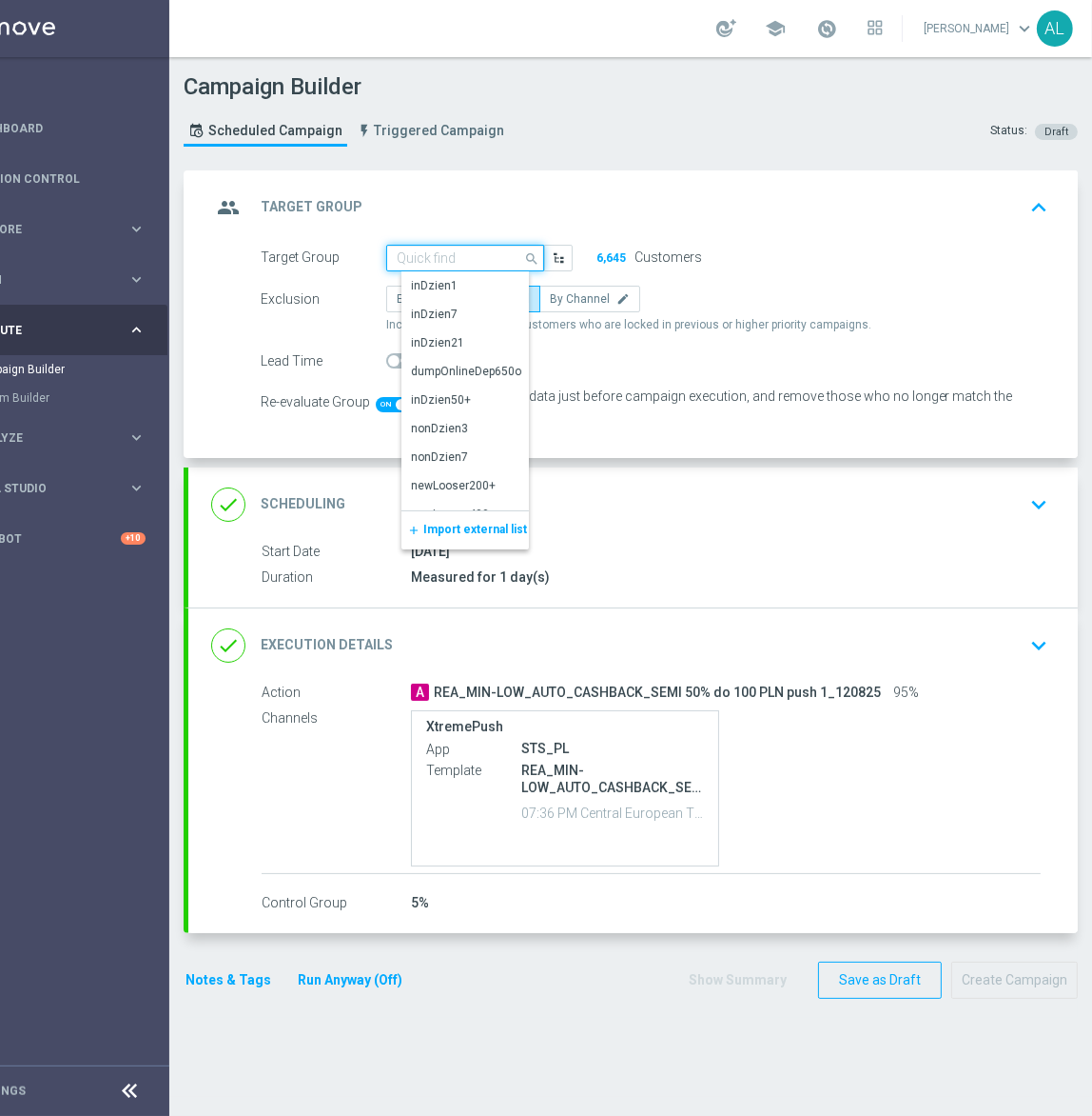
paste input "REA_MED-HIGH_AUTO_CASHBACK_SEMI 50% do 300 PLN push 1_120825"
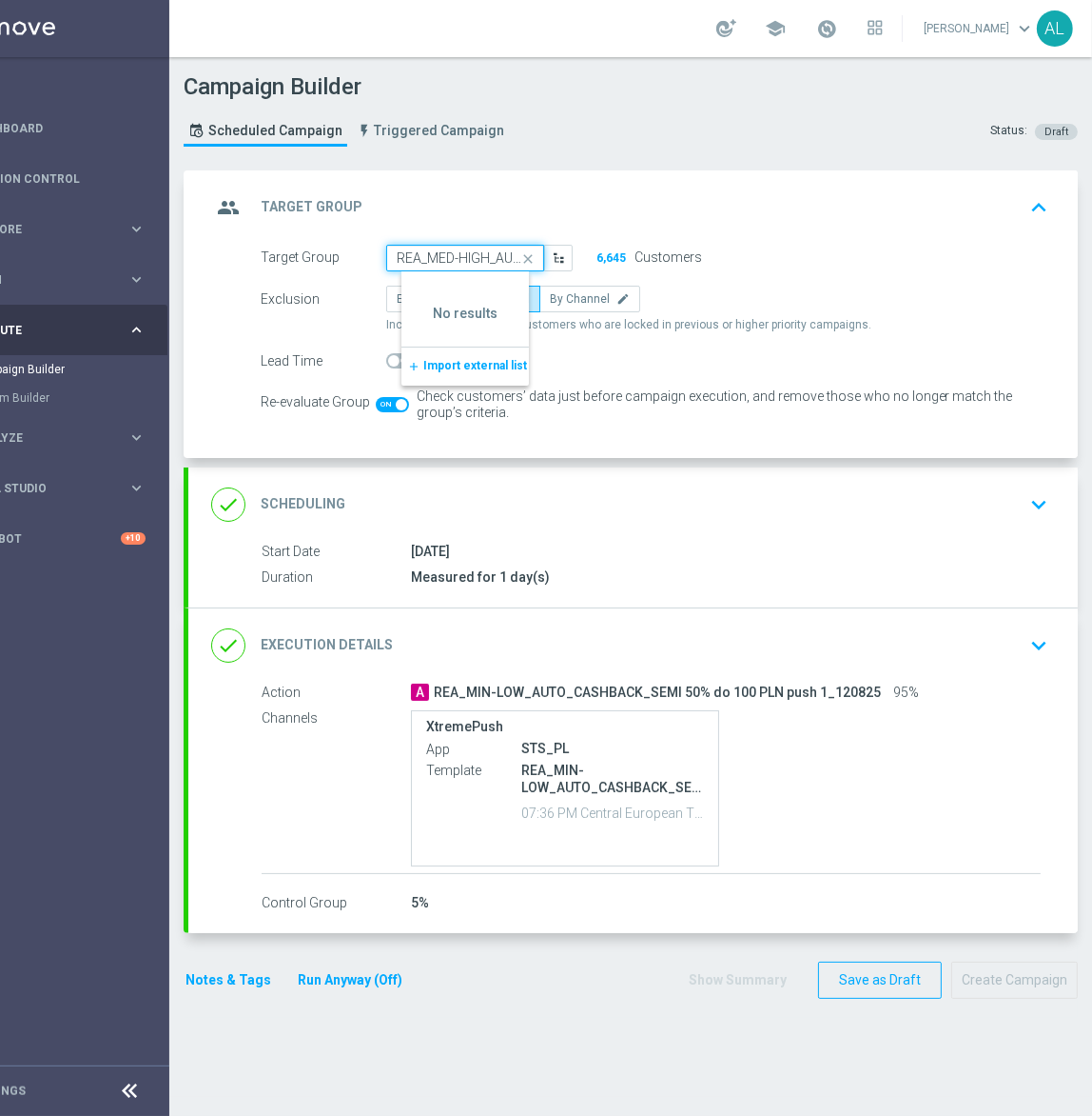
scroll to position [0, 307]
click at [468, 255] on input "REA_MED-HIGH_AUTO_CASHBACK_SEMI 50% do 300 PLN push 1_120825" at bounding box center [466, 258] width 158 height 27
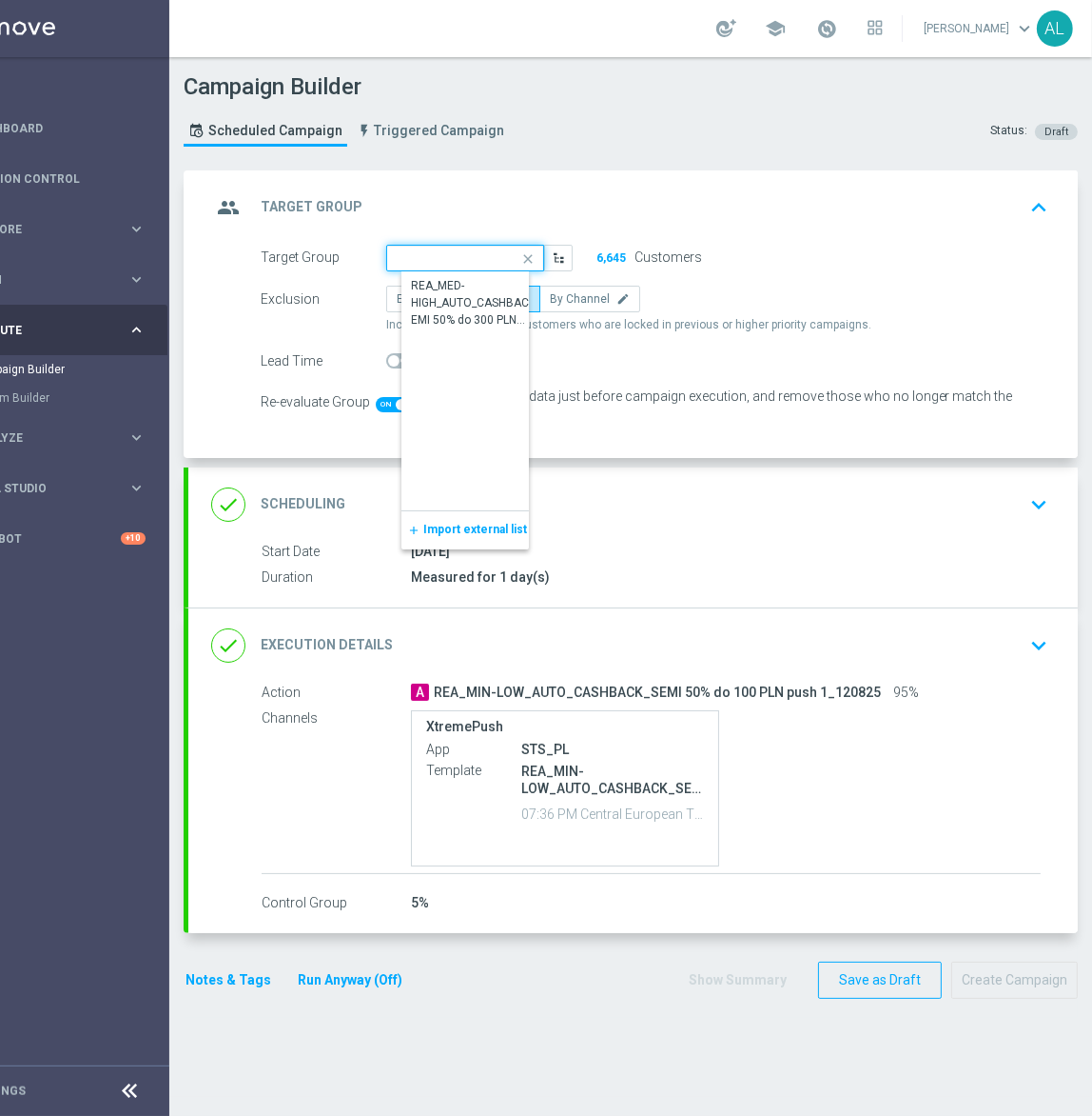
scroll to position [0, 296]
click at [477, 285] on div "REA_MED-HIGH_AUTO_CASHBACK_SEMI 50% do 300 PLN push_120825" at bounding box center [480, 303] width 139 height 51
type input "REA_MED-HIGH_AUTO_CASHBACK_SEMI 50% do 300 PLN push_120825"
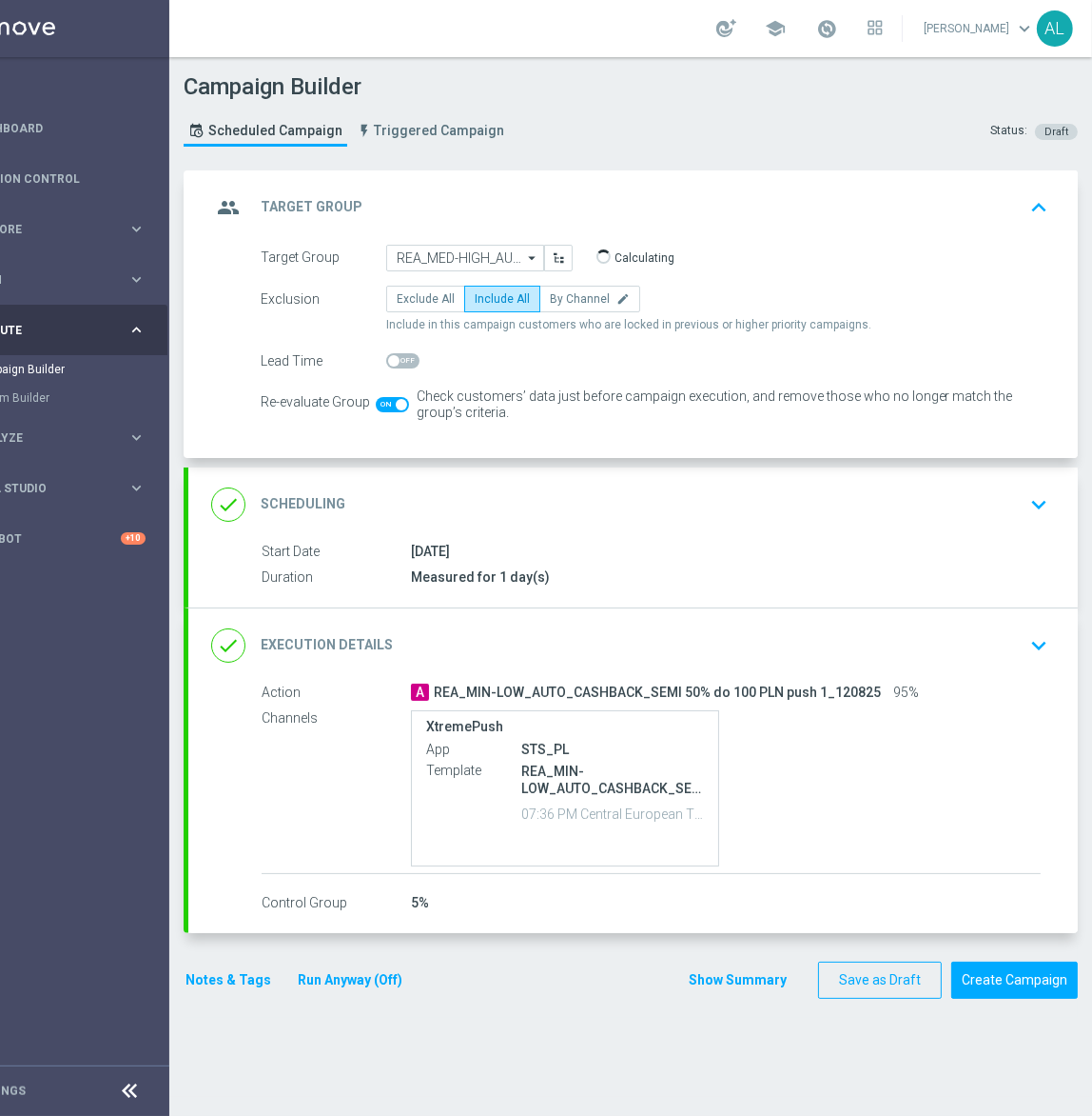
click at [619, 655] on div "done Execution Details keyboard_arrow_down" at bounding box center [633, 645] width 844 height 37
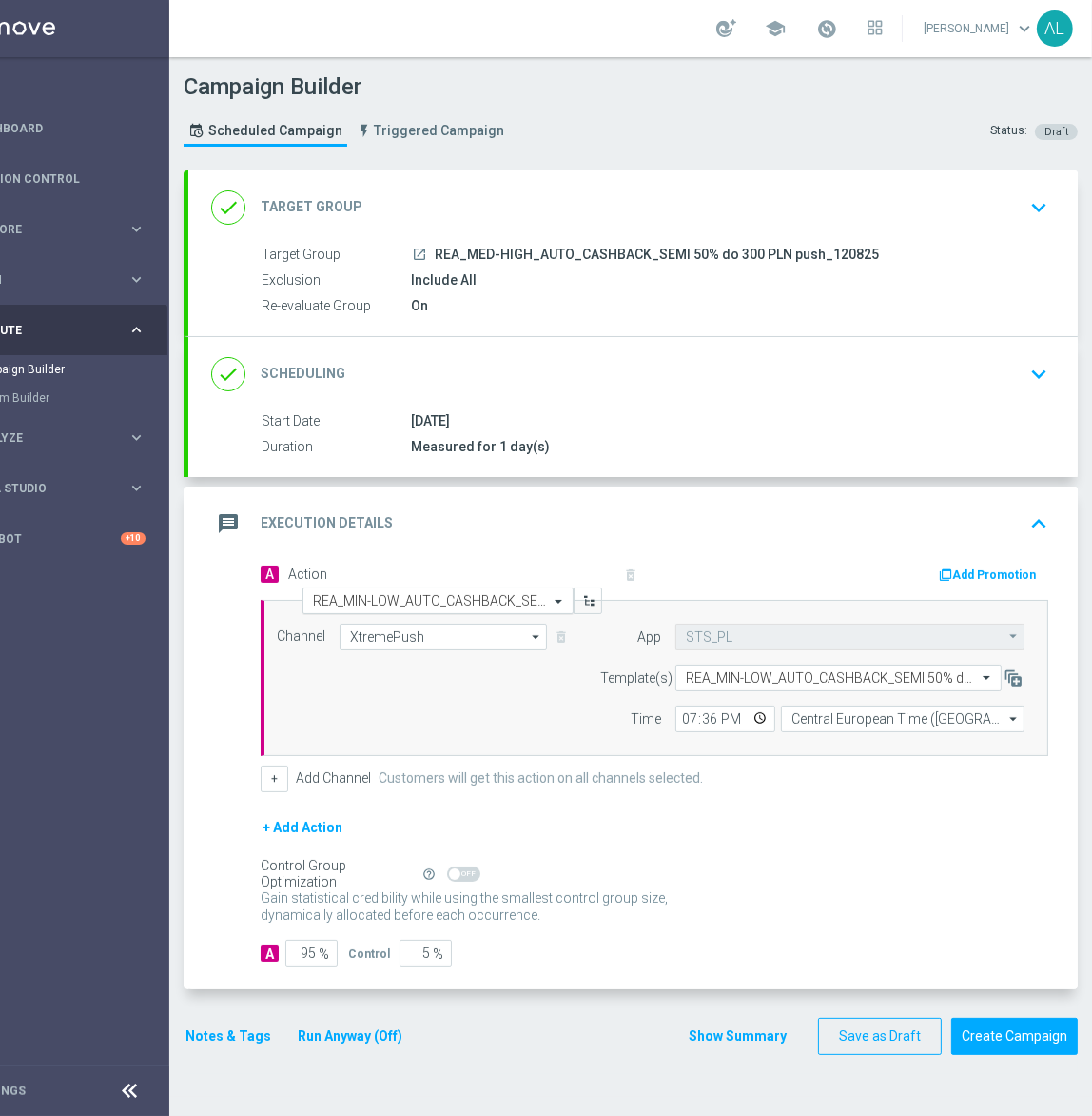
click at [442, 601] on input "text" at bounding box center [418, 601] width 212 height 16
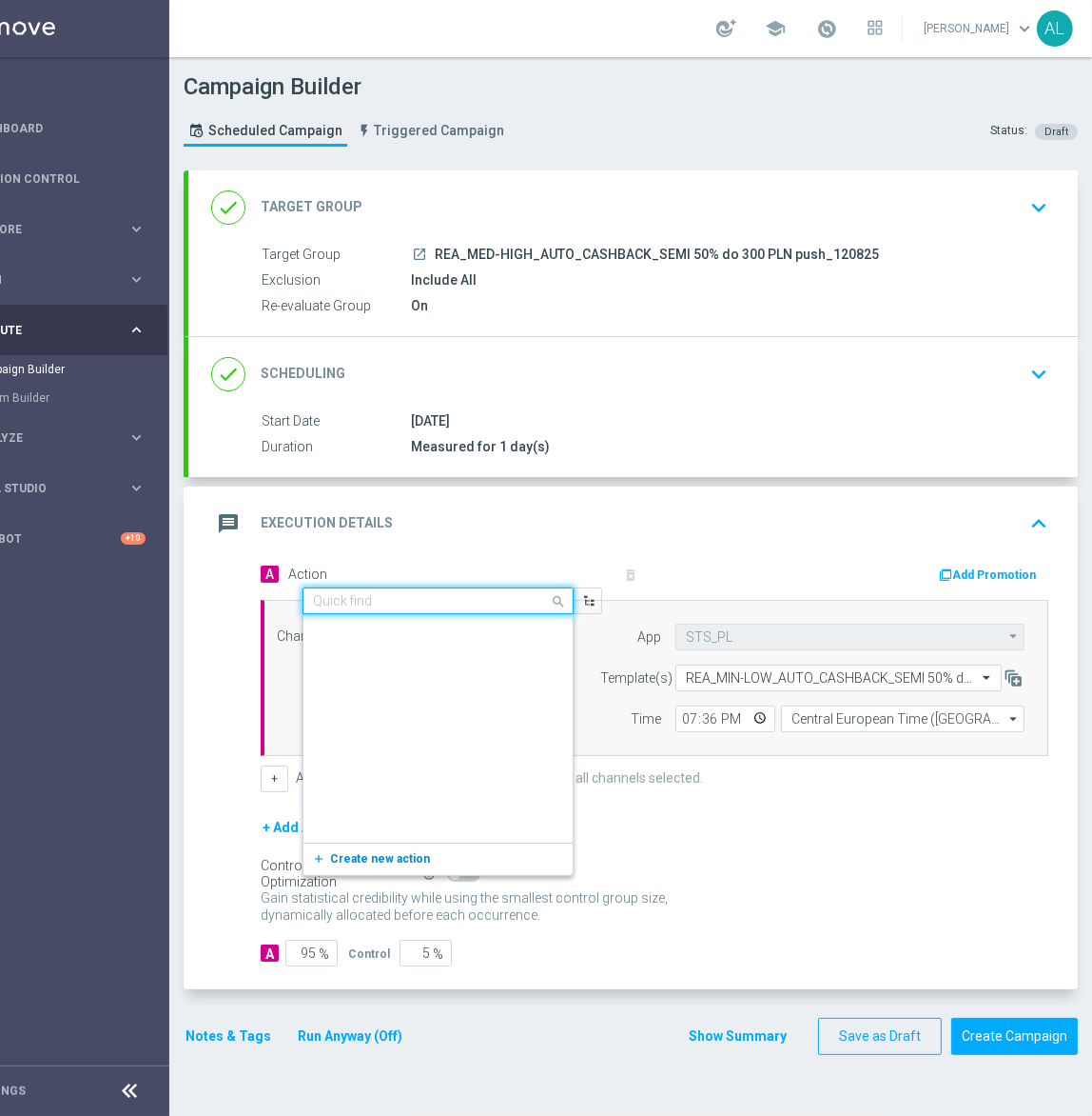
scroll to position [1034265, 0]
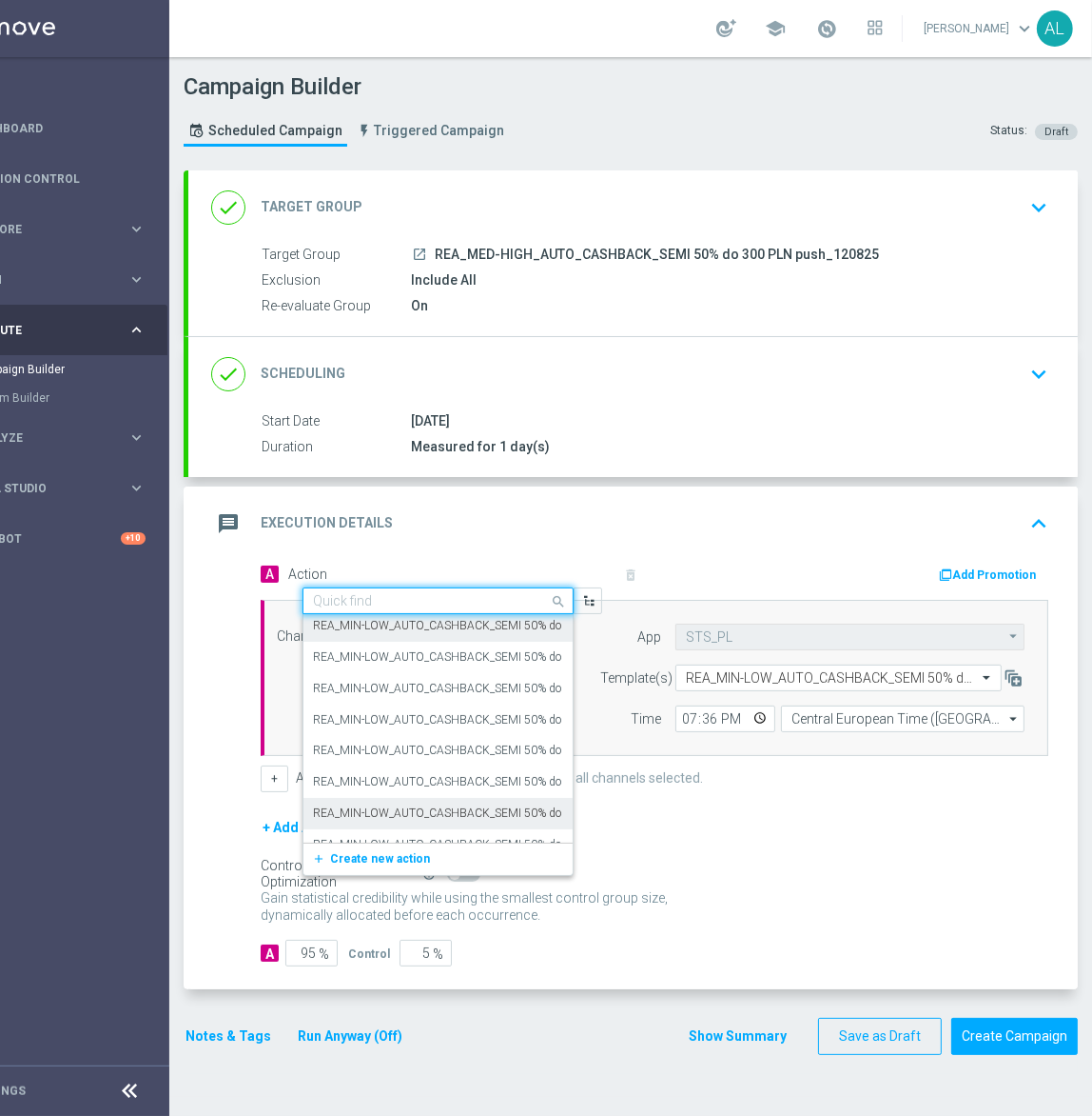
click at [347, 852] on span "Create new action" at bounding box center [380, 858] width 100 height 14
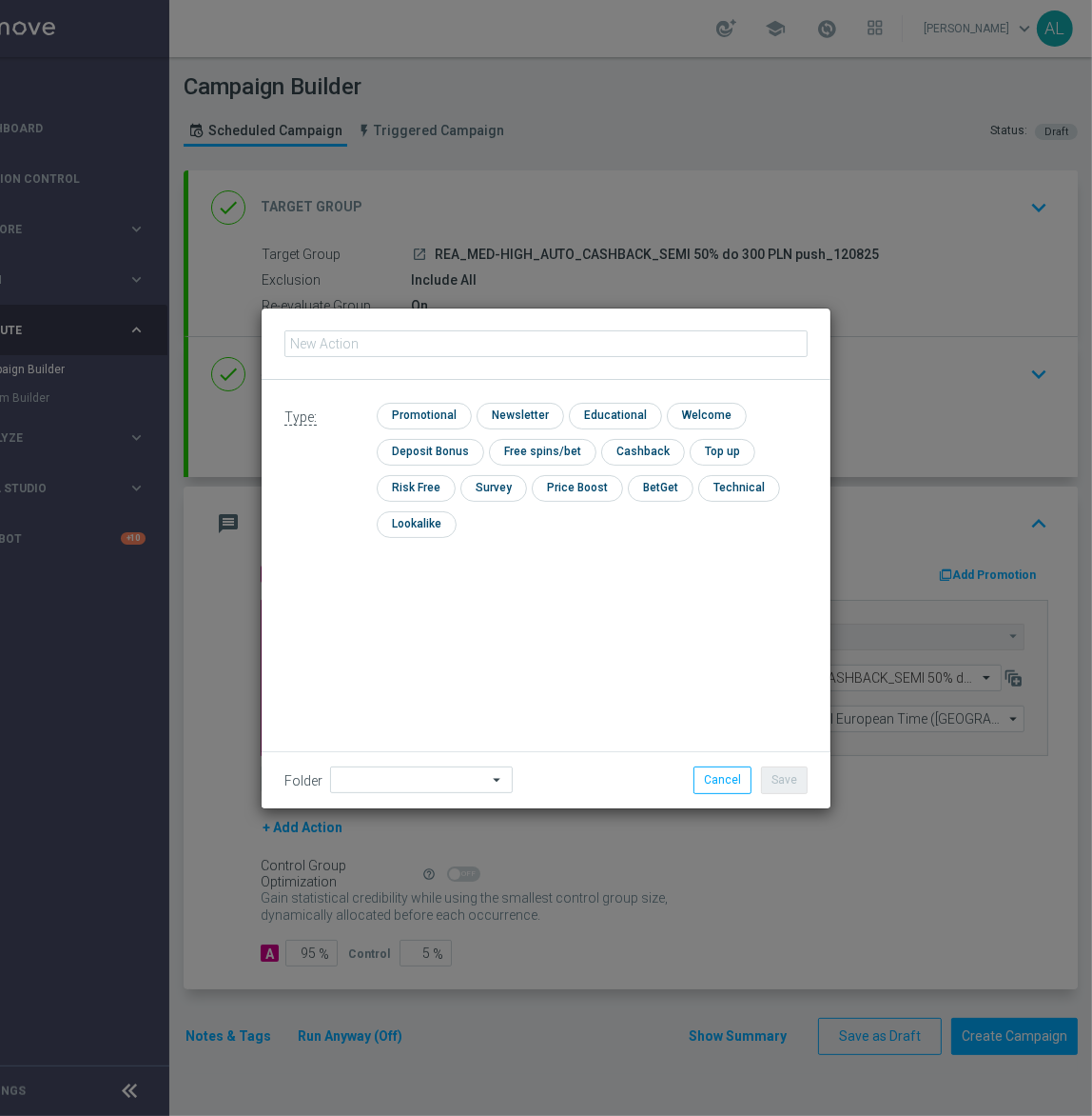
scroll to position [0, 77]
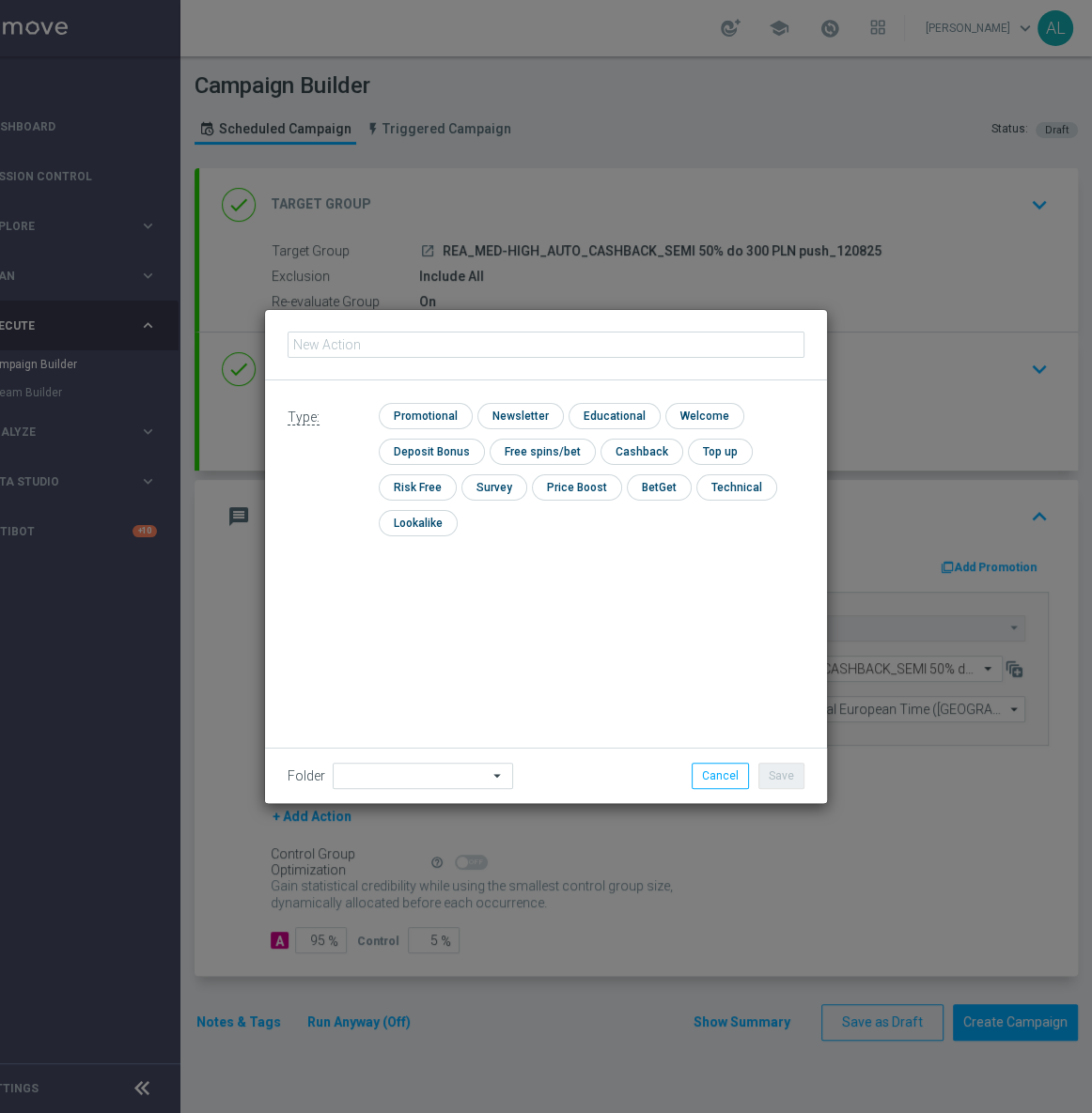
type input "REA_MED-HIGH_AUTO_CASHBACK_SEMI 50% do 300 PLN push 1_120825"
click at [415, 422] on input "checkbox" at bounding box center [424, 416] width 90 height 25
checkbox input "true"
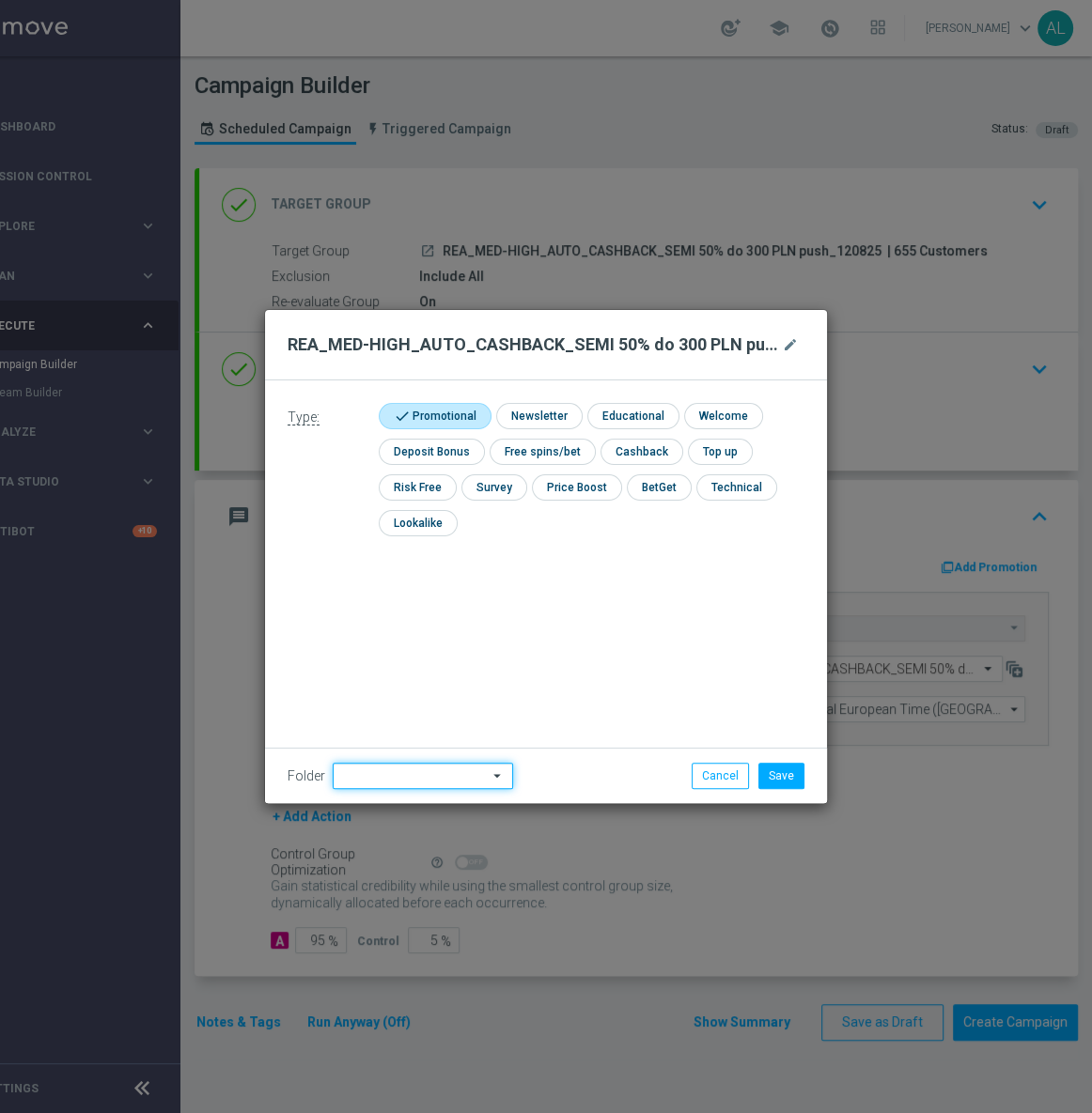
click at [358, 776] on input at bounding box center [423, 775] width 180 height 26
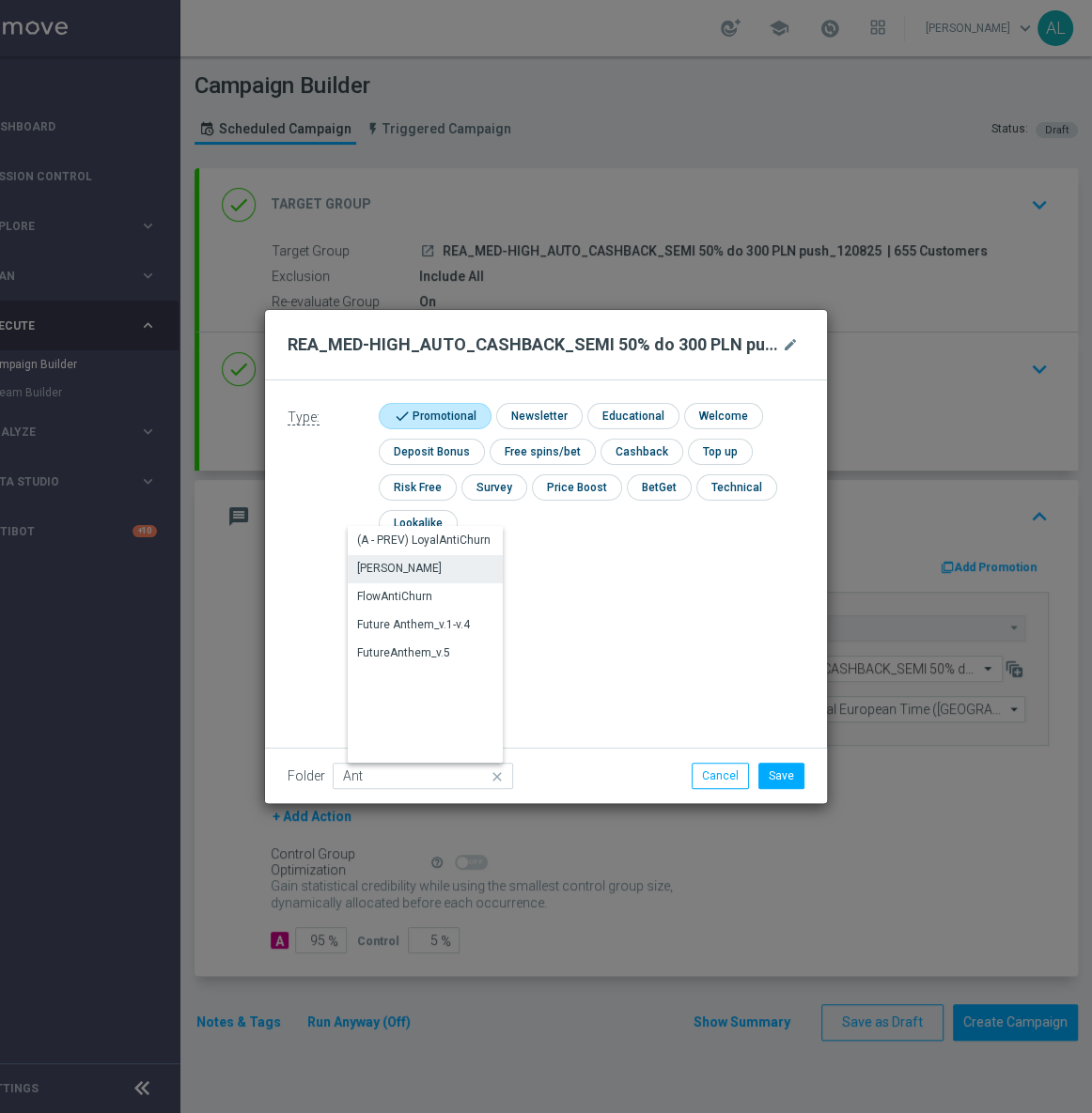
click at [430, 572] on div "Antoni L." at bounding box center [433, 568] width 171 height 26
type input "Antoni L."
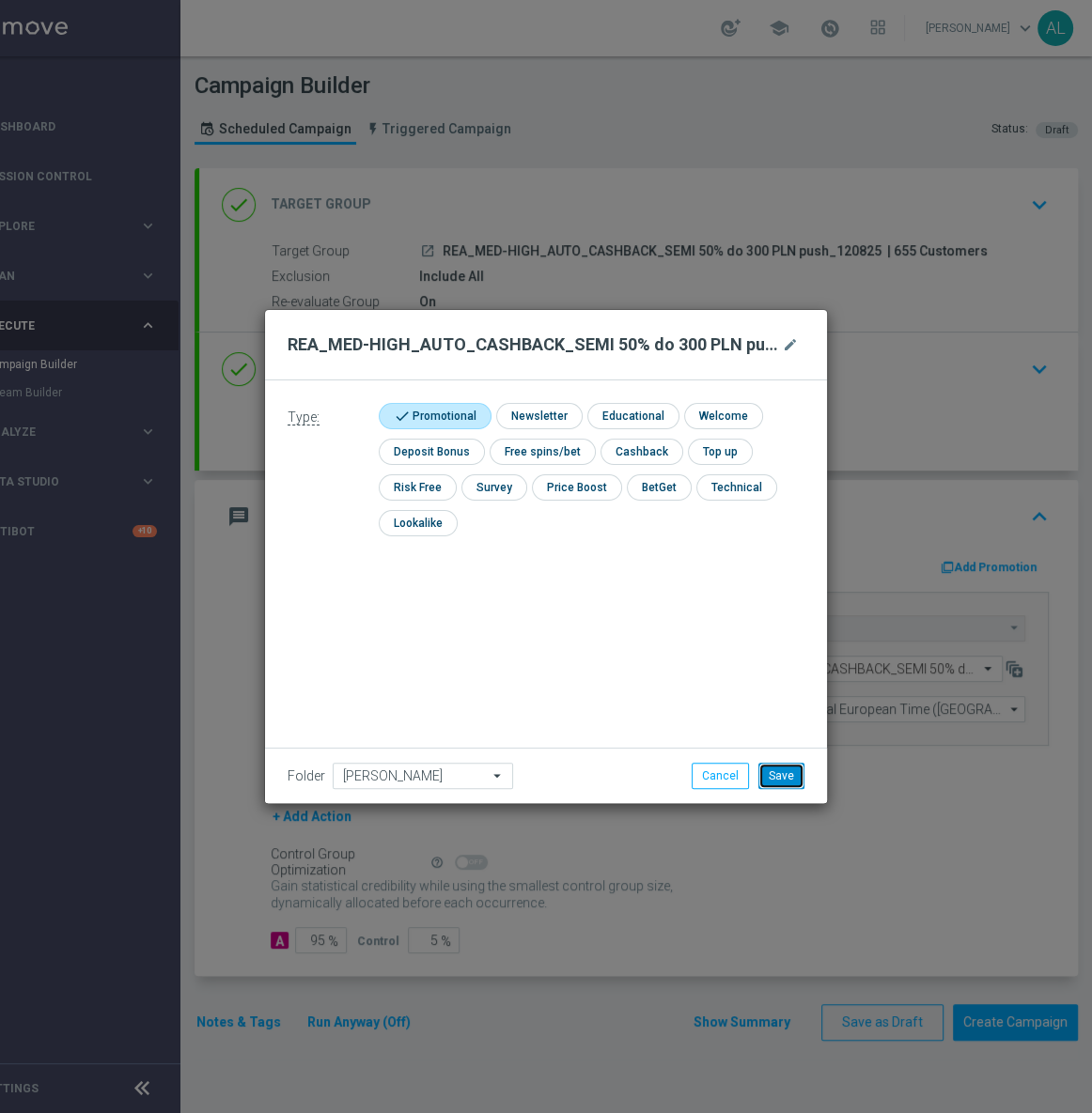
click at [773, 778] on button "Save" at bounding box center [781, 775] width 46 height 26
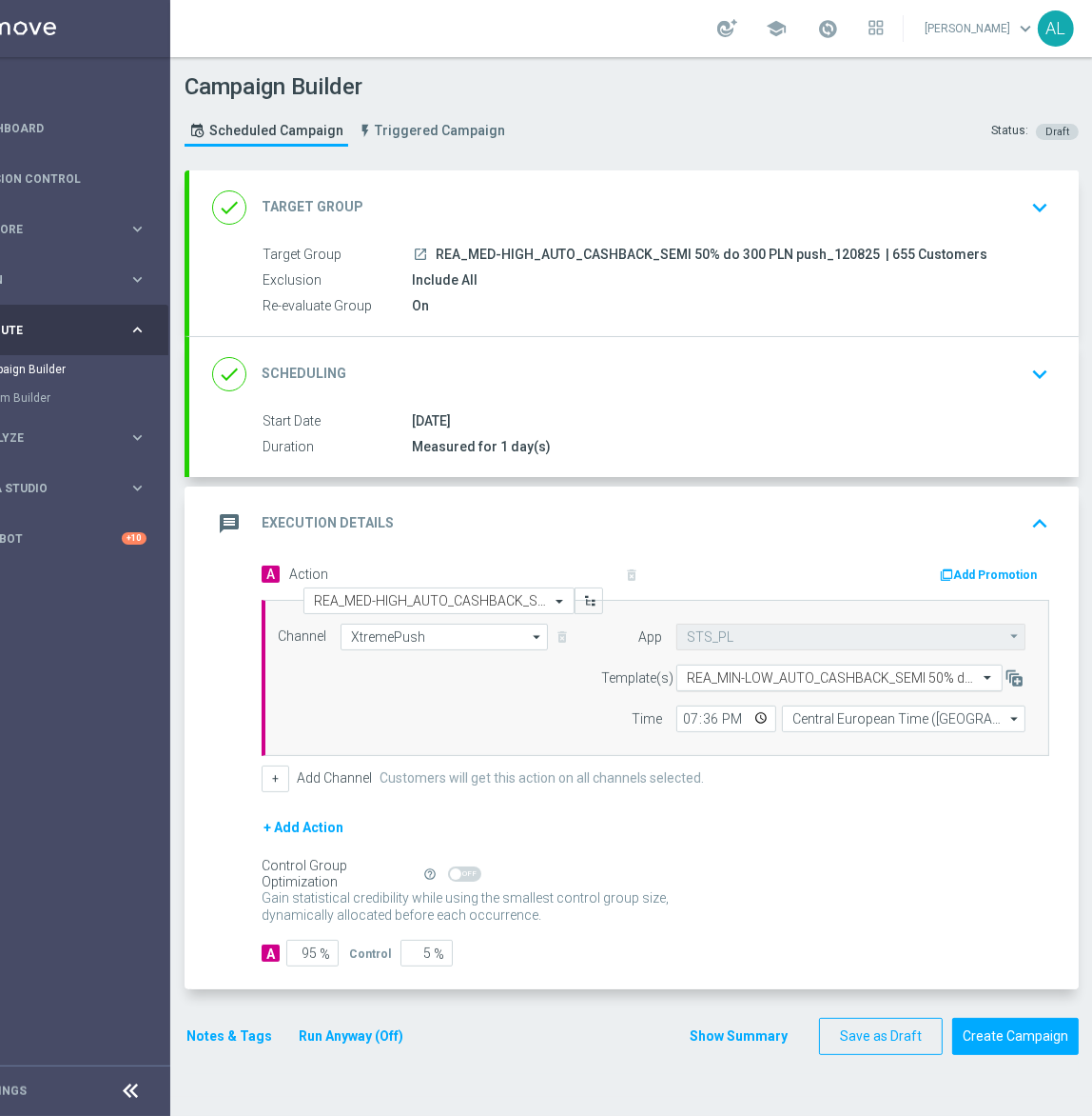
click at [802, 682] on input "text" at bounding box center [821, 678] width 267 height 16
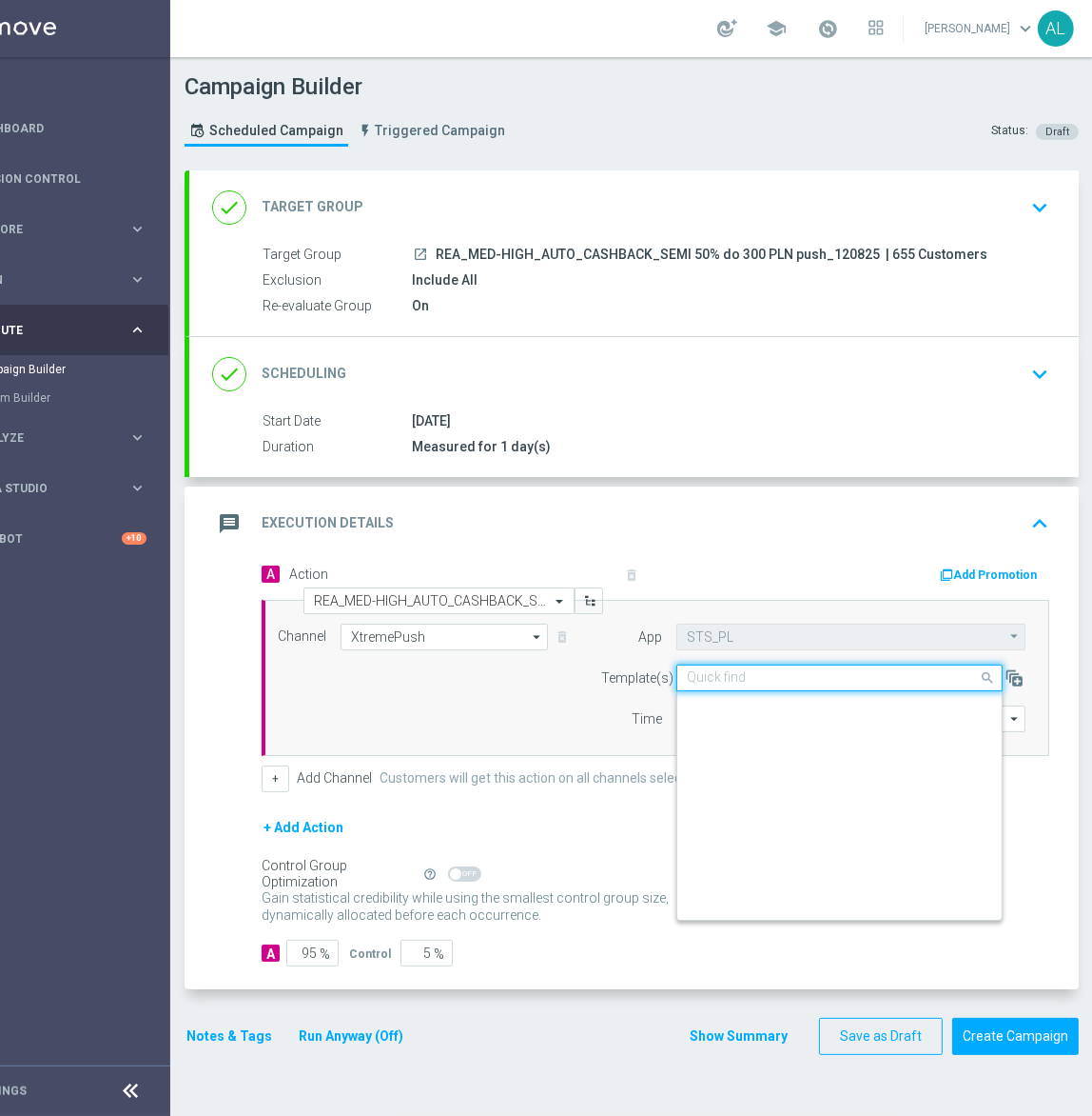
scroll to position [13318, 0]
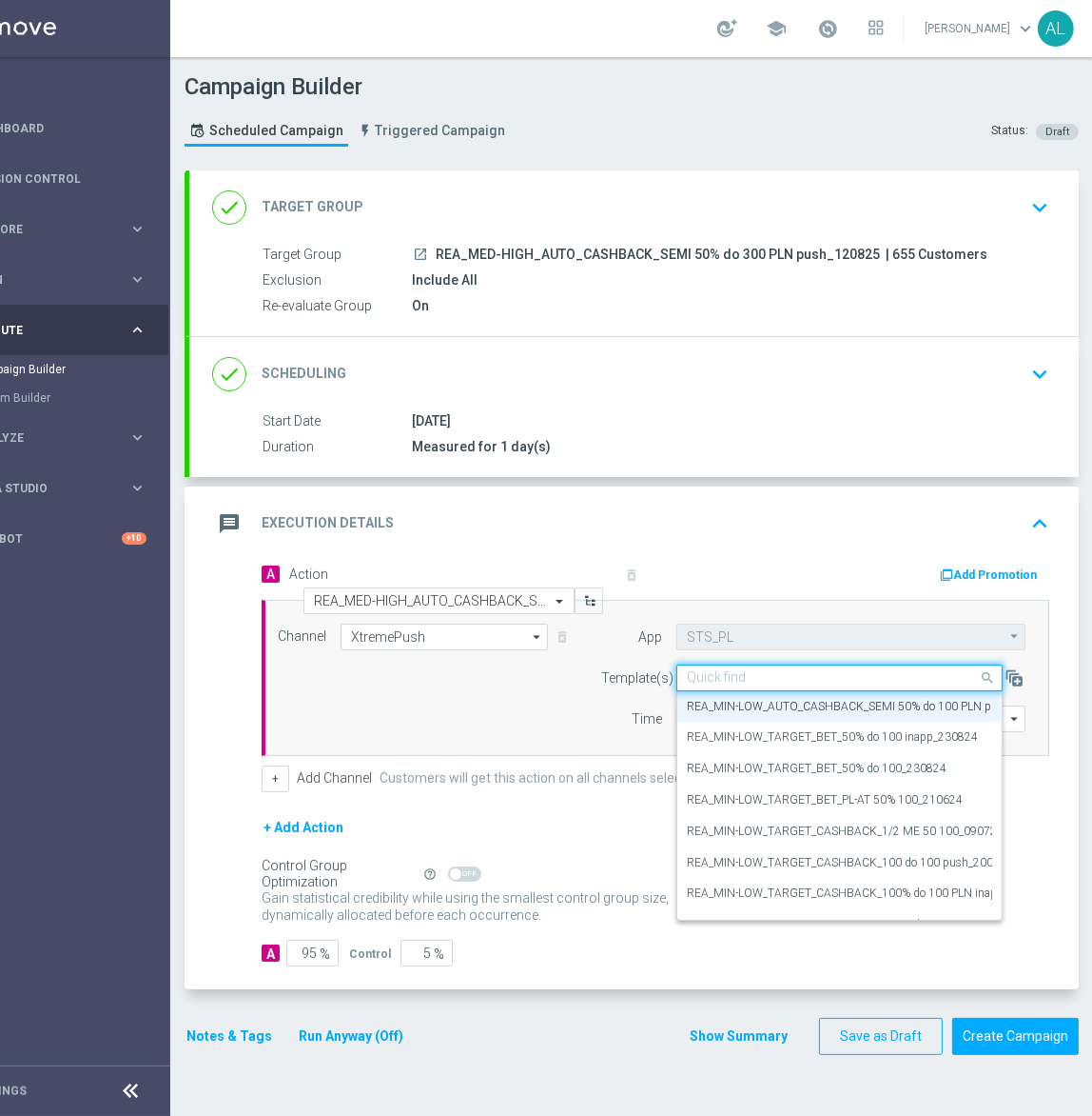
paste input "REA_MED-HIGH_AUTO_CASHBACK_SEMI 50% do 300 PLN push 1_120825"
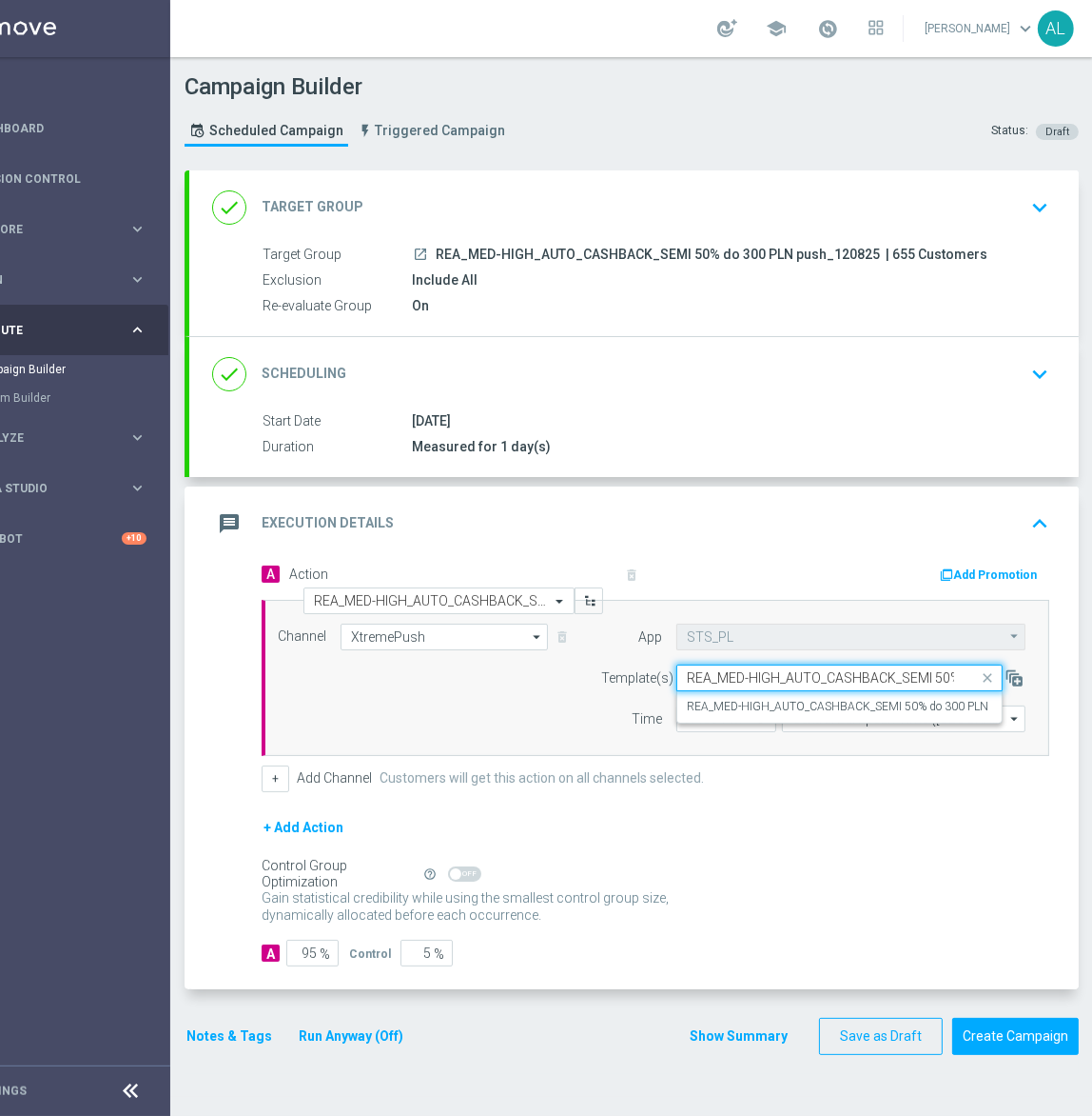
scroll to position [0, 0]
click at [804, 705] on label "REA_MED-HIGH_AUTO_CASHBACK_SEMI 50% do 300 PLN push 1_120825" at bounding box center [880, 707] width 385 height 16
type input "REA_MED-HIGH_AUTO_CASHBACK_SEMI 50% do 300 PLN push 1_120825"
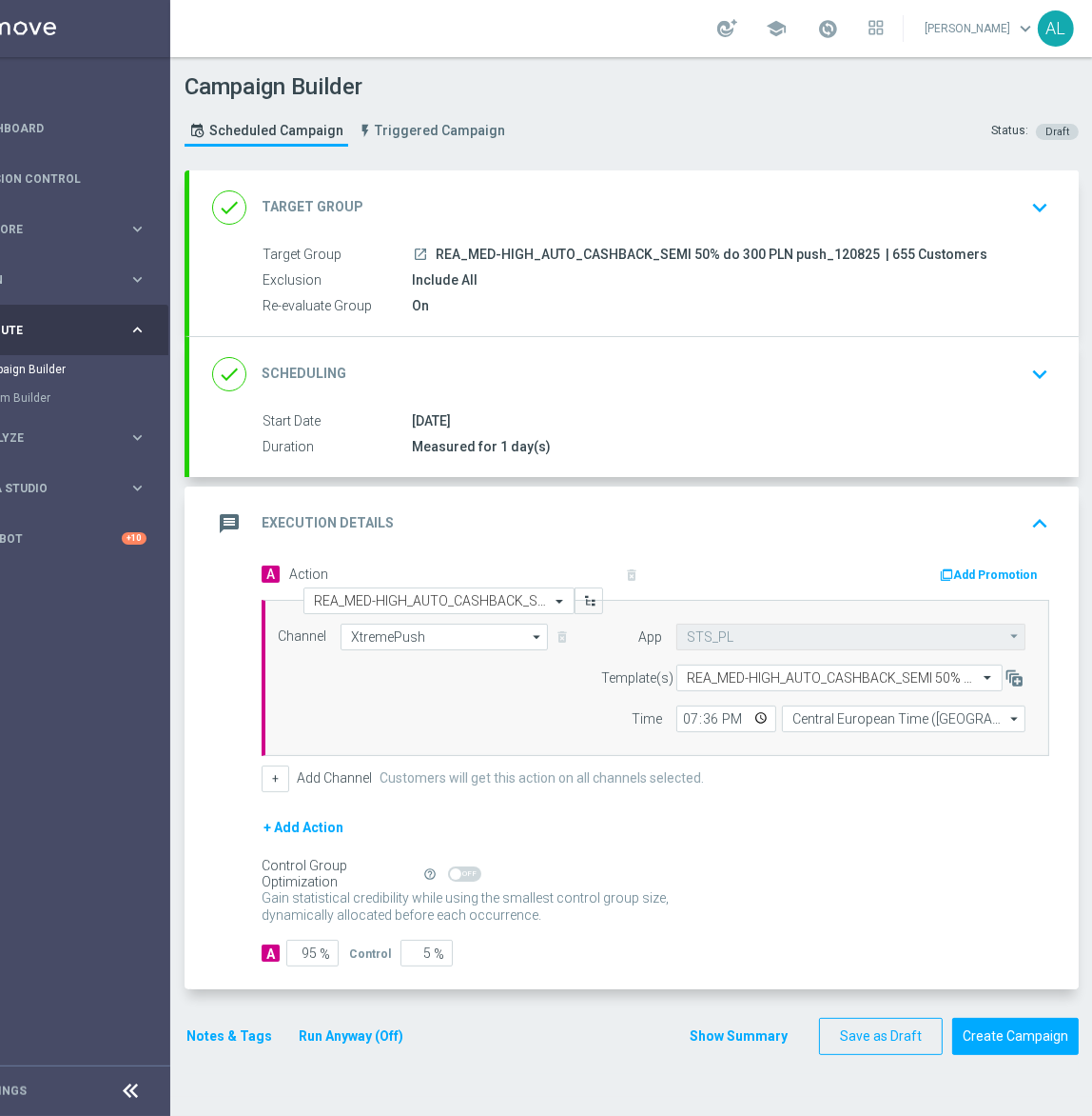
click at [222, 1024] on button "Notes & Tags" at bounding box center [229, 1036] width 90 height 24
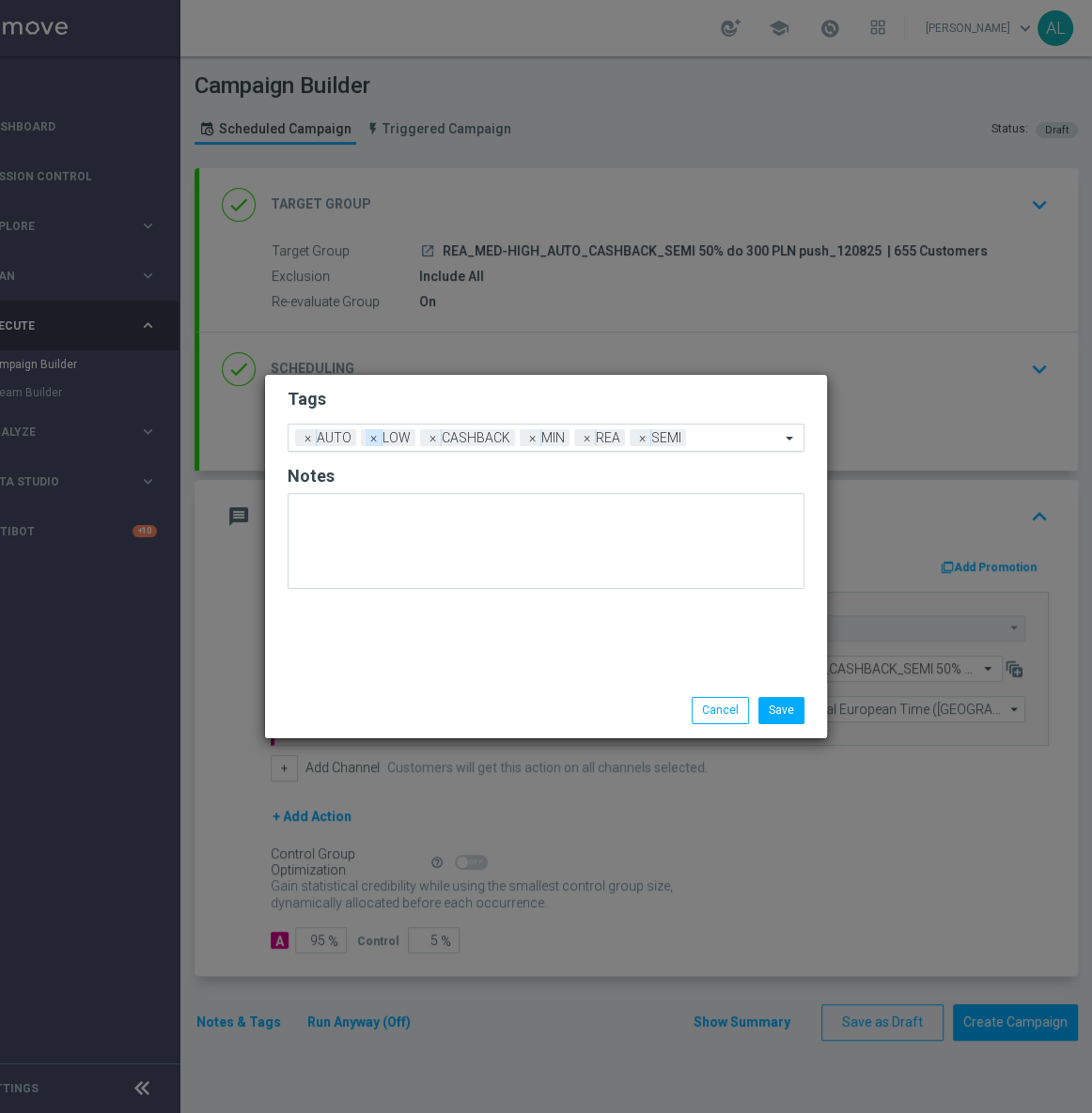
click at [367, 442] on span "×" at bounding box center [373, 437] width 17 height 17
click at [460, 437] on div "Add a new tag × AUTO × CASHBACK × MIN × REA × SEMI" at bounding box center [534, 437] width 492 height 26
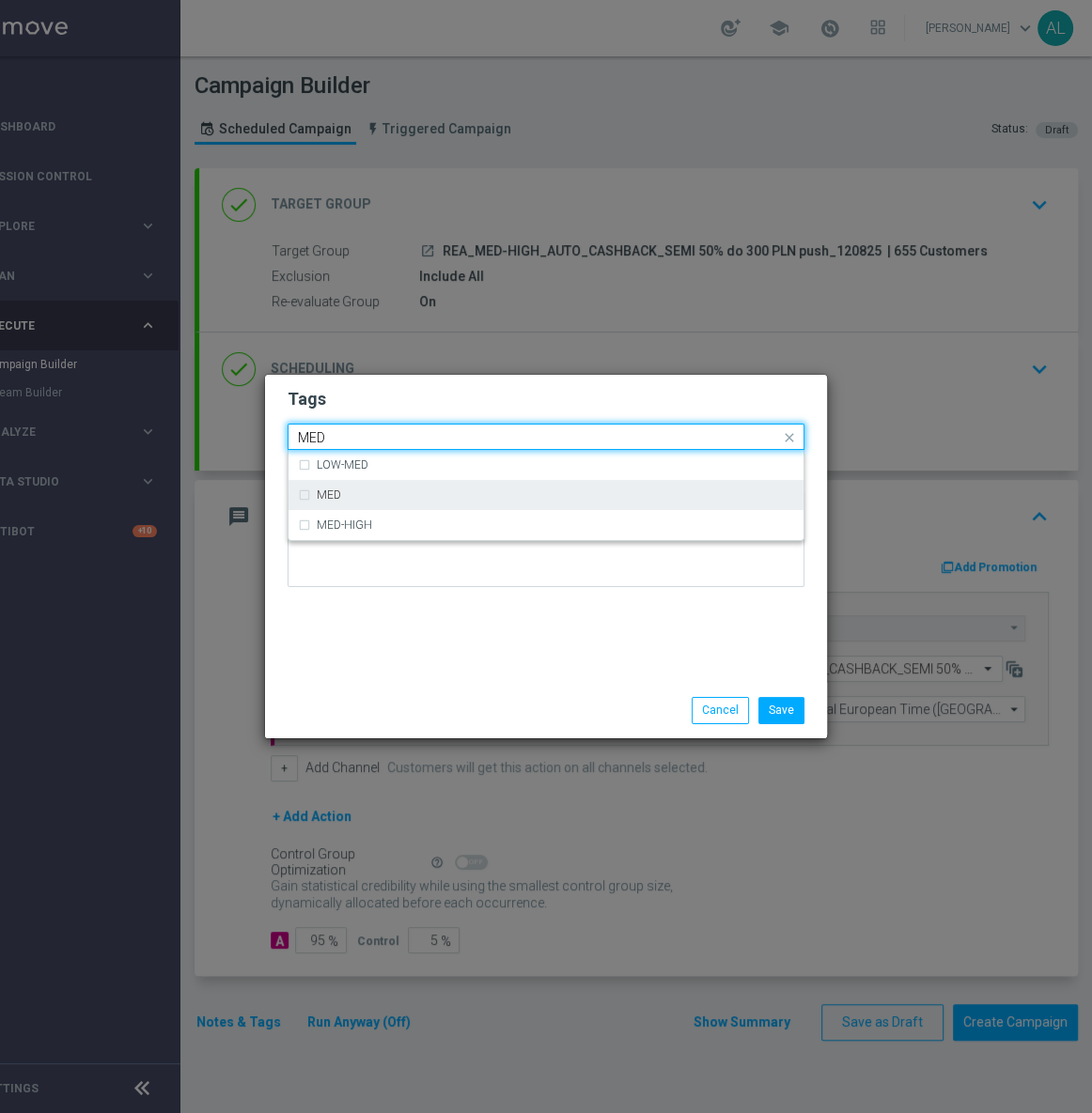
click at [397, 497] on div "MED" at bounding box center [555, 496] width 477 height 12
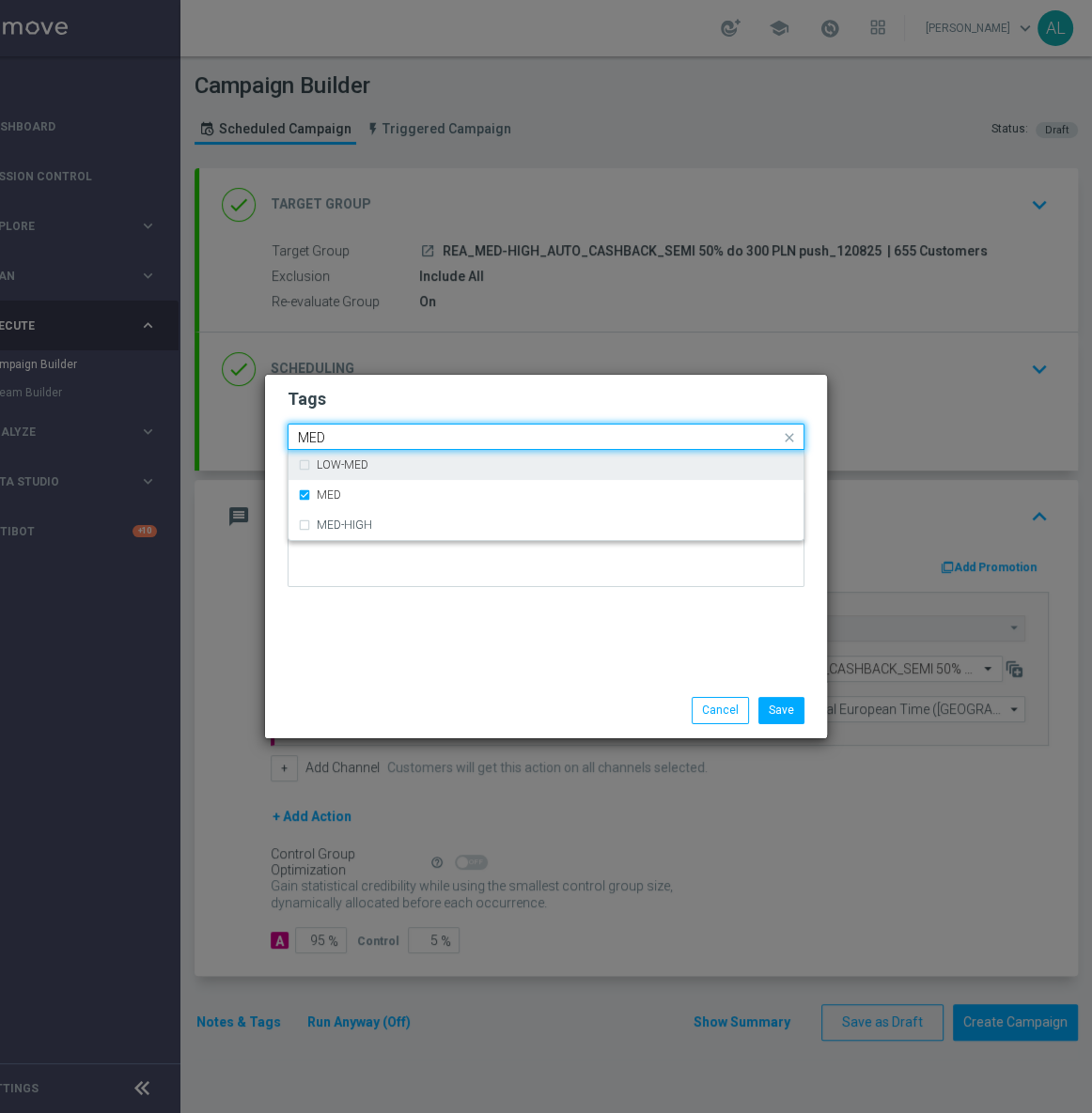
click at [383, 439] on input "MED" at bounding box center [539, 438] width 482 height 16
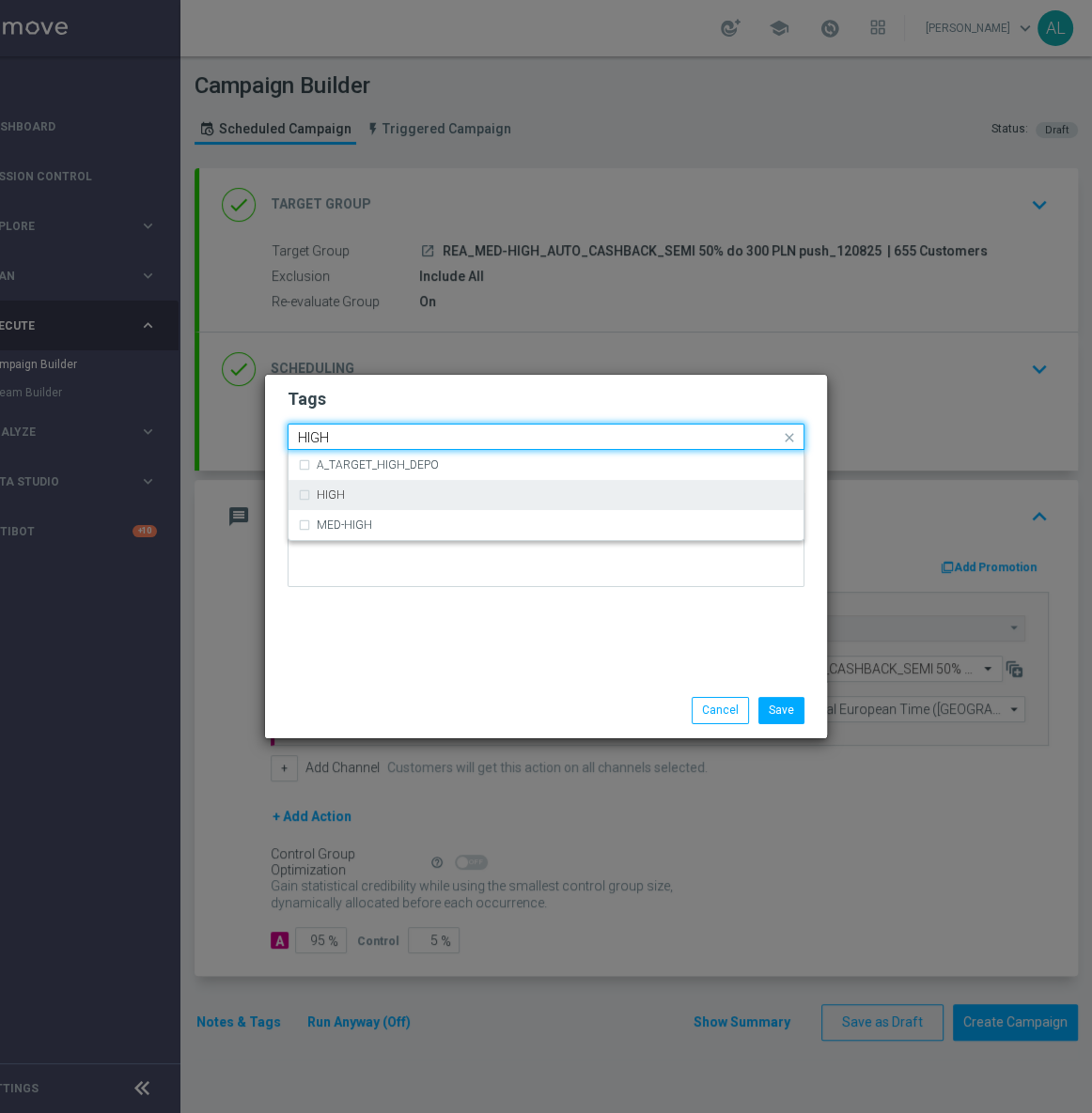
click at [358, 488] on div "HIGH" at bounding box center [546, 495] width 496 height 30
type input "HIGH"
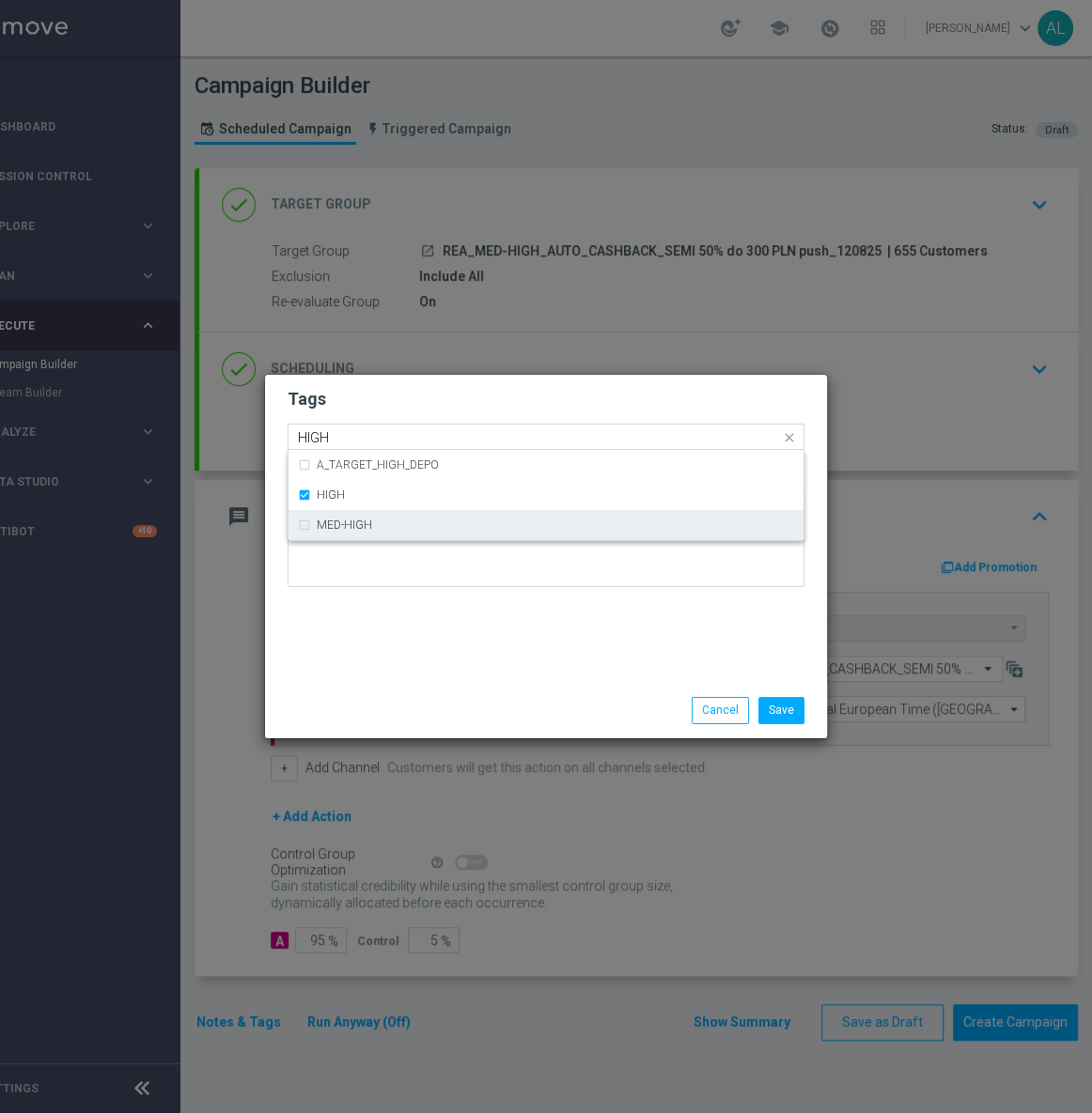
click at [423, 612] on div "Tags Quick find × AUTO × CASHBACK × MIN × REA × SEMI × MED × HIGH HIGH A_TARGET…" at bounding box center [546, 529] width 562 height 308
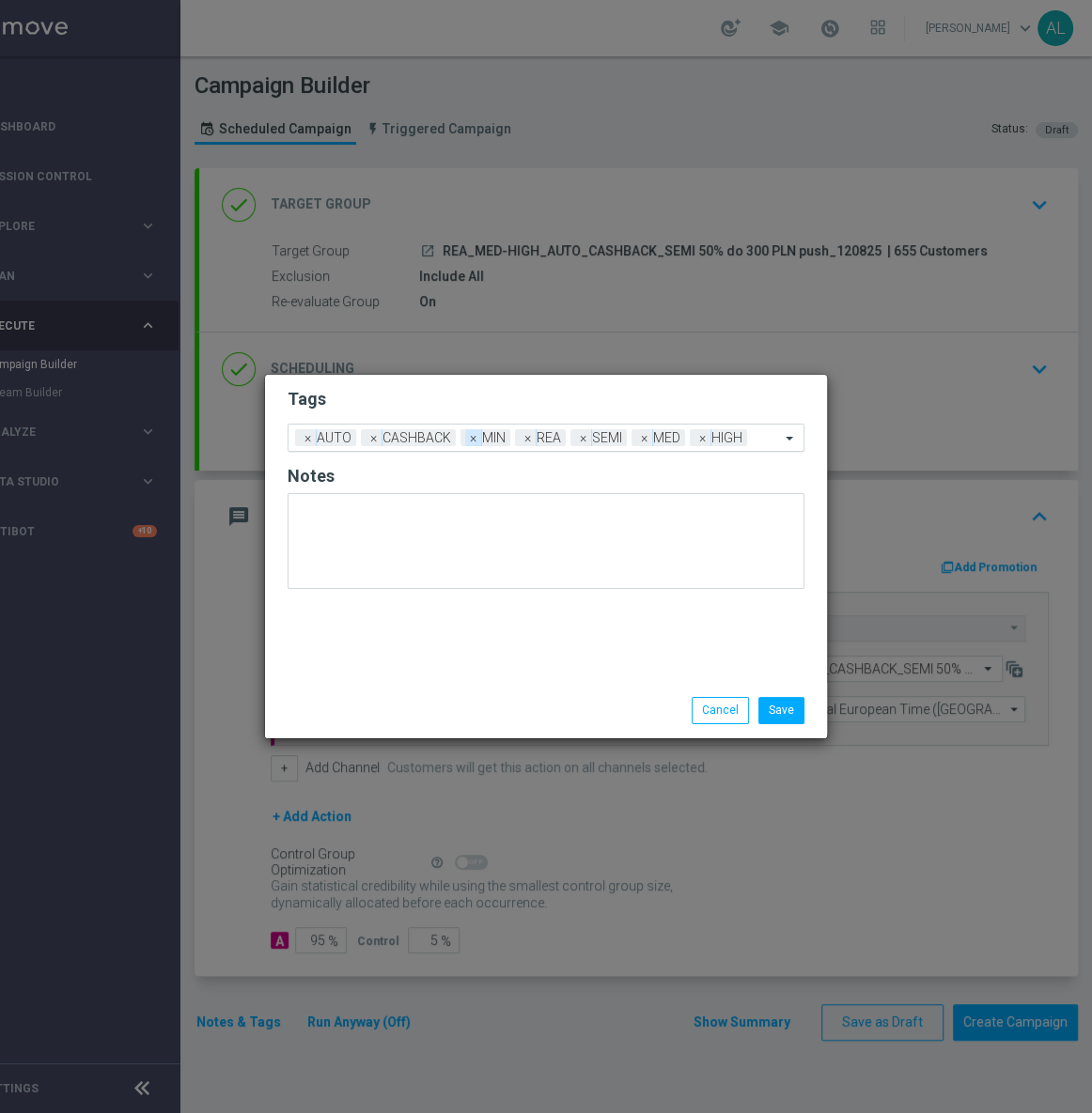
click at [467, 442] on span "×" at bounding box center [473, 437] width 17 height 17
click at [782, 706] on button "Save" at bounding box center [781, 710] width 46 height 26
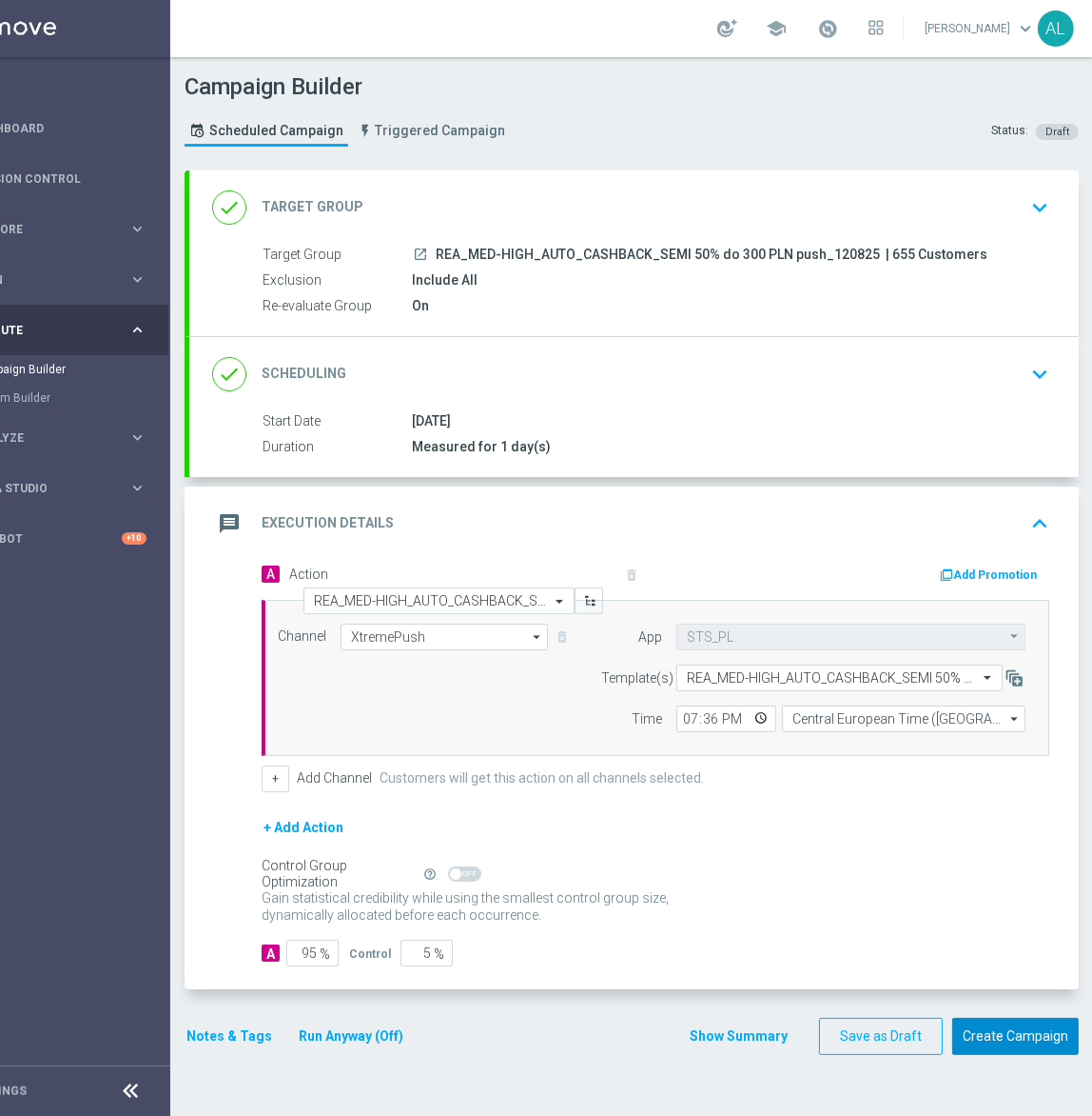
click at [1026, 1028] on button "Create Campaign" at bounding box center [1016, 1036] width 126 height 37
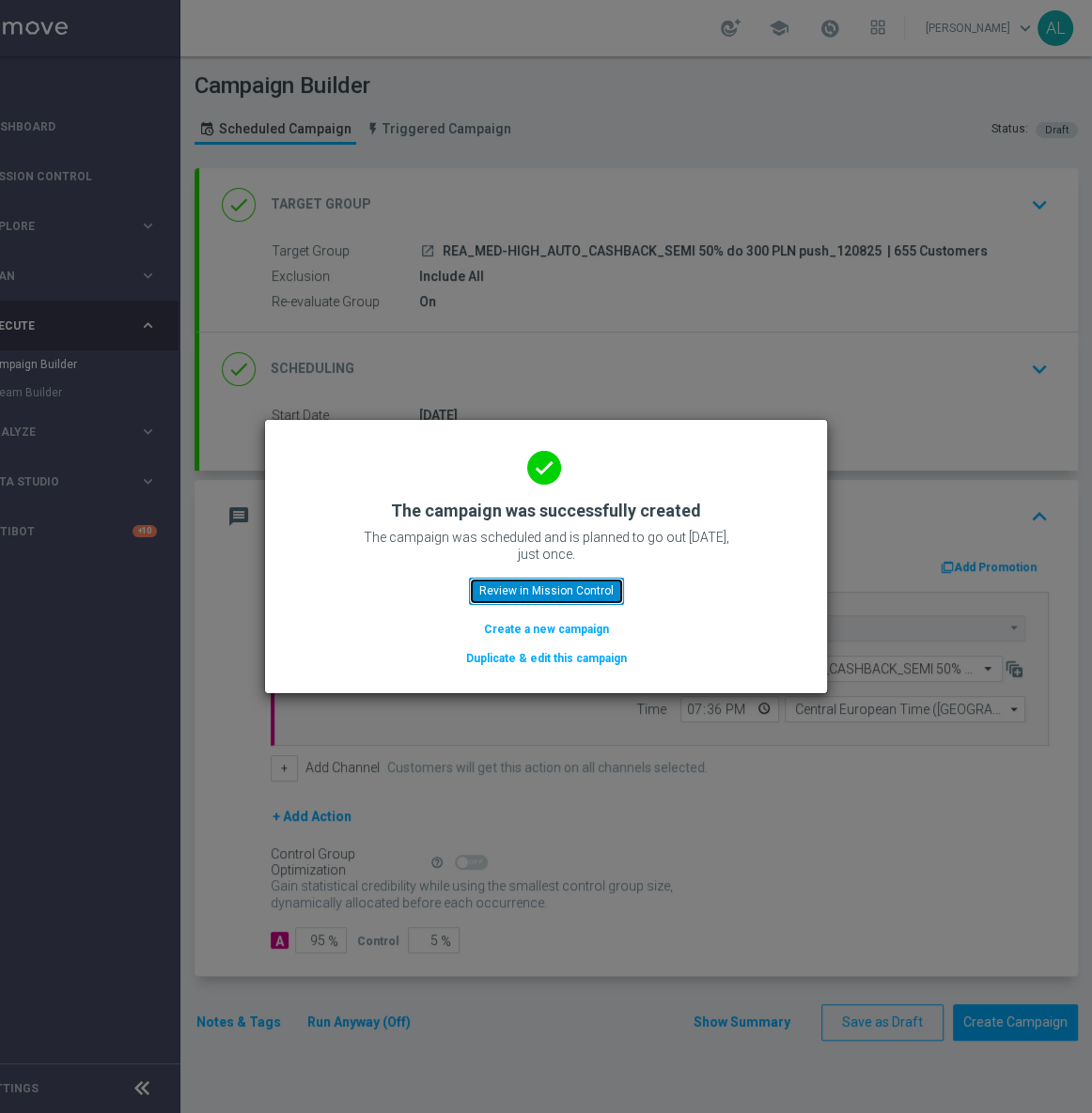
click at [522, 589] on button "Review in Mission Control" at bounding box center [546, 590] width 155 height 26
